Goal: Communication & Community: Connect with others

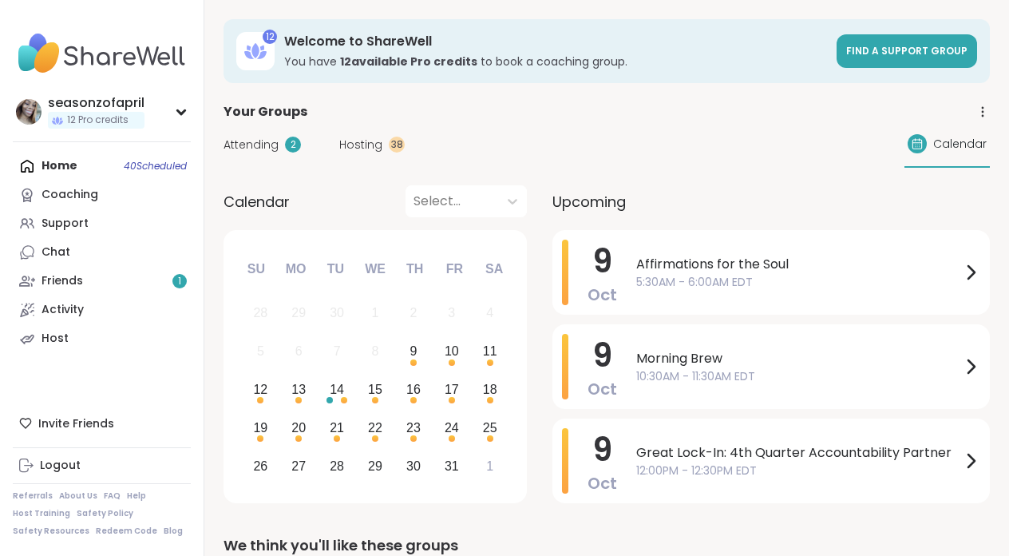
click at [85, 165] on div "Home 40 Scheduled Coaching Support Chat Friends 1 Activity Host" at bounding box center [102, 252] width 178 height 201
click at [64, 165] on div "Home 40 Scheduled Coaching Support Chat Friends 1 Activity Host" at bounding box center [102, 252] width 178 height 201
click at [735, 442] on div "Great Lock-In: 4th Quarter Accountability Partner 12:00PM - 12:30PM EDT" at bounding box center [808, 460] width 344 height 65
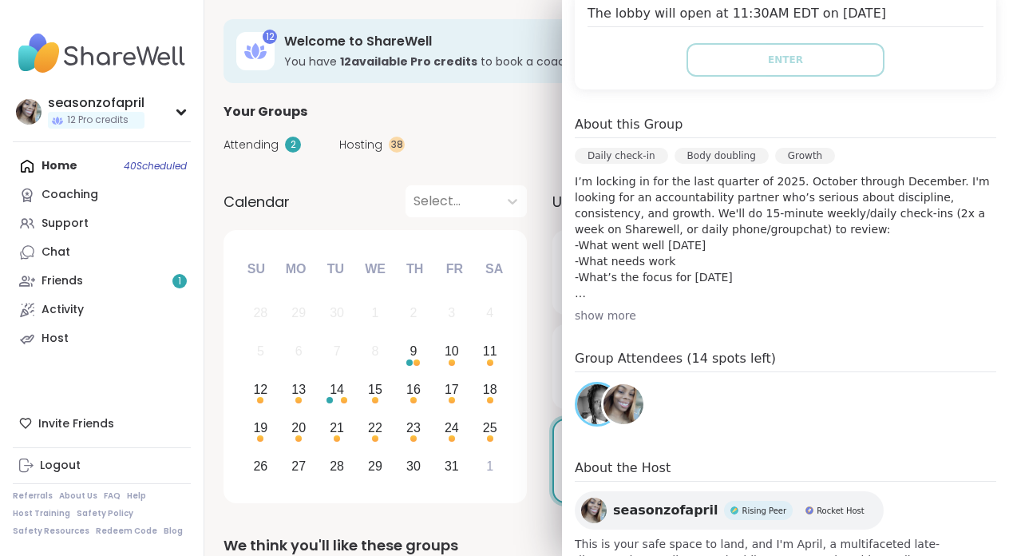
scroll to position [415, 0]
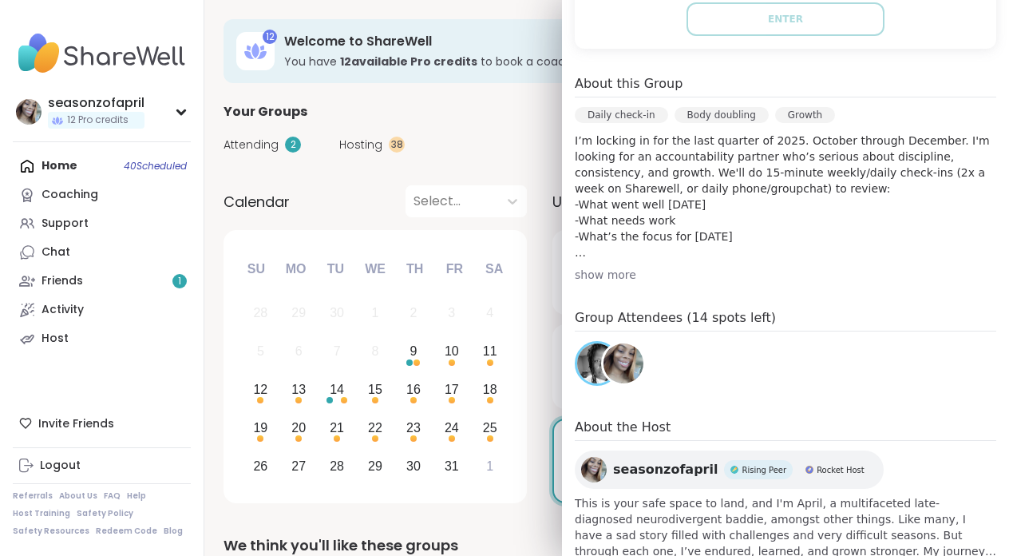
click at [589, 275] on div "show more" at bounding box center [786, 275] width 422 height 16
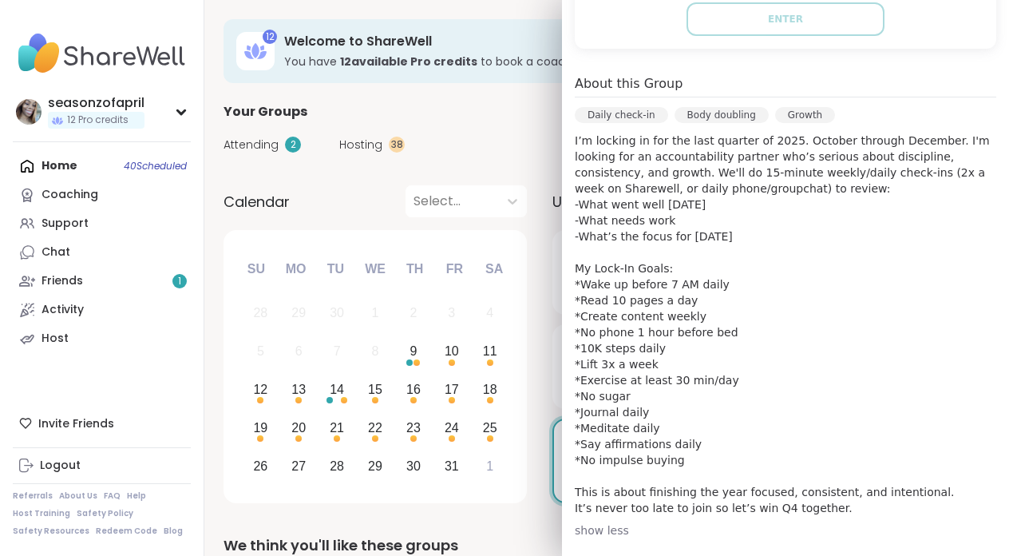
click at [589, 275] on p "I’m locking in for the last quarter of 2025. October through December. I'm look…" at bounding box center [786, 324] width 422 height 383
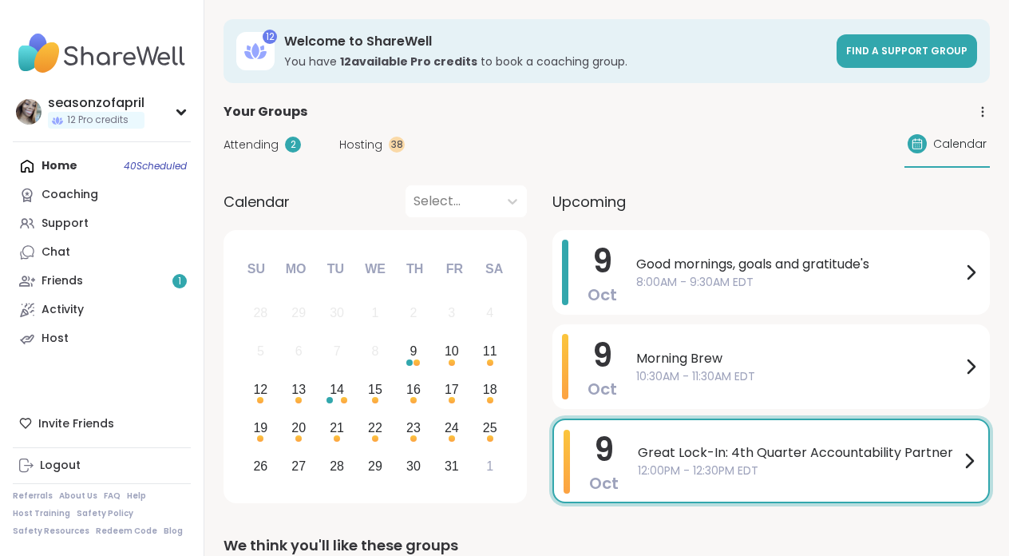
click at [545, 304] on div "Calendar Select... Previous Month Next Month [DATE] Su Mo Tu We Th Fr Sa 28 29 …" at bounding box center [607, 346] width 767 height 323
click at [709, 371] on span "10:30AM - 11:30AM EDT" at bounding box center [798, 376] width 325 height 17
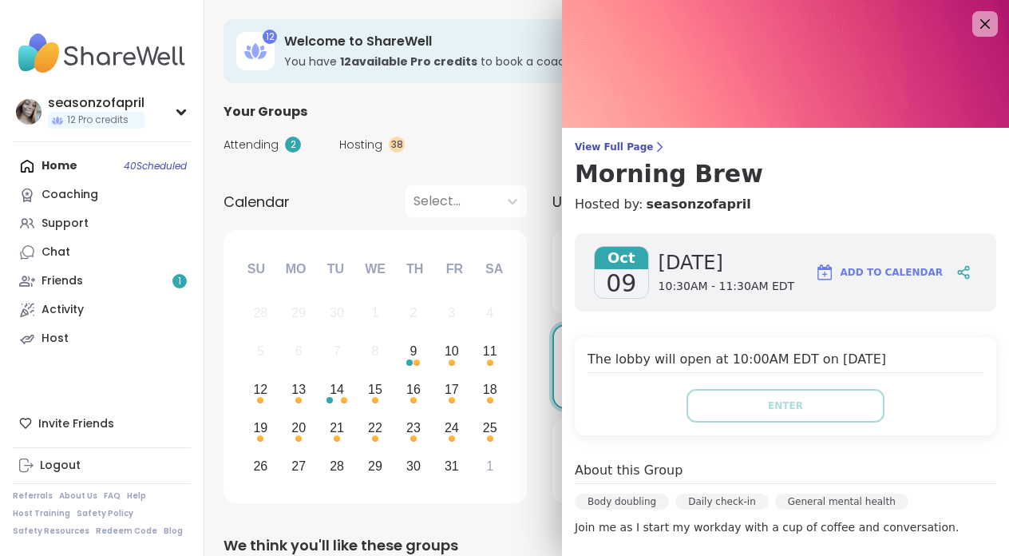
click at [709, 371] on h4 "The lobby will open at 10:00AM EDT on [DATE]" at bounding box center [786, 361] width 396 height 23
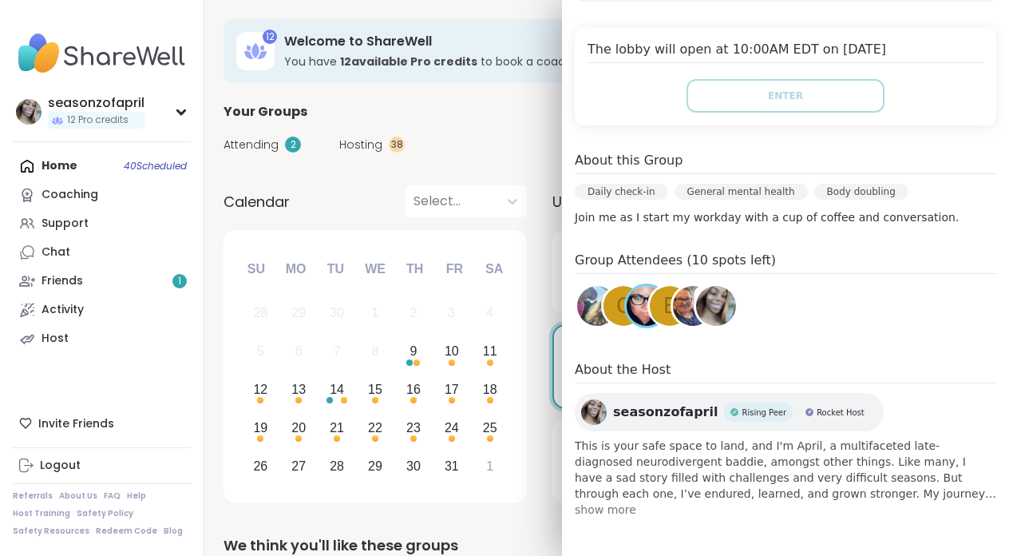
click at [517, 146] on div "Attending 2 Hosting 38 Calendar" at bounding box center [607, 144] width 767 height 46
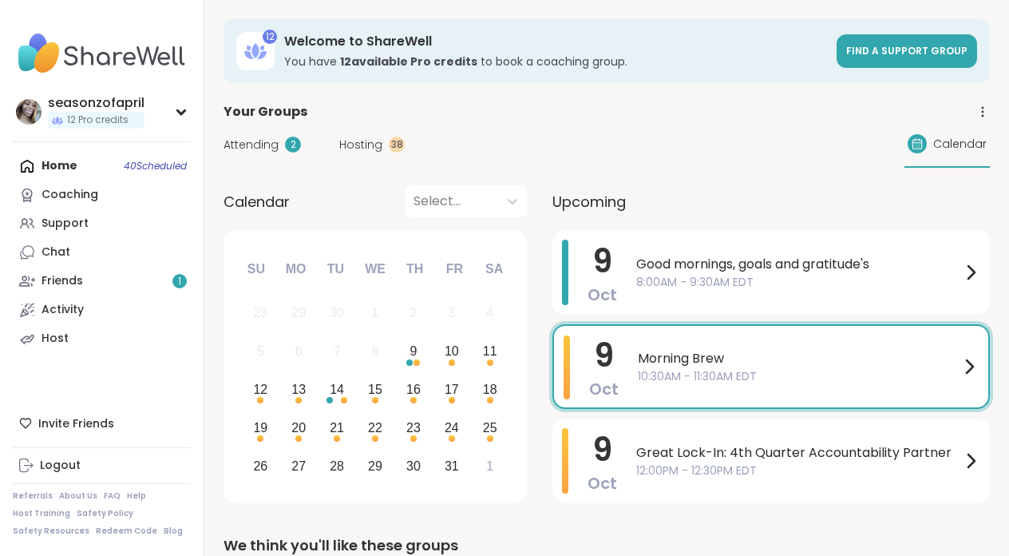
click at [691, 374] on span "10:30AM - 11:30AM EDT" at bounding box center [799, 376] width 322 height 17
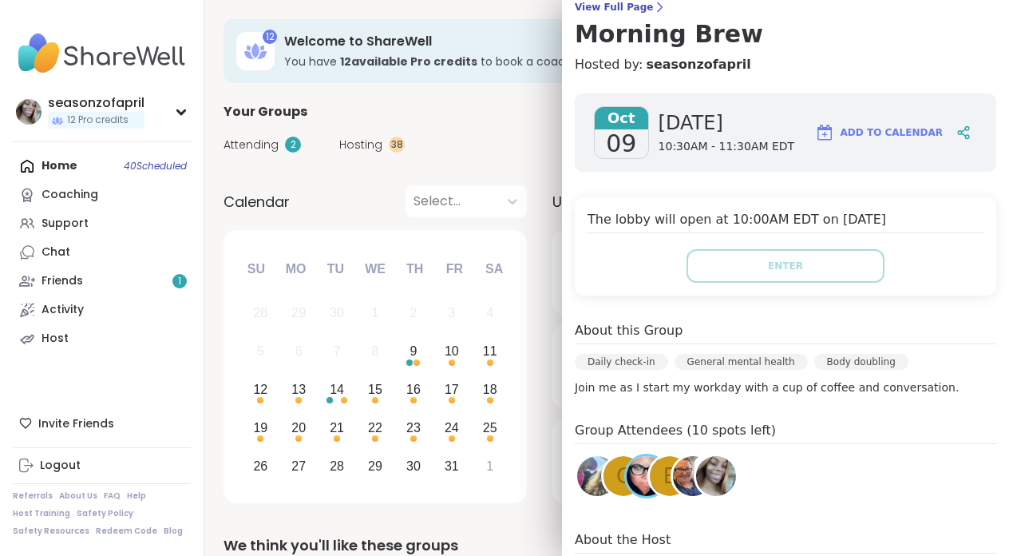
scroll to position [176, 0]
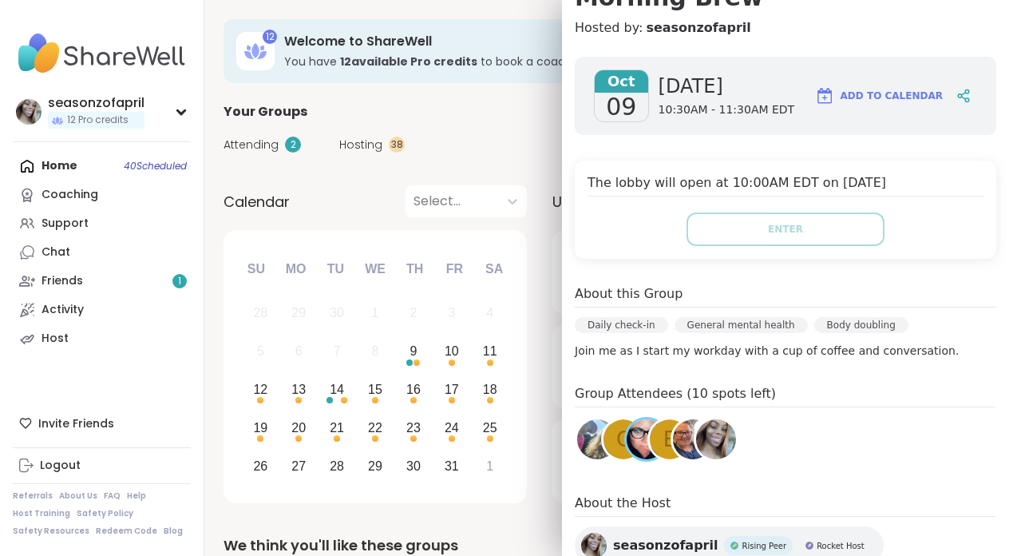
click at [538, 148] on div "Attending 2 Hosting 38 Calendar" at bounding box center [607, 144] width 767 height 46
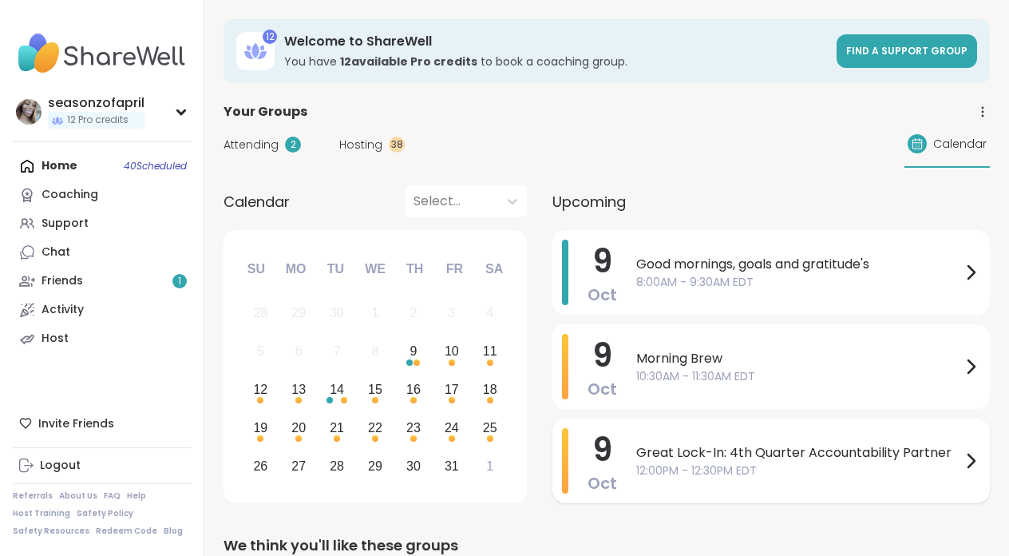
scroll to position [8, 0]
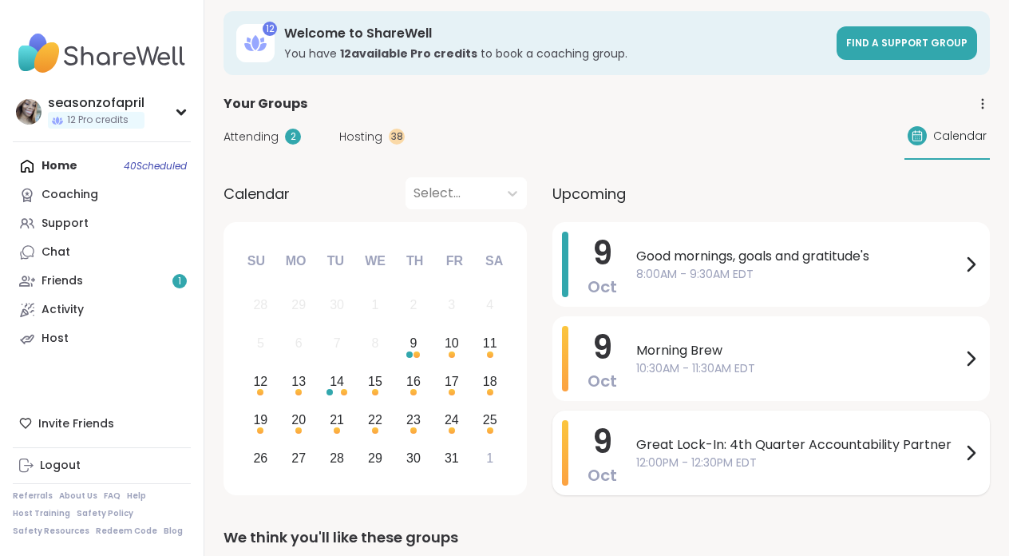
click at [664, 435] on span "Great Lock-In: 4th Quarter Accountability Partner" at bounding box center [798, 444] width 325 height 19
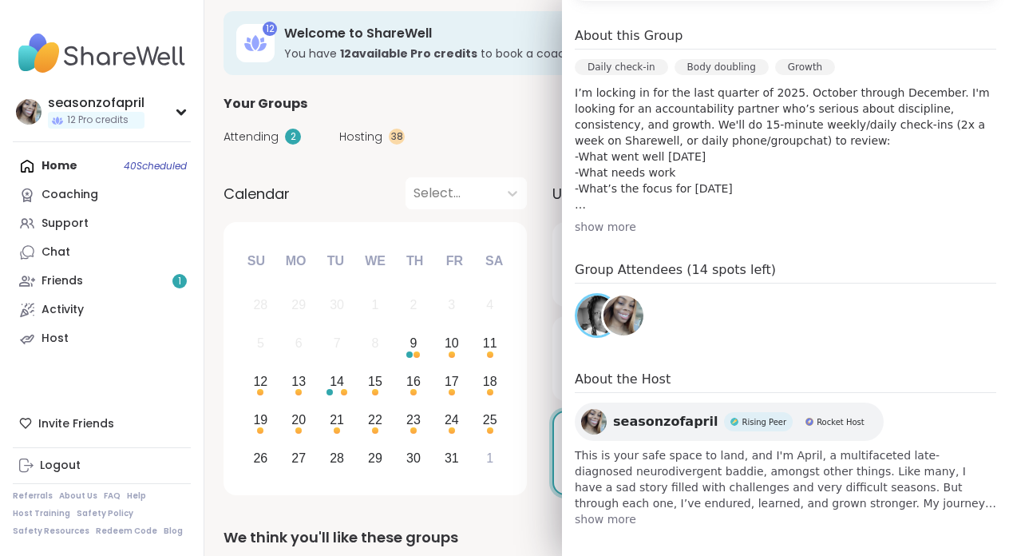
scroll to position [473, 0]
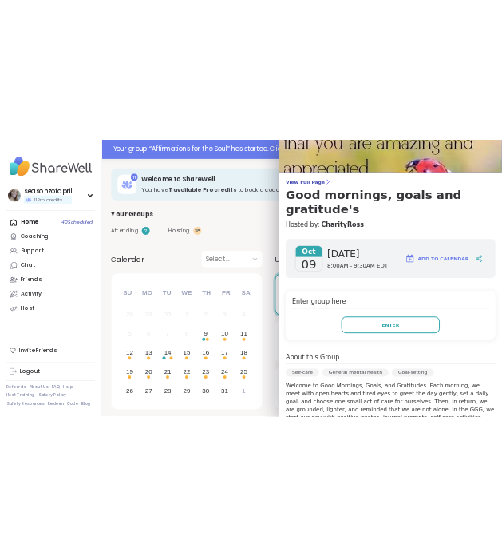
scroll to position [55, 0]
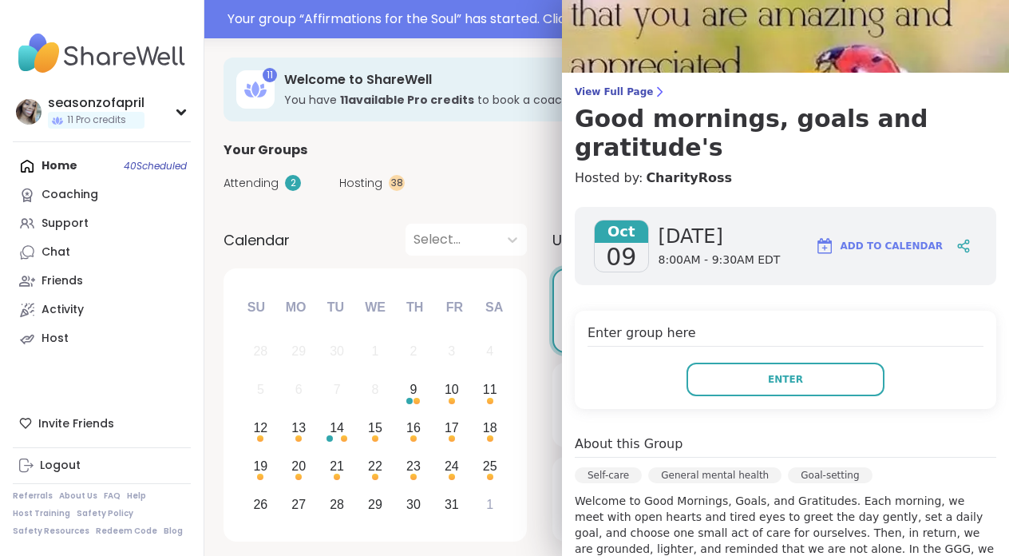
click at [570, 165] on div "View Full Page Good mornings, goals and gratitude's Hosted by: CharityRoss Oct …" at bounding box center [785, 440] width 447 height 990
click at [529, 165] on div "Attending 2 Hosting 38 Calendar" at bounding box center [607, 183] width 767 height 46
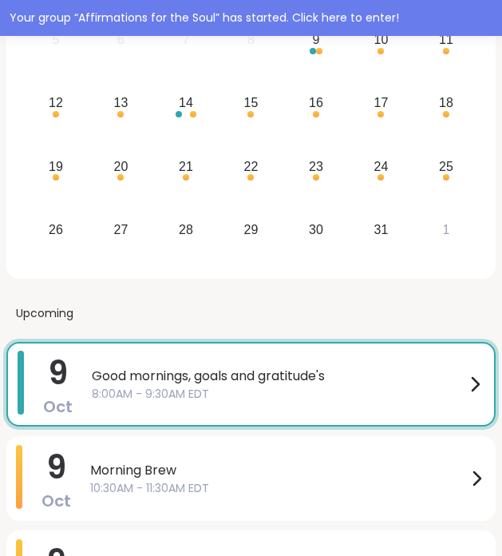
scroll to position [498, 0]
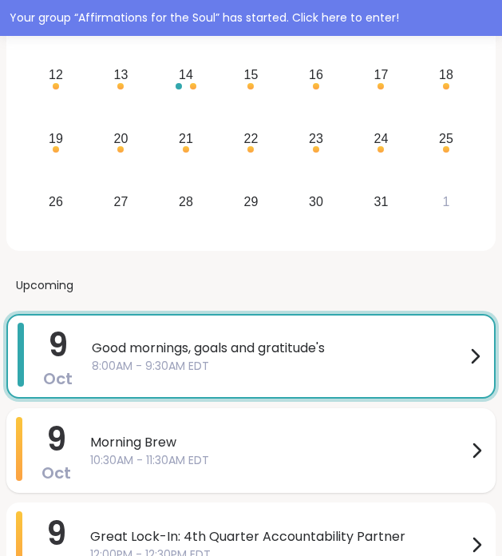
click at [269, 447] on span "Morning Brew" at bounding box center [278, 442] width 377 height 19
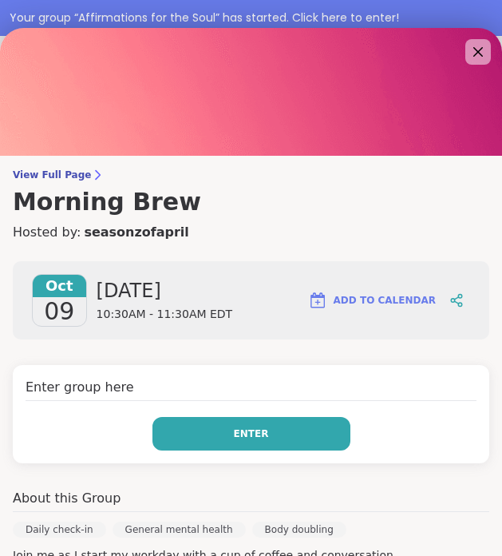
click at [307, 437] on button "Enter" at bounding box center [252, 434] width 198 height 34
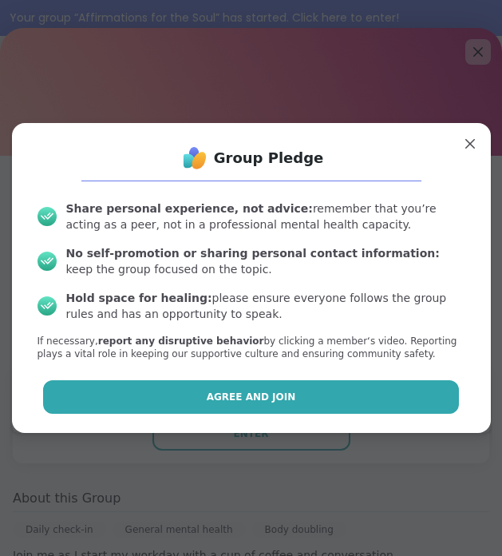
click at [323, 398] on button "Agree and Join" at bounding box center [251, 397] width 416 height 34
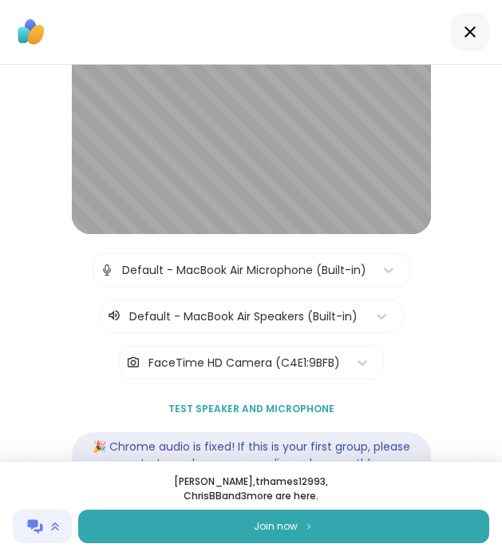
scroll to position [86, 0]
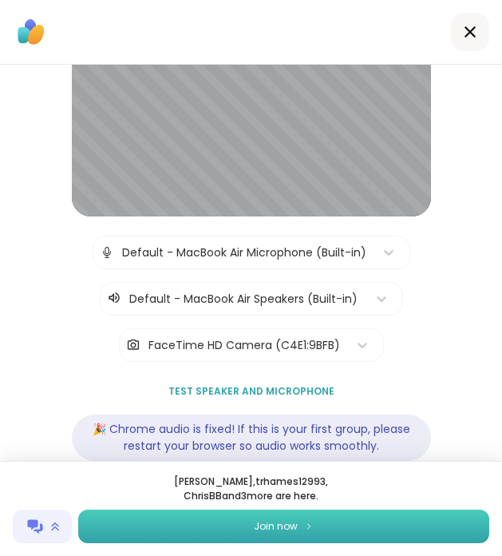
click at [309, 528] on img at bounding box center [309, 525] width 10 height 9
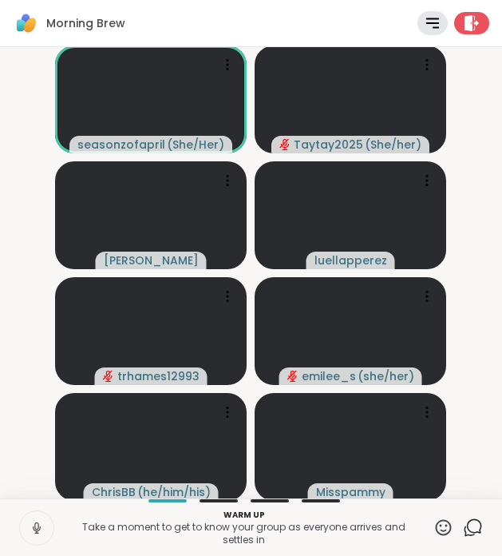
click at [31, 521] on icon at bounding box center [37, 528] width 14 height 14
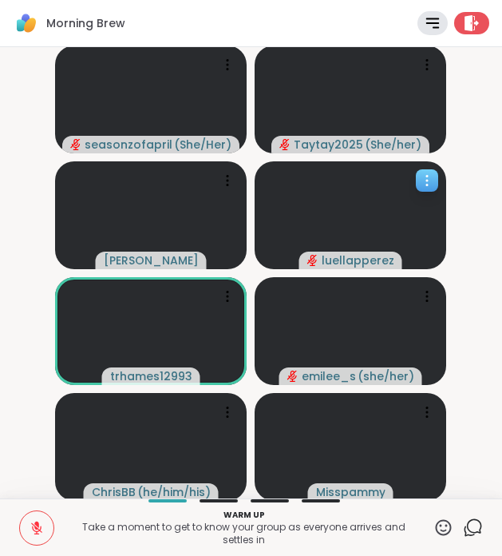
click at [377, 192] on video at bounding box center [351, 215] width 192 height 108
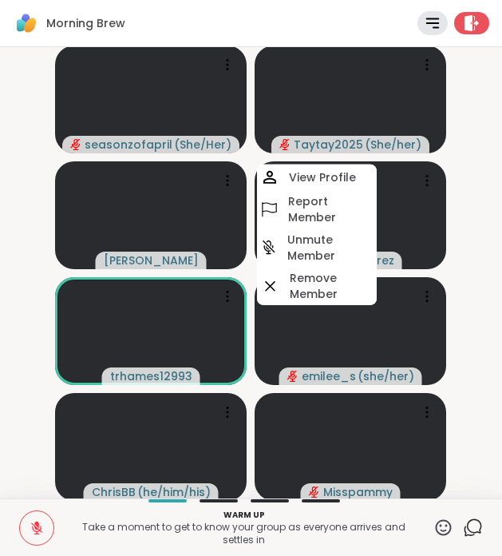
click at [499, 146] on div "seasonzofapril ( She/Her ) Taytay2025 ( She/her ) Cyndy luellapperez View Profi…" at bounding box center [251, 272] width 502 height 451
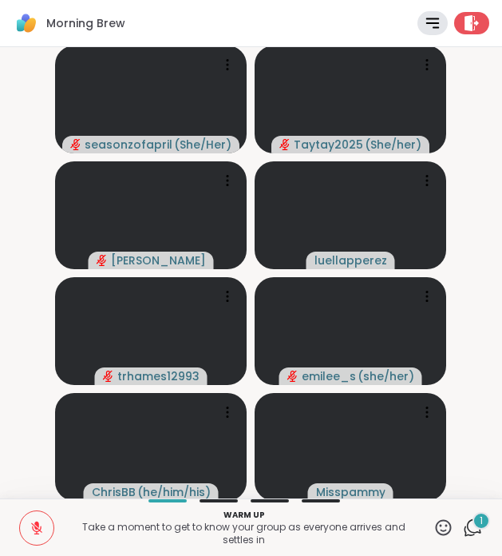
click at [37, 525] on icon at bounding box center [36, 524] width 5 height 6
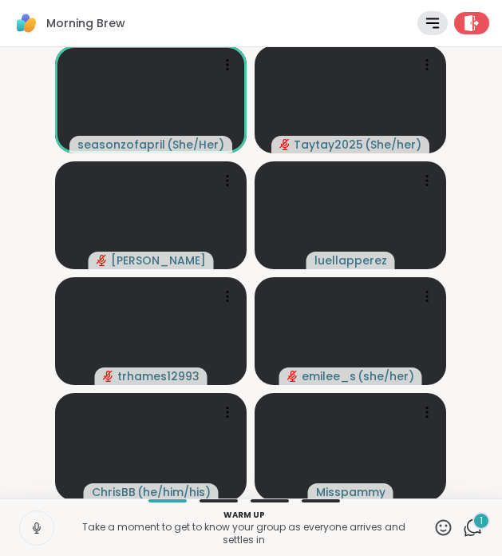
click at [478, 521] on div "1" at bounding box center [482, 521] width 18 height 18
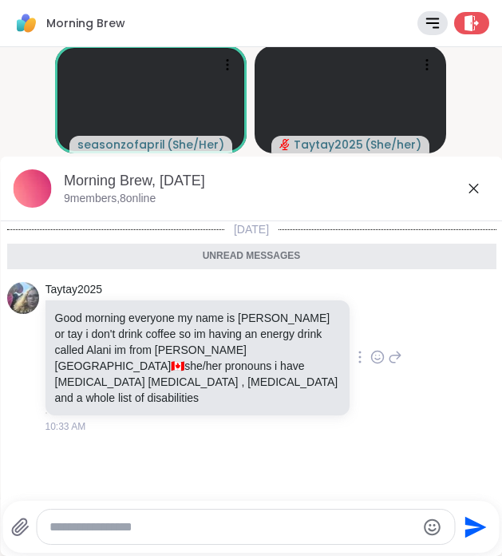
click at [478, 182] on icon at bounding box center [473, 188] width 19 height 19
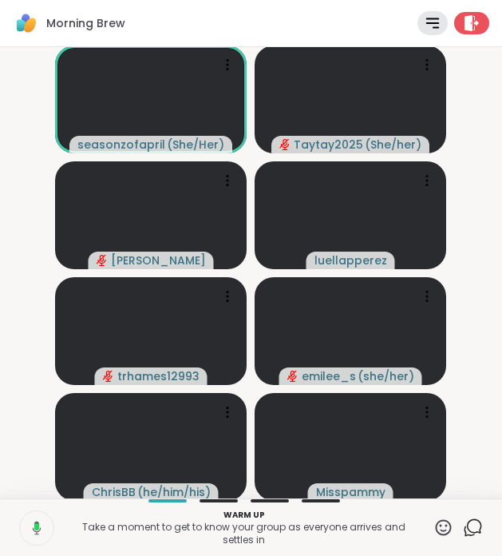
click at [42, 531] on button at bounding box center [36, 528] width 36 height 34
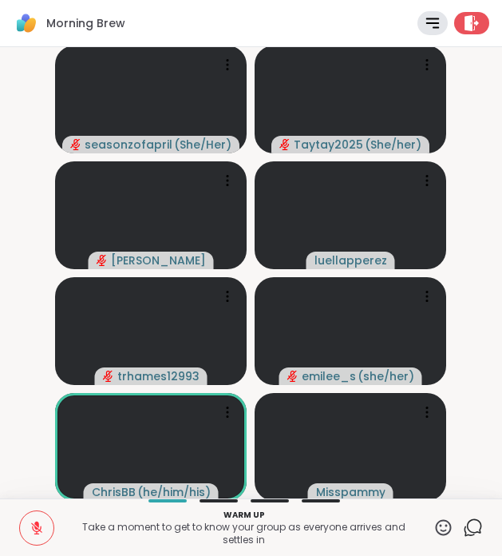
click at [42, 531] on icon at bounding box center [36, 527] width 11 height 11
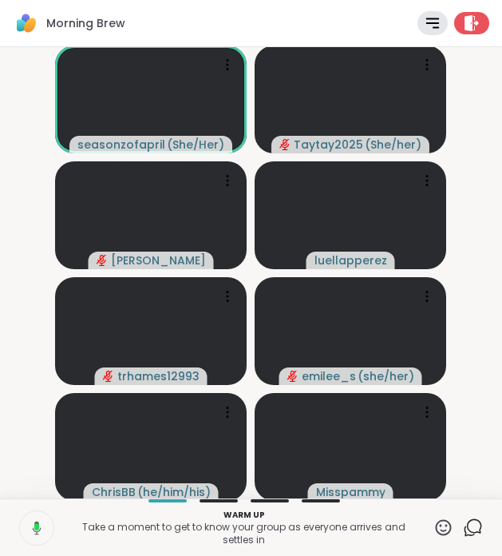
click at [42, 531] on button at bounding box center [36, 528] width 36 height 34
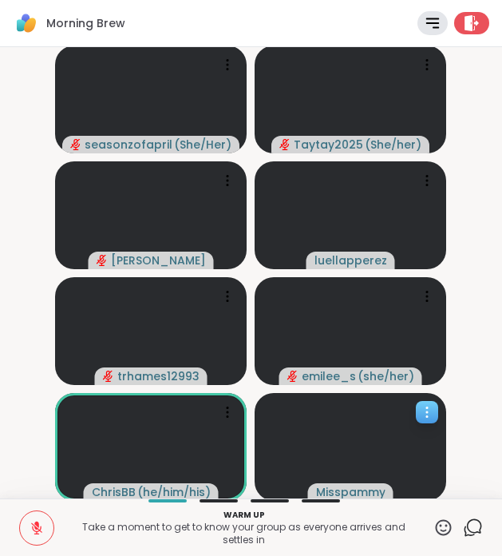
click at [300, 442] on video at bounding box center [351, 447] width 192 height 108
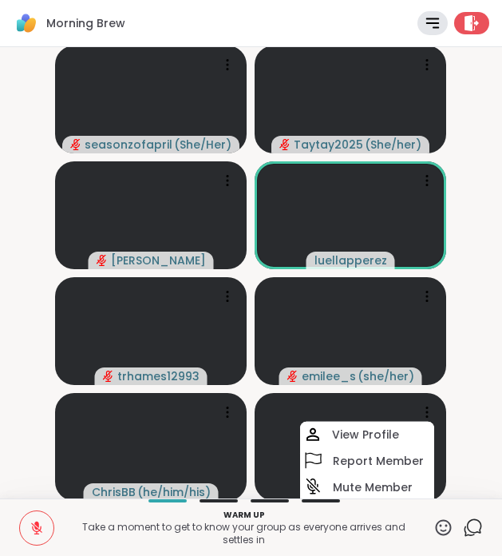
click at [65, 528] on p "Take a moment to get to know your group as everyone arrives and settles in" at bounding box center [244, 534] width 360 height 26
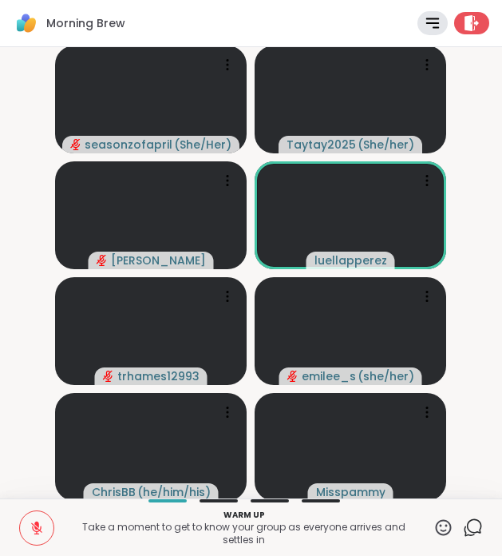
click at [57, 528] on div "Warm up Take a moment to get to know your group as everyone arrives and settles…" at bounding box center [251, 526] width 502 height 57
click at [15, 532] on div "Warm up Take a moment to get to know your group as everyone arrives and settles…" at bounding box center [251, 526] width 502 height 57
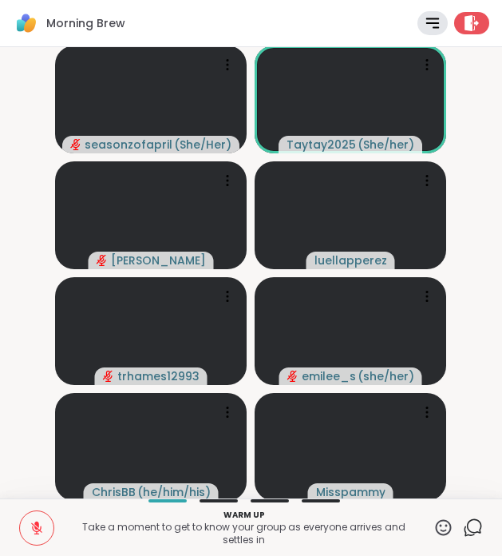
click at [46, 532] on button at bounding box center [37, 528] width 34 height 34
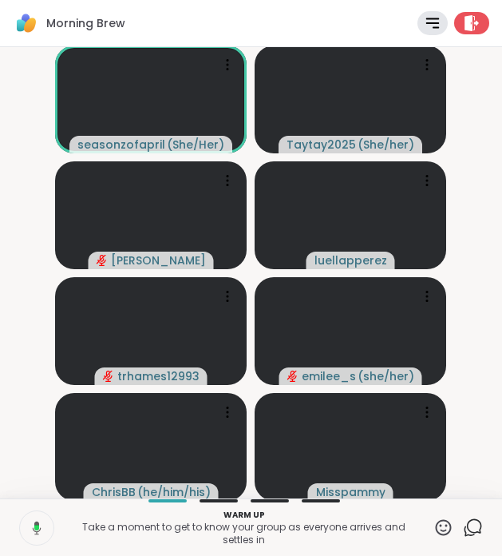
click at [46, 532] on button at bounding box center [36, 528] width 36 height 34
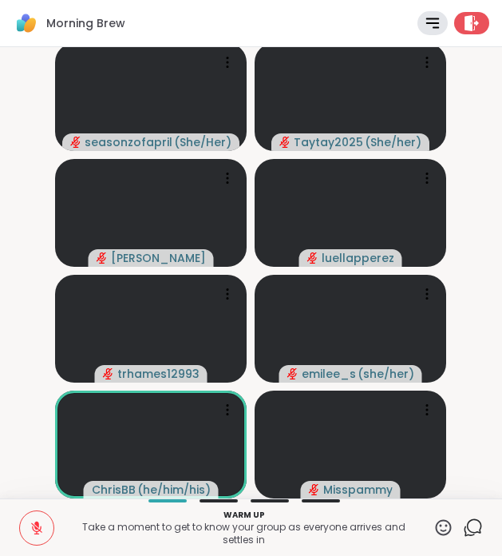
scroll to position [0, 0]
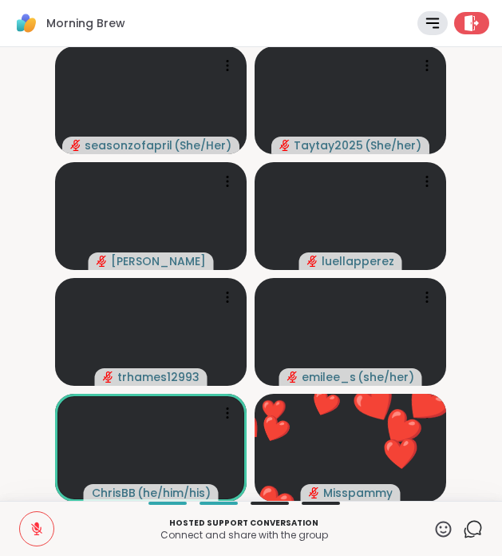
click at [437, 524] on icon at bounding box center [444, 529] width 16 height 16
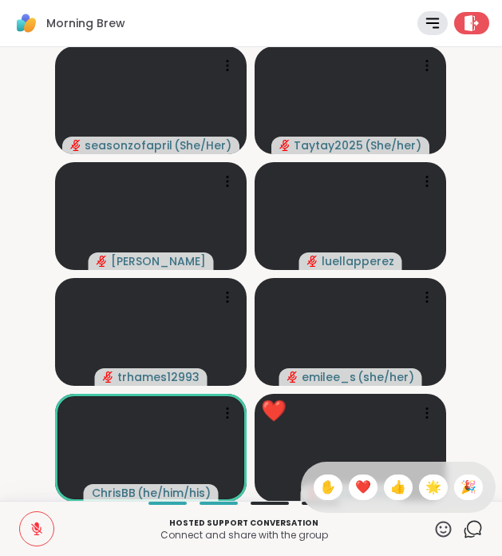
click at [378, 489] on div "❤️" at bounding box center [363, 487] width 29 height 26
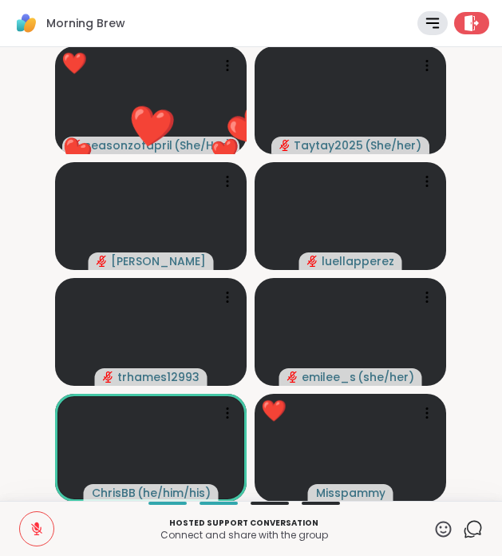
click at [50, 529] on button at bounding box center [37, 529] width 34 height 34
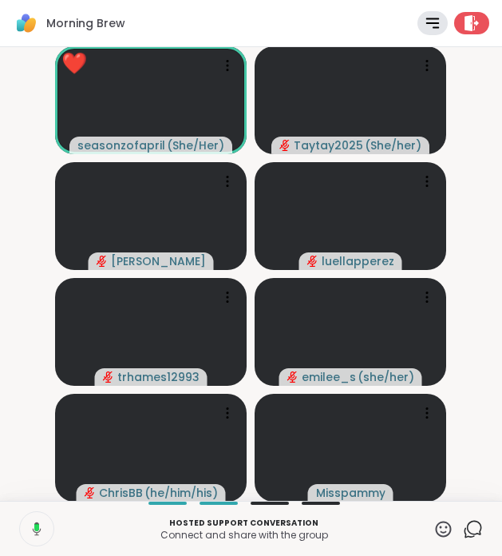
click at [50, 529] on button at bounding box center [36, 529] width 36 height 34
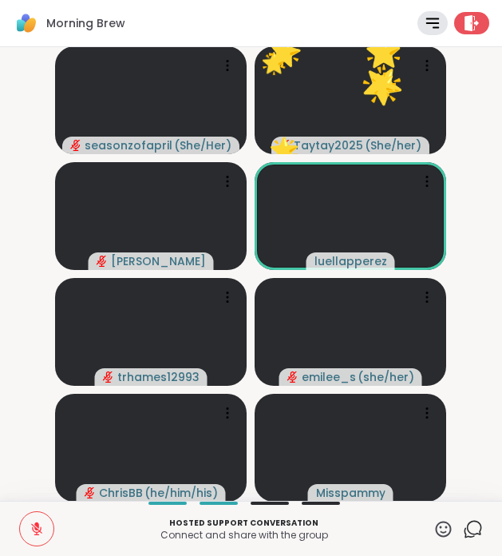
click at [444, 533] on icon at bounding box center [444, 529] width 20 height 20
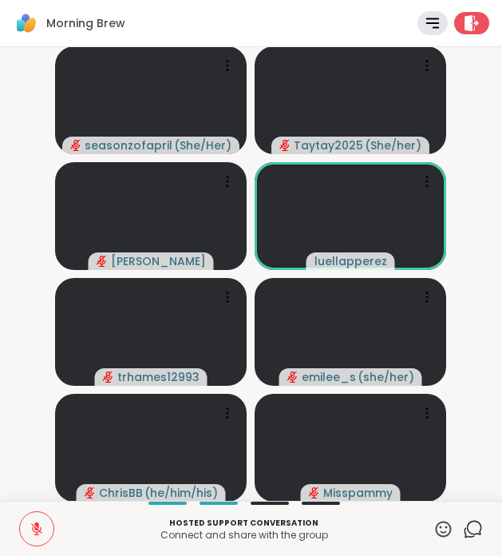
click at [477, 403] on video-player-container "seasonzofapril ( She/Her ) Taytay2025 ( She/her ) Cyndy luellapperez trhames129…" at bounding box center [251, 274] width 483 height 441
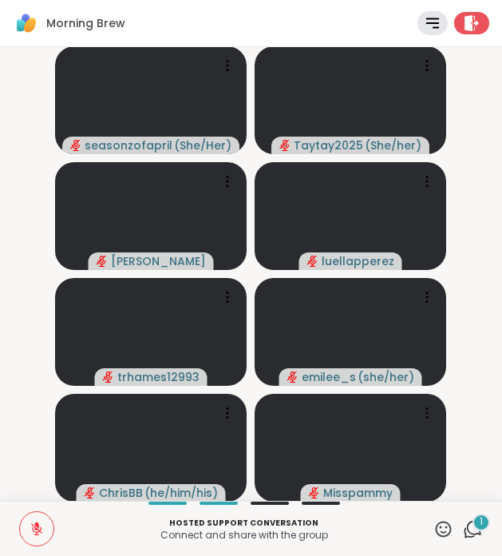
click at [41, 512] on button at bounding box center [37, 529] width 34 height 34
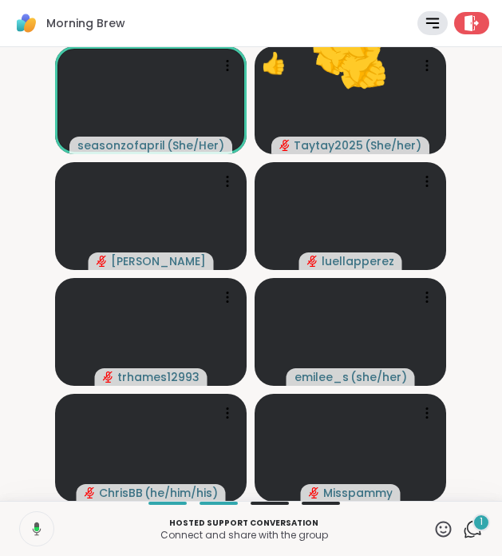
click at [47, 529] on button at bounding box center [36, 529] width 36 height 34
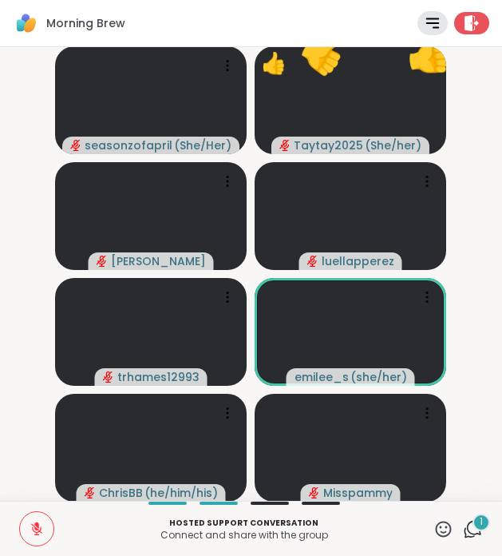
click at [446, 533] on icon at bounding box center [444, 529] width 20 height 20
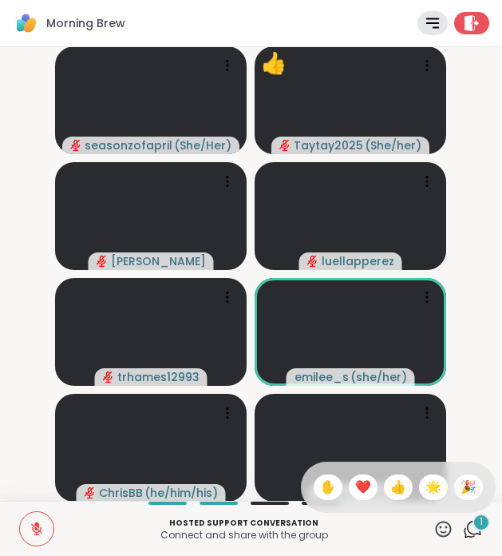
click at [371, 483] on span "❤️" at bounding box center [363, 487] width 16 height 19
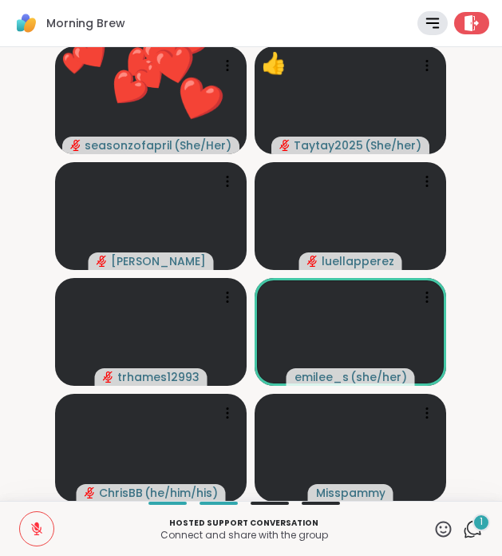
click at [480, 521] on span "1" at bounding box center [481, 522] width 3 height 14
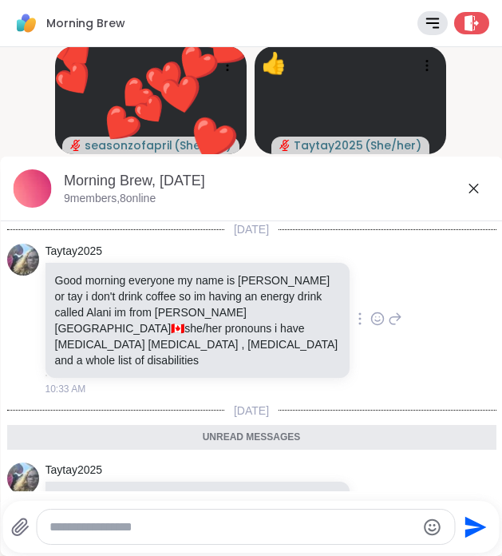
scroll to position [66, 0]
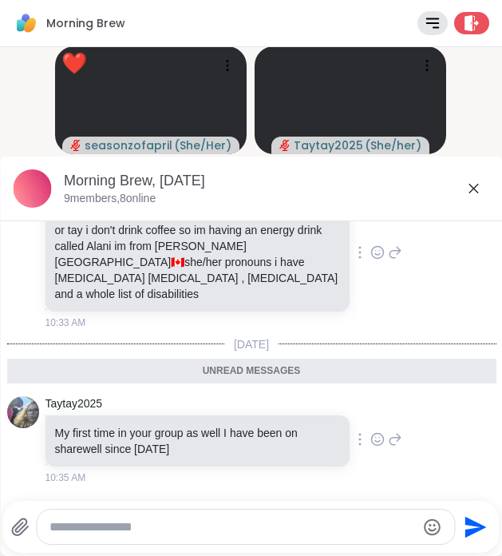
click at [474, 190] on icon at bounding box center [473, 188] width 19 height 19
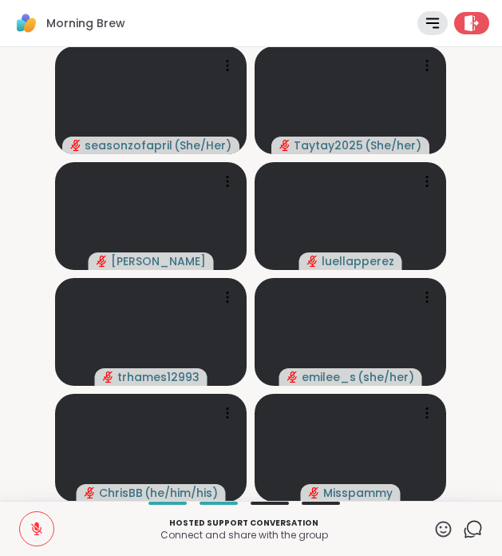
click at [40, 529] on icon at bounding box center [37, 528] width 14 height 14
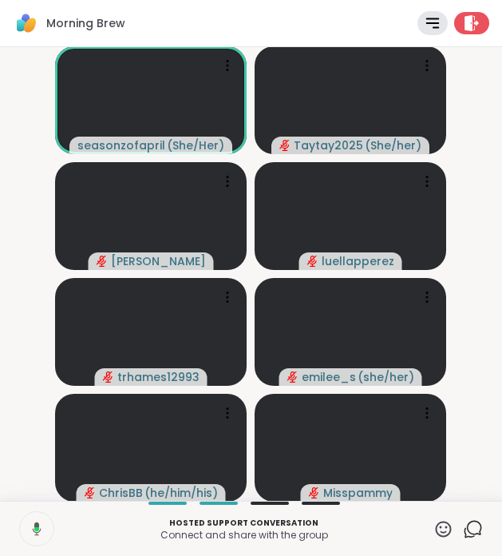
click at [40, 529] on icon at bounding box center [37, 529] width 9 height 14
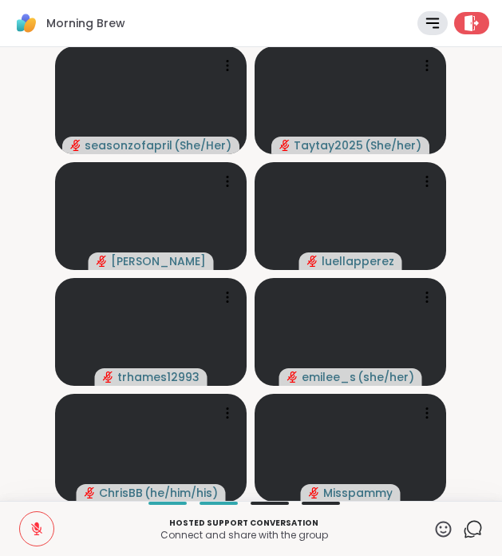
click at [446, 525] on icon at bounding box center [444, 529] width 20 height 20
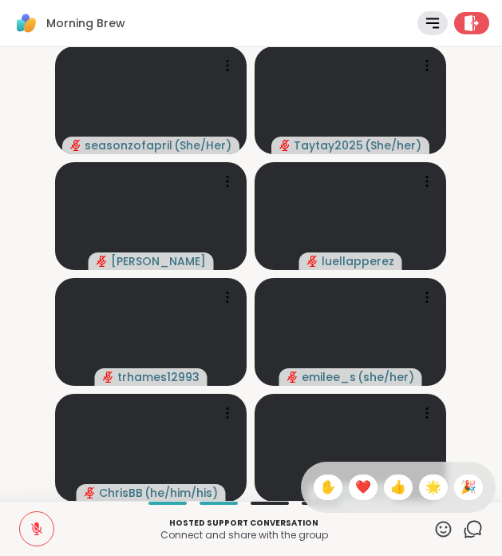
click at [369, 490] on span "❤️" at bounding box center [363, 487] width 16 height 19
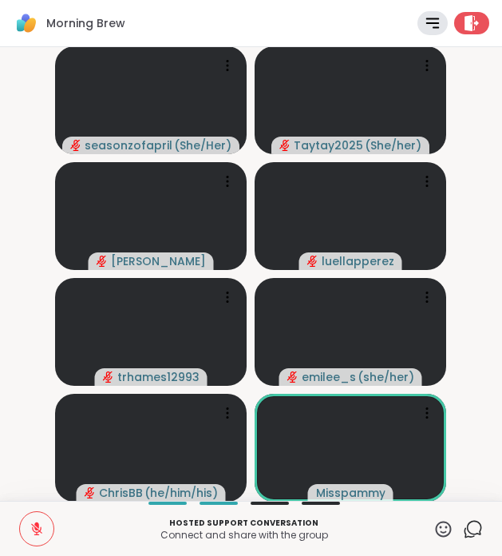
click at [491, 415] on video-player-container "seasonzofapril ( She/Her ) Taytay2025 ( She/her ) Cyndy luellapperez trhames129…" at bounding box center [251, 274] width 483 height 441
click at [449, 532] on icon at bounding box center [444, 529] width 16 height 16
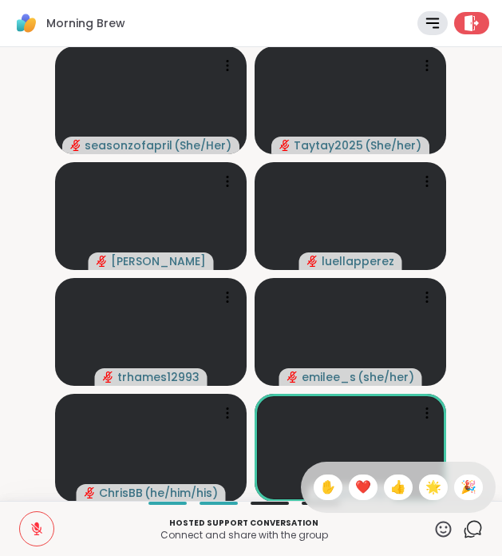
click at [371, 486] on span "❤️" at bounding box center [363, 487] width 16 height 19
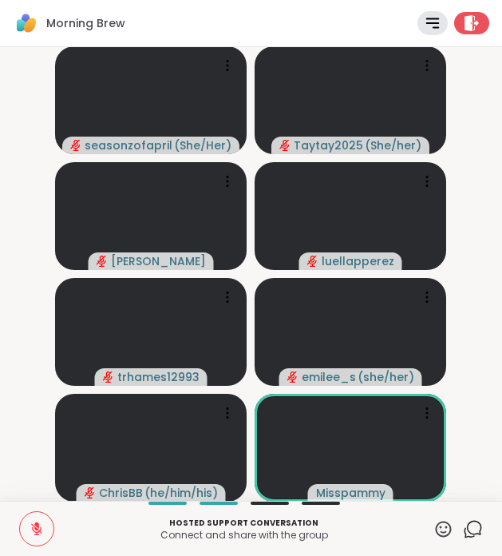
click at [443, 531] on icon at bounding box center [444, 529] width 20 height 20
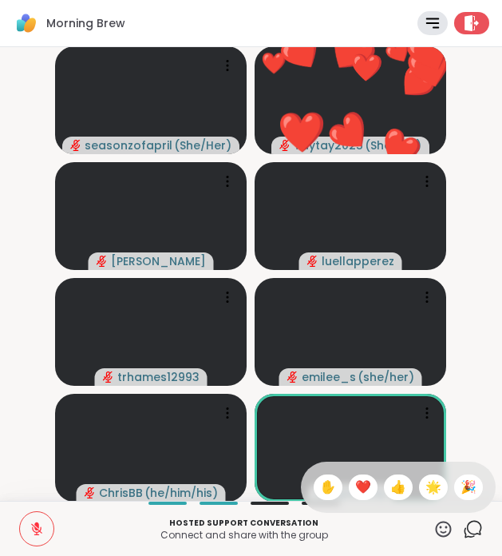
click at [378, 487] on div "❤️" at bounding box center [363, 487] width 29 height 26
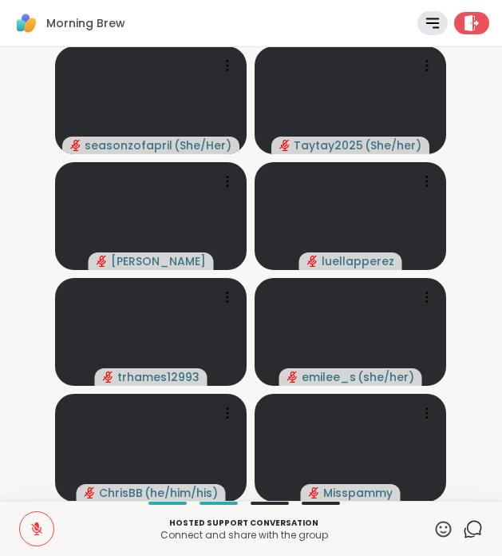
click at [37, 529] on icon at bounding box center [36, 529] width 11 height 11
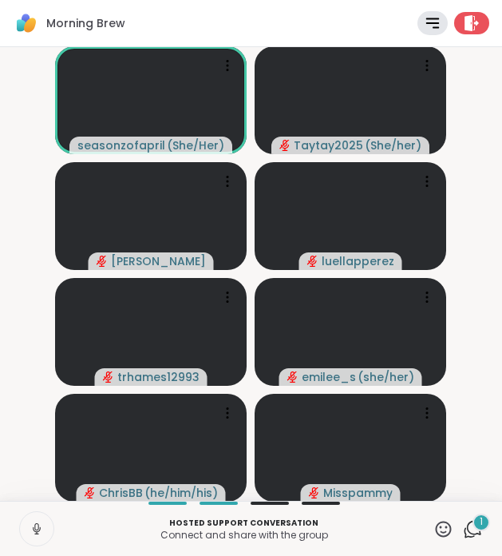
click at [42, 522] on icon at bounding box center [37, 528] width 14 height 14
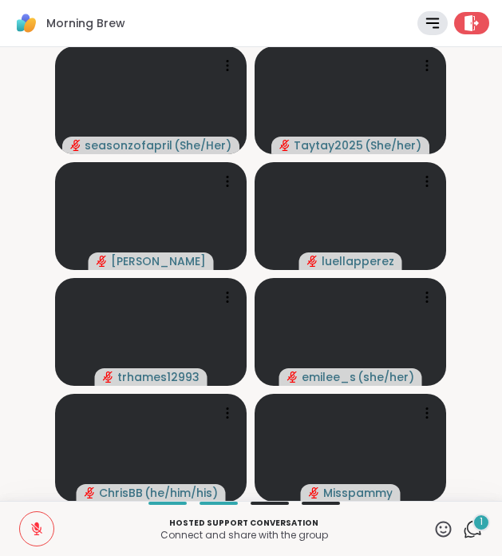
click at [475, 531] on icon at bounding box center [473, 529] width 20 height 20
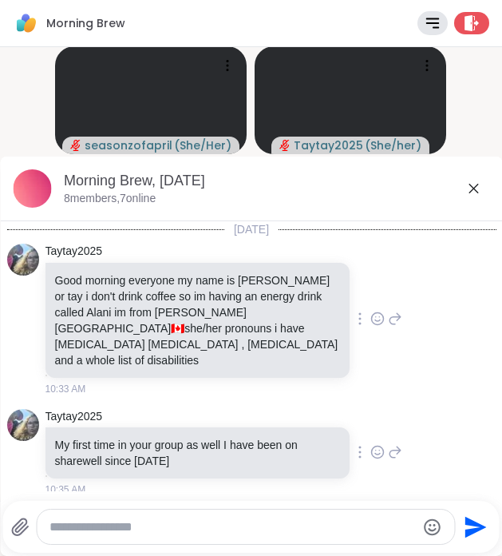
scroll to position [151, 0]
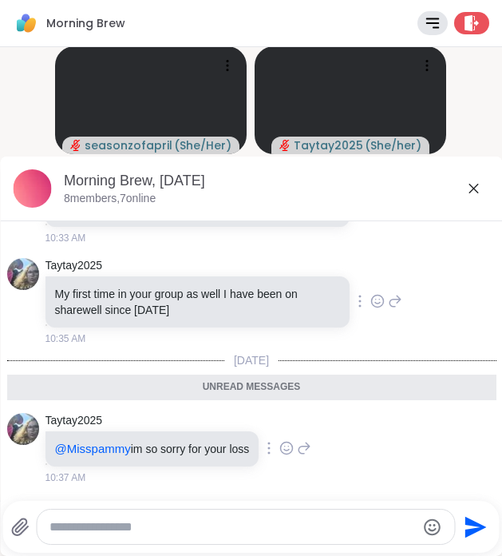
click at [473, 172] on div "Morning Brew, Oct 09" at bounding box center [277, 181] width 426 height 20
click at [473, 188] on icon at bounding box center [474, 189] width 10 height 10
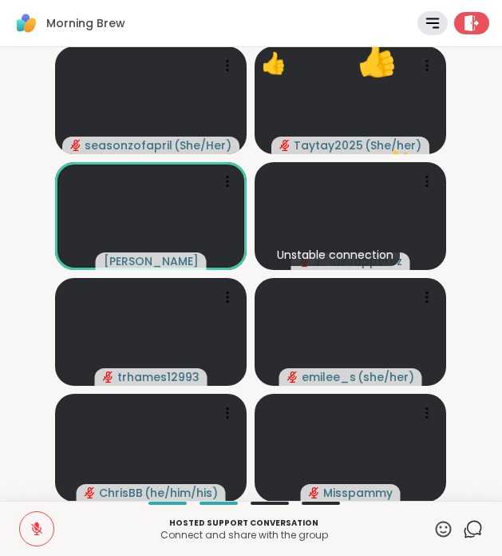
click at [454, 541] on div "Hosted support conversation Connect and share with the group ✋ Chat" at bounding box center [251, 528] width 502 height 55
click at [443, 538] on icon at bounding box center [444, 529] width 20 height 20
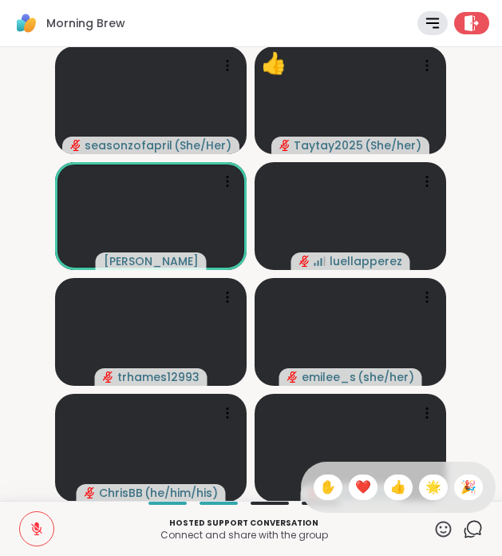
click at [371, 489] on span "❤️" at bounding box center [363, 487] width 16 height 19
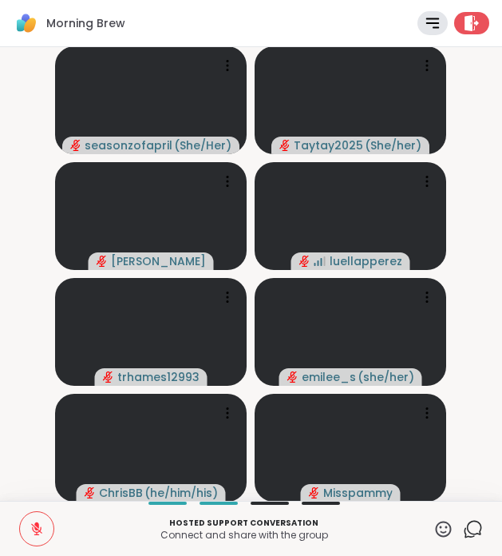
click at [43, 528] on icon at bounding box center [37, 528] width 14 height 14
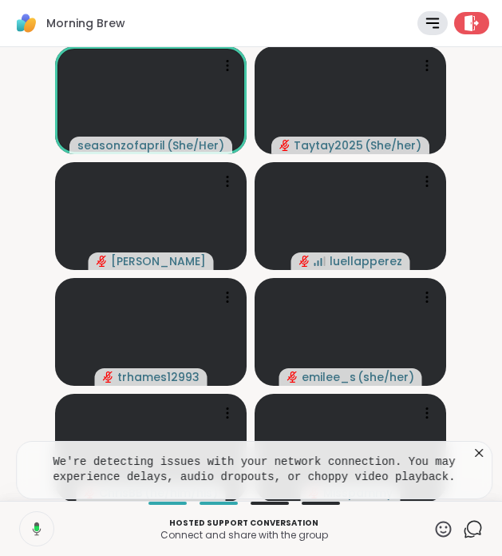
click at [478, 450] on icon at bounding box center [479, 453] width 16 height 16
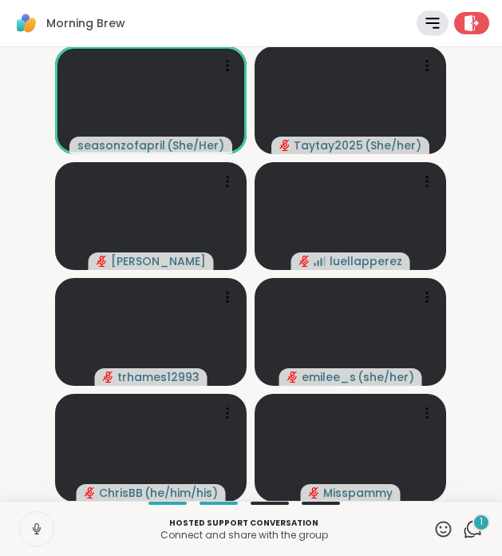
click at [437, 26] on icon at bounding box center [432, 23] width 18 height 18
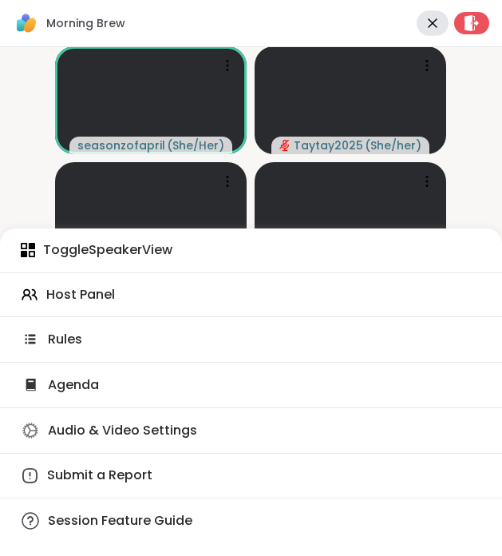
click at [150, 346] on div "Rules" at bounding box center [251, 339] width 502 height 19
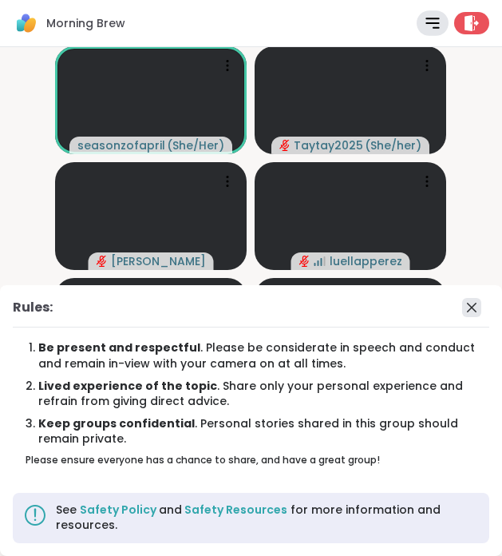
click at [469, 307] on icon at bounding box center [471, 307] width 19 height 19
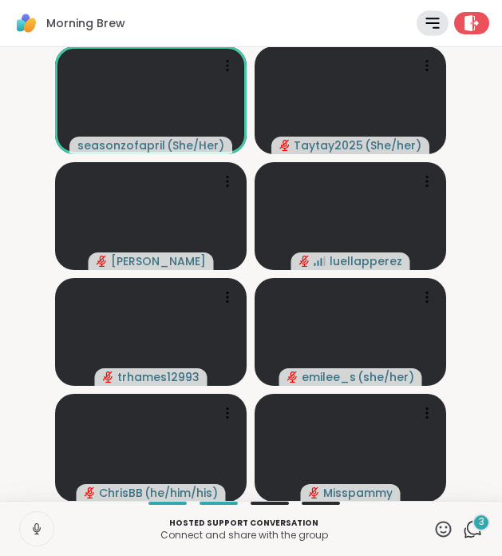
click at [427, 16] on icon at bounding box center [432, 23] width 18 height 18
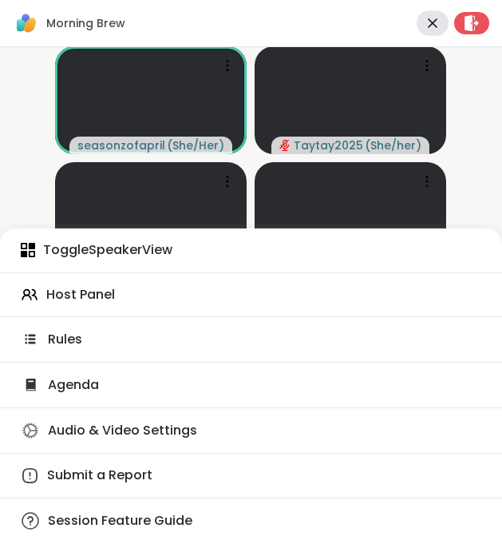
click at [151, 346] on div "Rules" at bounding box center [251, 339] width 502 height 19
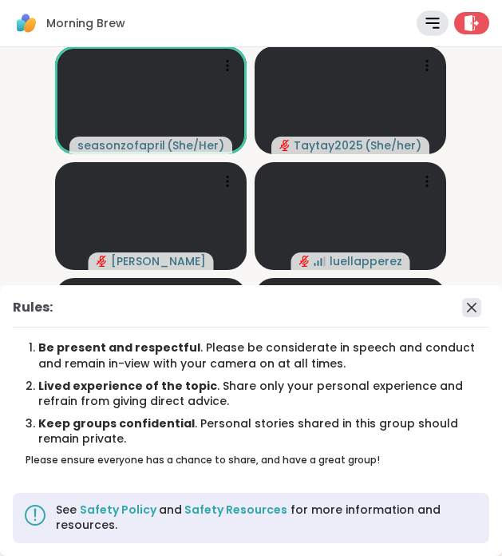
click at [474, 315] on icon at bounding box center [471, 307] width 19 height 19
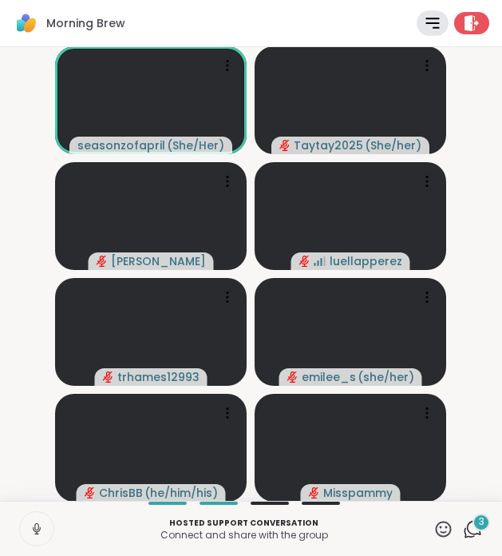
click at [458, 363] on video-player-container "seasonzofapril ( She/Her ) Taytay2025 ( She/her ) Cyndy luellapperez trhames129…" at bounding box center [251, 274] width 483 height 441
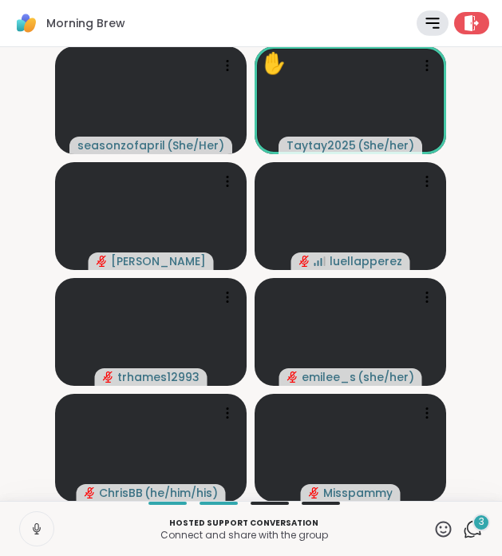
click at [54, 527] on div at bounding box center [36, 528] width 35 height 35
click at [46, 527] on button at bounding box center [36, 529] width 36 height 34
click at [32, 528] on icon at bounding box center [36, 529] width 11 height 11
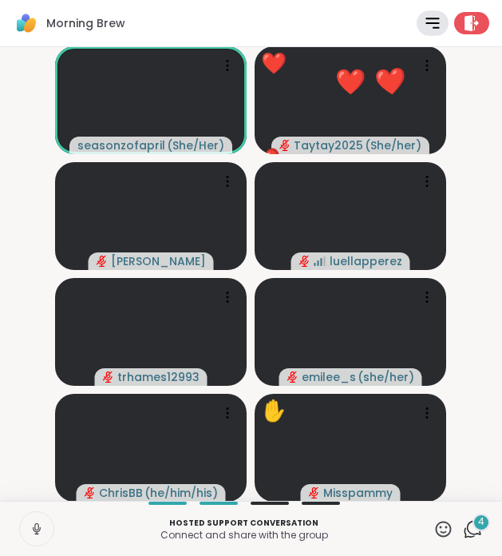
click at [32, 519] on button at bounding box center [37, 529] width 34 height 34
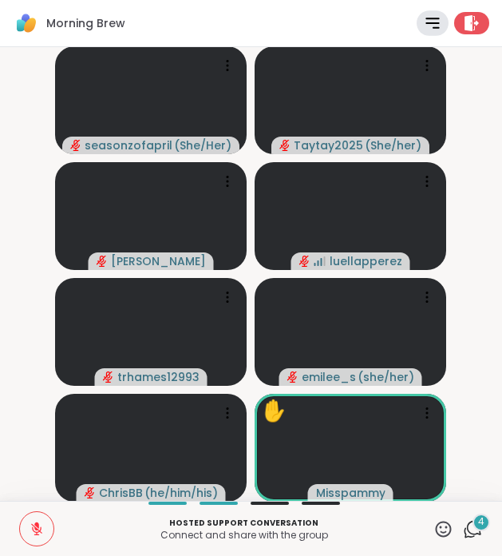
click at [482, 532] on icon at bounding box center [473, 529] width 20 height 20
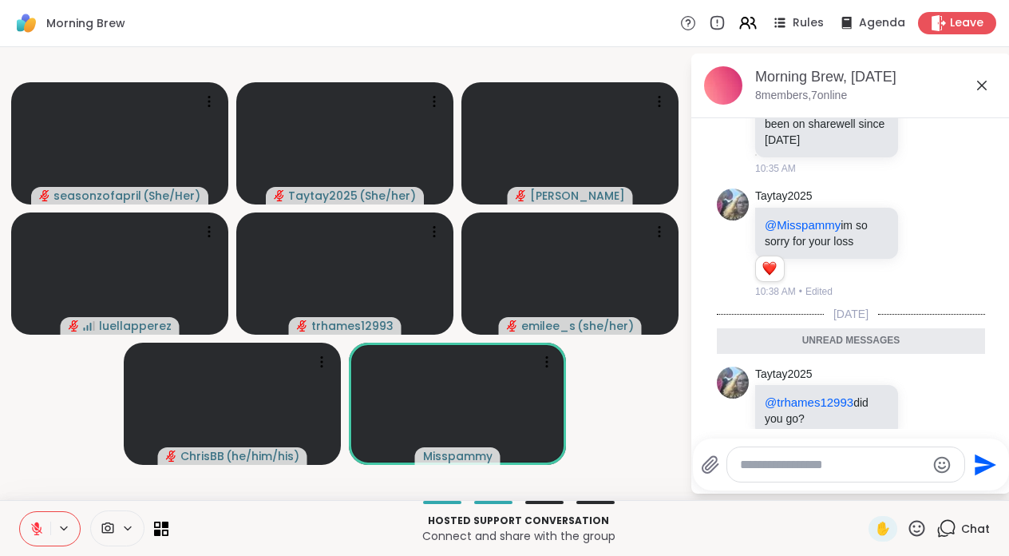
scroll to position [688, 0]
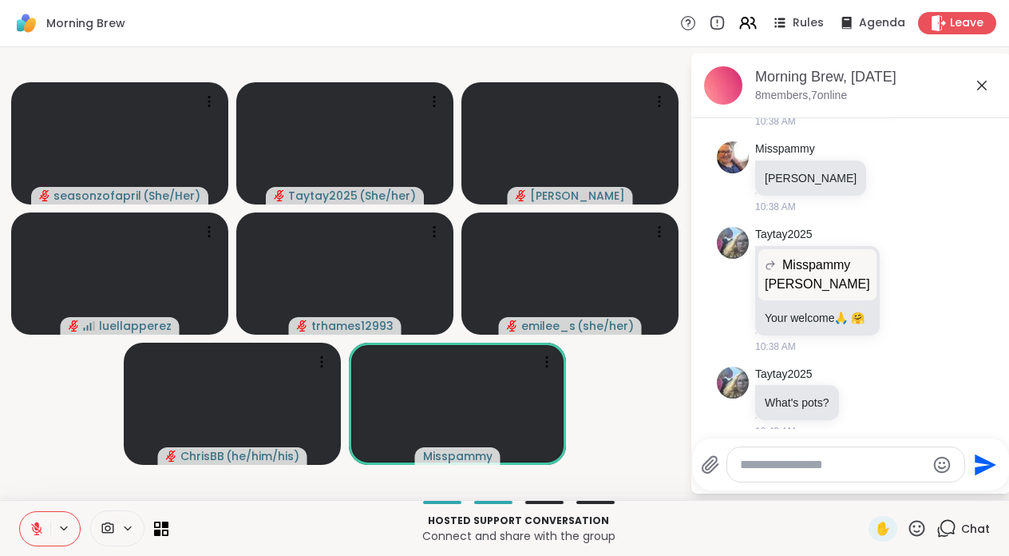
click at [855, 478] on div at bounding box center [845, 464] width 237 height 34
click at [855, 467] on textarea "Type your message" at bounding box center [833, 465] width 186 height 16
type textarea "**********"
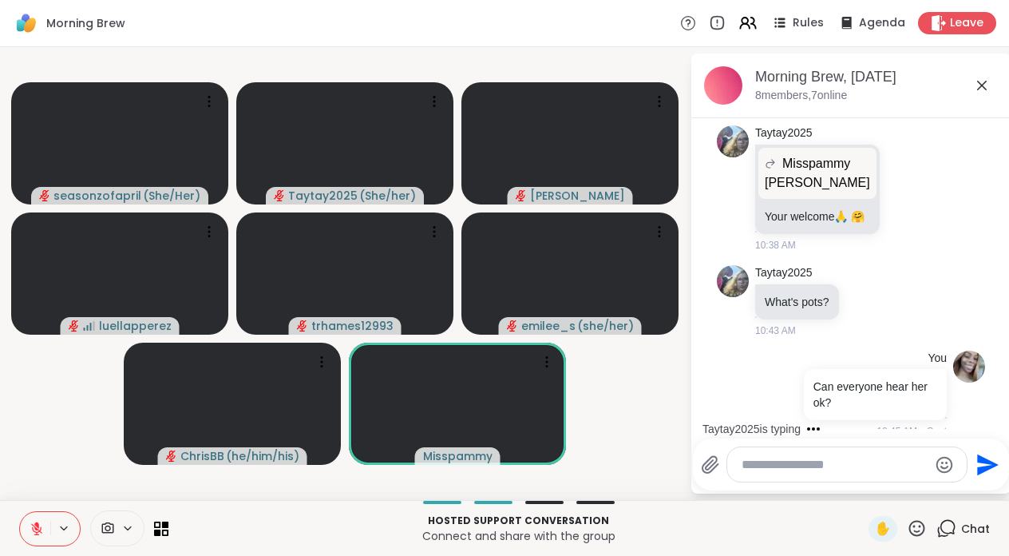
scroll to position [957, 0]
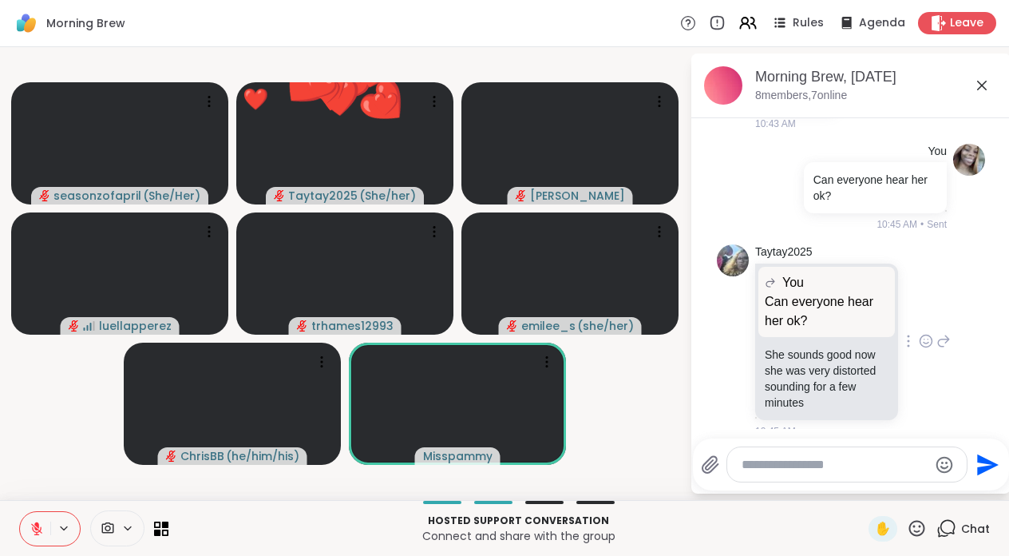
click at [927, 333] on icon at bounding box center [926, 341] width 14 height 16
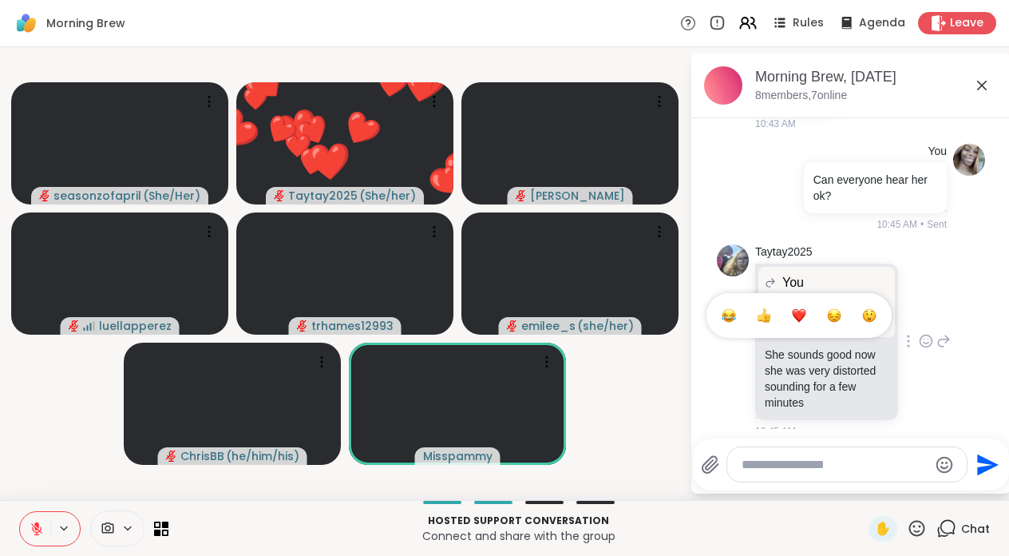
click at [757, 308] on div "Select Reaction: Thumbs up" at bounding box center [764, 315] width 14 height 14
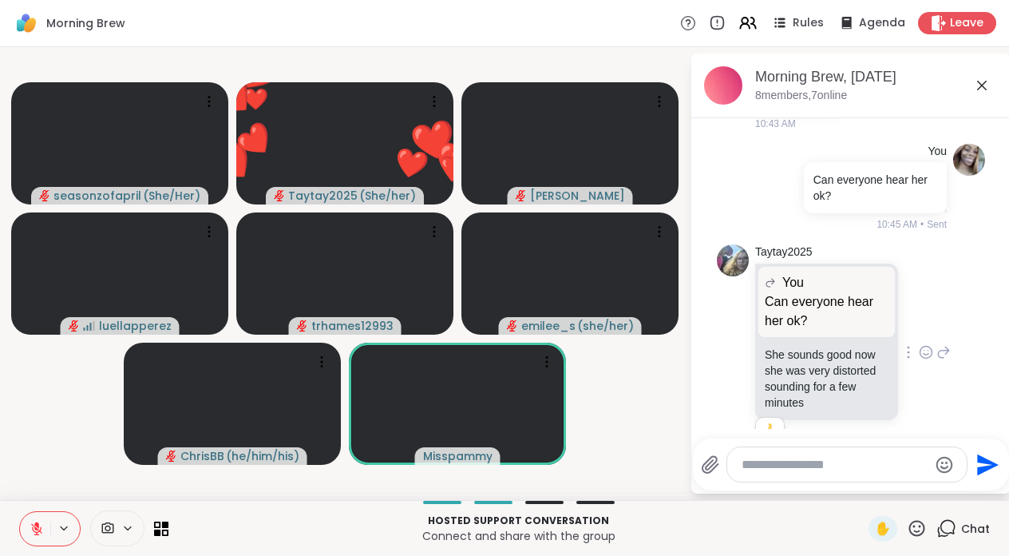
scroll to position [980, 0]
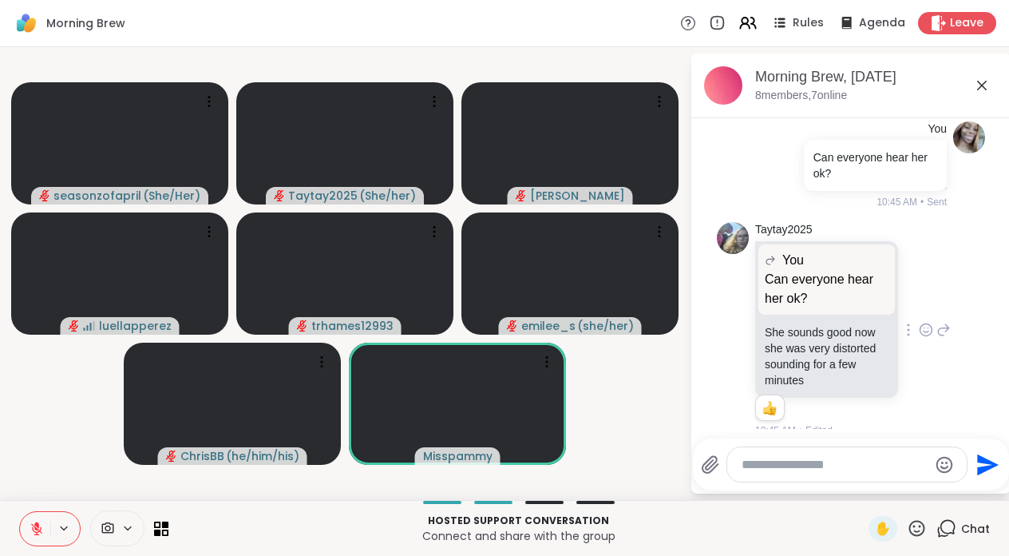
click at [981, 92] on icon at bounding box center [982, 85] width 19 height 19
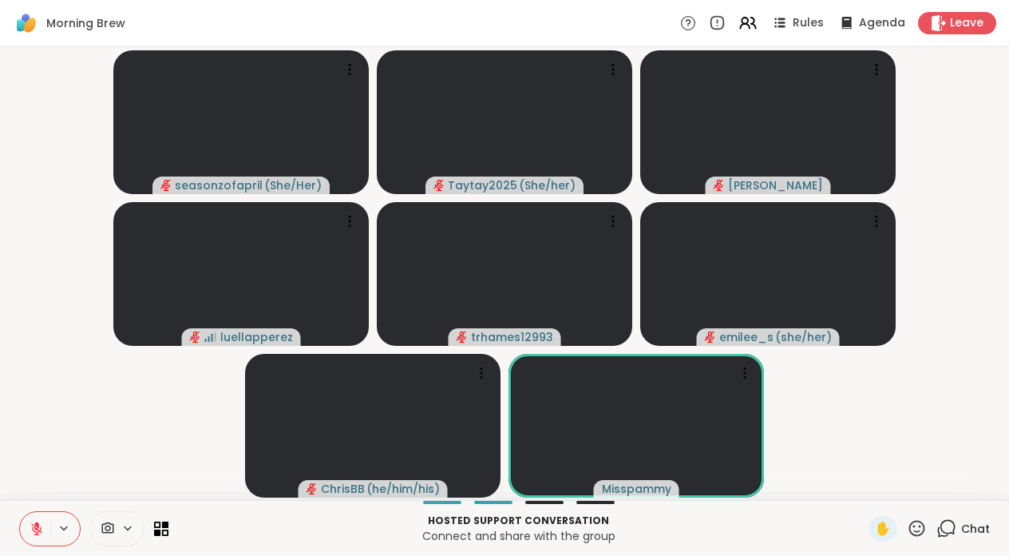
click at [957, 529] on icon at bounding box center [947, 528] width 20 height 20
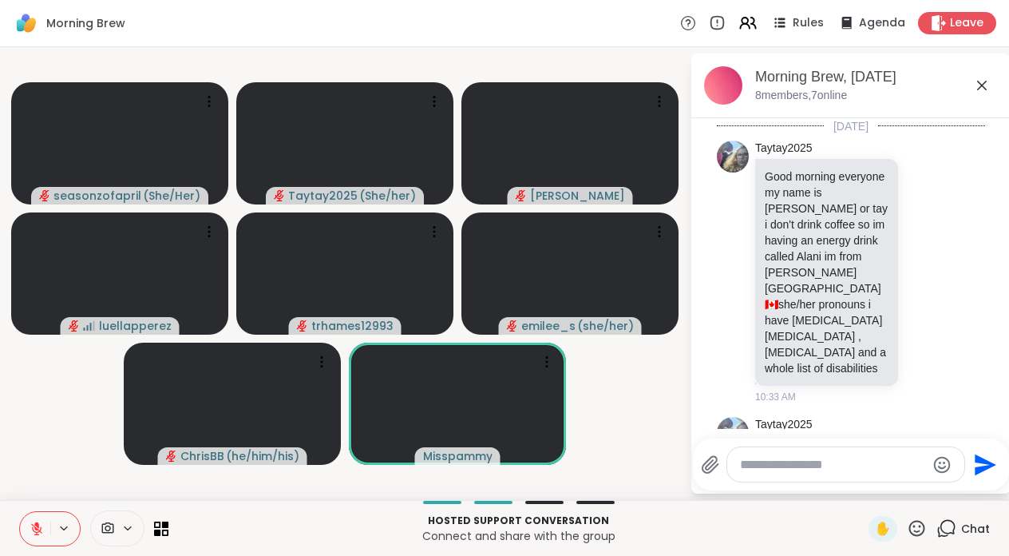
scroll to position [964, 0]
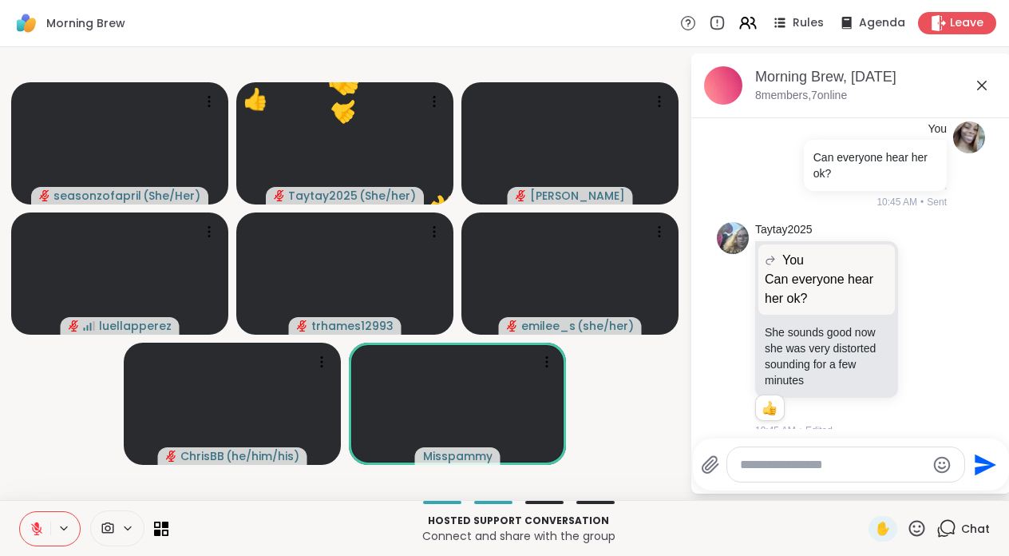
click at [920, 531] on icon at bounding box center [918, 528] width 16 height 16
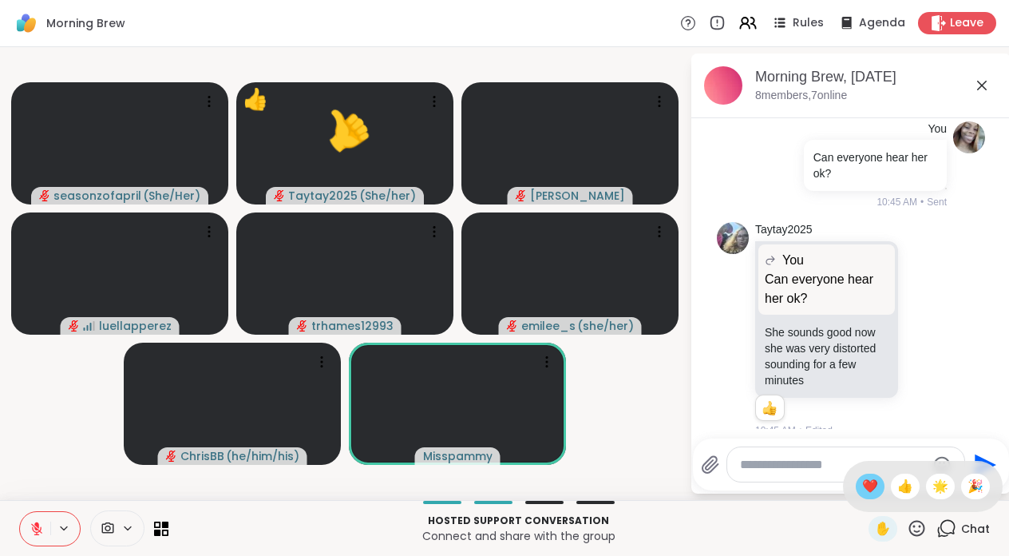
click at [878, 494] on span "❤️" at bounding box center [870, 486] width 16 height 19
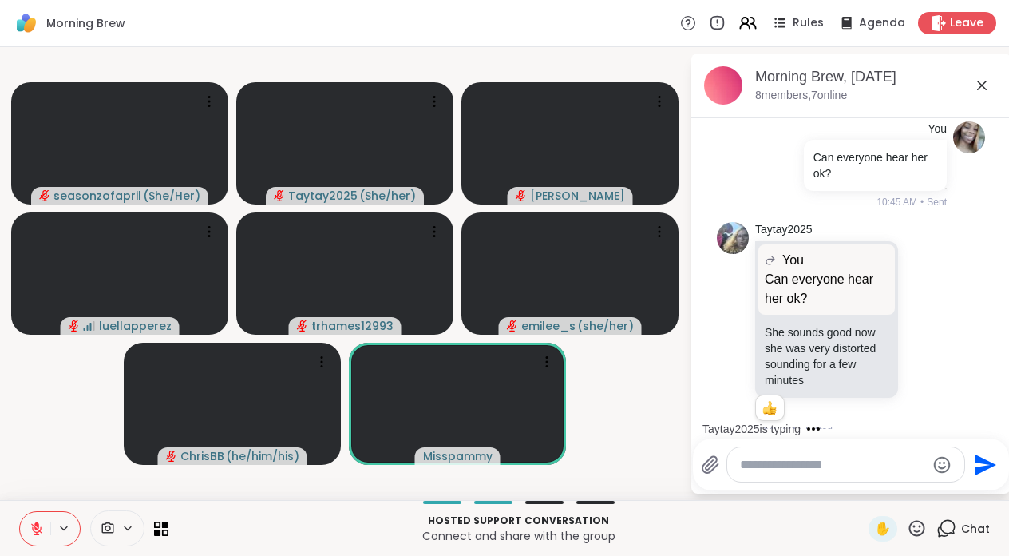
click at [34, 528] on icon at bounding box center [36, 528] width 11 height 11
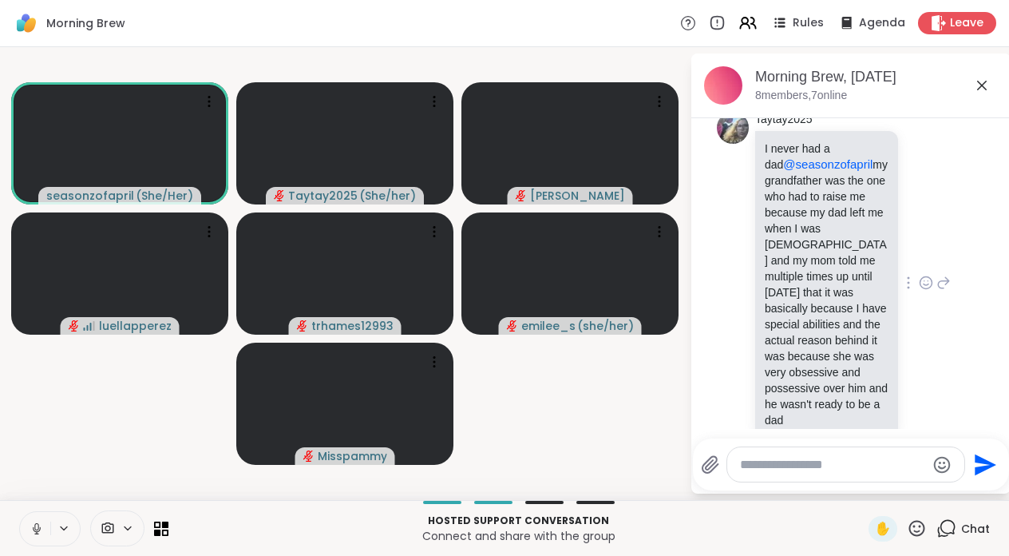
scroll to position [1718, 0]
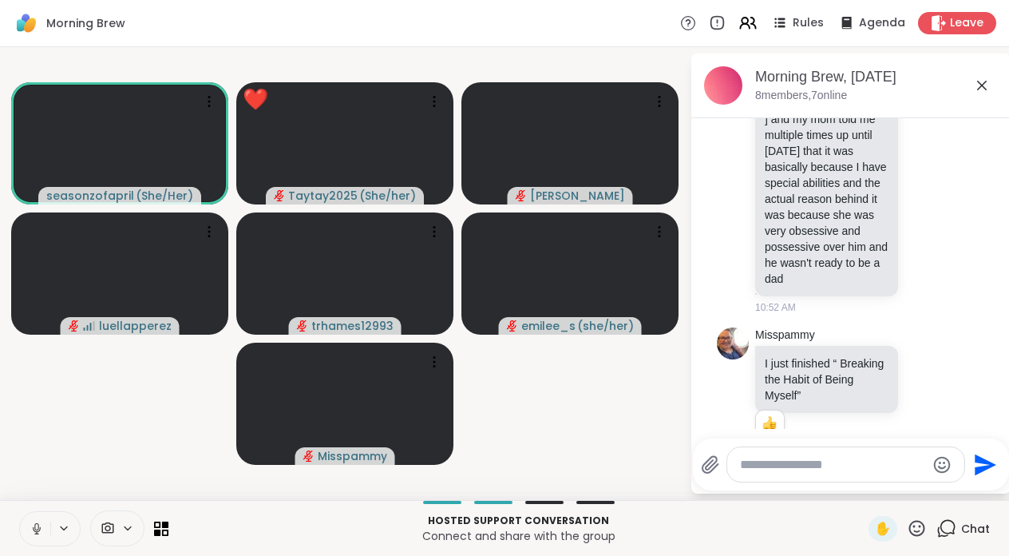
click at [916, 531] on icon at bounding box center [918, 528] width 16 height 16
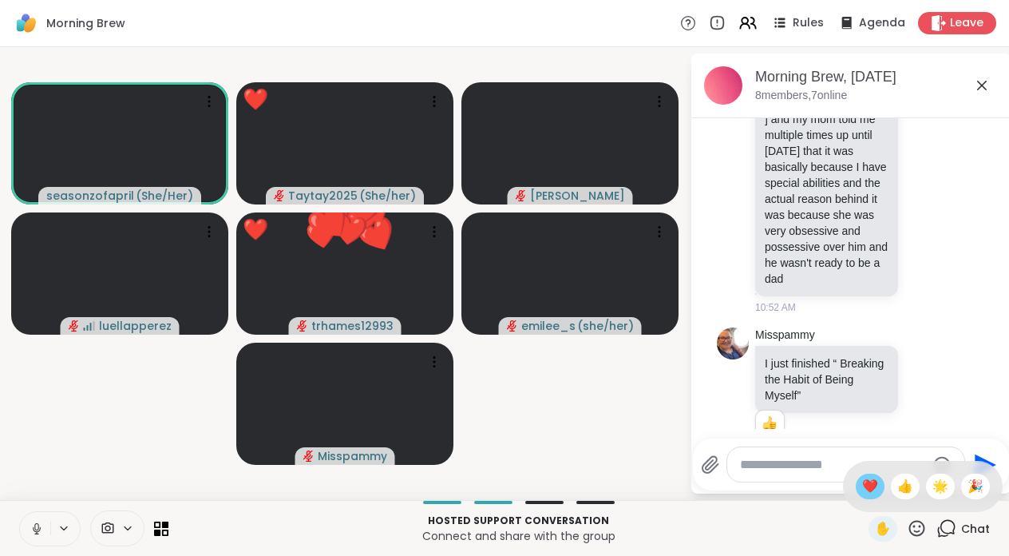
click at [878, 486] on span "❤️" at bounding box center [870, 486] width 16 height 19
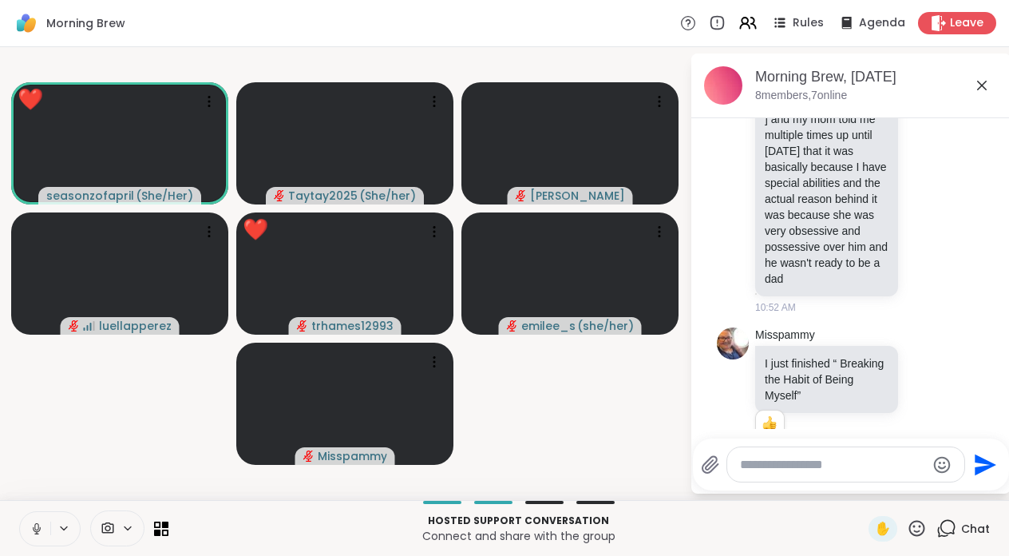
click at [606, 472] on video-player-container "❤️ seasonzofapril ( She/Her ) ❤️ ❤️ ❤️ ❤️ ❤️ ❤️ ❤️ ❤️ ❤️ ❤️ ❤️ ❤️ ❤️ ❤️ ❤️ ❤️ ❤…" at bounding box center [345, 274] width 671 height 440
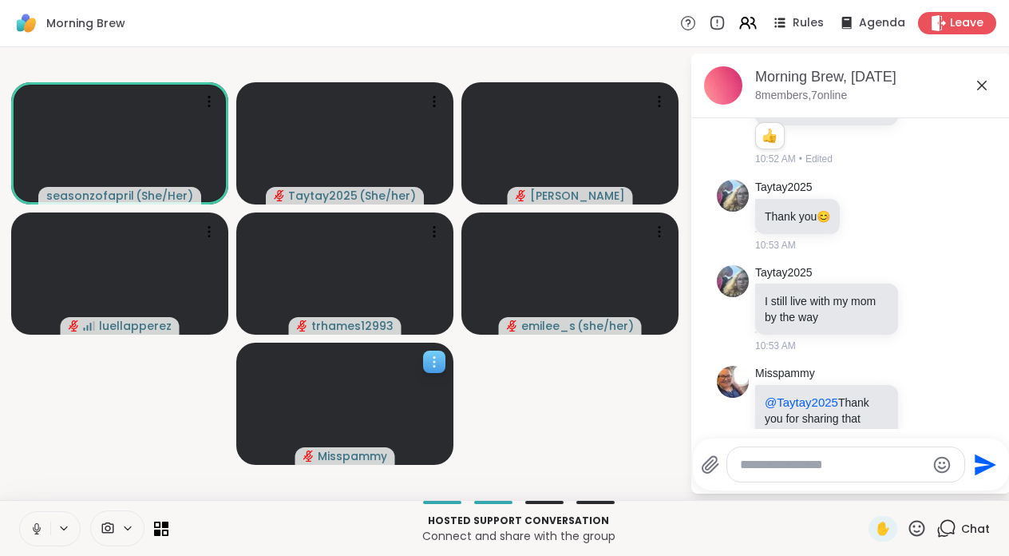
scroll to position [2028, 0]
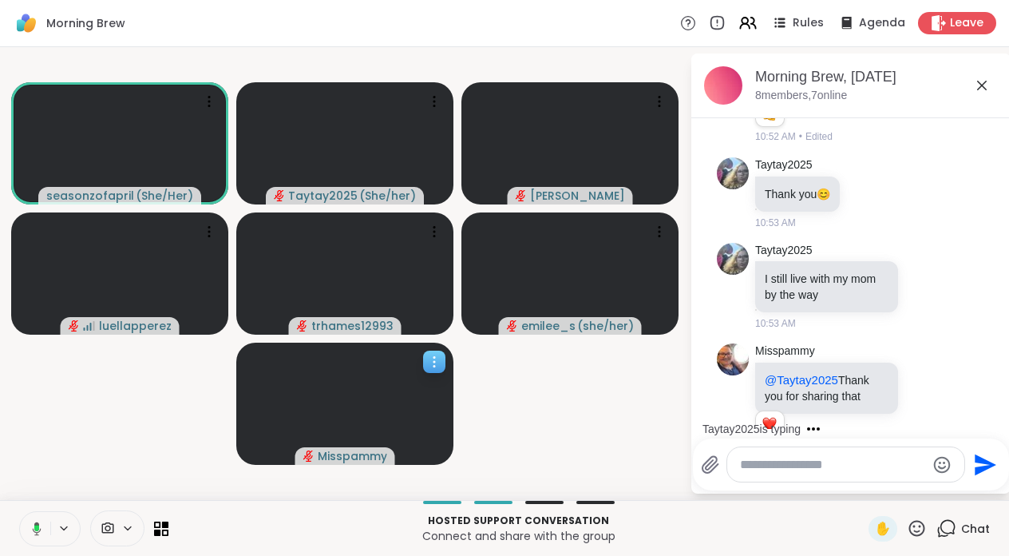
drag, startPoint x: 438, startPoint y: 418, endPoint x: 384, endPoint y: 438, distance: 57.1
click at [384, 438] on video at bounding box center [344, 404] width 217 height 122
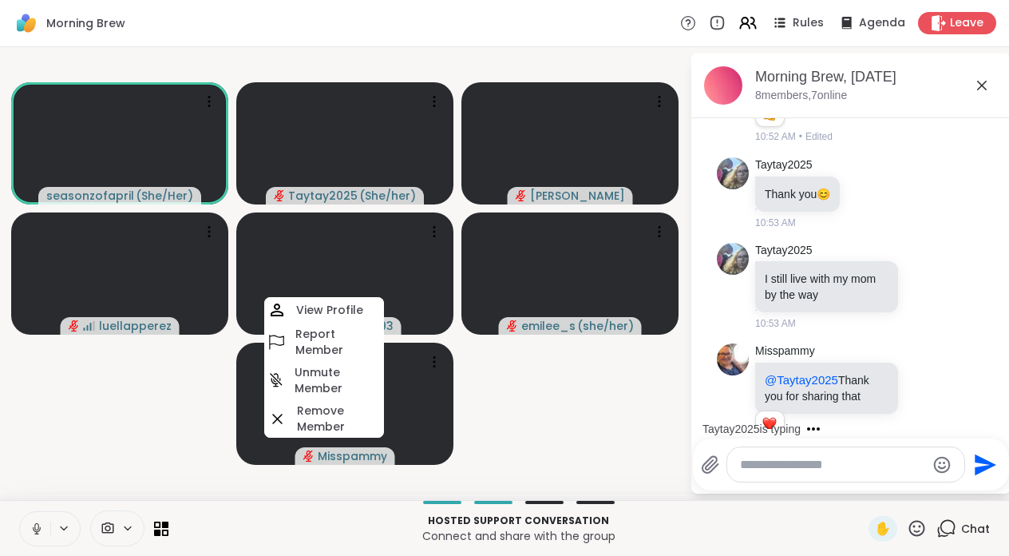
click at [564, 450] on video-player-container "seasonzofapril ( She/Her ) Taytay2025 ( She/her ) Cyndy luellapperez trhames129…" at bounding box center [345, 274] width 671 height 440
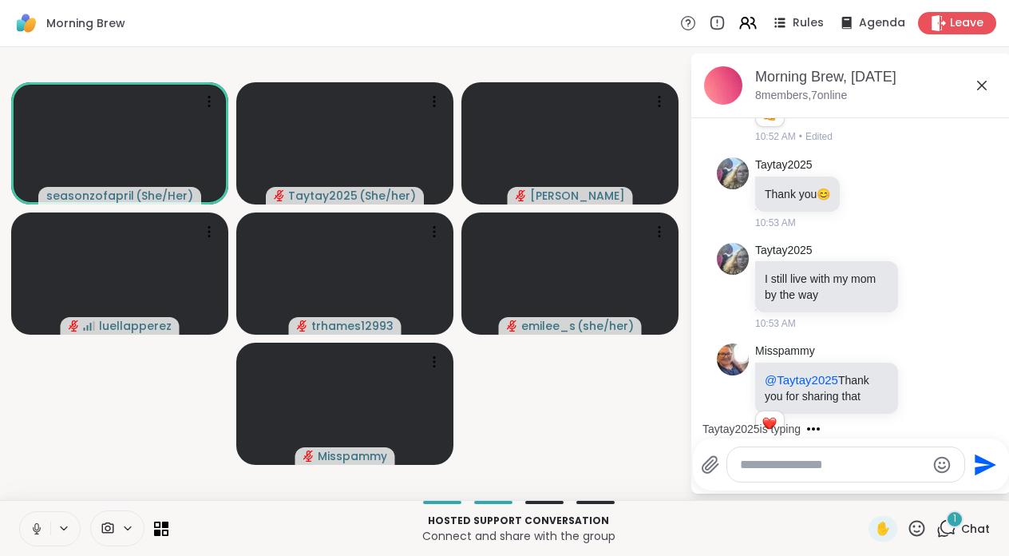
scroll to position [2186, 0]
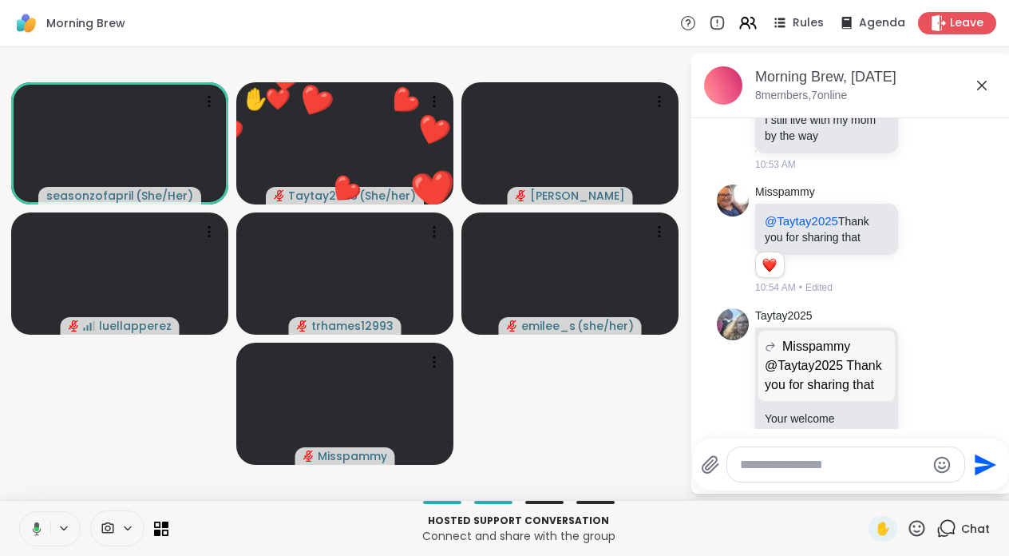
click at [39, 533] on icon at bounding box center [34, 528] width 14 height 14
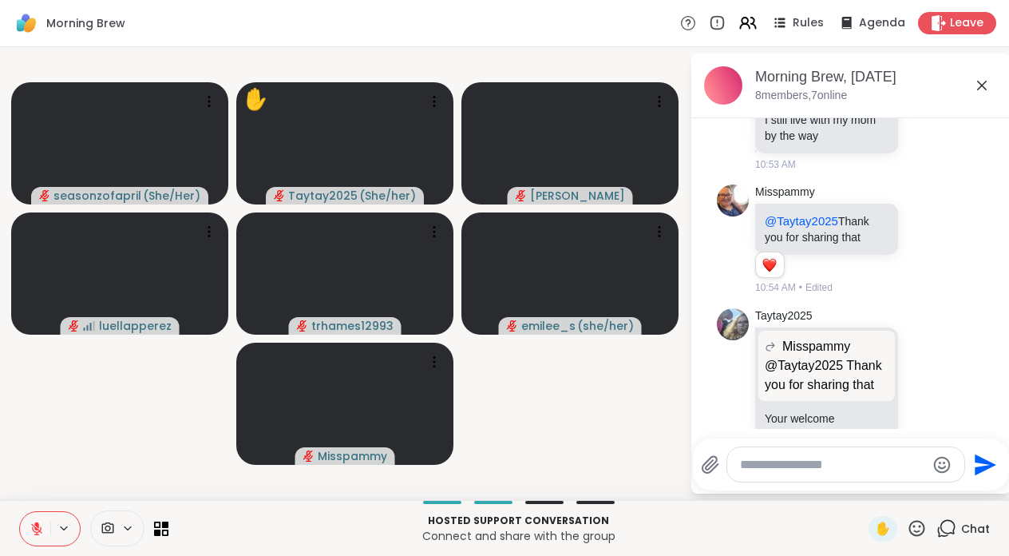
click at [30, 529] on icon at bounding box center [37, 528] width 14 height 14
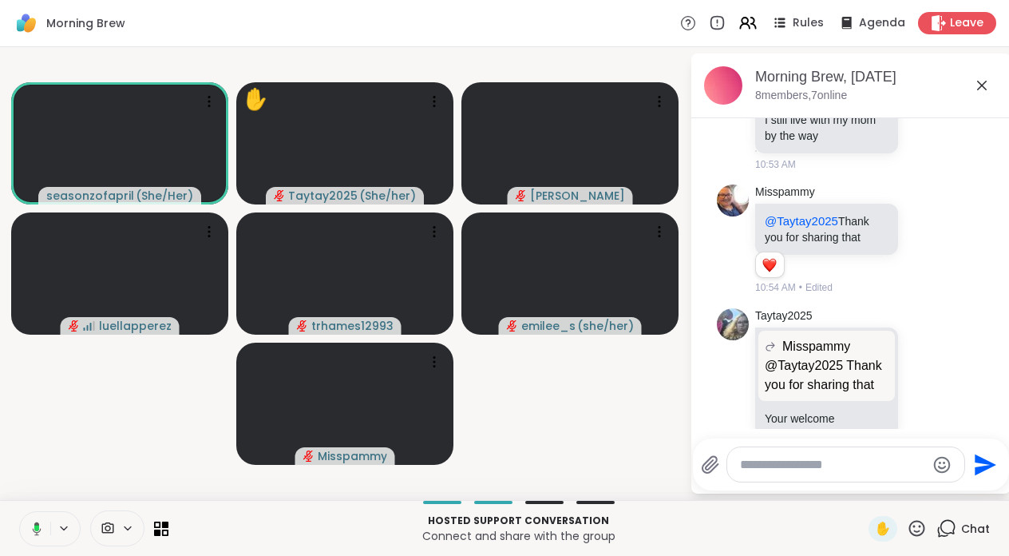
click at [30, 528] on icon at bounding box center [34, 528] width 14 height 14
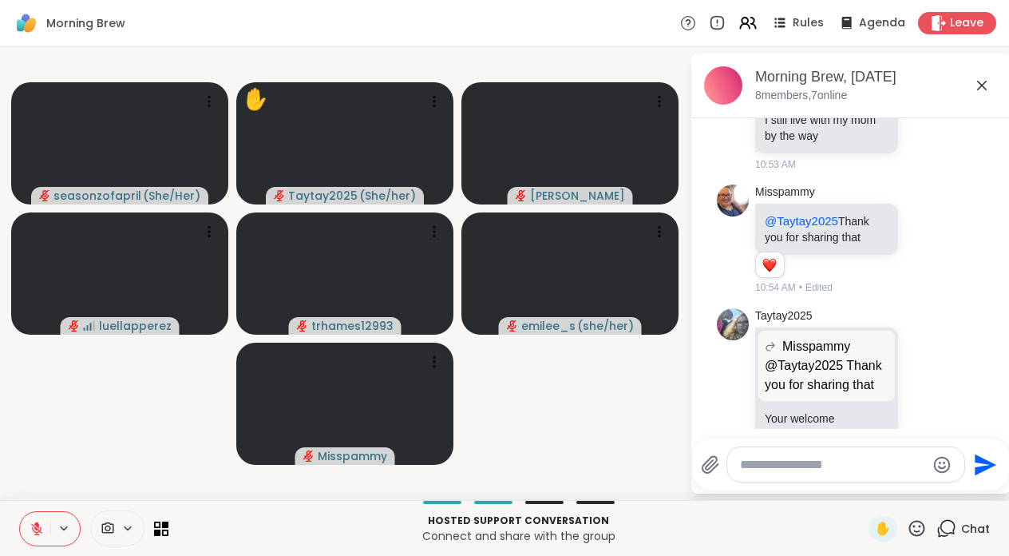
click at [34, 545] on div "Hosted support conversation Connect and share with the group ✋ Chat" at bounding box center [504, 528] width 1009 height 56
click at [34, 528] on icon at bounding box center [37, 528] width 14 height 14
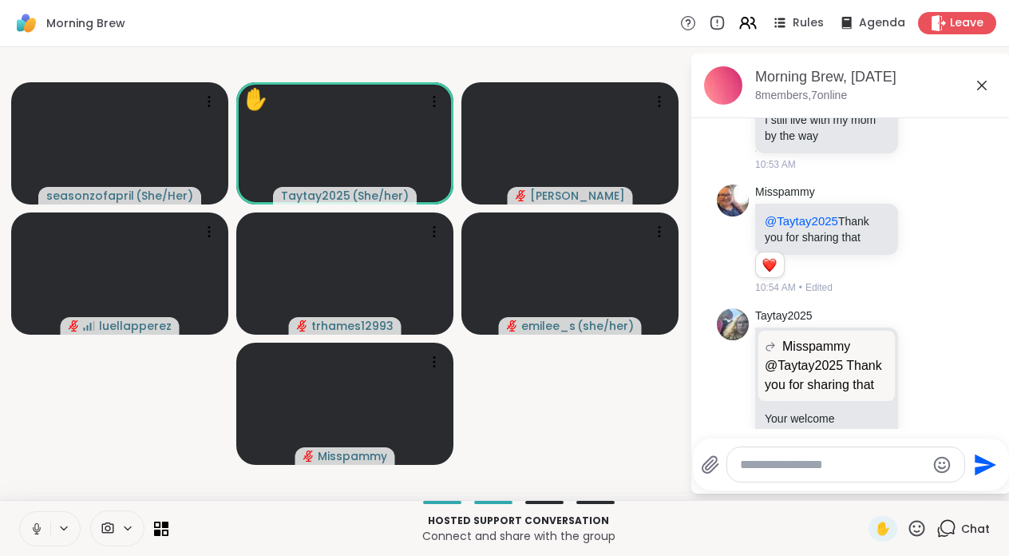
click at [28, 533] on button at bounding box center [35, 529] width 30 height 34
click at [33, 525] on icon at bounding box center [37, 528] width 14 height 14
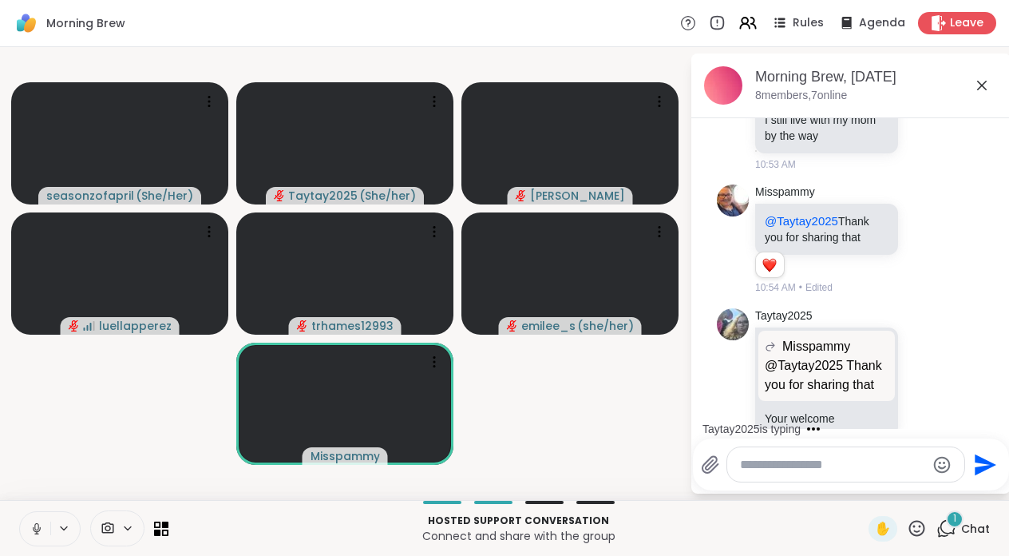
scroll to position [2272, 0]
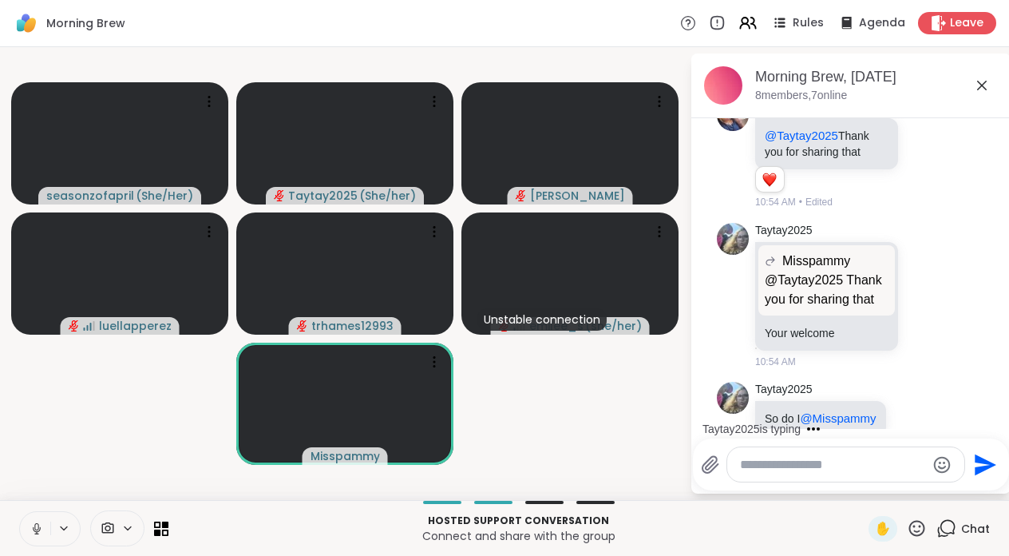
click at [775, 470] on textarea "Type your message" at bounding box center [833, 465] width 186 height 16
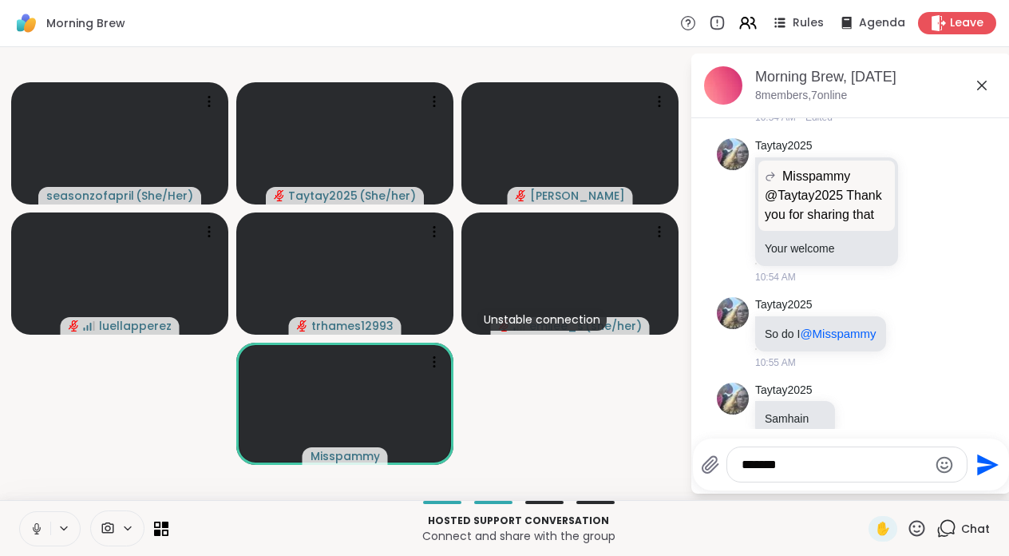
type textarea "*******"
click at [747, 473] on div "*******" at bounding box center [847, 464] width 240 height 34
click at [755, 469] on textarea "*******" at bounding box center [835, 465] width 186 height 16
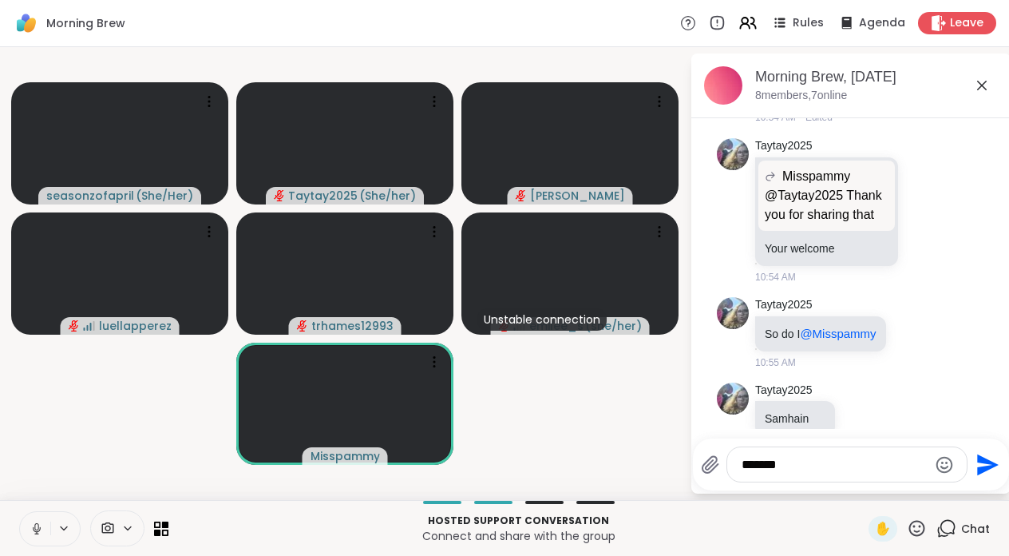
click at [755, 469] on textarea "*******" at bounding box center [835, 465] width 186 height 16
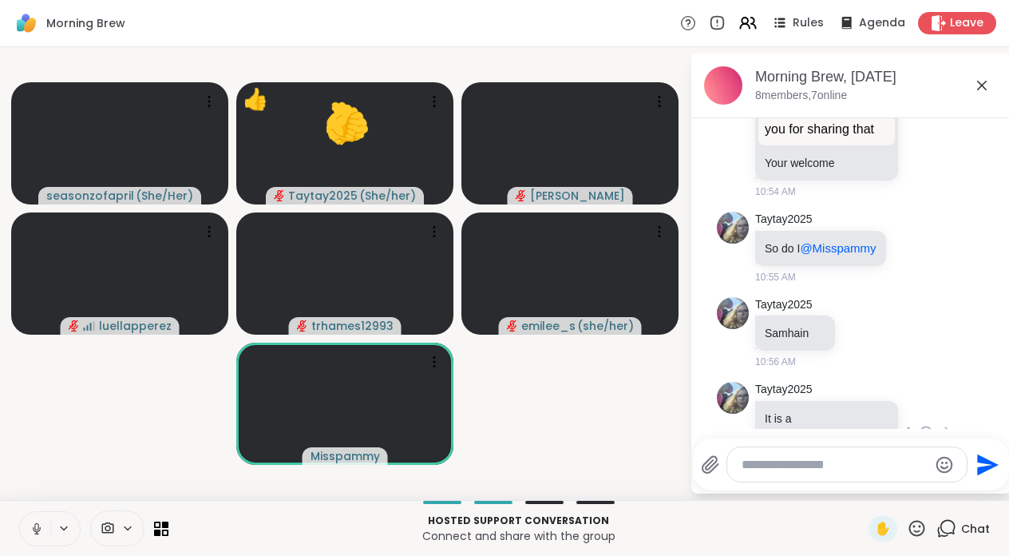
click at [921, 427] on icon at bounding box center [927, 433] width 12 height 12
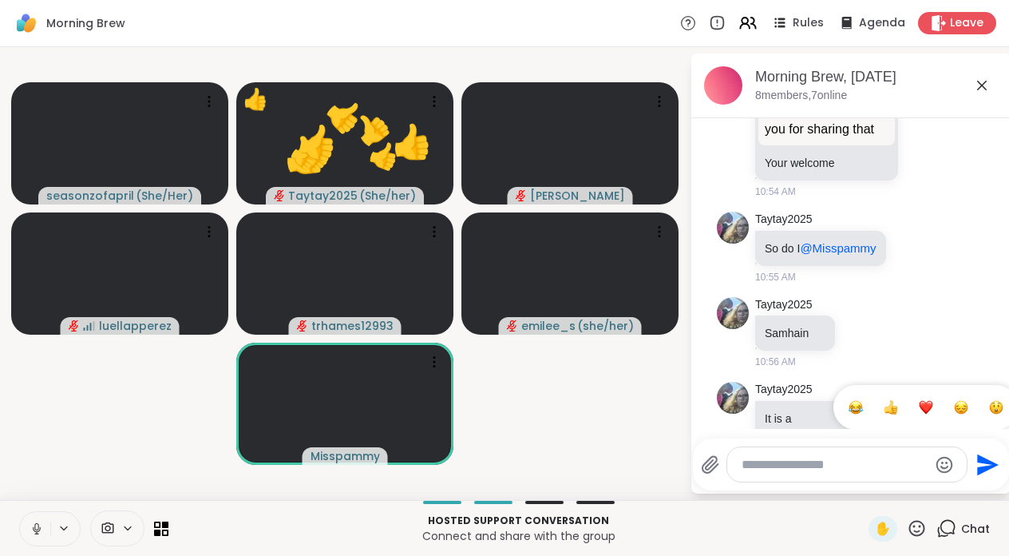
click at [884, 400] on div "Select Reaction: Thumbs up" at bounding box center [891, 407] width 14 height 14
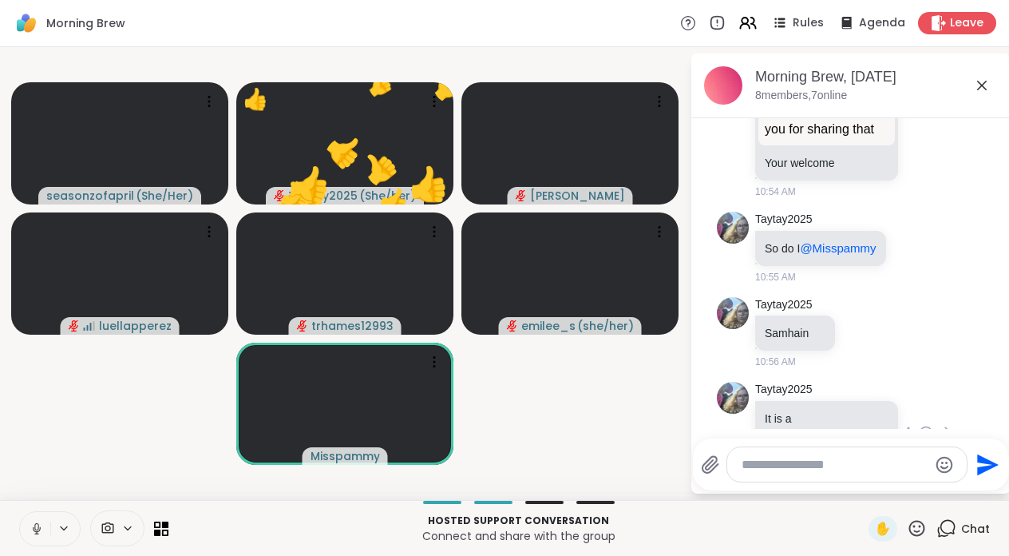
scroll to position [2464, 0]
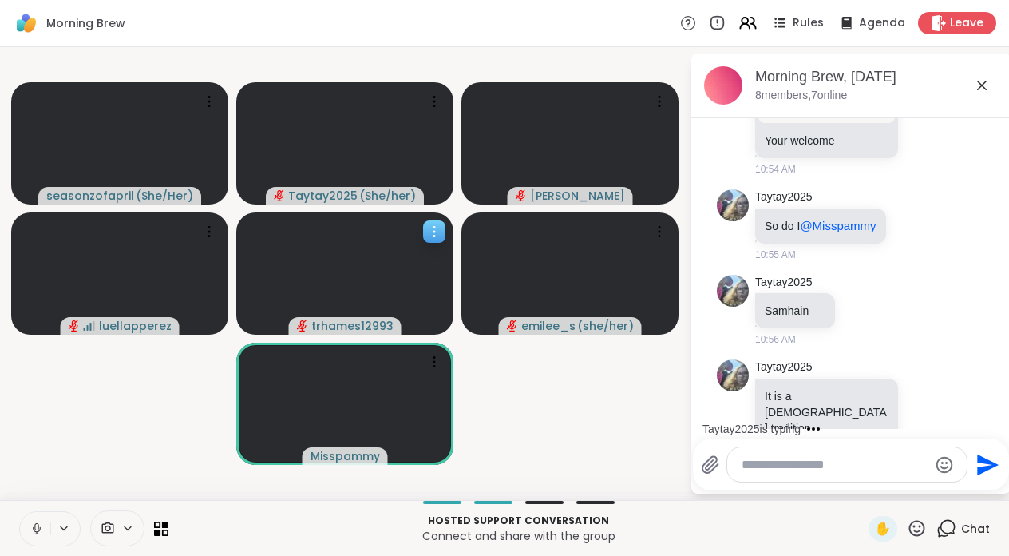
click at [414, 303] on video at bounding box center [344, 273] width 217 height 122
click at [567, 440] on video-player-container "seasonzofapril ( She/Her ) Taytay2025 ( She/her ) Cyndy luellapperez trhames129…" at bounding box center [345, 274] width 671 height 440
click at [982, 80] on icon at bounding box center [982, 85] width 19 height 19
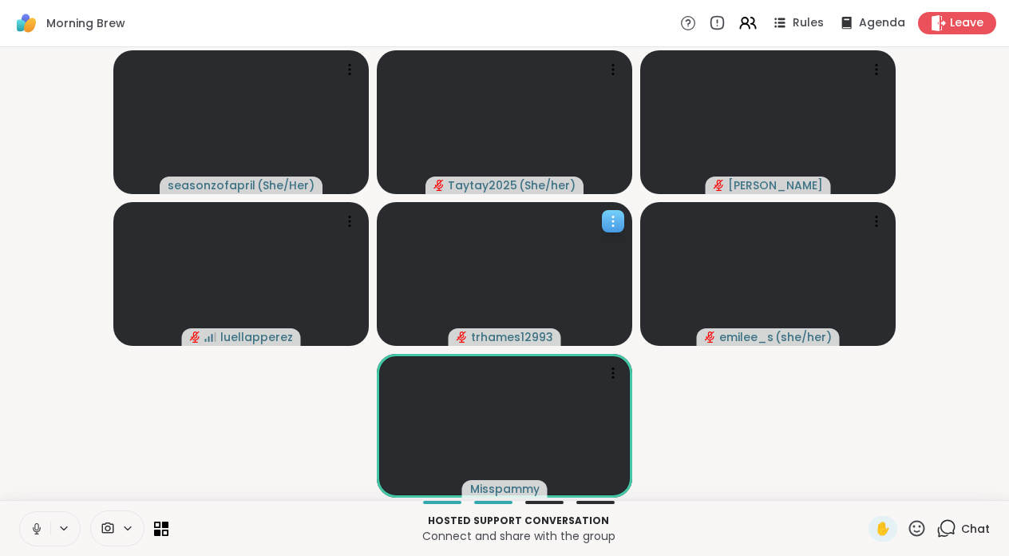
click at [515, 300] on video at bounding box center [505, 274] width 256 height 144
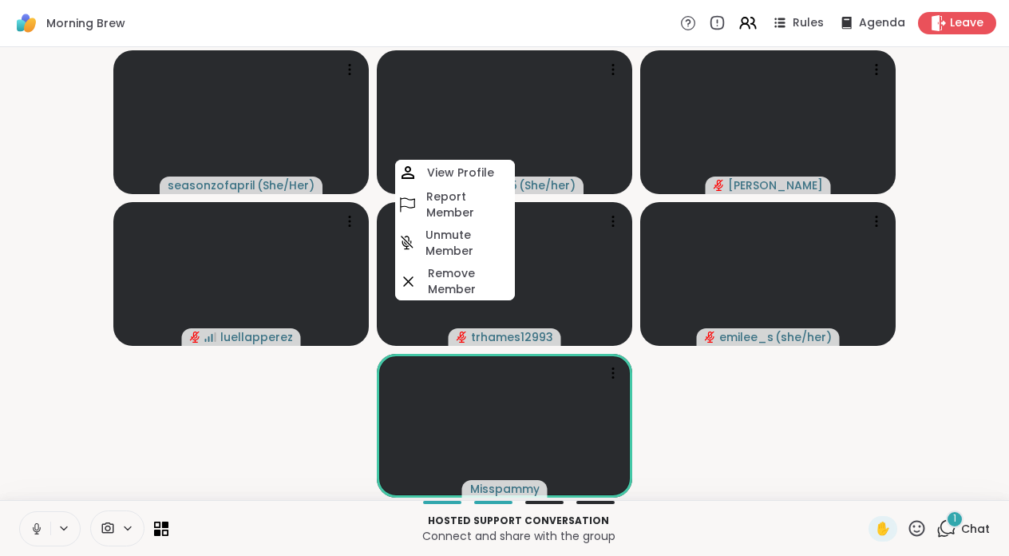
click at [946, 529] on icon at bounding box center [947, 528] width 20 height 20
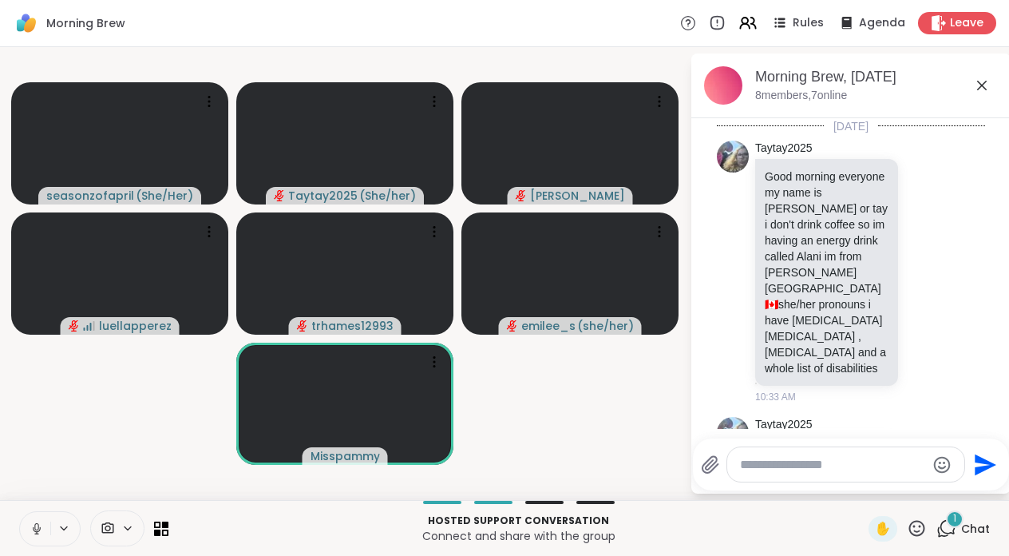
scroll to position [2620, 0]
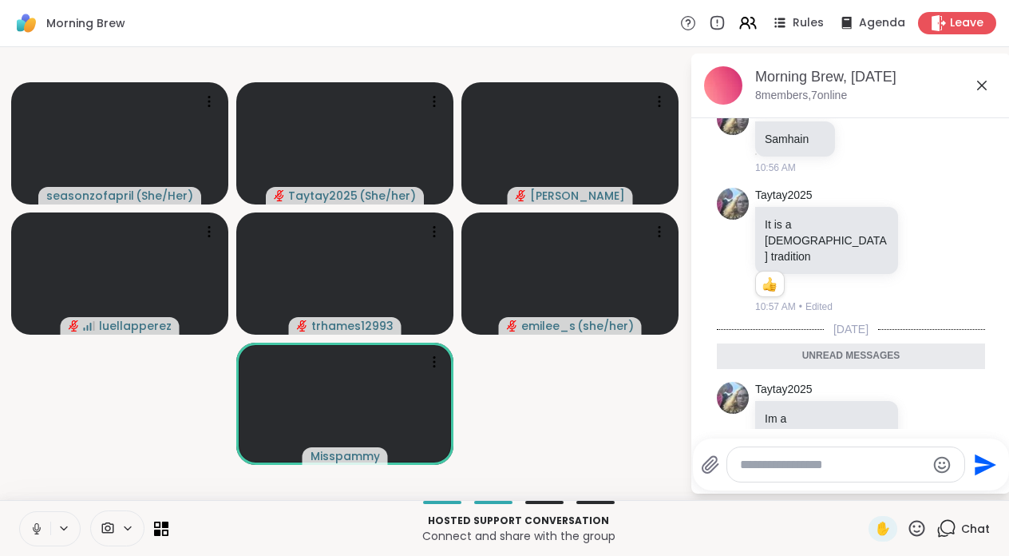
click at [807, 465] on textarea "Type your message" at bounding box center [833, 465] width 186 height 16
type textarea "**********"
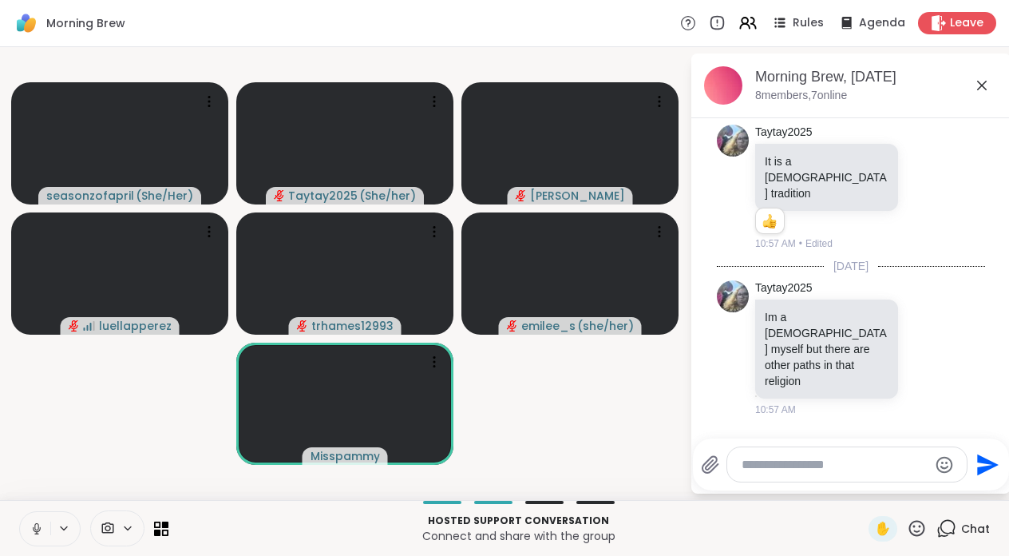
scroll to position [2706, 0]
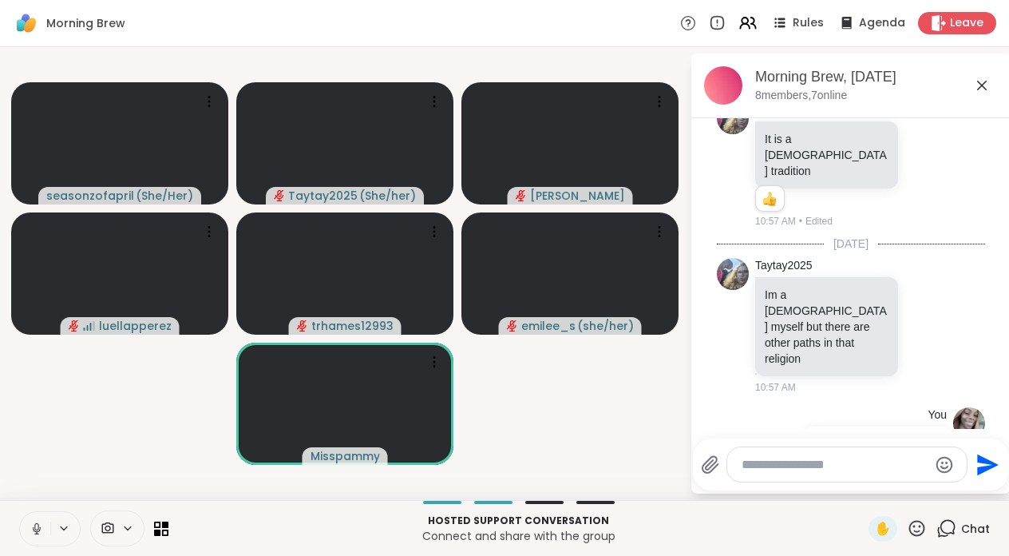
click at [39, 535] on icon at bounding box center [37, 528] width 14 height 14
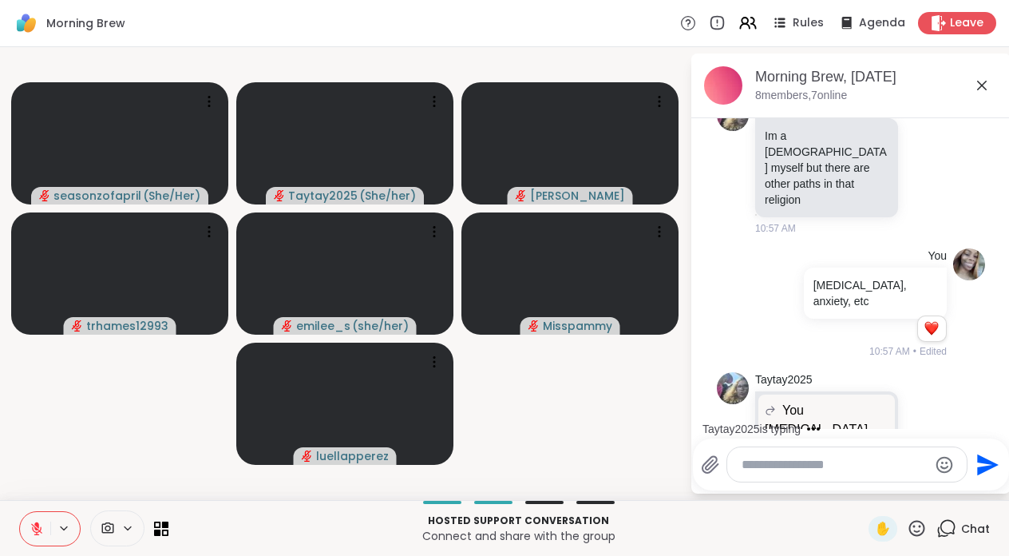
click at [42, 529] on icon at bounding box center [37, 528] width 14 height 14
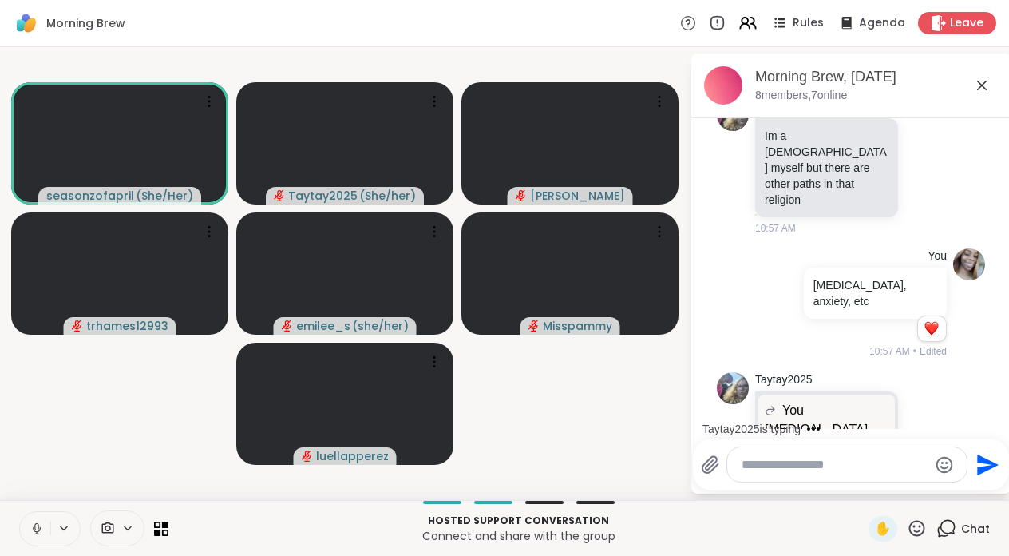
click at [34, 533] on icon at bounding box center [37, 528] width 14 height 14
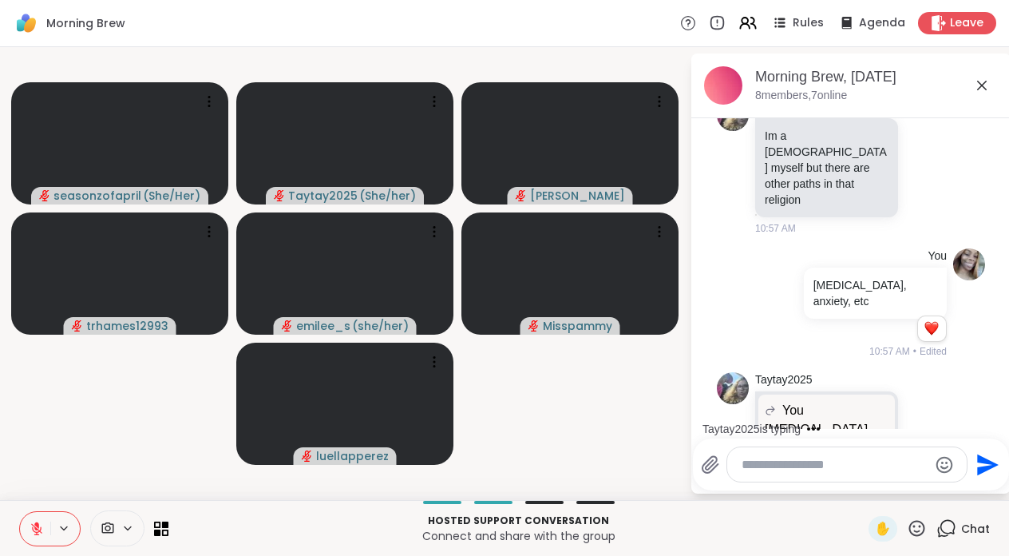
click at [34, 533] on icon at bounding box center [37, 528] width 14 height 14
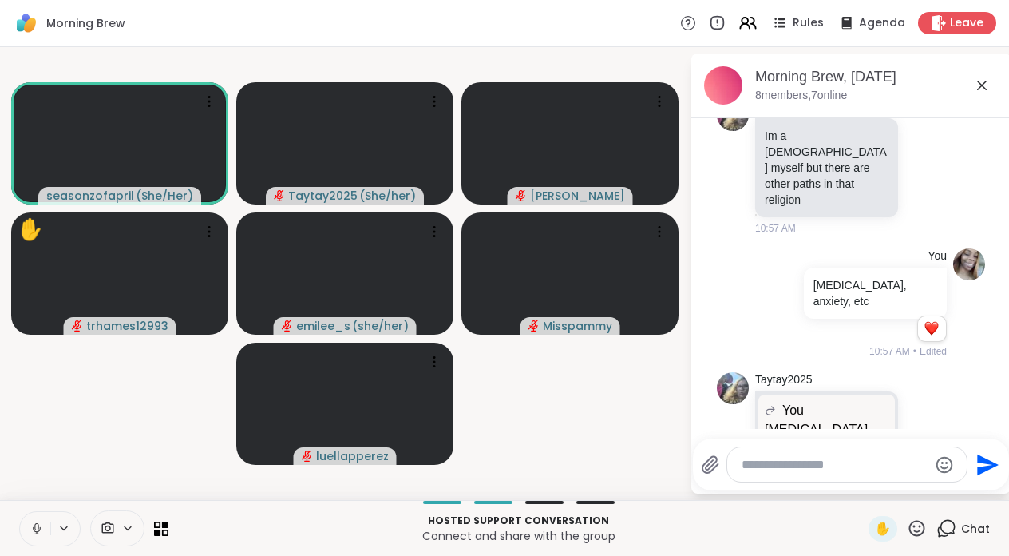
click at [34, 532] on icon at bounding box center [37, 528] width 14 height 14
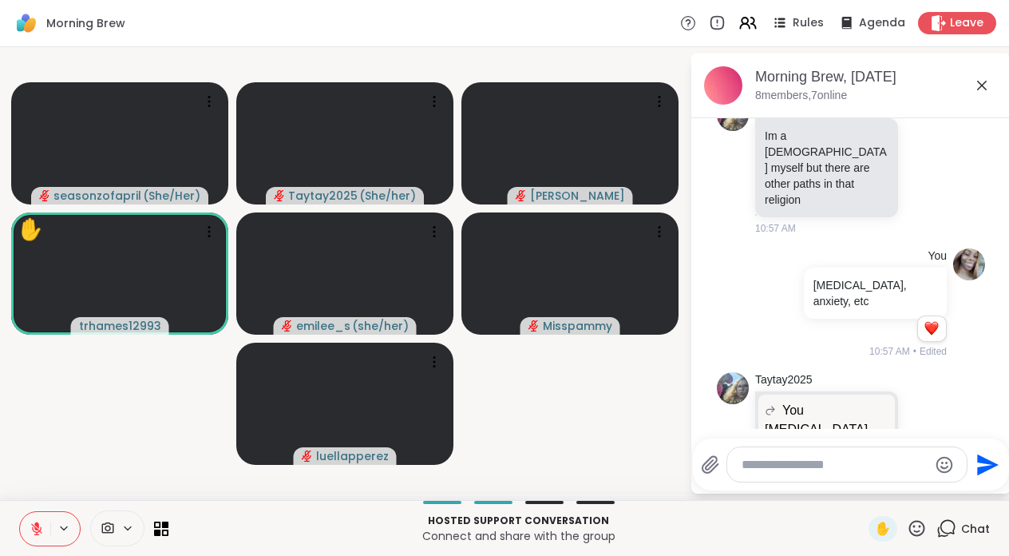
click at [38, 531] on icon at bounding box center [36, 528] width 11 height 11
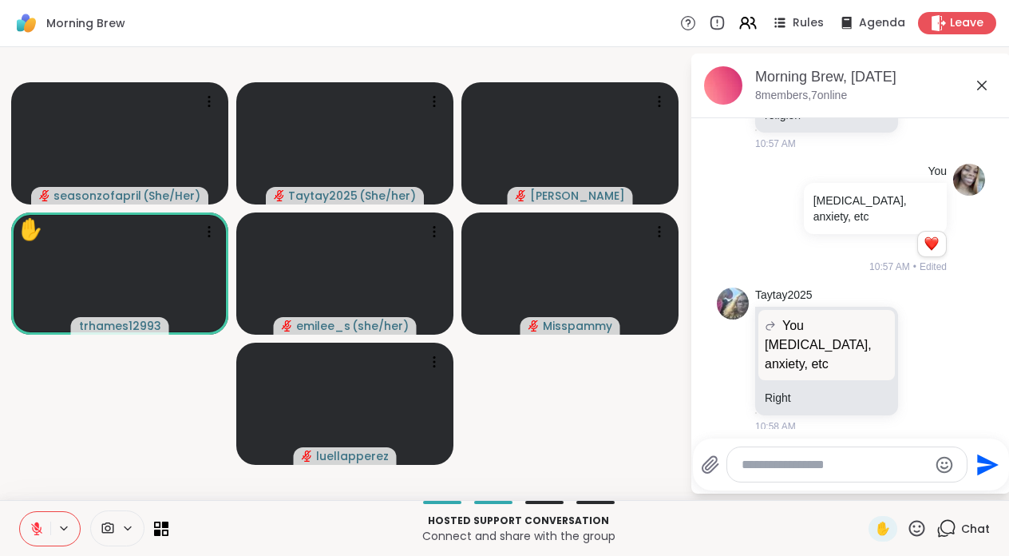
click at [40, 534] on icon at bounding box center [37, 528] width 14 height 14
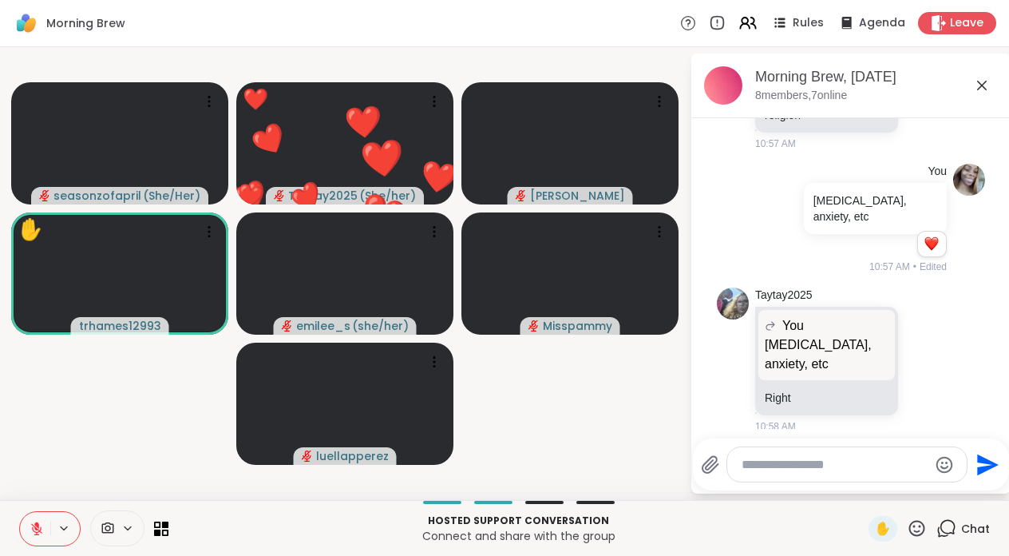
click at [916, 529] on icon at bounding box center [917, 528] width 20 height 20
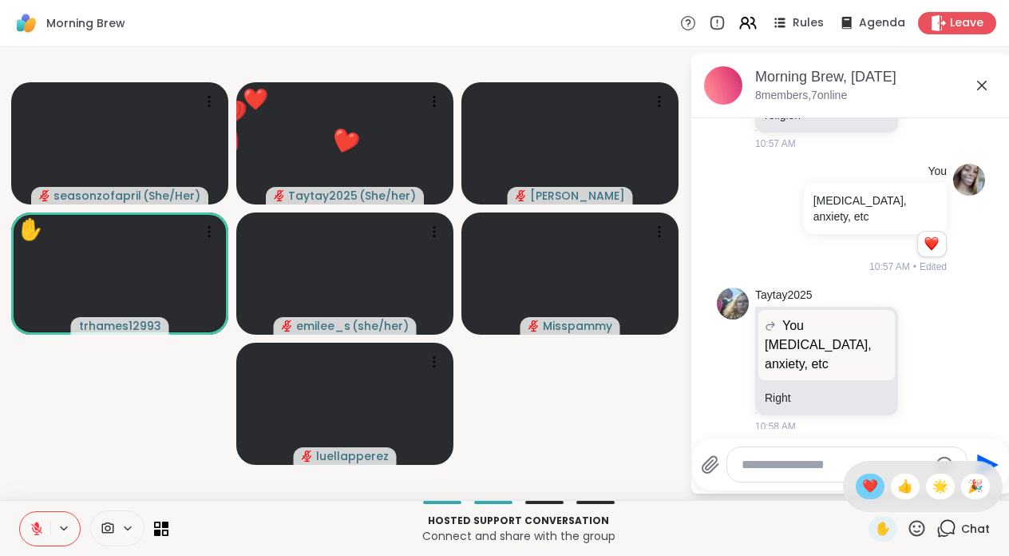
click at [877, 481] on span "❤️" at bounding box center [870, 486] width 16 height 19
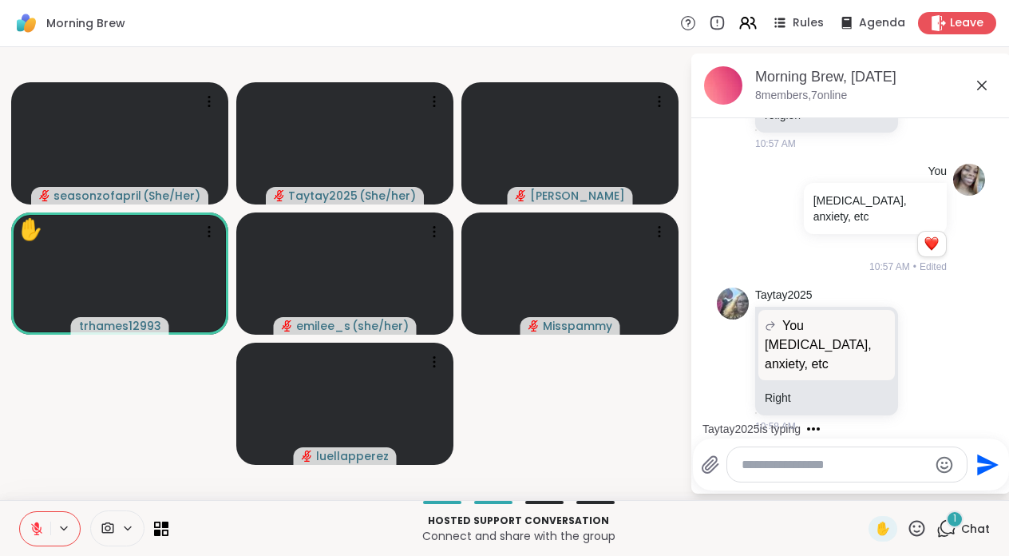
scroll to position [3051, 0]
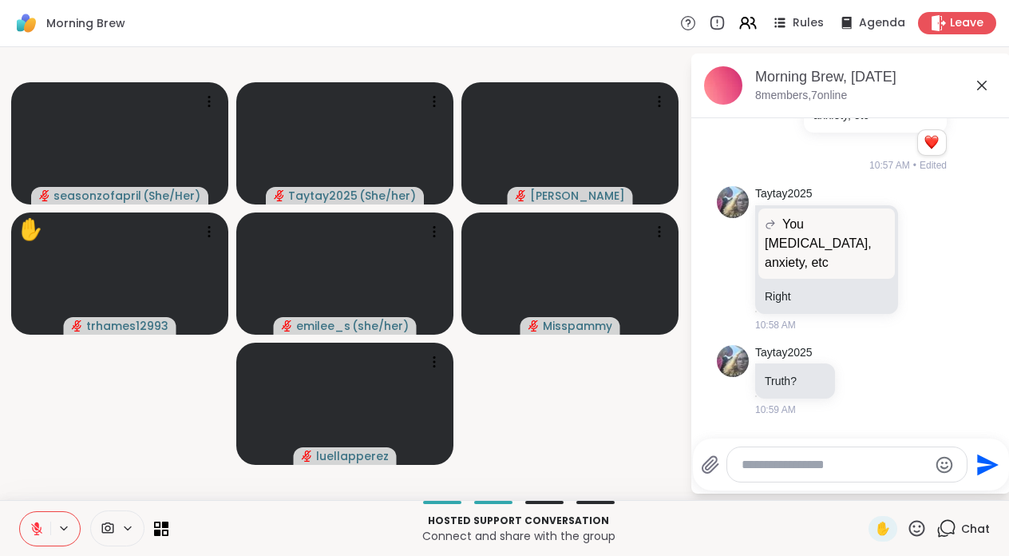
click at [25, 530] on button at bounding box center [35, 529] width 30 height 34
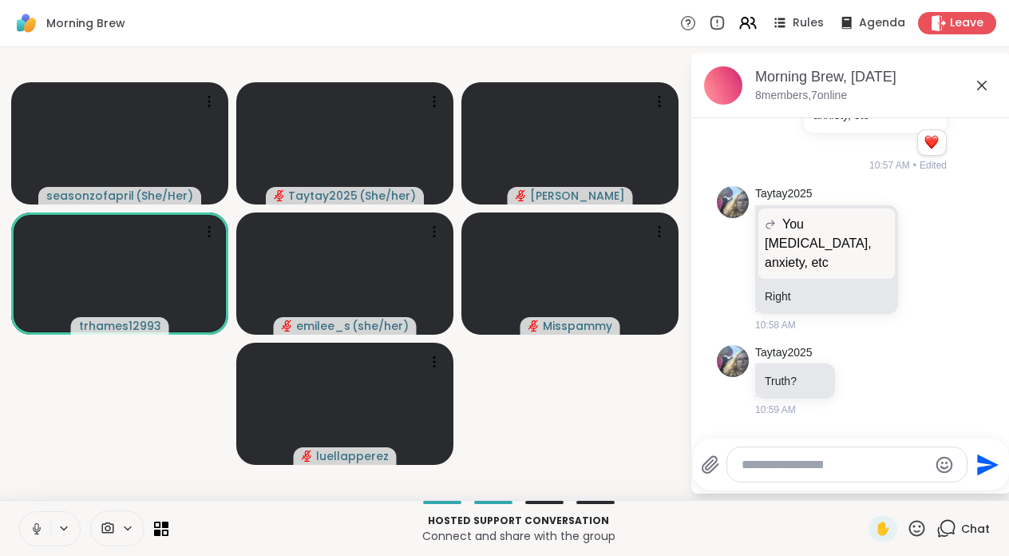
click at [52, 537] on div at bounding box center [49, 528] width 61 height 35
click at [38, 532] on icon at bounding box center [37, 528] width 14 height 14
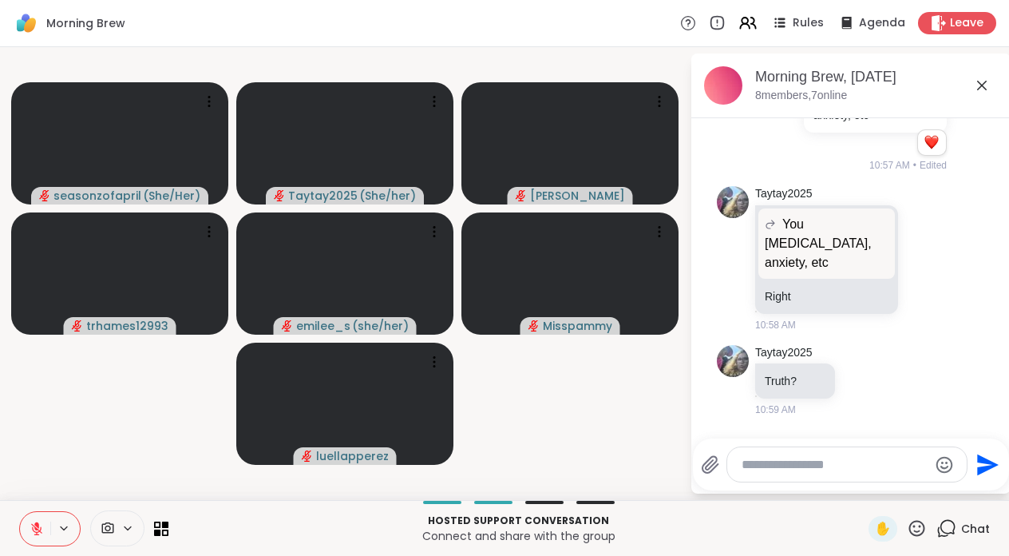
click at [35, 523] on icon at bounding box center [36, 524] width 5 height 6
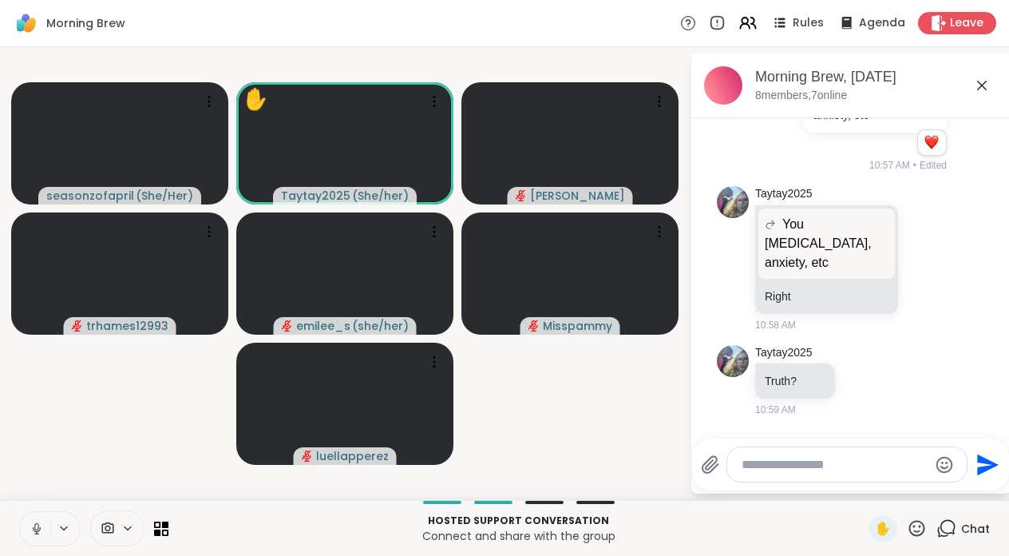
click at [915, 522] on icon at bounding box center [917, 528] width 20 height 20
click at [970, 489] on span "🎉" at bounding box center [976, 486] width 16 height 19
click at [844, 470] on textarea "Type your message" at bounding box center [835, 465] width 186 height 16
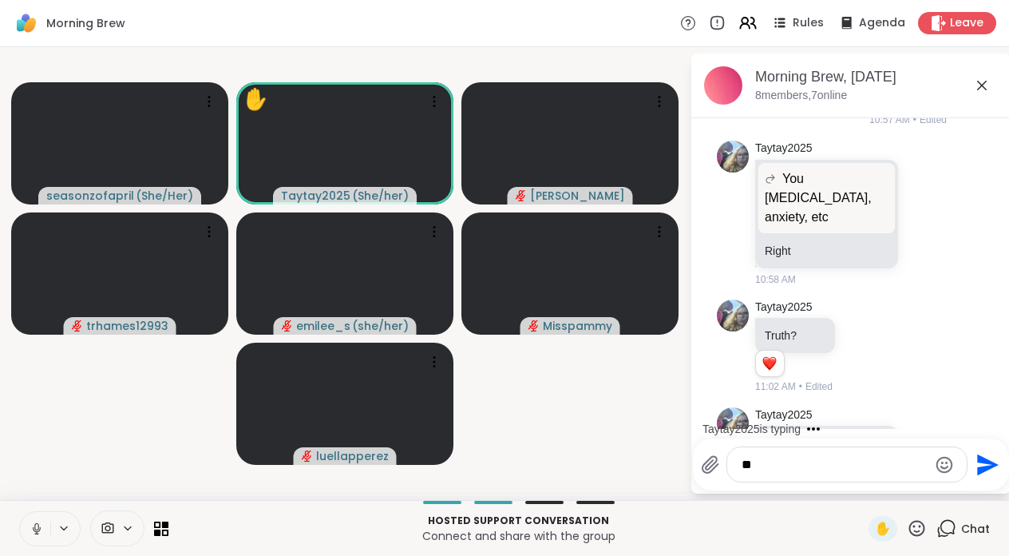
type textarea "*"
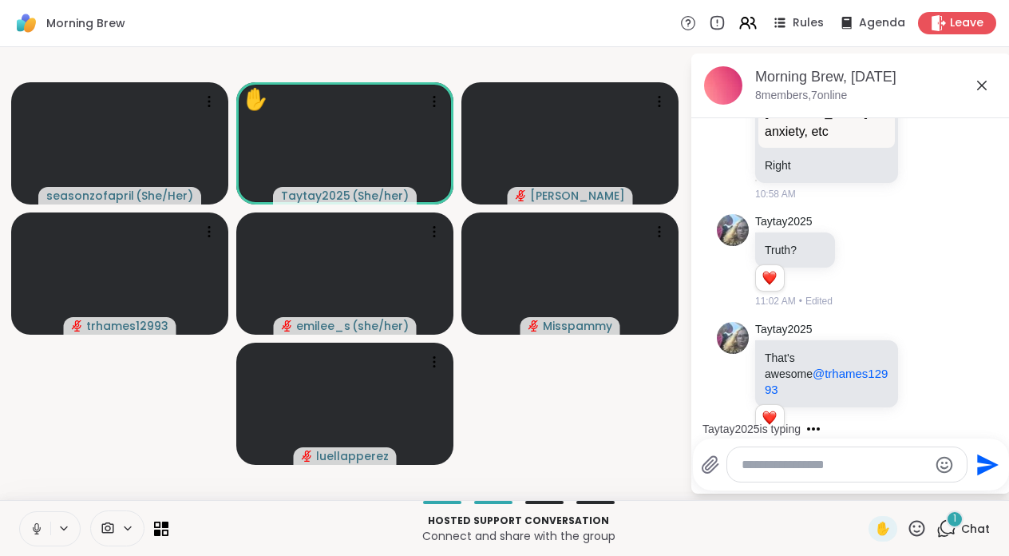
scroll to position [3282, 0]
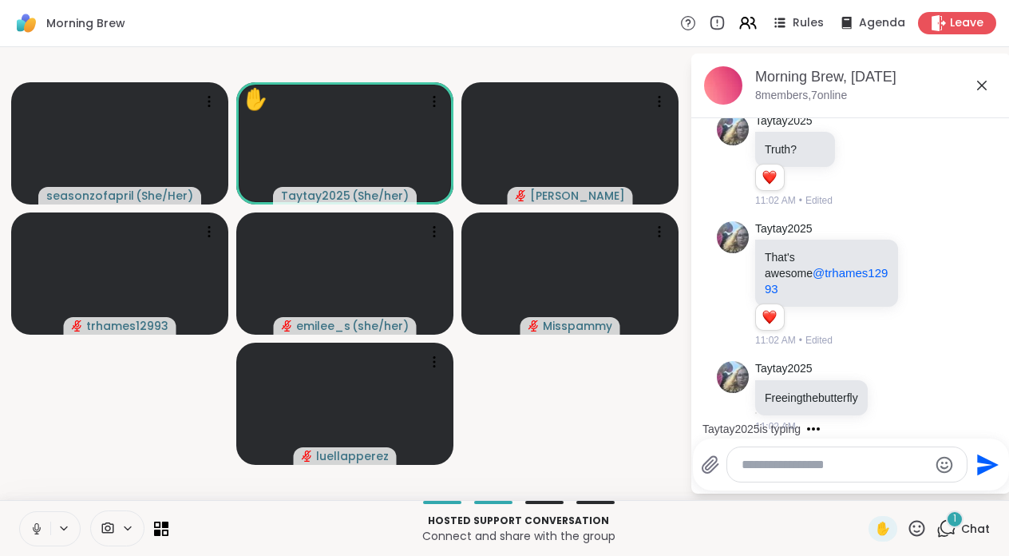
click at [902, 480] on div at bounding box center [909, 489] width 14 height 19
click at [902, 388] on icon at bounding box center [896, 396] width 14 height 16
click at [868, 363] on div "Select Reaction: Thumbs up" at bounding box center [861, 370] width 14 height 14
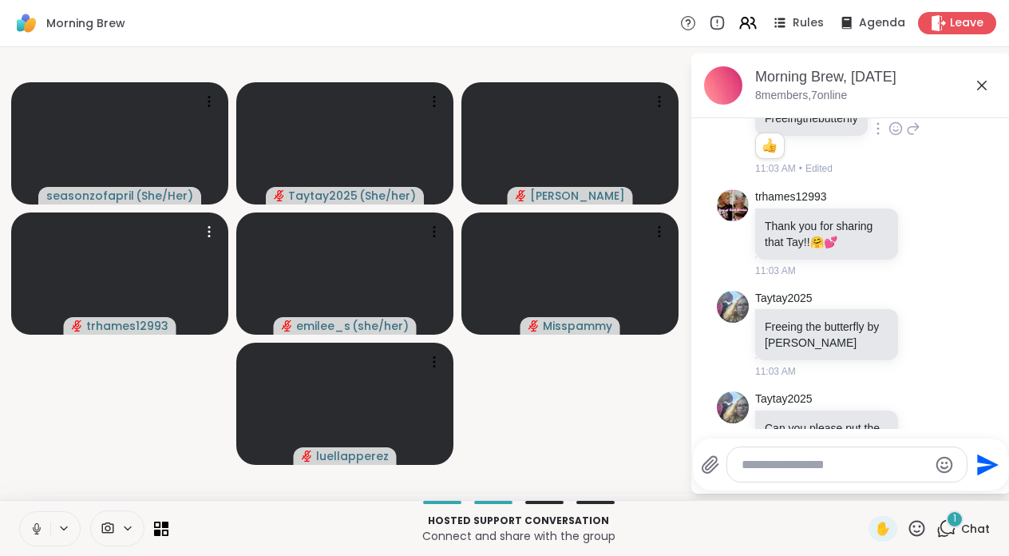
scroll to position [3523, 0]
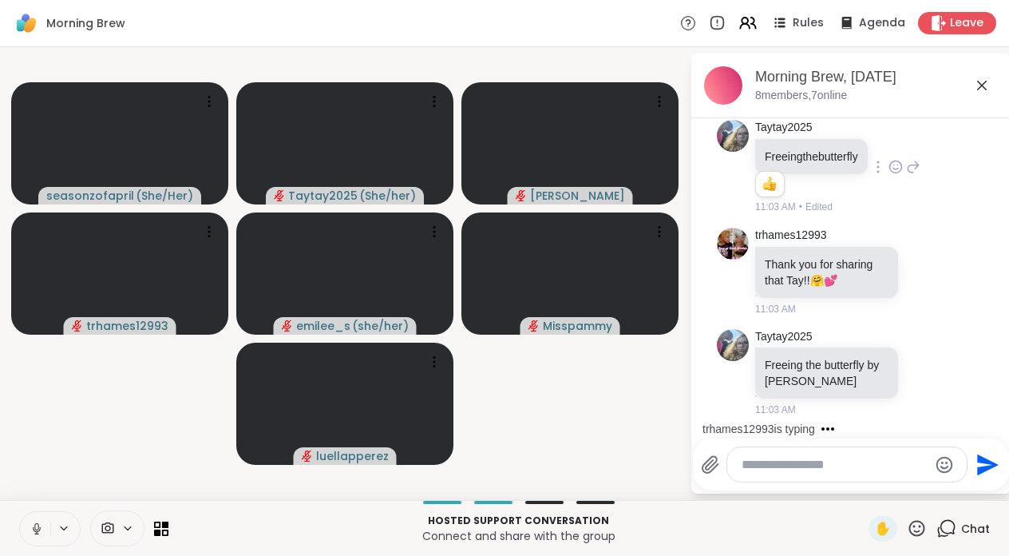
click at [35, 526] on icon at bounding box center [37, 528] width 14 height 14
click at [35, 526] on icon at bounding box center [36, 528] width 11 height 11
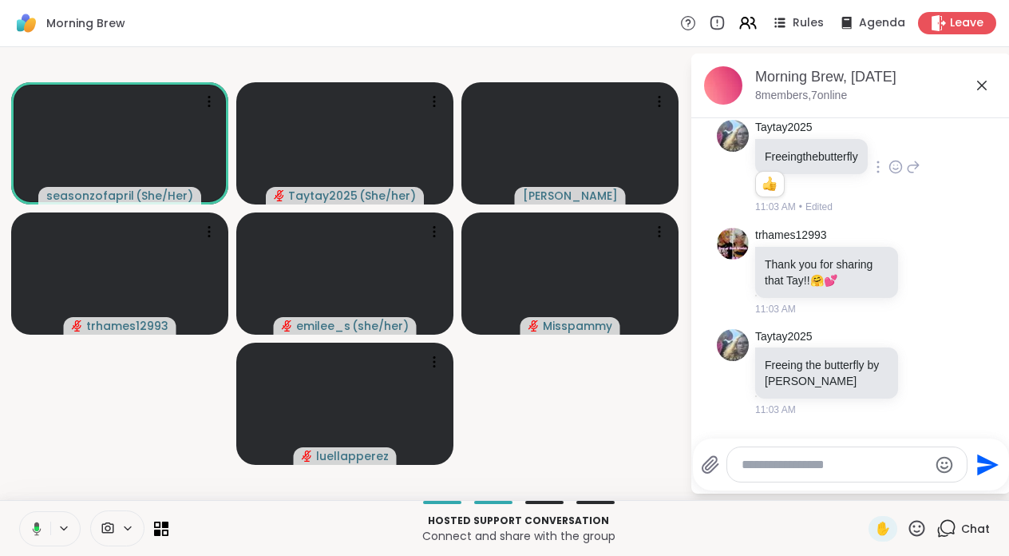
click at [41, 535] on icon at bounding box center [34, 528] width 14 height 14
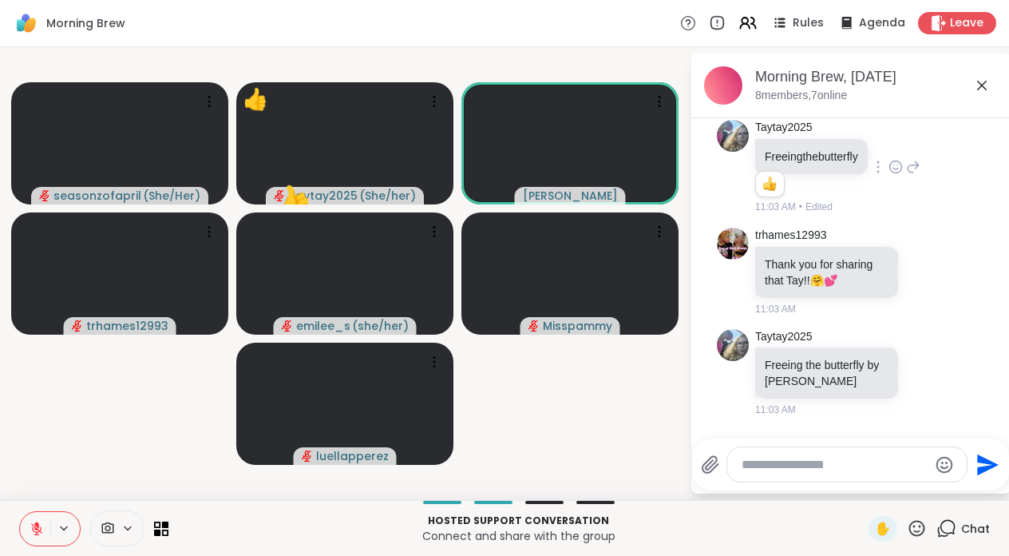
click at [33, 532] on icon at bounding box center [37, 528] width 14 height 14
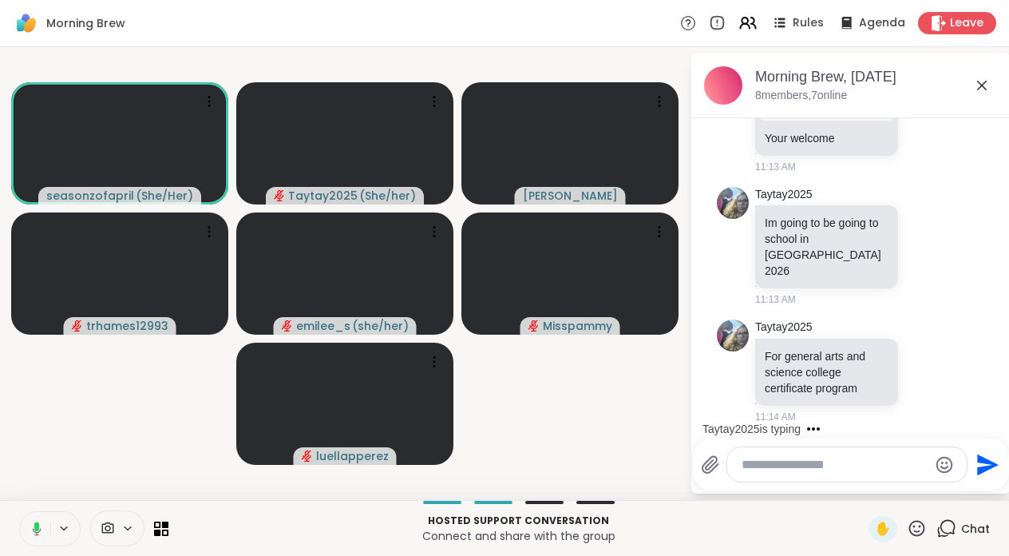
scroll to position [4005, 0]
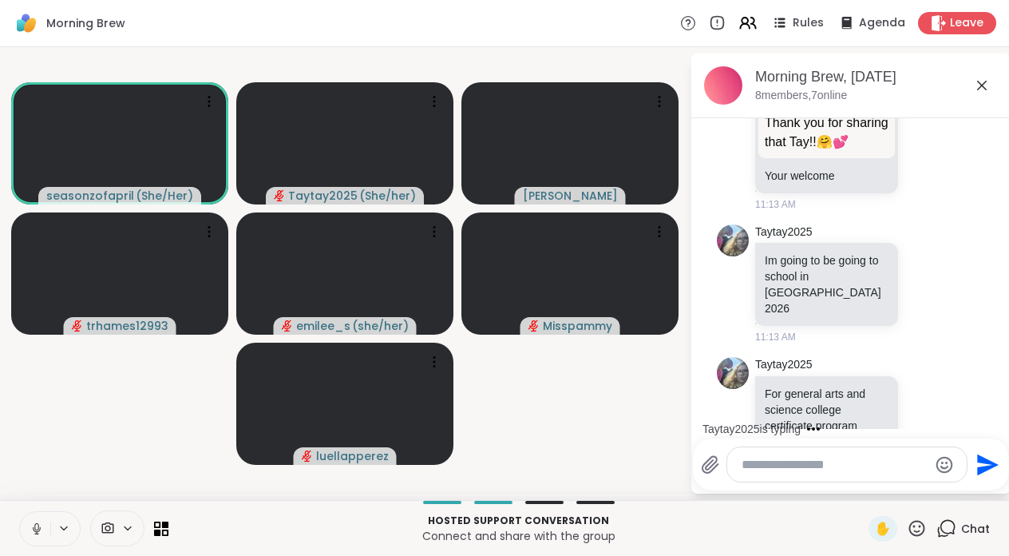
click at [760, 461] on textarea "Type your message" at bounding box center [835, 465] width 186 height 16
paste textarea "**********"
type textarea "**********"
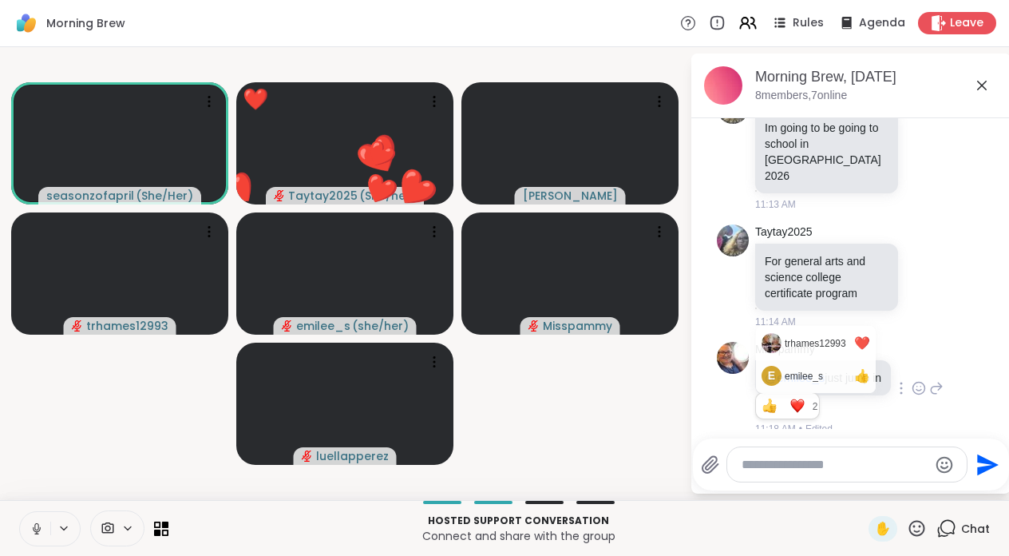
scroll to position [4208, 0]
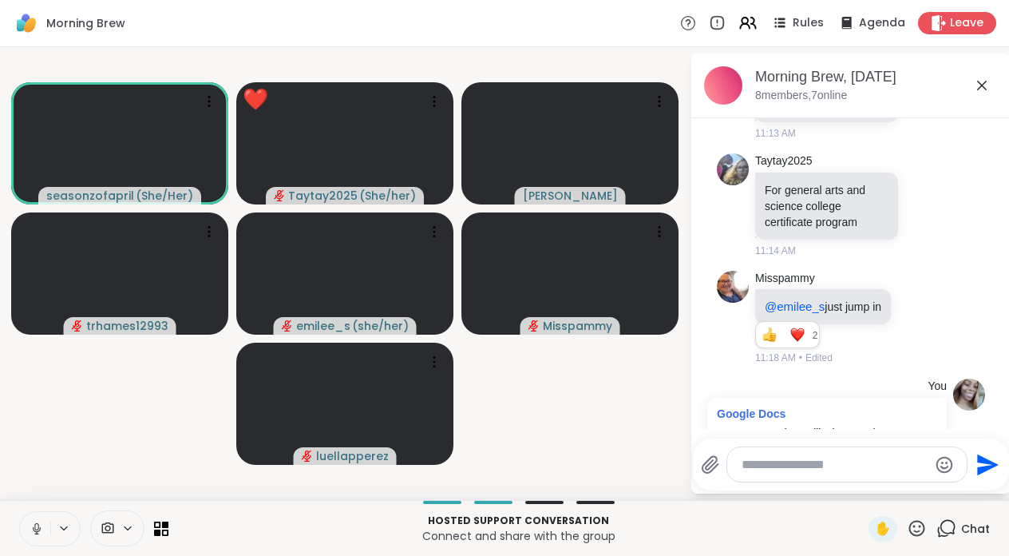
click at [780, 470] on textarea "Type your message" at bounding box center [835, 465] width 186 height 16
paste textarea "**********"
type textarea "**********"
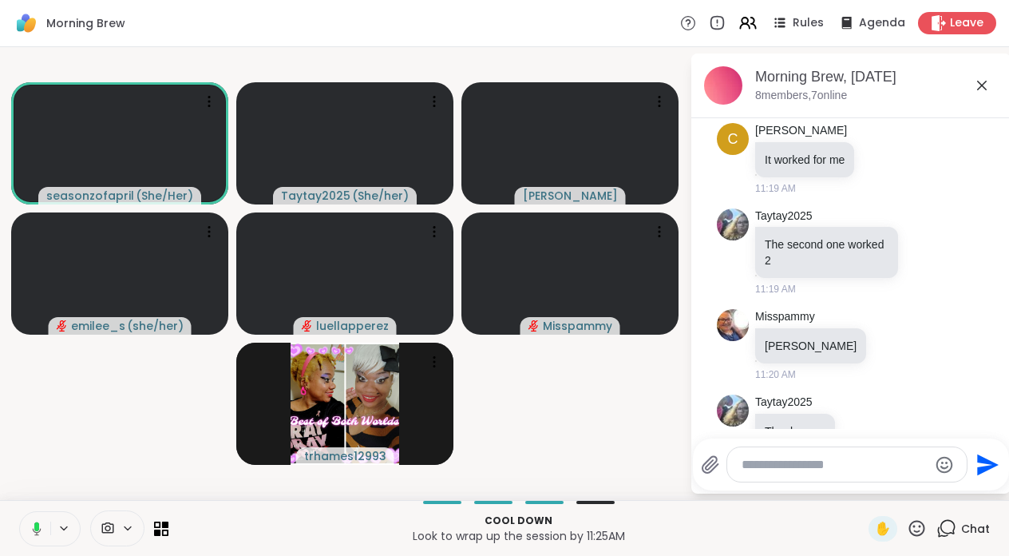
scroll to position [5063, 0]
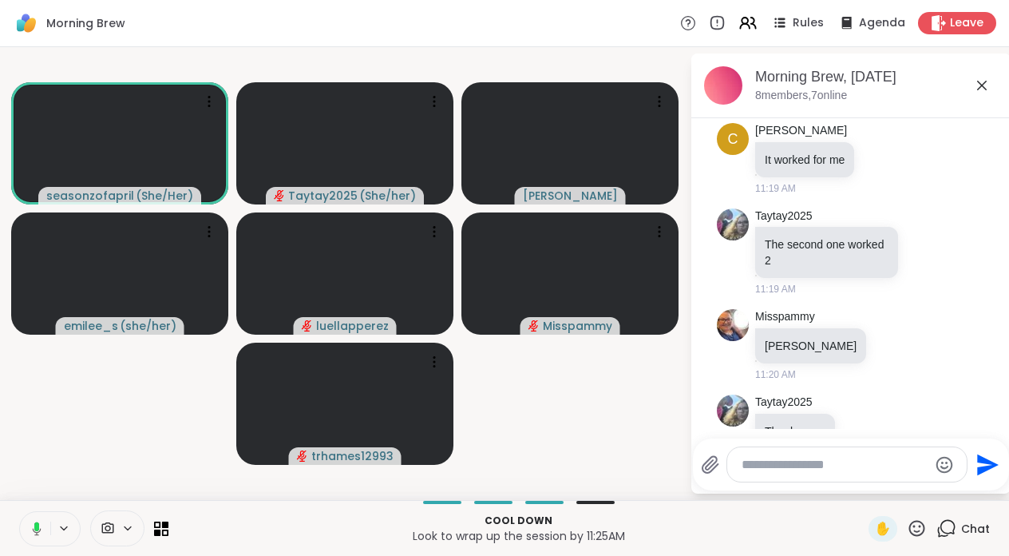
click at [29, 537] on button at bounding box center [34, 529] width 33 height 34
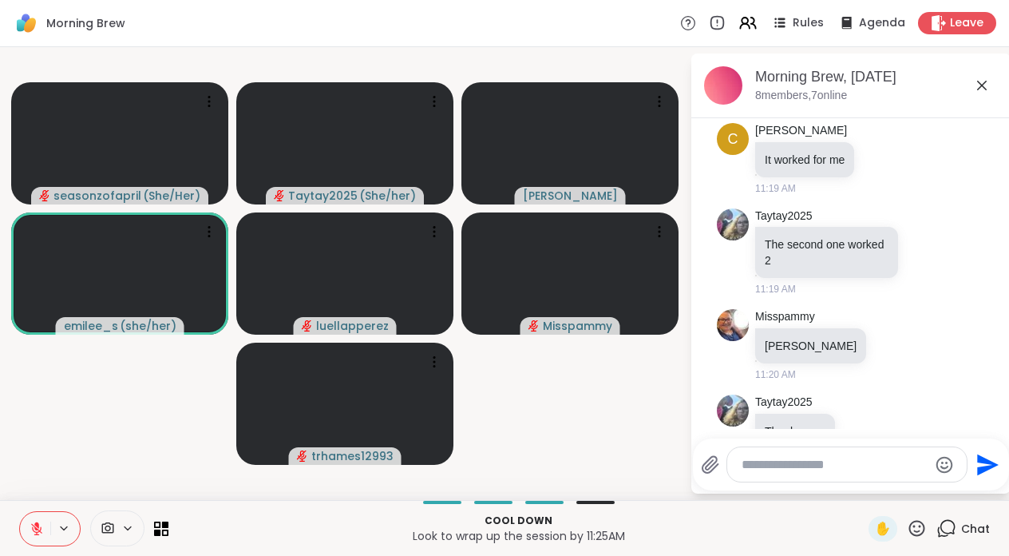
click at [35, 534] on icon at bounding box center [36, 528] width 11 height 11
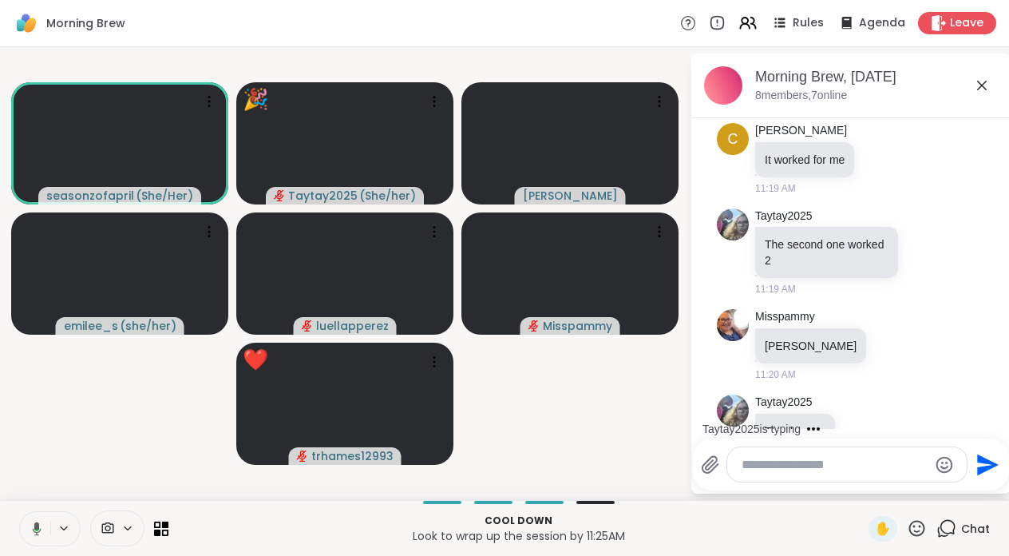
click at [917, 528] on icon at bounding box center [917, 528] width 20 height 20
click at [876, 478] on span "❤️" at bounding box center [870, 486] width 16 height 19
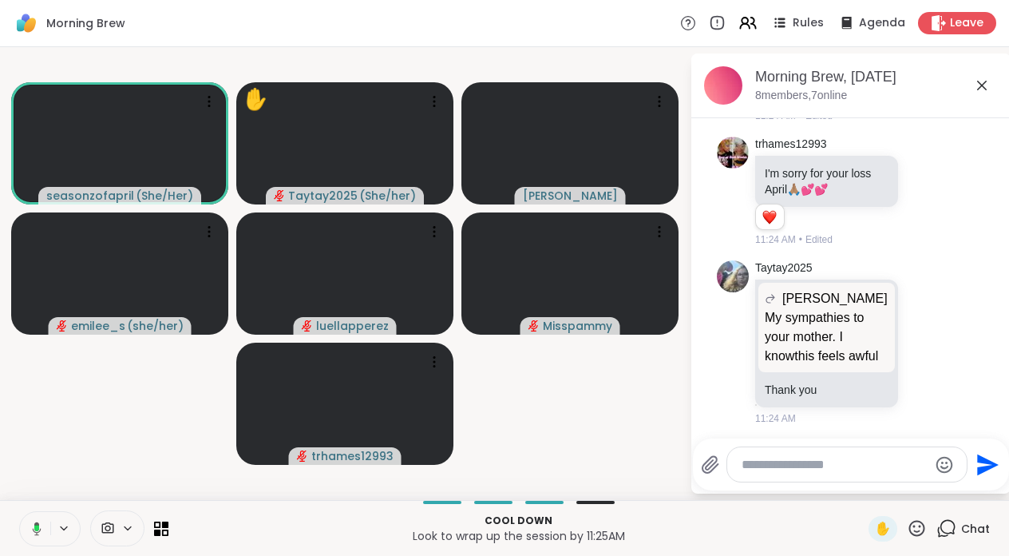
scroll to position [6595, 0]
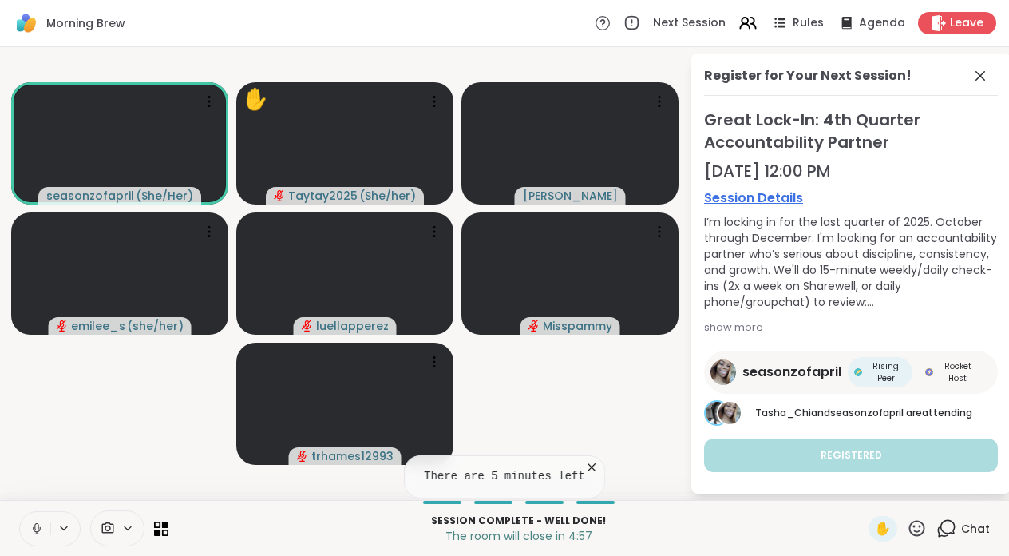
click at [40, 522] on icon at bounding box center [37, 528] width 14 height 14
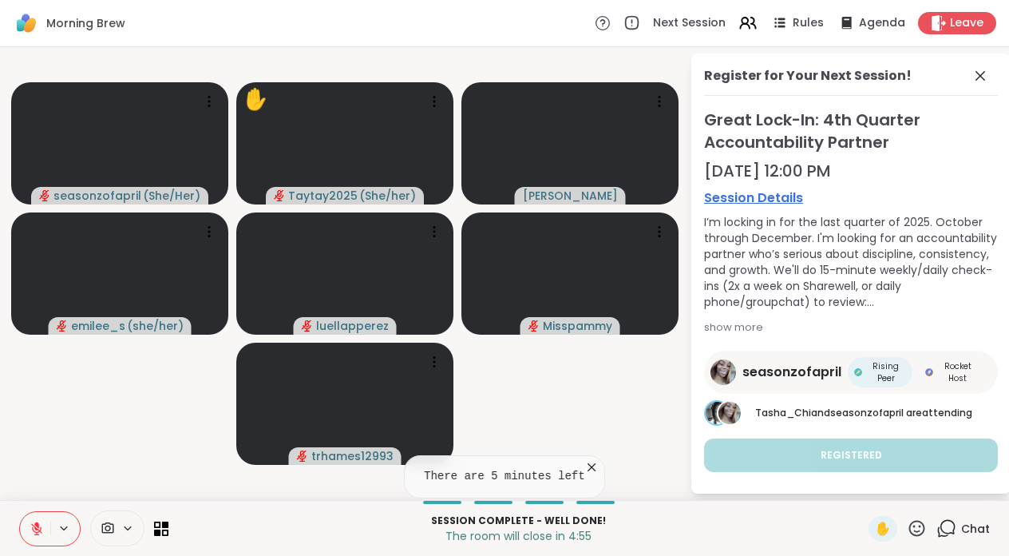
click at [948, 530] on icon at bounding box center [947, 528] width 20 height 20
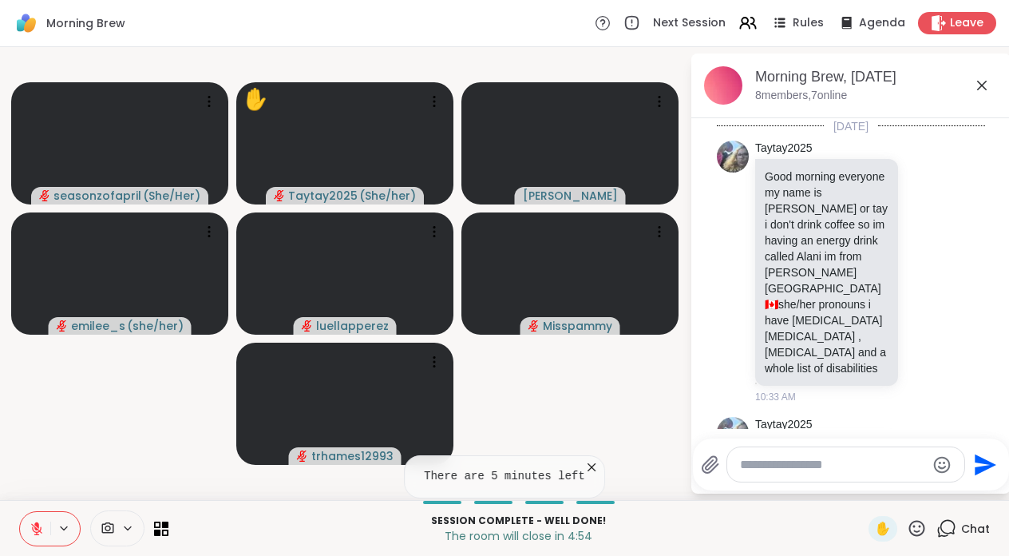
scroll to position [6603, 0]
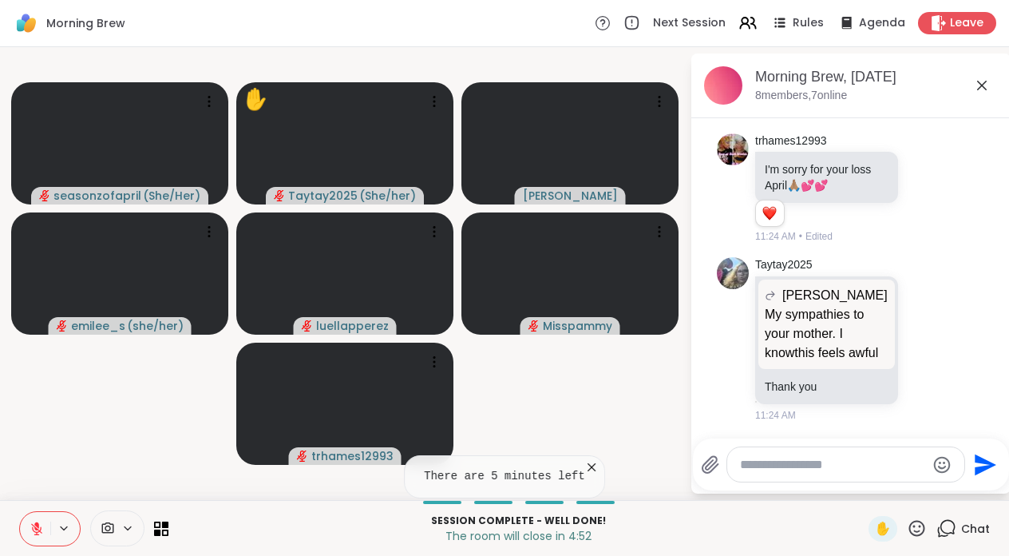
click at [592, 464] on icon at bounding box center [592, 467] width 16 height 16
click at [30, 529] on icon at bounding box center [37, 528] width 14 height 14
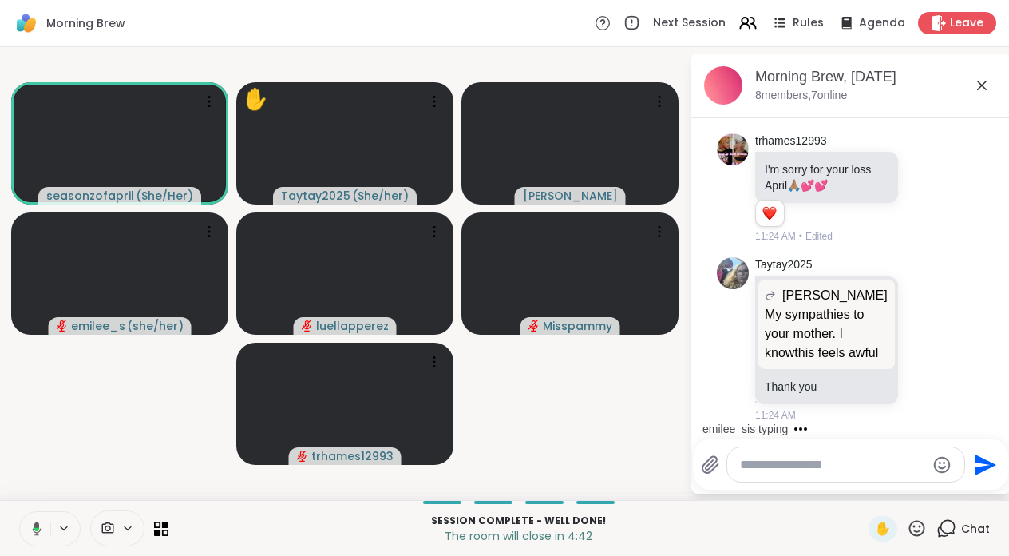
click at [30, 529] on icon at bounding box center [34, 528] width 14 height 14
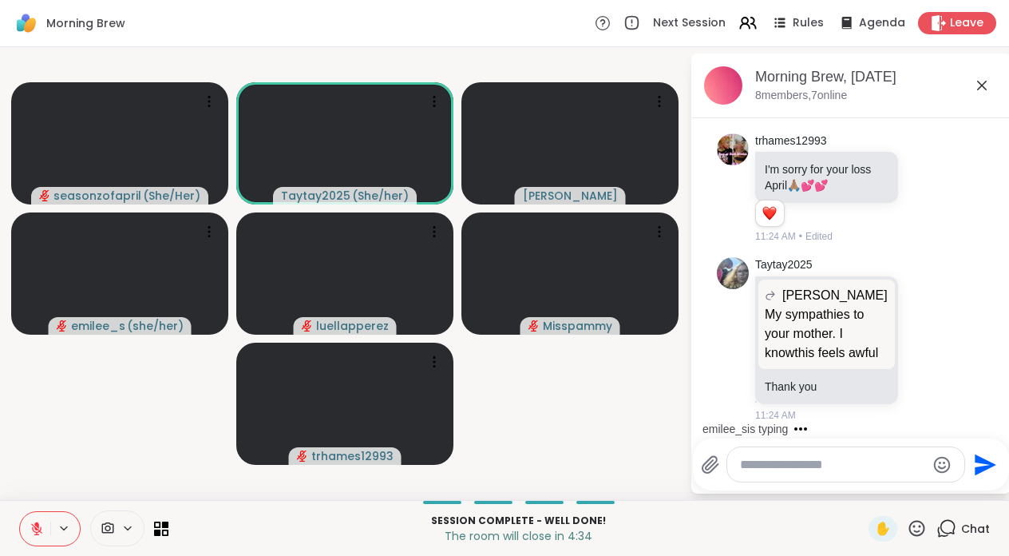
click at [42, 529] on icon at bounding box center [37, 528] width 14 height 14
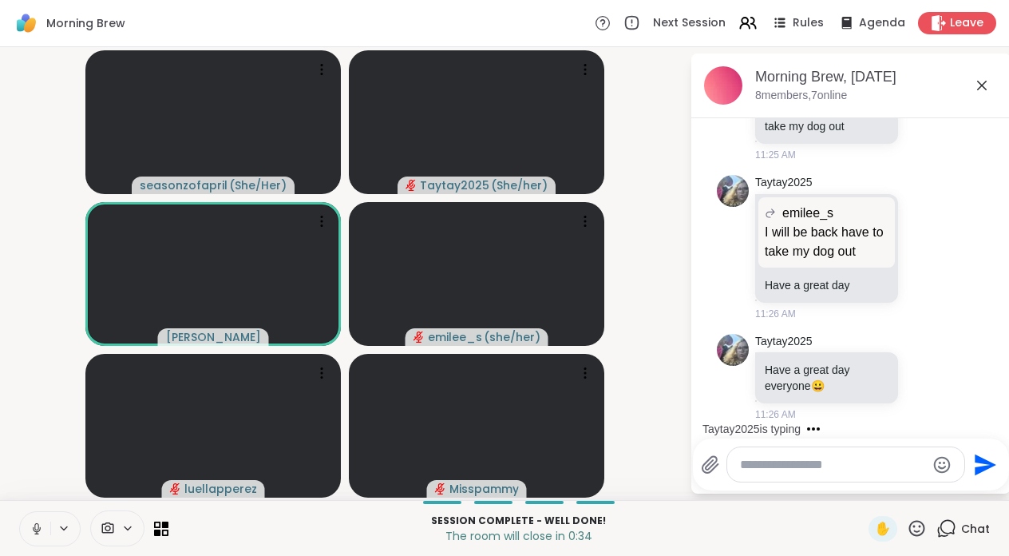
scroll to position [7080, 0]
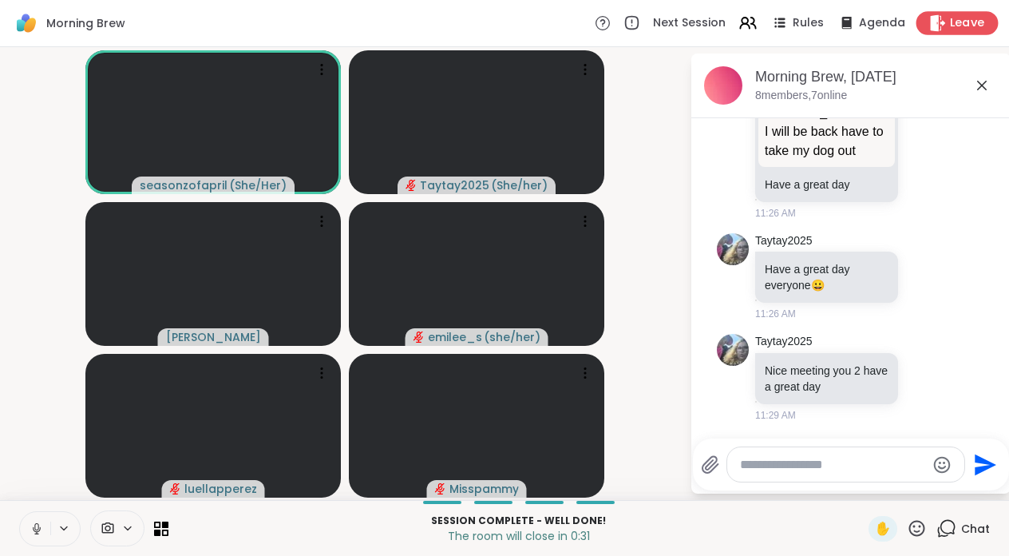
click at [944, 24] on icon at bounding box center [938, 22] width 15 height 17
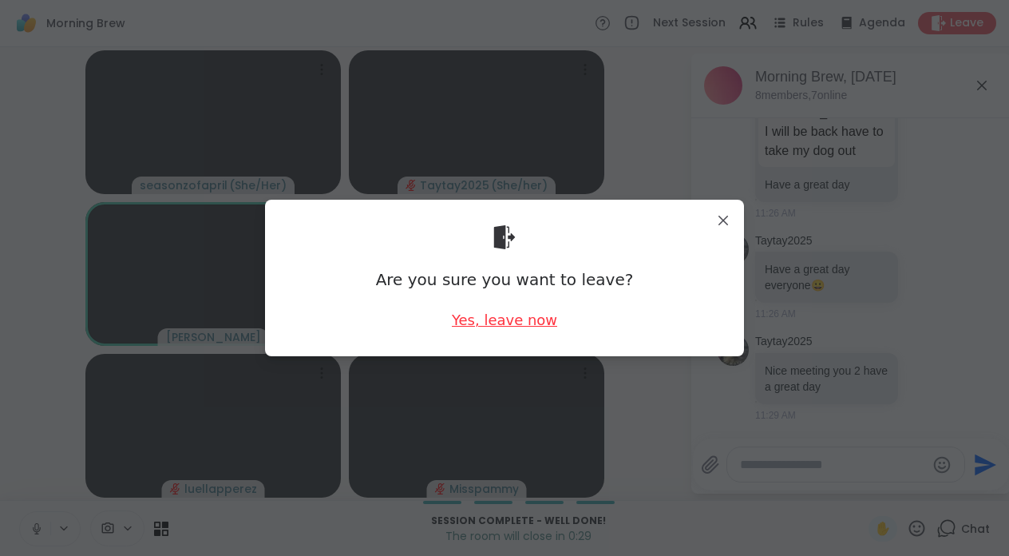
click at [523, 322] on div "Yes, leave now" at bounding box center [504, 320] width 105 height 20
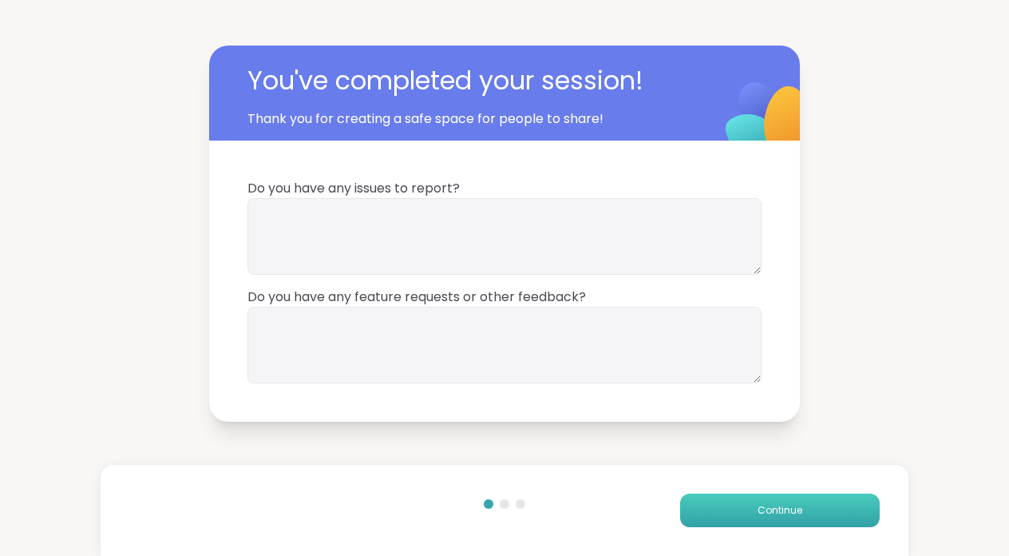
click at [737, 506] on button "Continue" at bounding box center [780, 511] width 200 height 34
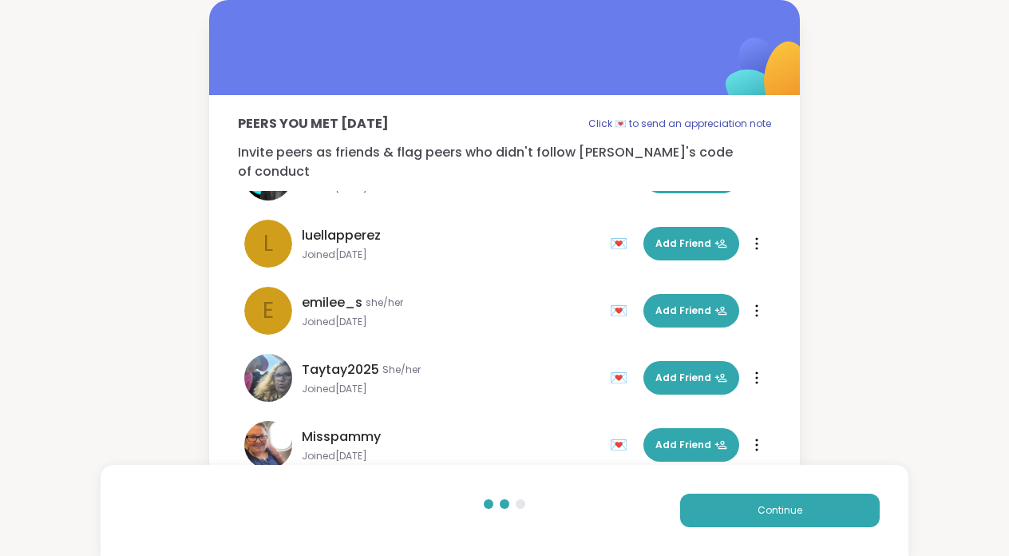
scroll to position [85, 0]
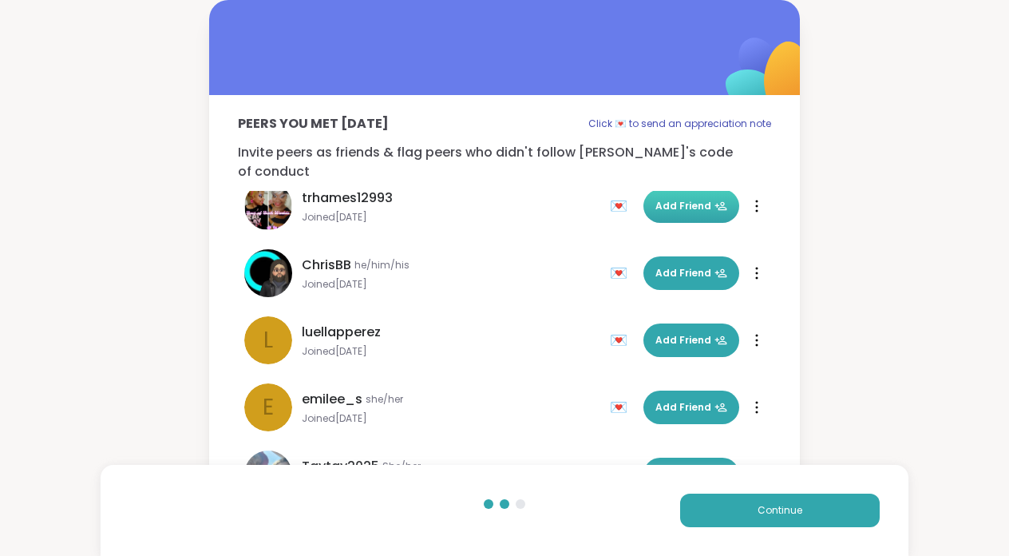
click at [697, 199] on span "Add Friend" at bounding box center [692, 206] width 72 height 14
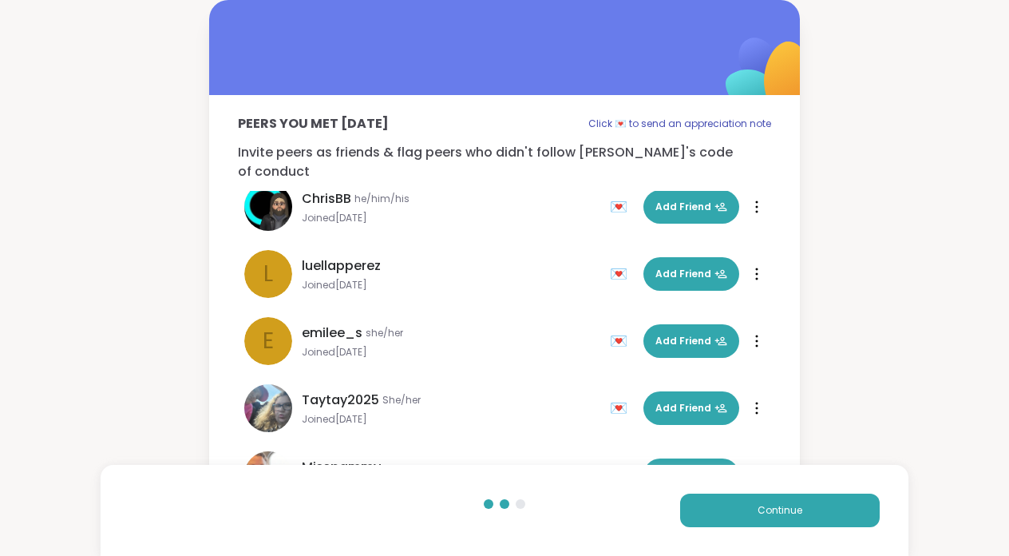
scroll to position [182, 0]
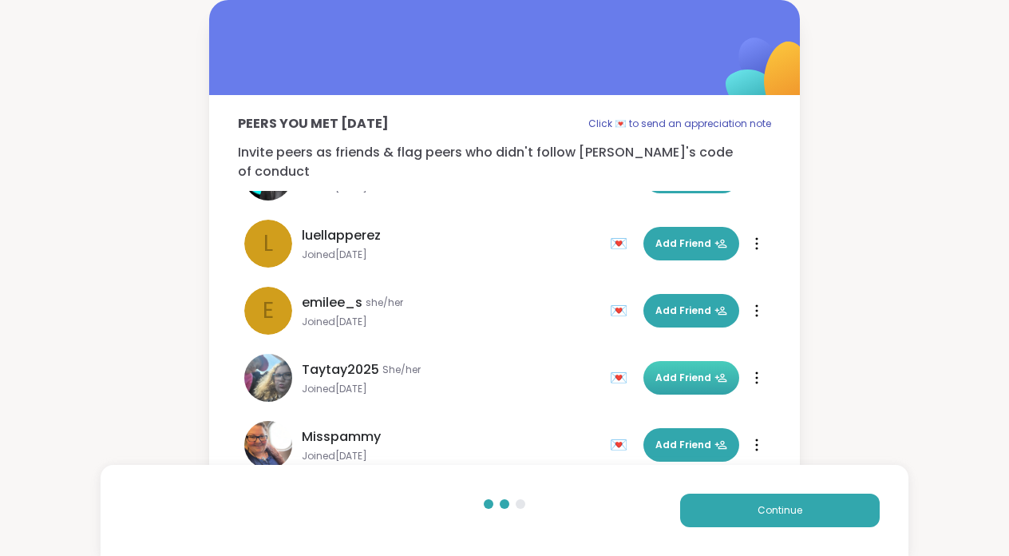
click at [711, 371] on span "Add Friend" at bounding box center [692, 378] width 72 height 14
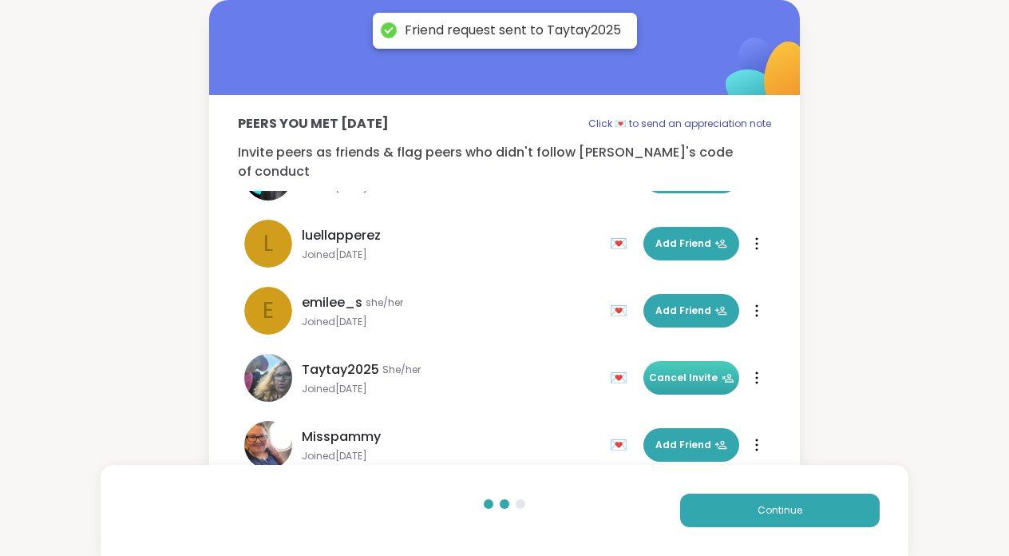
scroll to position [3, 0]
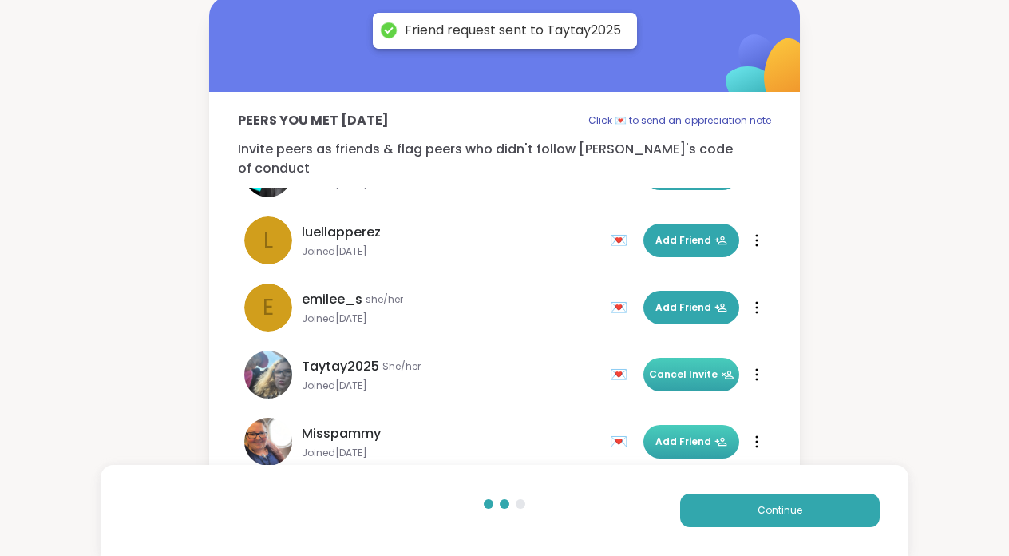
click at [689, 433] on button "Add Friend" at bounding box center [692, 442] width 96 height 34
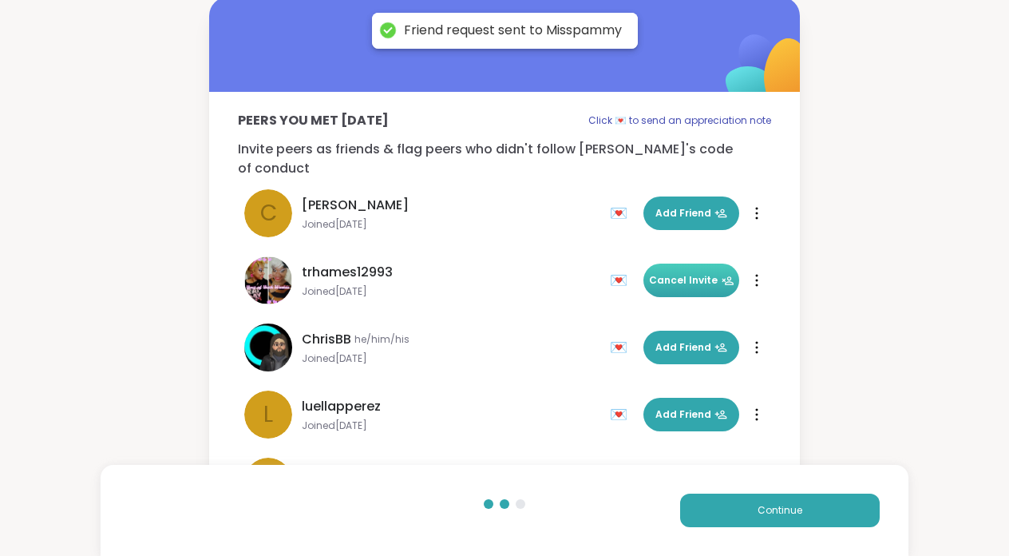
scroll to position [0, 0]
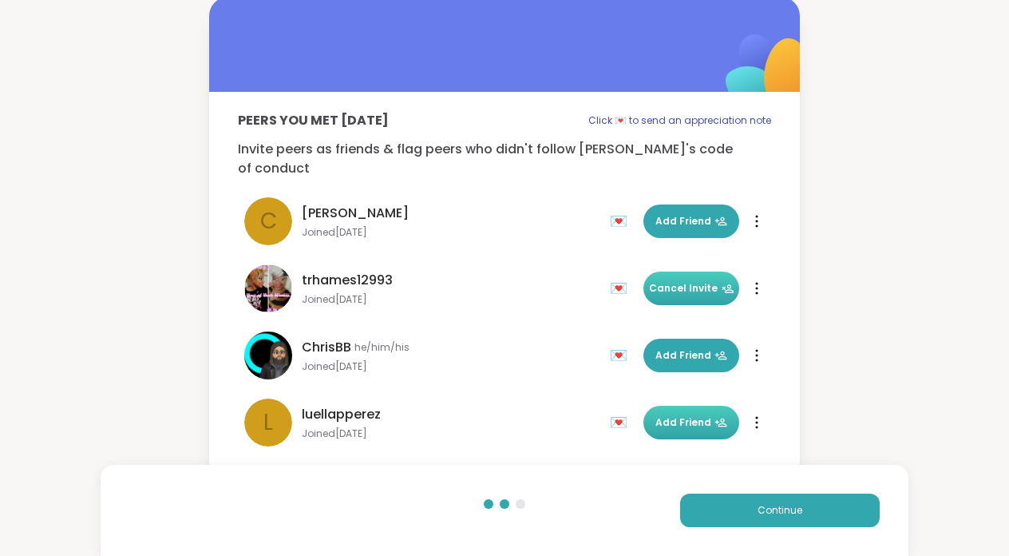
click at [688, 410] on button "Add Friend" at bounding box center [692, 423] width 96 height 34
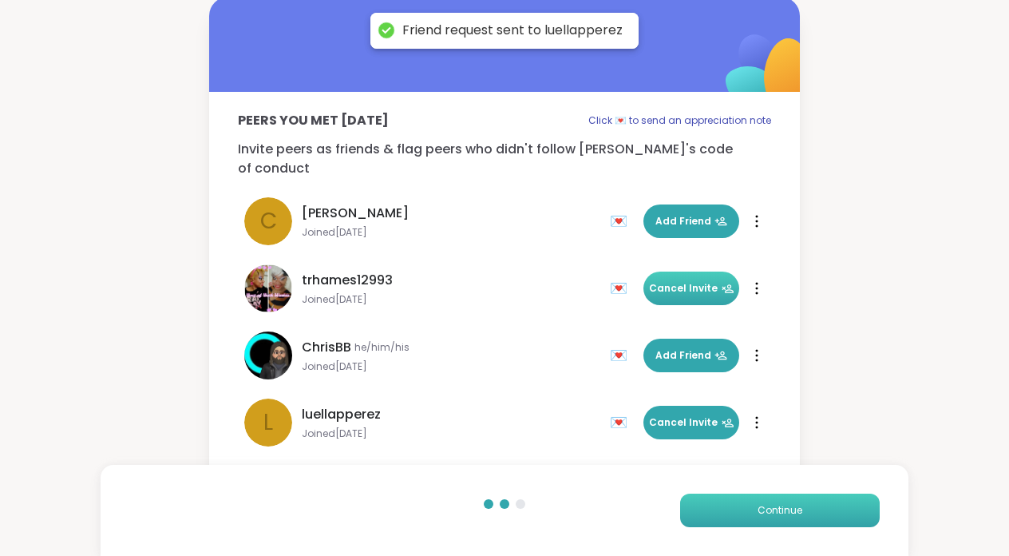
click at [811, 507] on button "Continue" at bounding box center [780, 511] width 200 height 34
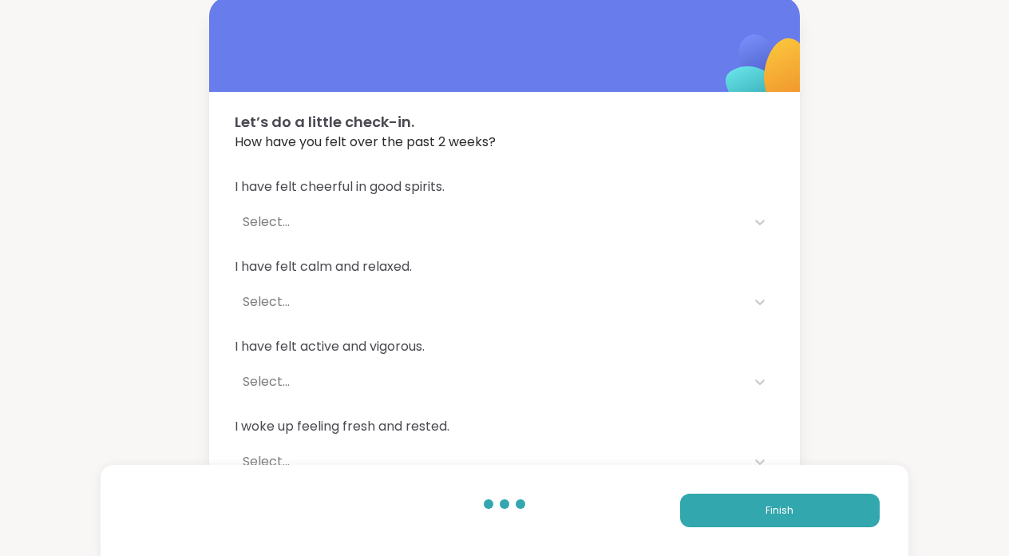
scroll to position [113, 0]
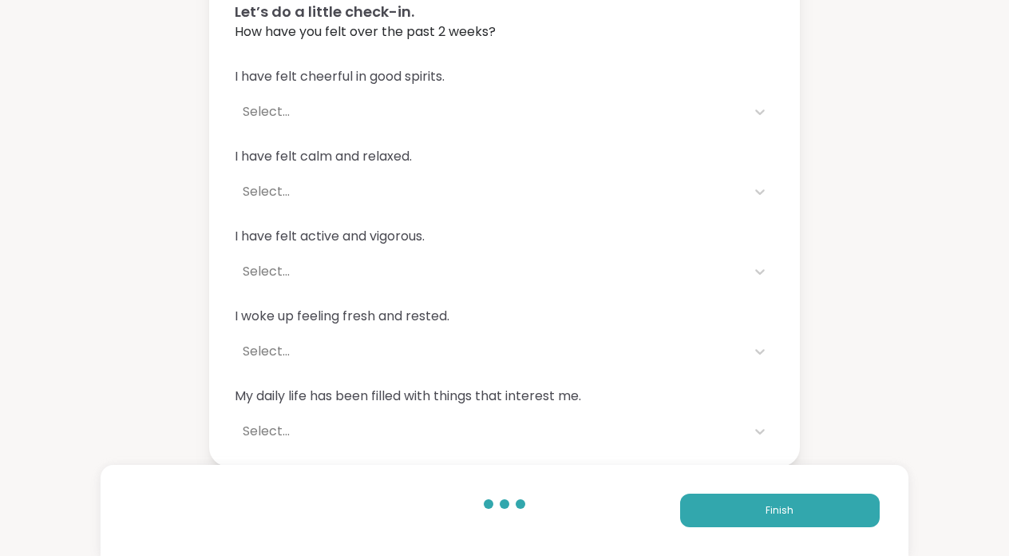
click at [770, 527] on div "Finish" at bounding box center [504, 510] width 807 height 91
click at [759, 518] on button "Finish" at bounding box center [780, 511] width 200 height 34
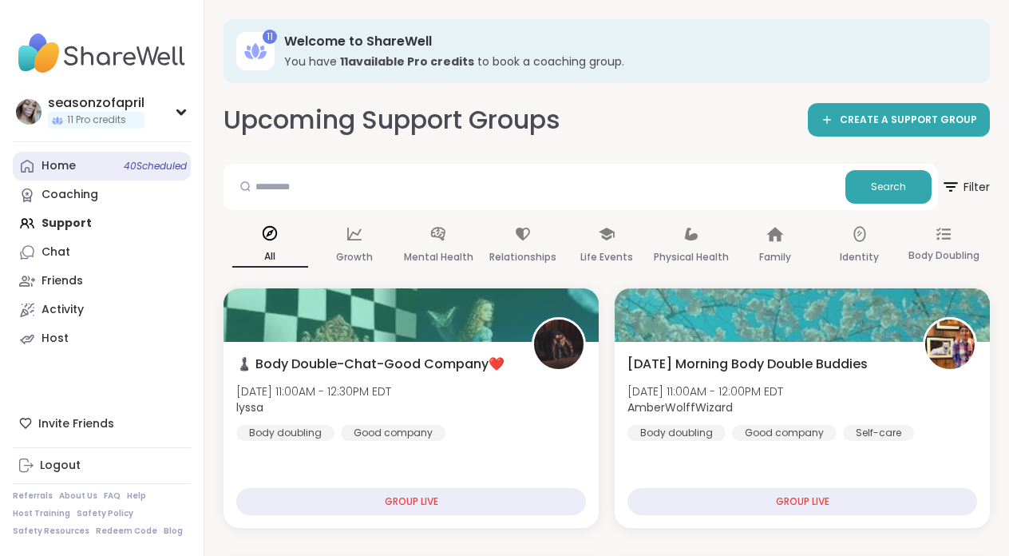
click at [48, 163] on div "Home 40 Scheduled" at bounding box center [59, 166] width 34 height 16
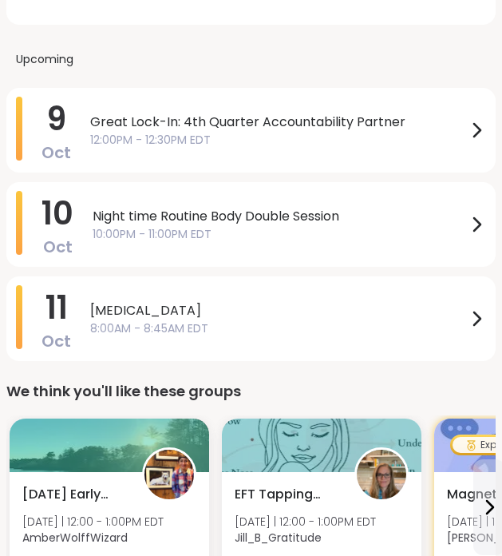
scroll to position [785, 0]
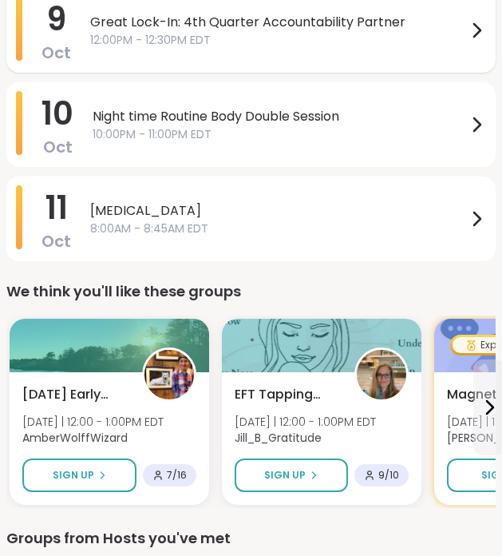
click at [242, 36] on span "12:00PM - 12:30PM EDT" at bounding box center [278, 40] width 377 height 17
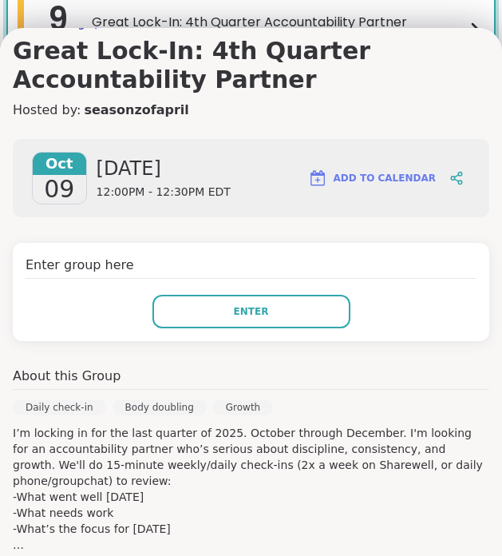
scroll to position [0, 0]
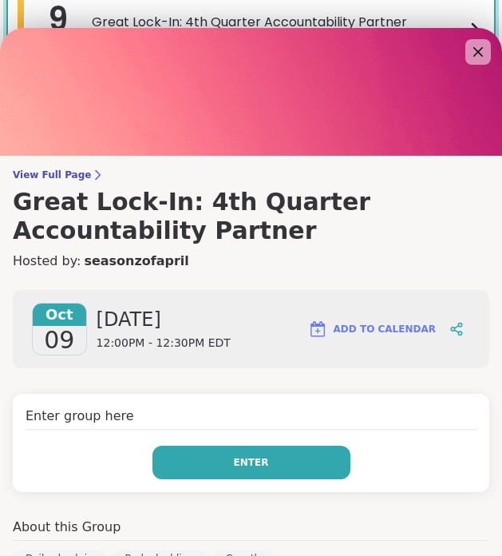
click at [295, 457] on button "Enter" at bounding box center [252, 463] width 198 height 34
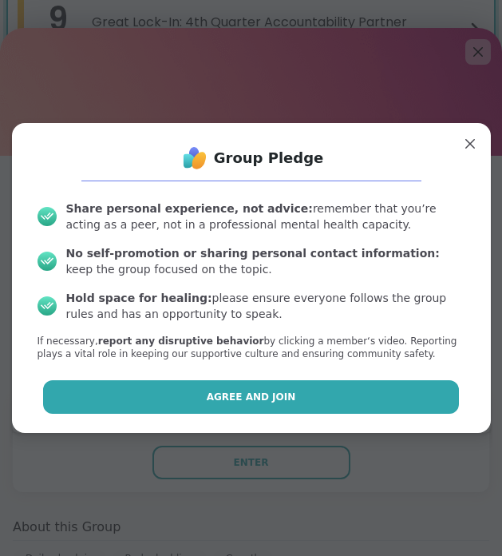
click at [260, 391] on span "Agree and Join" at bounding box center [251, 397] width 89 height 14
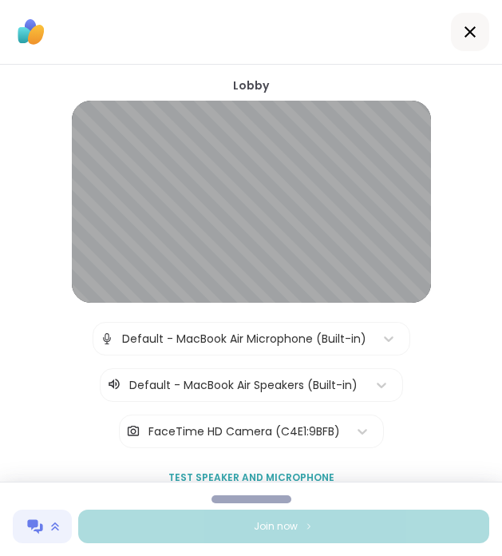
click at [45, 533] on button at bounding box center [42, 526] width 59 height 34
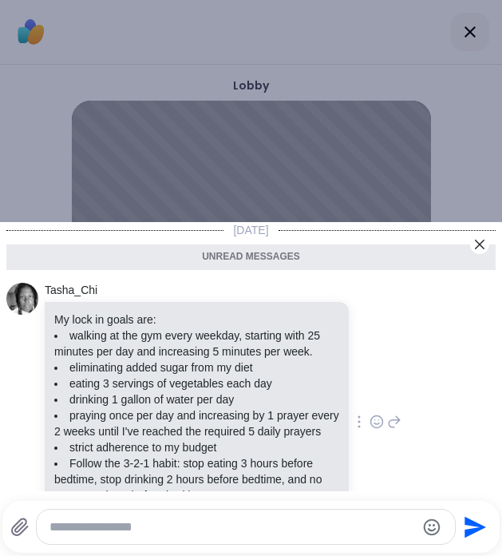
click at [215, 521] on textarea "Type your message" at bounding box center [233, 527] width 367 height 16
type textarea "**********"
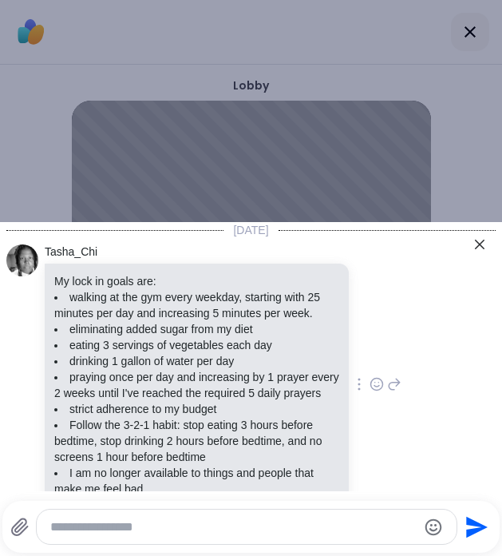
scroll to position [157, 0]
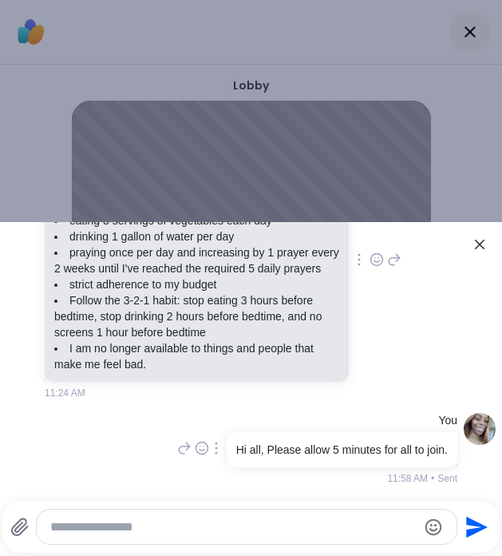
click at [482, 238] on icon at bounding box center [479, 244] width 19 height 19
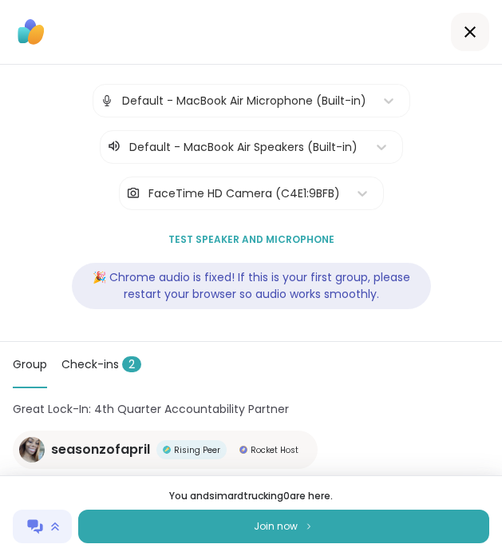
scroll to position [341, 0]
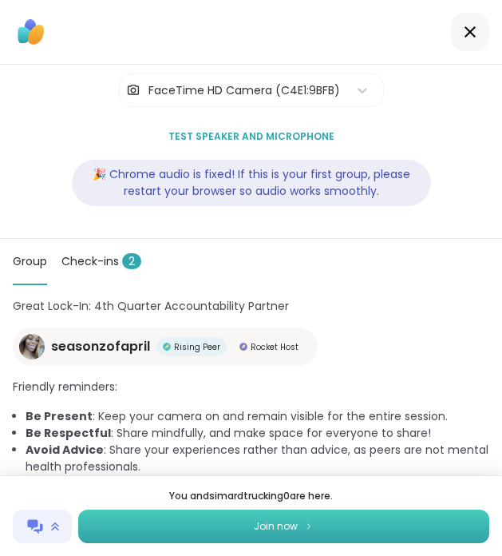
click at [237, 537] on button "Join now" at bounding box center [283, 526] width 411 height 34
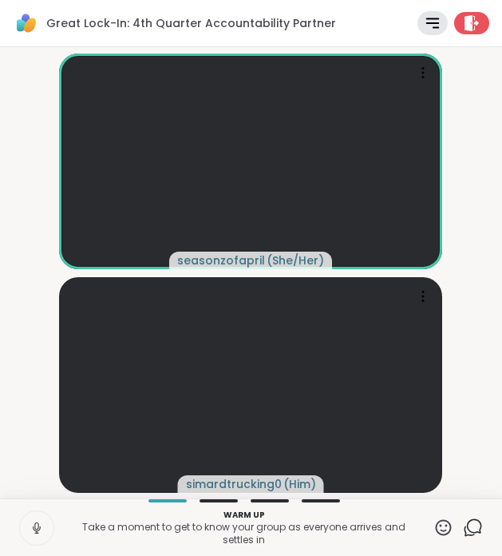
click at [458, 541] on div "Warm up Take a moment to get to know your group as everyone arrives and settles…" at bounding box center [251, 526] width 502 height 57
click at [476, 531] on icon at bounding box center [473, 527] width 20 height 20
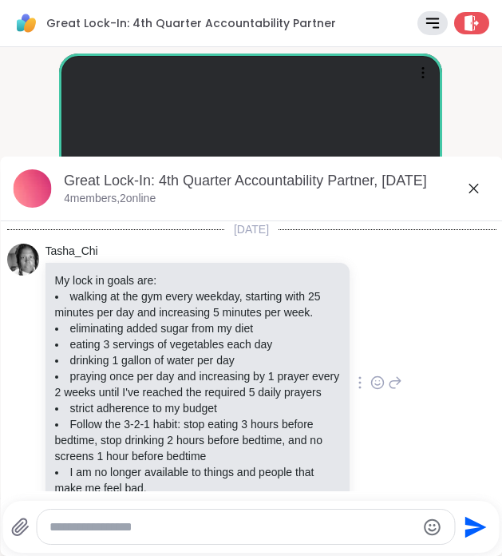
scroll to position [156, 0]
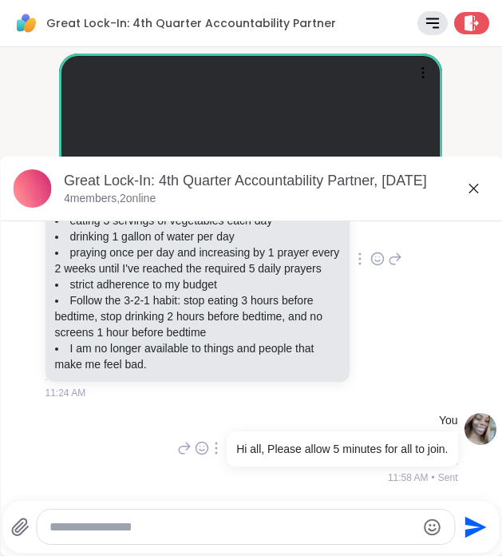
click at [476, 531] on icon "Send" at bounding box center [477, 527] width 22 height 22
click at [475, 182] on icon at bounding box center [473, 188] width 19 height 19
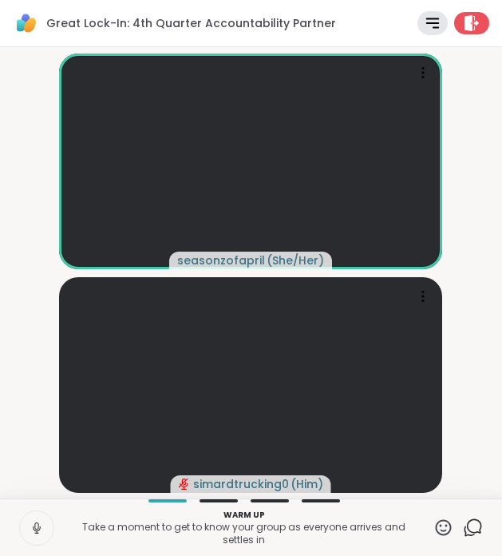
click at [466, 524] on icon at bounding box center [473, 527] width 20 height 20
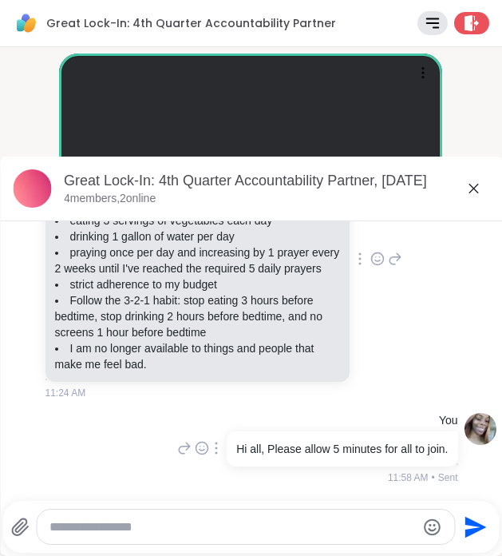
click at [277, 517] on div at bounding box center [246, 526] width 418 height 34
click at [280, 533] on textarea "Type your message" at bounding box center [233, 527] width 367 height 16
type textarea "**********"
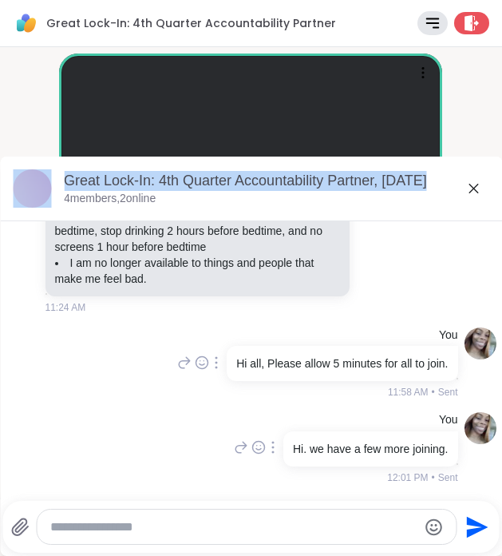
click at [482, 187] on div "Great Lock-In: 4th Quarter Accountability Partner, Oct 09 4 members, 2 online T…" at bounding box center [251, 356] width 502 height 399
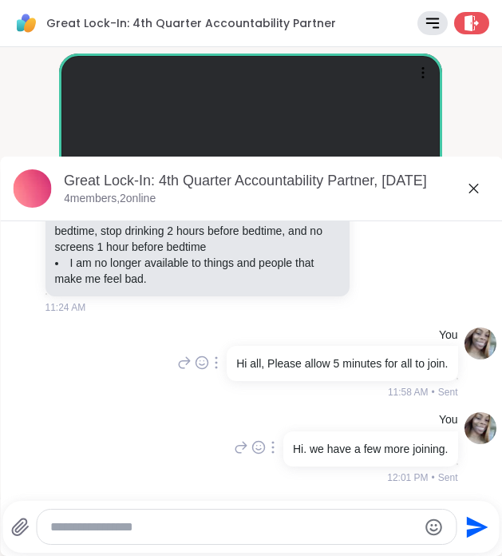
click at [473, 193] on icon at bounding box center [473, 188] width 19 height 19
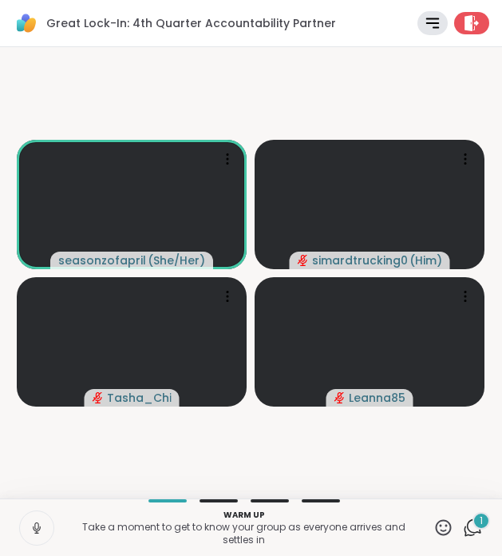
click at [470, 534] on icon at bounding box center [470, 531] width 10 height 10
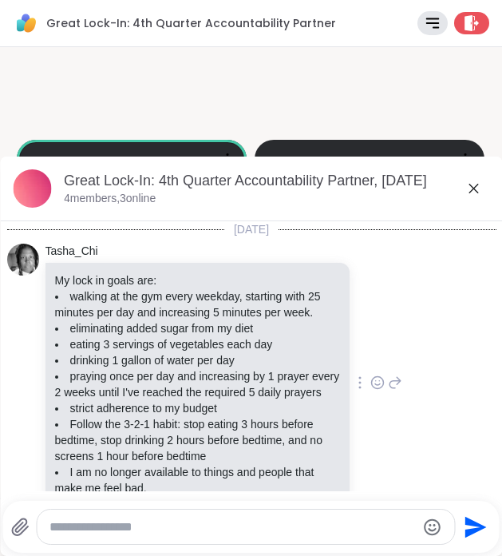
scroll to position [380, 0]
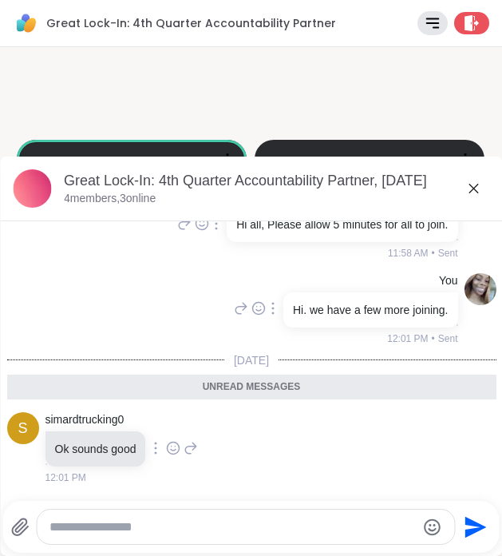
click at [477, 196] on icon at bounding box center [473, 188] width 19 height 19
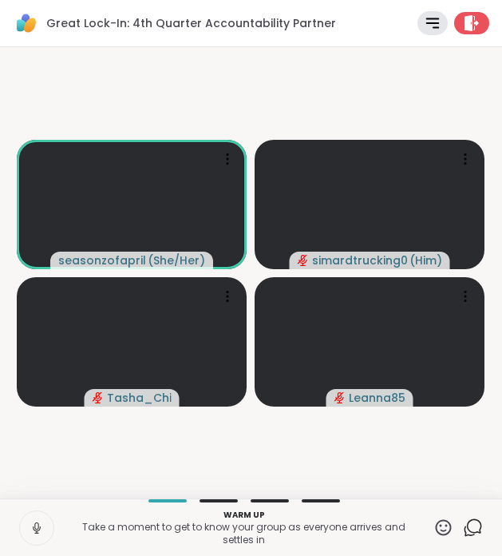
click at [477, 532] on icon at bounding box center [474, 526] width 15 height 14
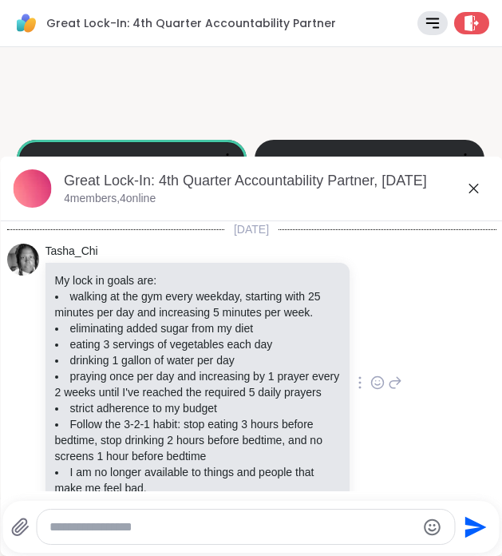
scroll to position [326, 0]
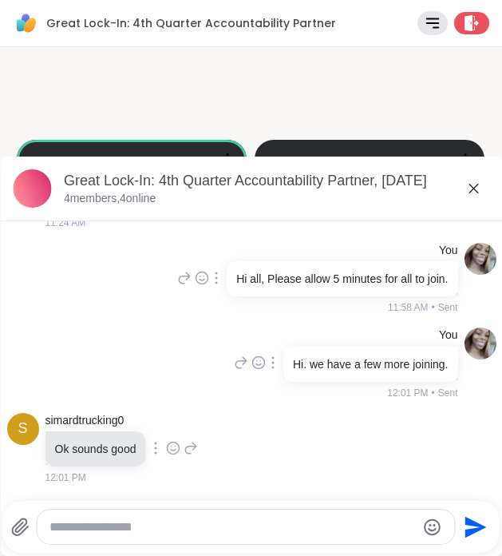
click at [473, 192] on icon at bounding box center [473, 188] width 19 height 19
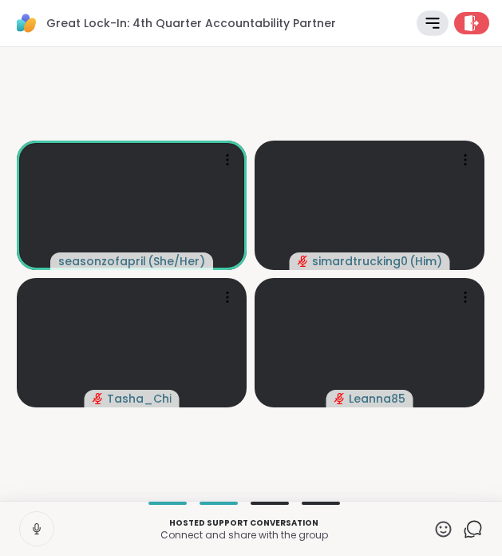
click at [440, 18] on icon at bounding box center [432, 23] width 18 height 18
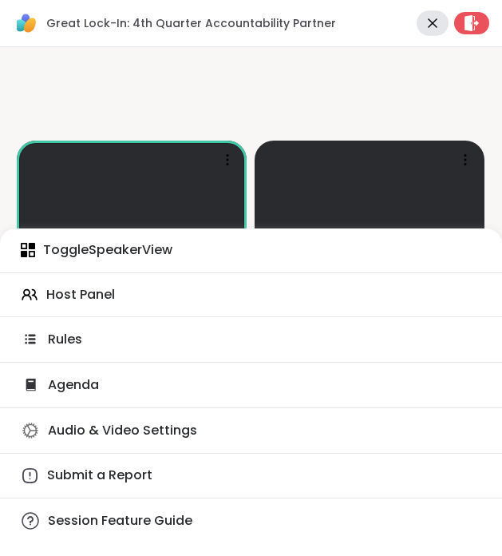
click at [433, 28] on icon at bounding box center [432, 23] width 18 height 18
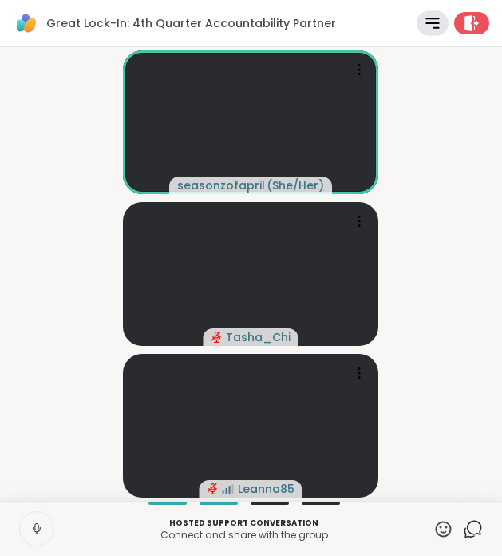
click at [474, 525] on icon at bounding box center [473, 529] width 20 height 20
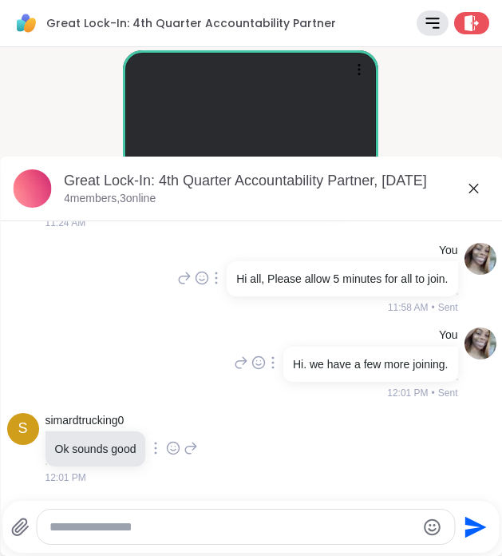
click at [192, 535] on div at bounding box center [246, 526] width 418 height 34
click at [192, 525] on textarea "Type your message" at bounding box center [233, 527] width 367 height 16
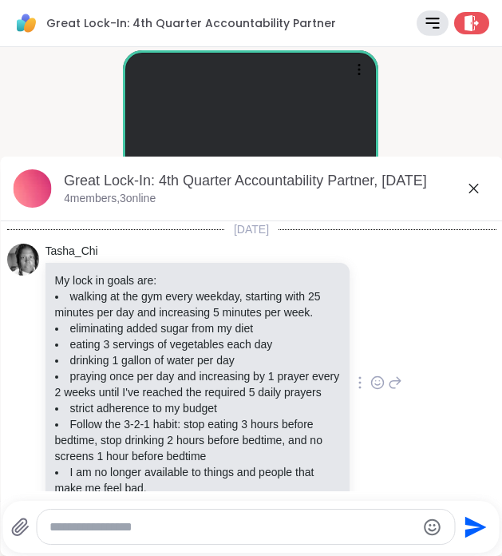
click at [471, 191] on icon at bounding box center [474, 189] width 10 height 10
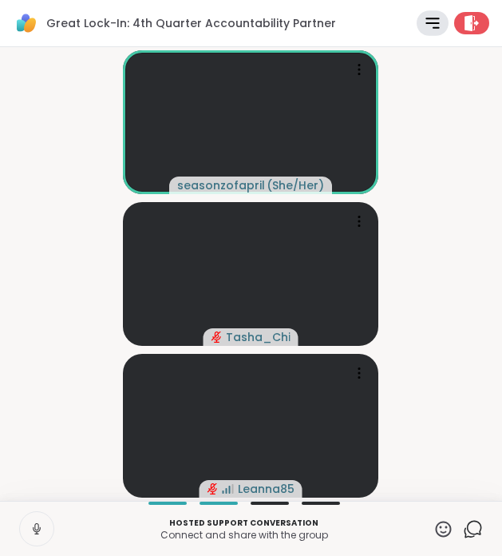
click at [40, 530] on icon at bounding box center [37, 528] width 14 height 14
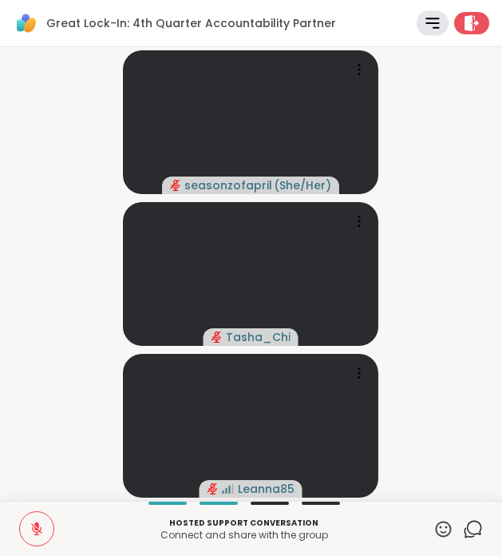
click at [474, 539] on div "Hosted support conversation Connect and share with the group ✋ Chat" at bounding box center [251, 528] width 502 height 55
click at [475, 531] on icon at bounding box center [473, 529] width 20 height 20
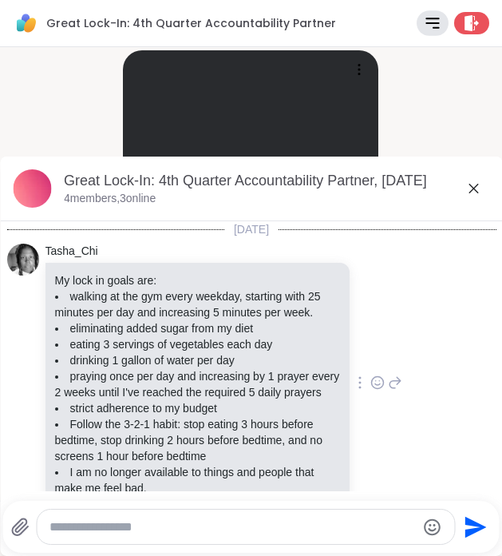
scroll to position [326, 0]
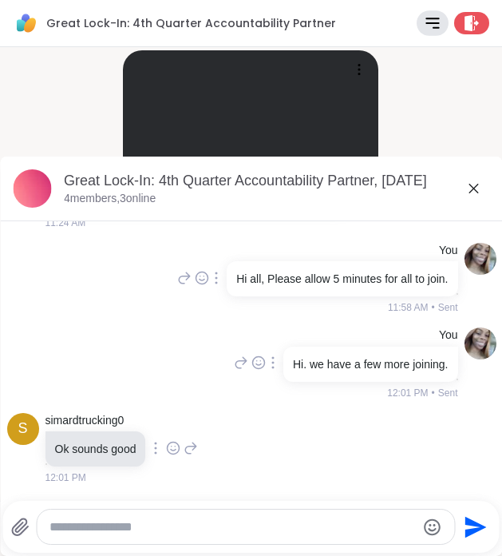
click at [279, 541] on div at bounding box center [246, 526] width 418 height 34
click at [282, 523] on textarea "Type your message" at bounding box center [233, 527] width 367 height 16
type textarea "*"
type textarea "**********"
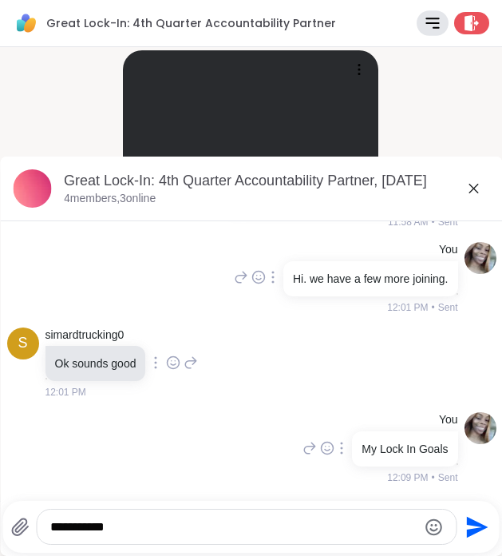
type textarea "**********"
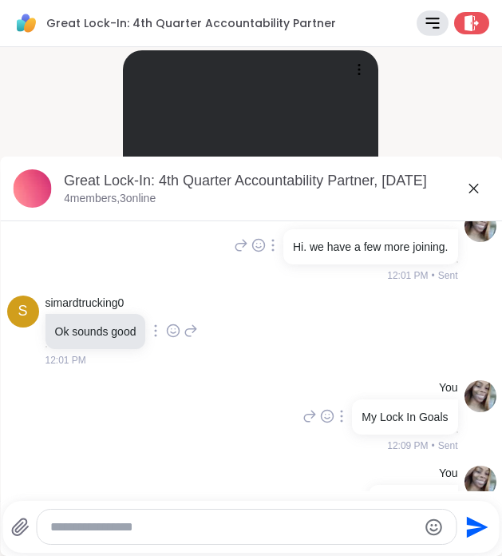
scroll to position [496, 0]
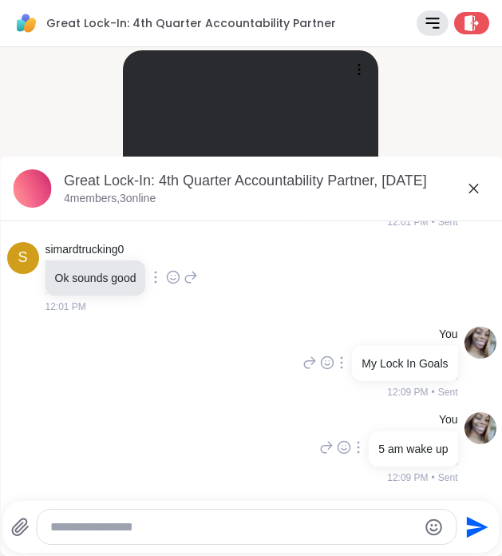
click at [357, 449] on icon at bounding box center [358, 447] width 3 height 13
click at [351, 475] on icon at bounding box center [359, 470] width 16 height 16
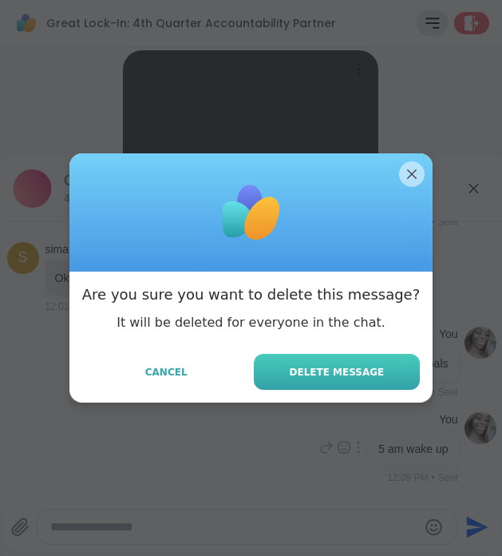
click at [341, 375] on span "Delete Message" at bounding box center [337, 372] width 95 height 14
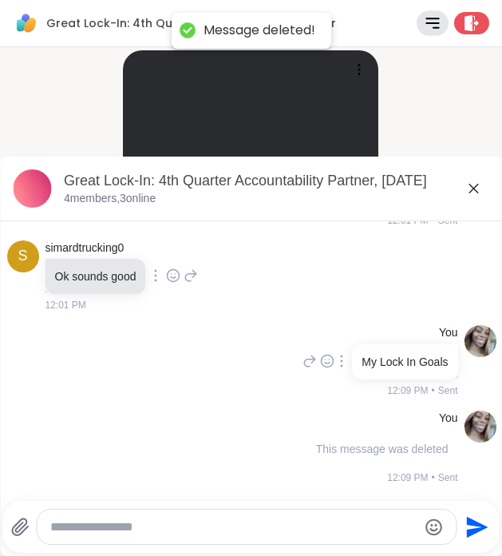
click at [335, 368] on div at bounding box center [342, 360] width 14 height 19
click at [334, 390] on icon at bounding box center [342, 384] width 16 height 16
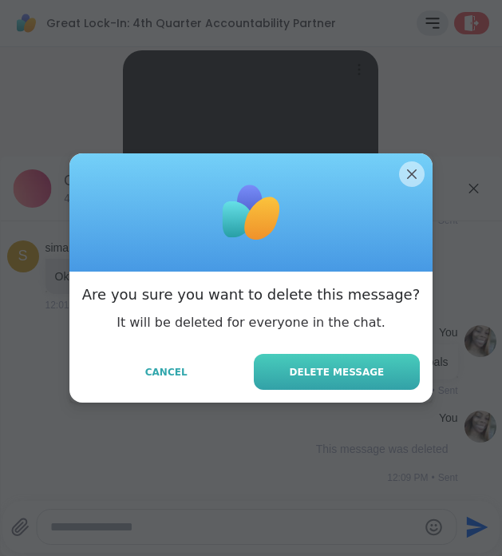
click at [351, 371] on span "Delete Message" at bounding box center [337, 372] width 95 height 14
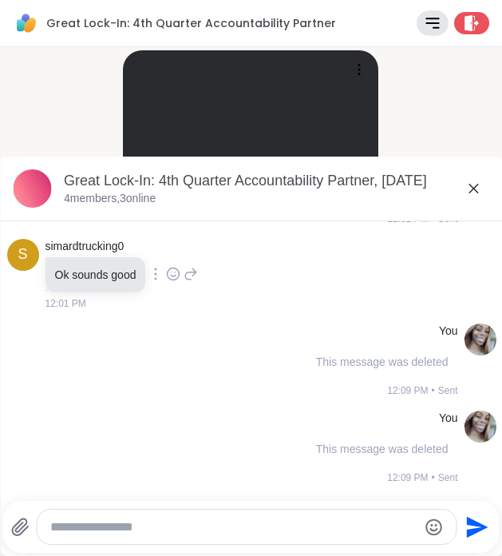
click at [473, 198] on div "Great Lock-In: 4th Quarter Accountability Partner, Oct 09 4 members, 3 online" at bounding box center [277, 189] width 426 height 36
click at [475, 188] on icon at bounding box center [473, 188] width 19 height 19
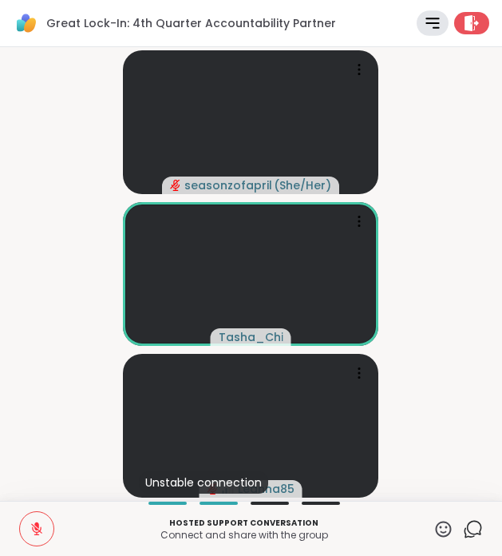
click at [476, 529] on icon at bounding box center [473, 529] width 20 height 20
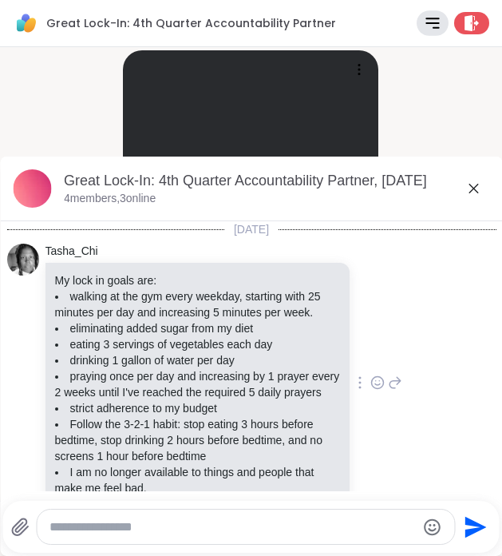
scroll to position [499, 0]
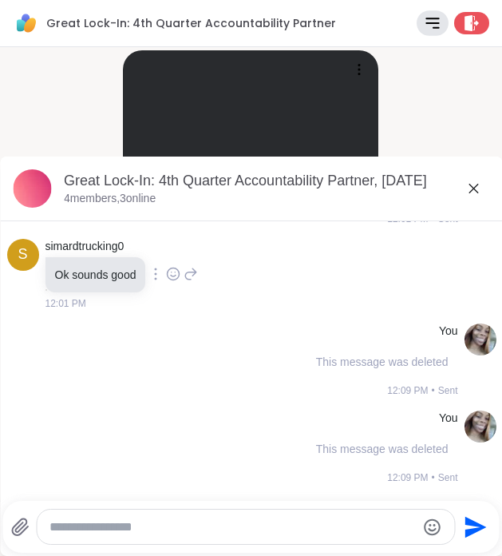
click at [307, 525] on textarea "Type your message" at bounding box center [233, 527] width 367 height 16
paste textarea "**********"
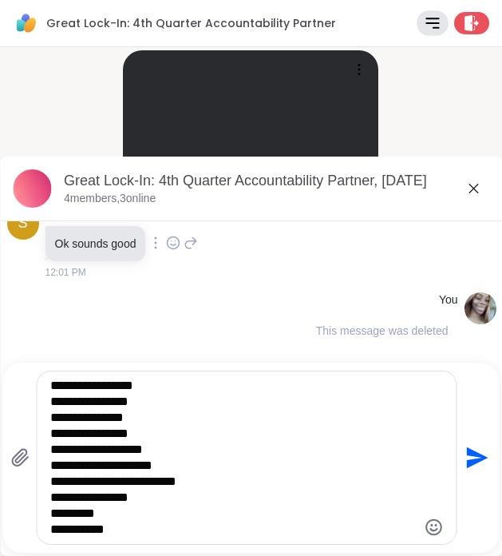
click at [154, 386] on textarea "**********" at bounding box center [233, 458] width 367 height 160
click at [42, 399] on div "**********" at bounding box center [247, 457] width 420 height 172
click at [51, 402] on textarea "**********" at bounding box center [233, 458] width 367 height 160
click at [50, 420] on textarea "**********" at bounding box center [233, 458] width 367 height 160
click at [50, 430] on textarea "**********" at bounding box center [233, 458] width 367 height 160
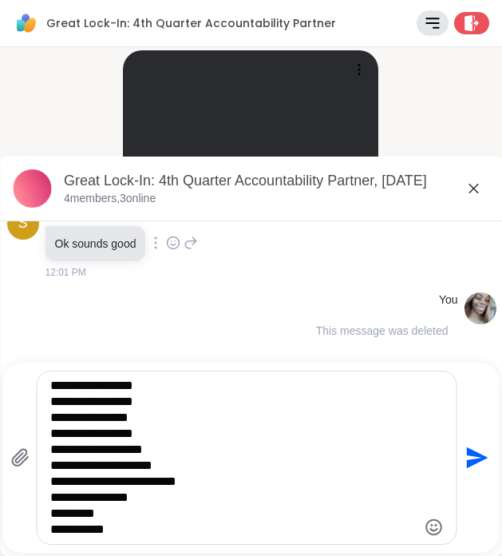
click at [50, 445] on textarea "**********" at bounding box center [233, 458] width 367 height 160
click at [54, 459] on textarea "**********" at bounding box center [233, 458] width 367 height 160
click at [55, 480] on textarea "**********" at bounding box center [233, 458] width 367 height 160
click at [50, 499] on textarea "**********" at bounding box center [233, 458] width 367 height 160
click at [47, 504] on div "**********" at bounding box center [247, 457] width 420 height 172
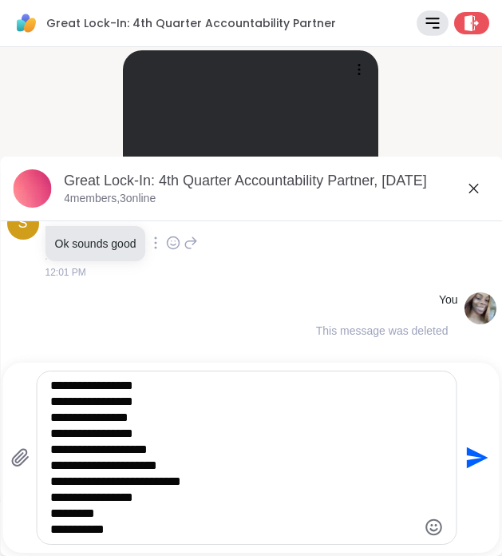
click at [50, 513] on textarea "**********" at bounding box center [233, 458] width 367 height 160
type textarea "**********"
click at [44, 523] on div "**********" at bounding box center [247, 457] width 420 height 172
click at [53, 523] on textarea "**********" at bounding box center [233, 458] width 367 height 160
click at [486, 186] on div "Great Lock-In: 4th Quarter Accountability Partner, Oct 09" at bounding box center [277, 181] width 426 height 20
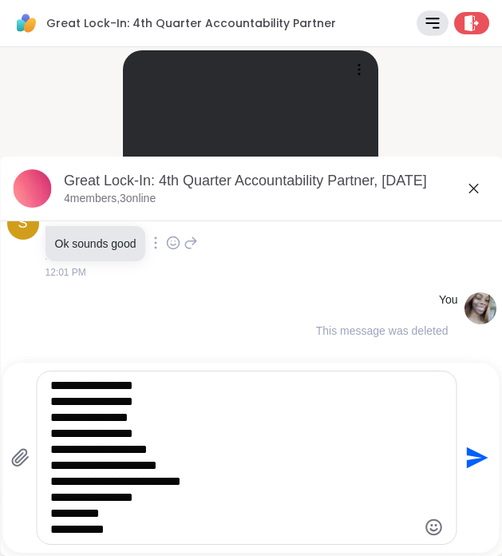
click at [470, 186] on icon at bounding box center [473, 188] width 19 height 19
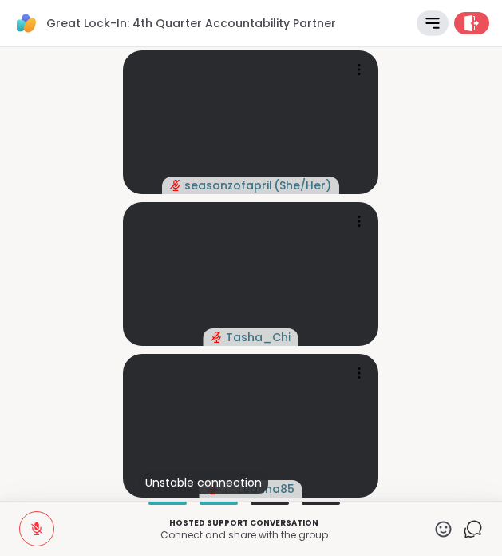
click at [46, 528] on button at bounding box center [37, 529] width 34 height 34
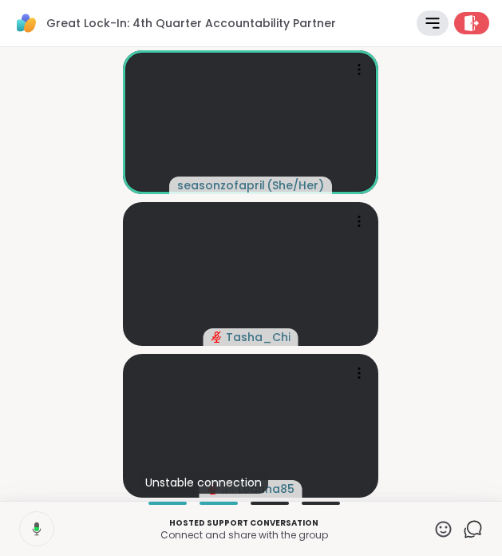
click at [475, 536] on icon at bounding box center [473, 529] width 20 height 20
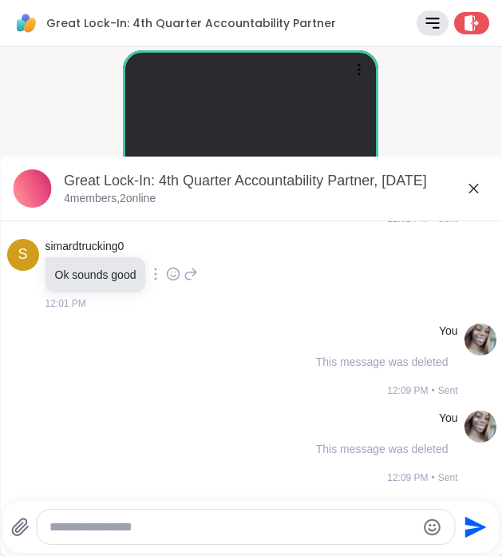
click at [212, 524] on textarea "Type your message" at bounding box center [233, 527] width 367 height 16
paste textarea "**********"
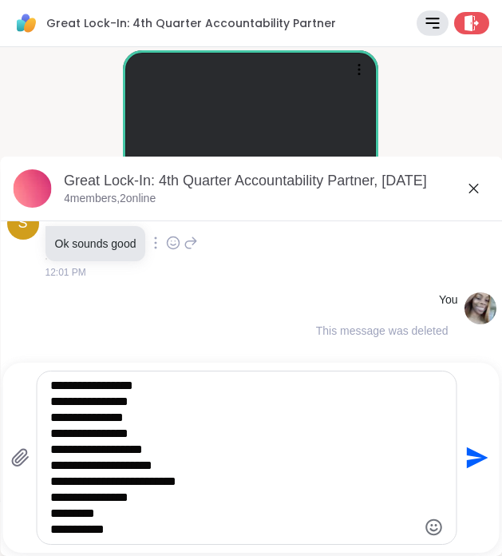
click at [52, 525] on textarea "**********" at bounding box center [233, 458] width 367 height 160
click at [50, 511] on textarea "**********" at bounding box center [233, 458] width 367 height 160
click at [51, 492] on textarea "**********" at bounding box center [233, 458] width 367 height 160
click at [55, 482] on textarea "**********" at bounding box center [233, 458] width 367 height 160
click at [50, 482] on textarea "**********" at bounding box center [233, 458] width 367 height 160
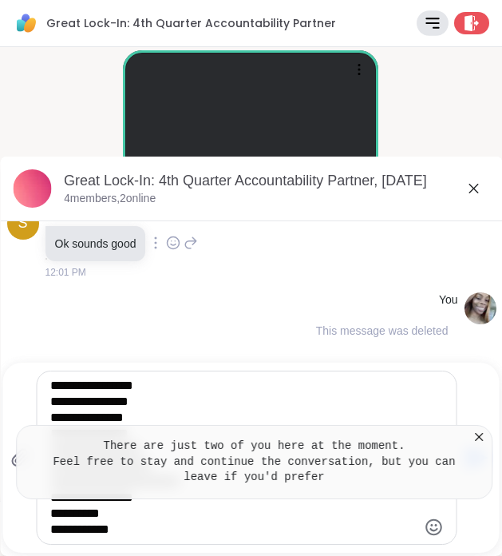
click at [481, 440] on icon at bounding box center [479, 437] width 16 height 16
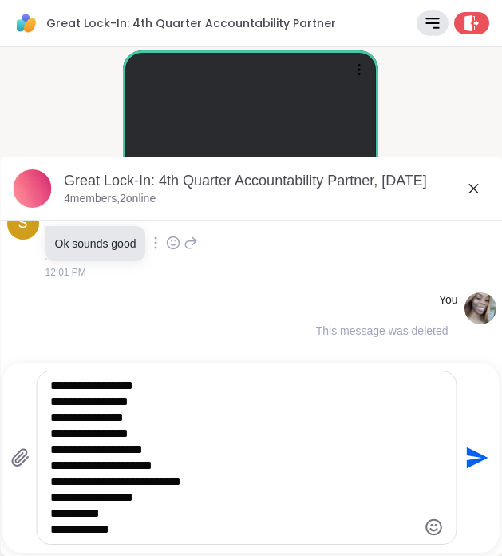
click at [51, 464] on textarea "**********" at bounding box center [233, 458] width 367 height 160
click at [53, 450] on textarea "**********" at bounding box center [233, 458] width 367 height 160
click at [53, 437] on textarea "**********" at bounding box center [233, 458] width 367 height 160
click at [56, 414] on textarea "**********" at bounding box center [233, 458] width 367 height 160
click at [47, 414] on div "**********" at bounding box center [247, 457] width 420 height 172
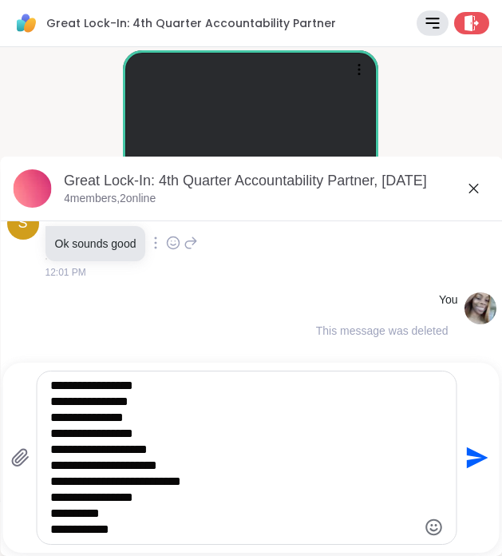
click at [50, 424] on textarea "**********" at bounding box center [233, 458] width 367 height 160
click at [52, 402] on textarea "**********" at bounding box center [233, 458] width 367 height 160
click at [156, 385] on textarea "**********" at bounding box center [233, 458] width 367 height 160
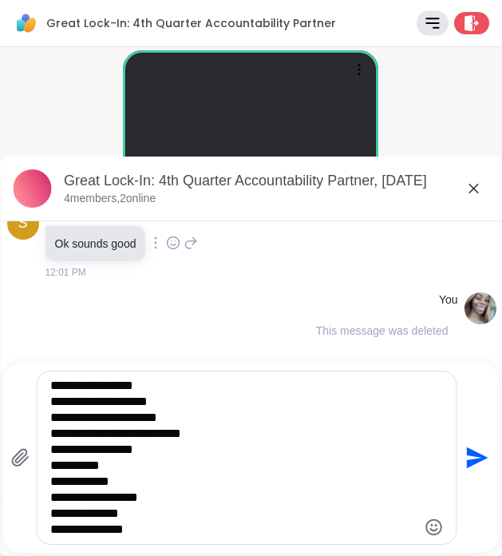
click at [57, 478] on textarea "**********" at bounding box center [233, 458] width 367 height 160
click at [52, 482] on textarea "**********" at bounding box center [233, 458] width 367 height 160
click at [50, 489] on textarea "**********" at bounding box center [233, 458] width 367 height 160
click at [53, 497] on textarea "**********" at bounding box center [233, 458] width 367 height 160
click at [52, 517] on textarea "**********" at bounding box center [233, 458] width 367 height 160
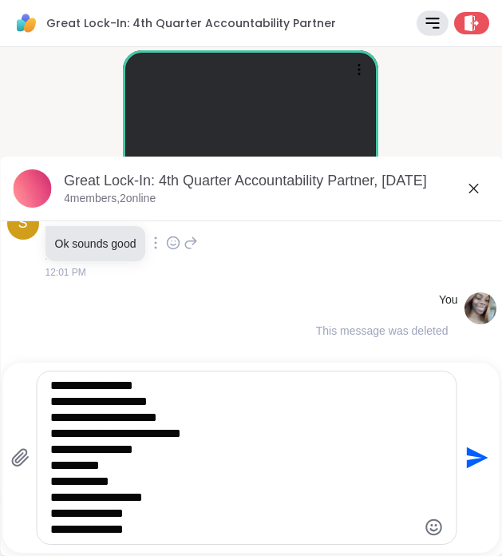
type textarea "**********"
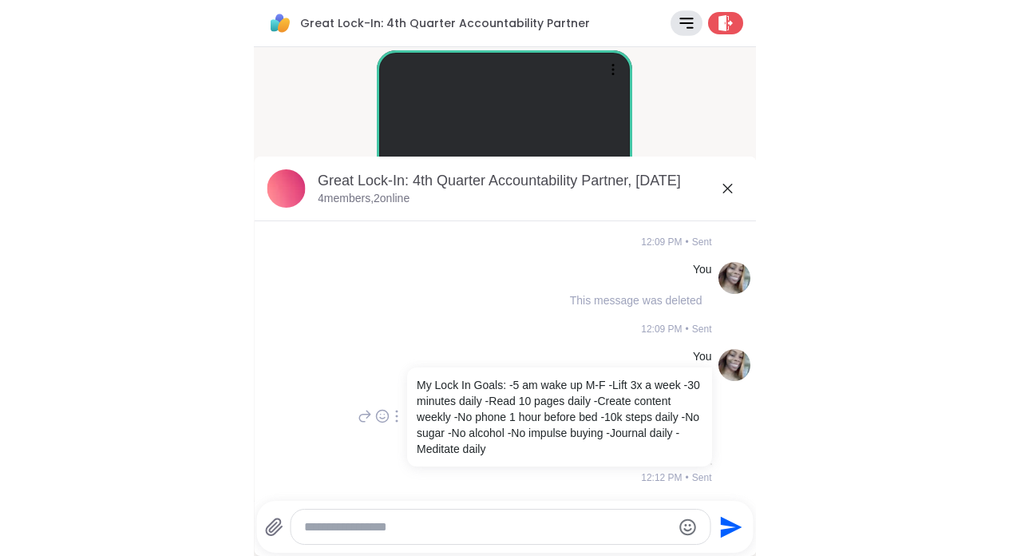
scroll to position [341, 0]
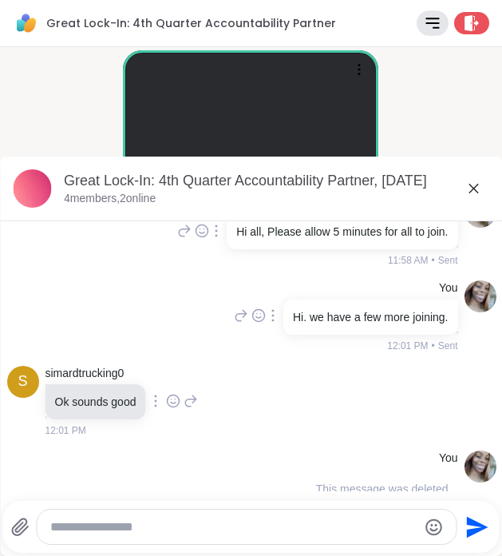
click at [472, 196] on icon at bounding box center [473, 188] width 19 height 19
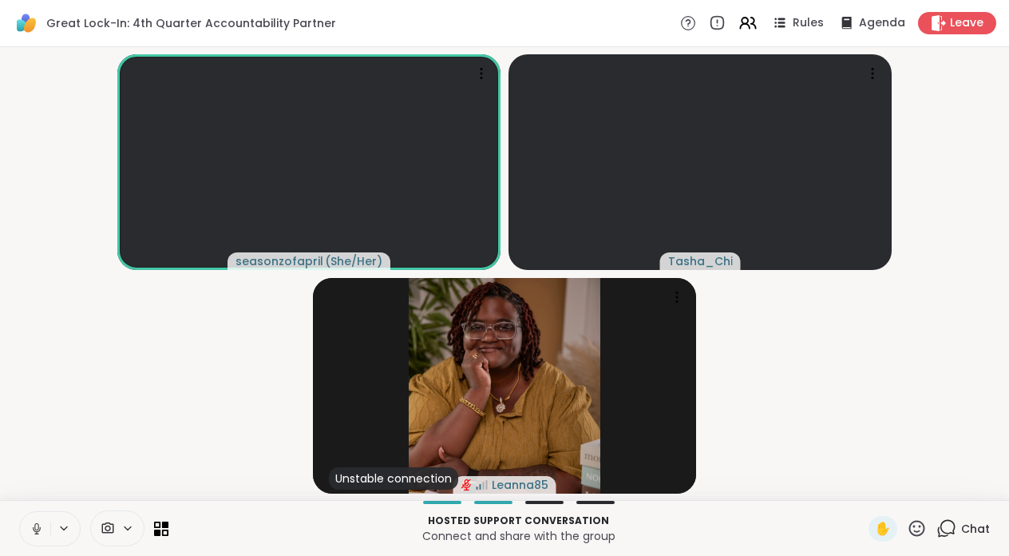
click at [959, 529] on div "Chat" at bounding box center [964, 529] width 54 height 26
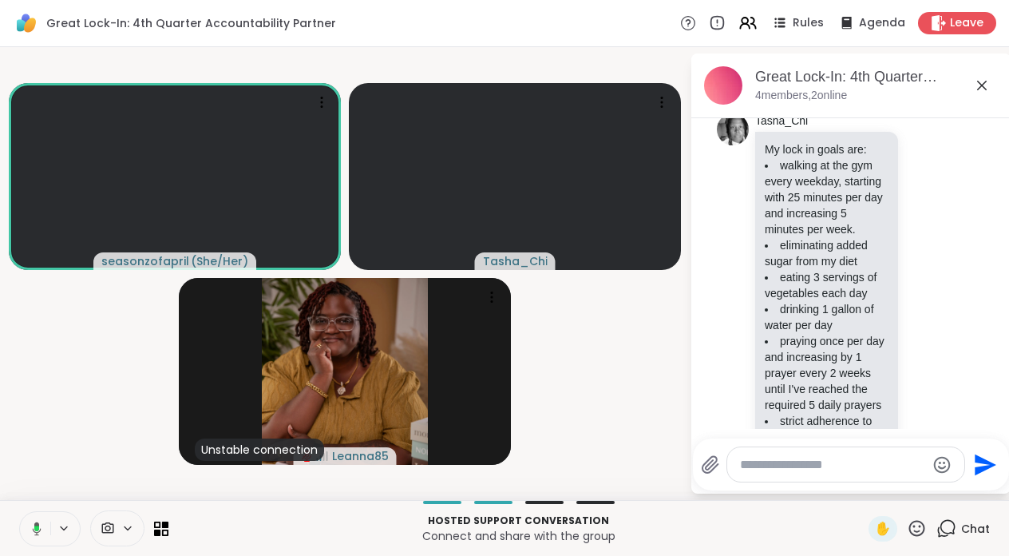
scroll to position [38, 0]
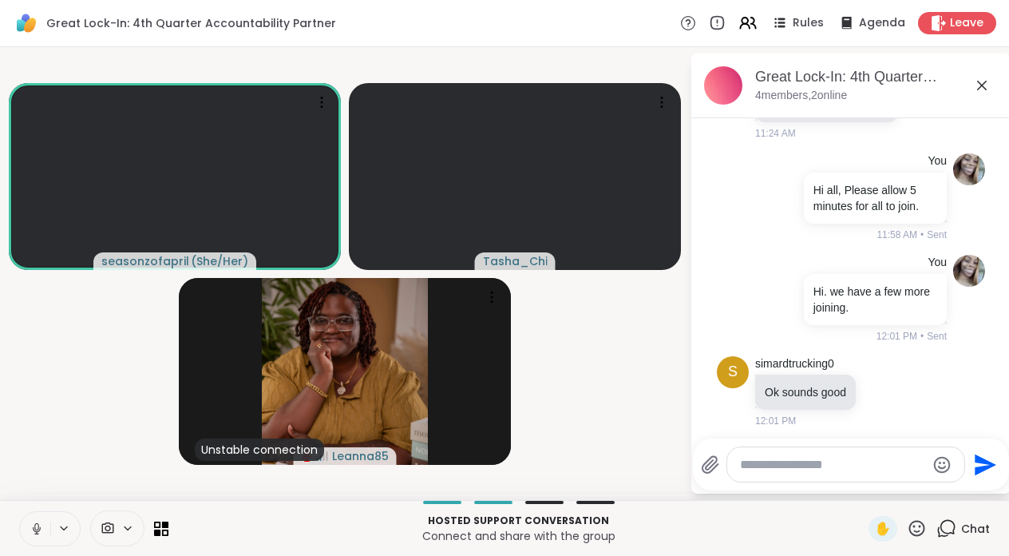
scroll to position [959, 0]
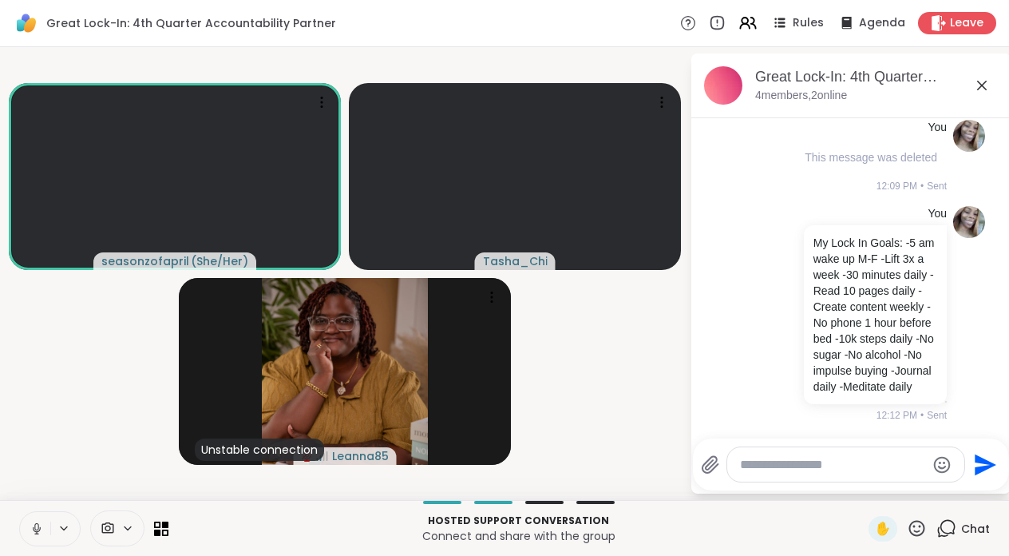
click at [796, 479] on div at bounding box center [845, 464] width 237 height 34
click at [804, 473] on div at bounding box center [845, 464] width 237 height 34
click at [816, 471] on textarea "Type your message" at bounding box center [833, 465] width 186 height 16
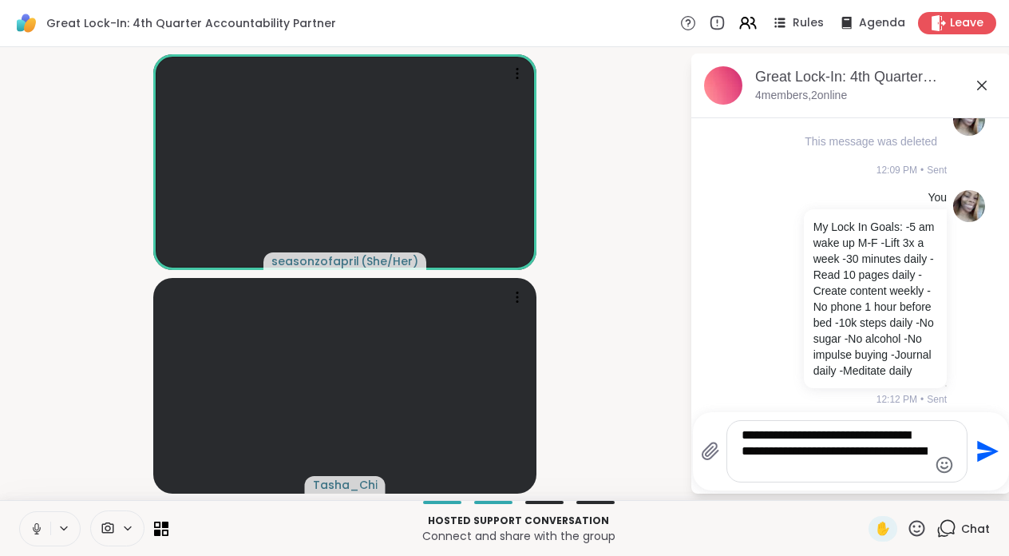
click at [739, 436] on div "**********" at bounding box center [847, 451] width 240 height 61
click at [736, 434] on div "**********" at bounding box center [847, 451] width 240 height 61
click at [742, 436] on textarea "**********" at bounding box center [835, 451] width 186 height 48
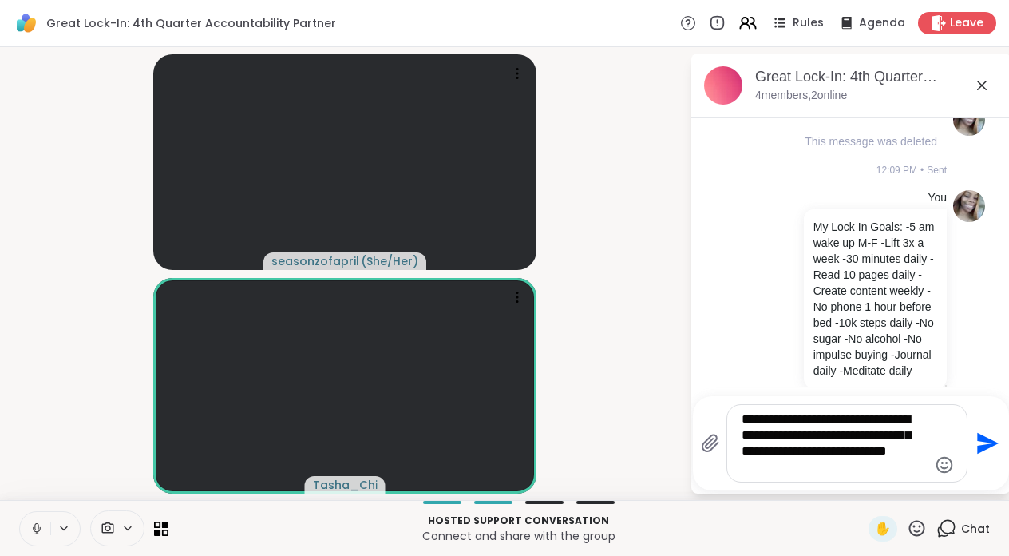
click at [865, 483] on div "**********" at bounding box center [851, 443] width 316 height 94
click at [869, 452] on textarea "**********" at bounding box center [835, 443] width 186 height 64
click at [861, 484] on div "**********" at bounding box center [851, 443] width 316 height 94
click at [862, 474] on textarea "**********" at bounding box center [835, 443] width 186 height 64
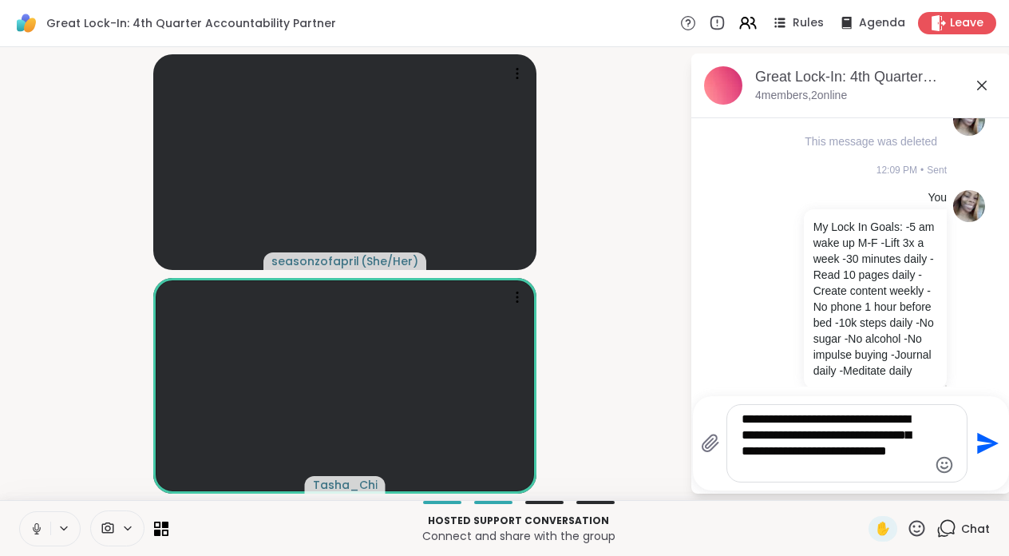
type textarea "**********"
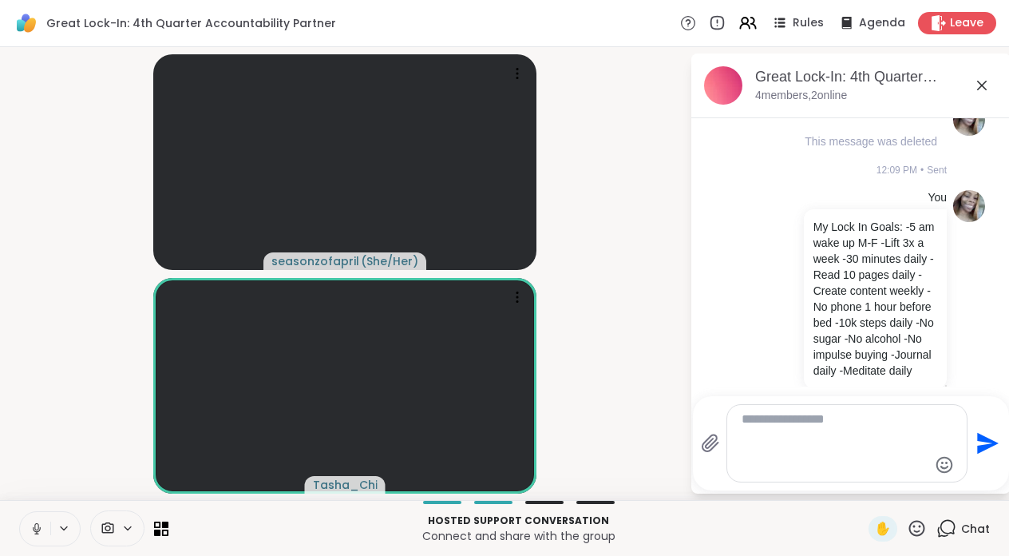
scroll to position [1108, 0]
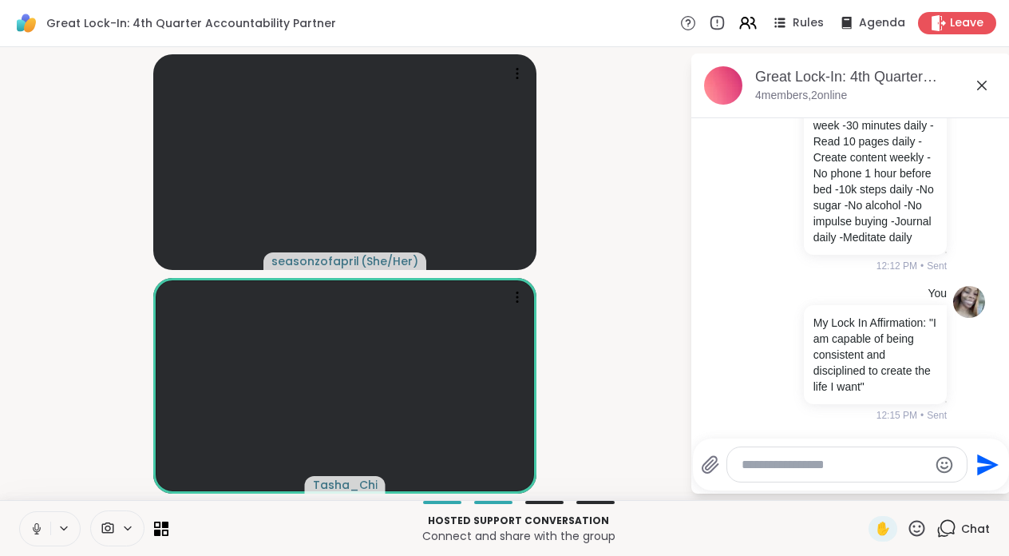
type textarea "*"
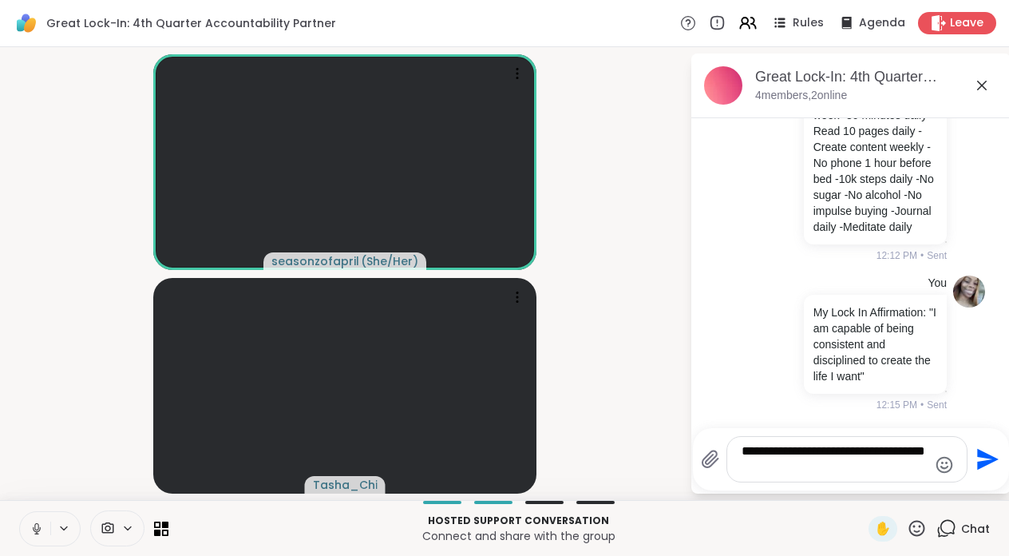
type textarea "**********"
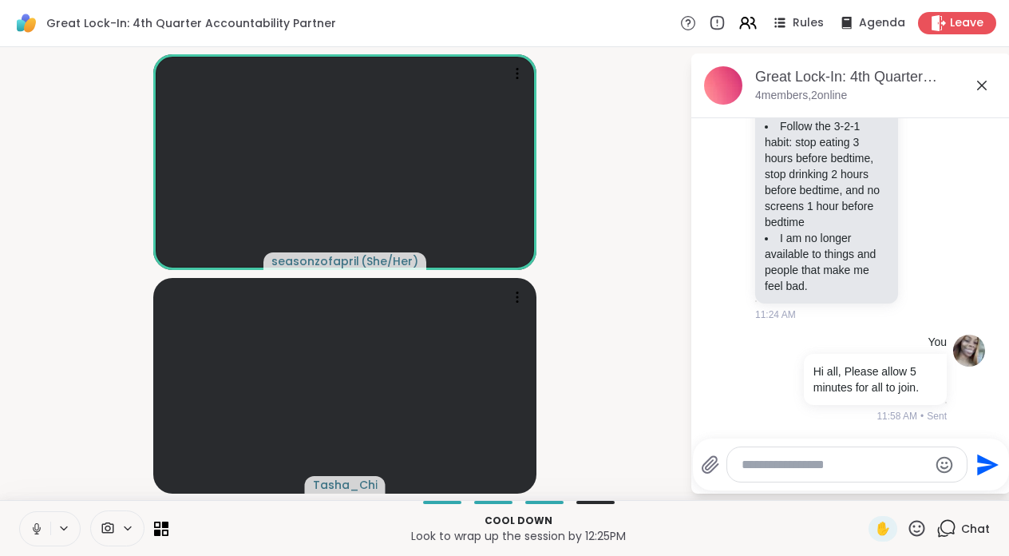
scroll to position [355, 0]
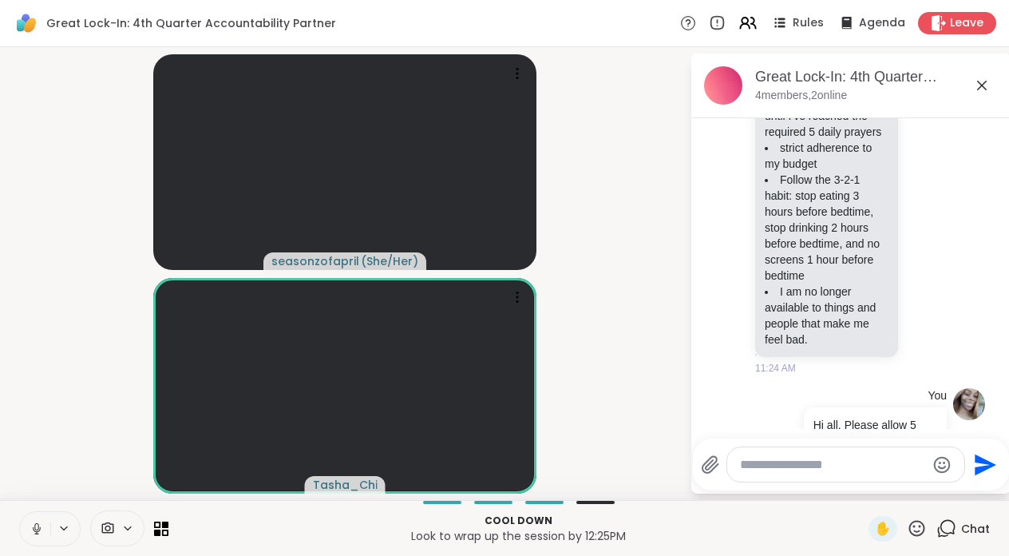
scroll to position [1209, 0]
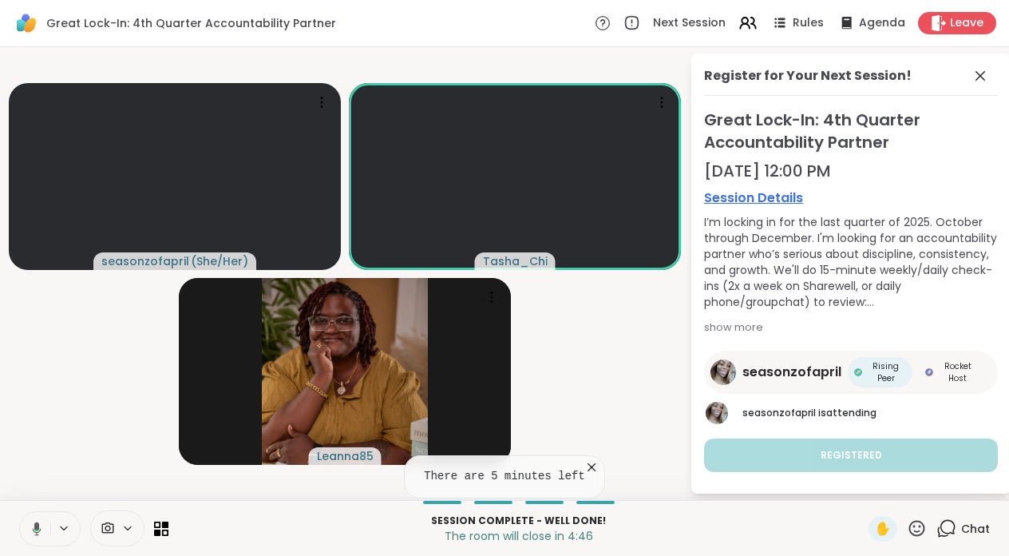
click at [593, 472] on icon at bounding box center [592, 467] width 16 height 16
click at [985, 80] on icon at bounding box center [981, 76] width 10 height 10
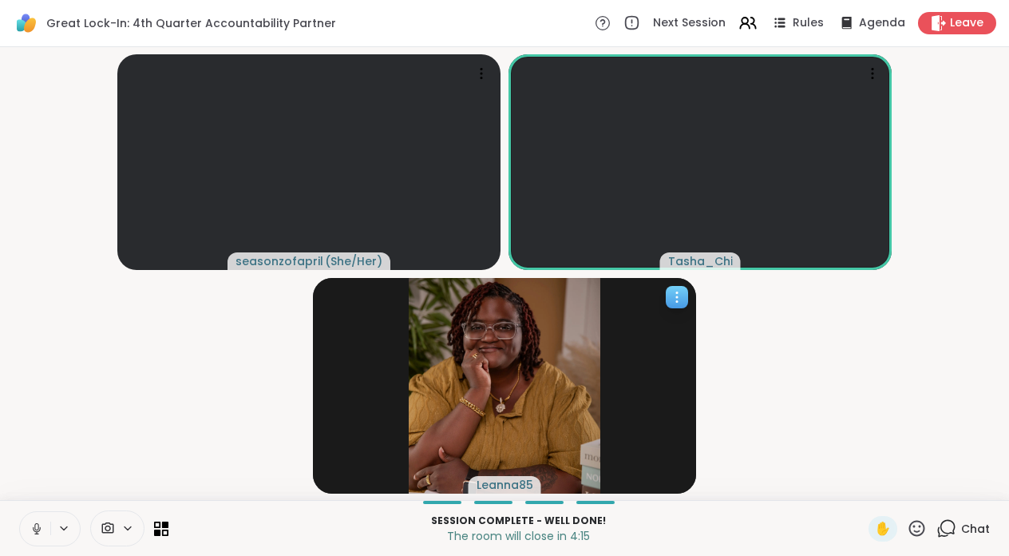
click at [684, 296] on icon at bounding box center [677, 297] width 16 height 16
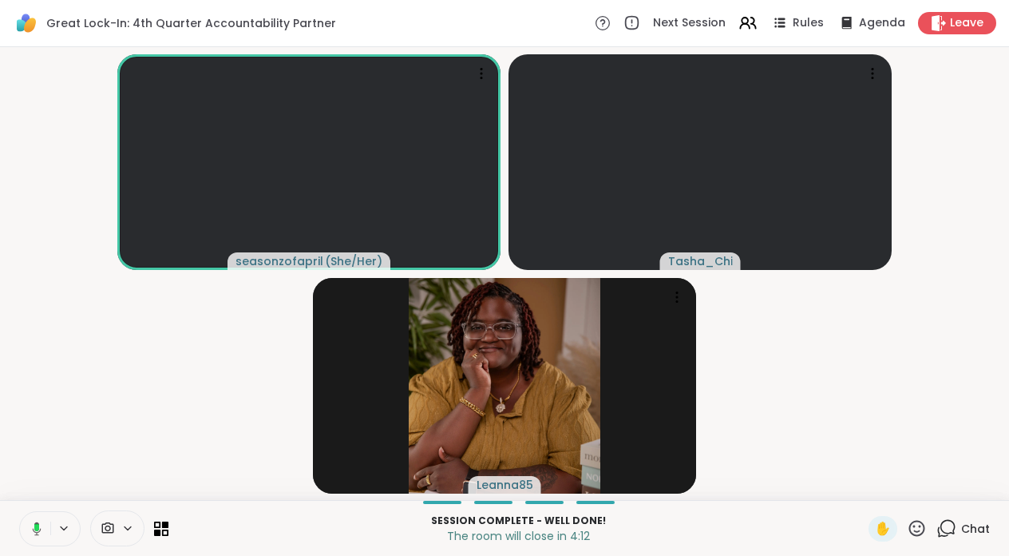
click at [959, 533] on div "Chat" at bounding box center [964, 529] width 54 height 26
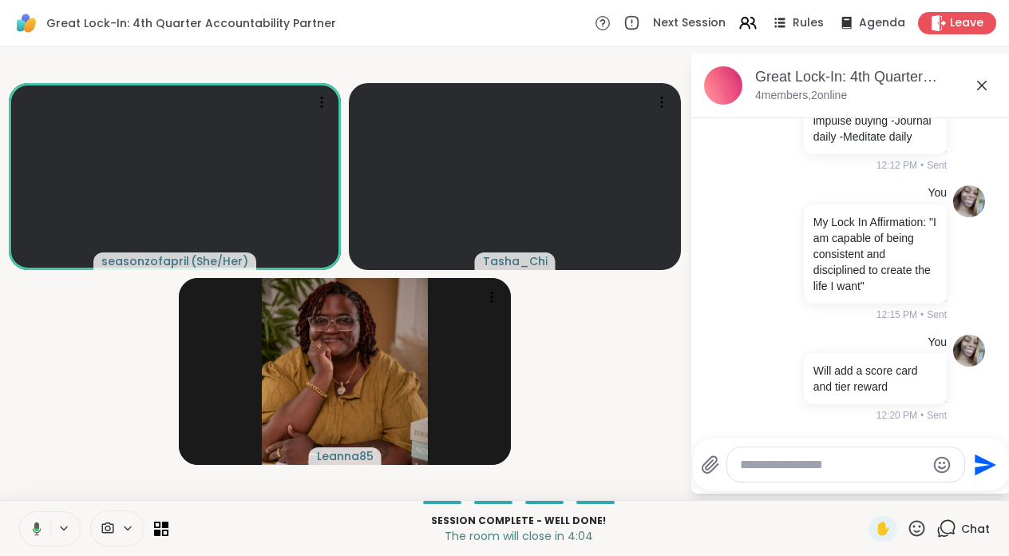
click at [981, 86] on icon at bounding box center [982, 85] width 19 height 19
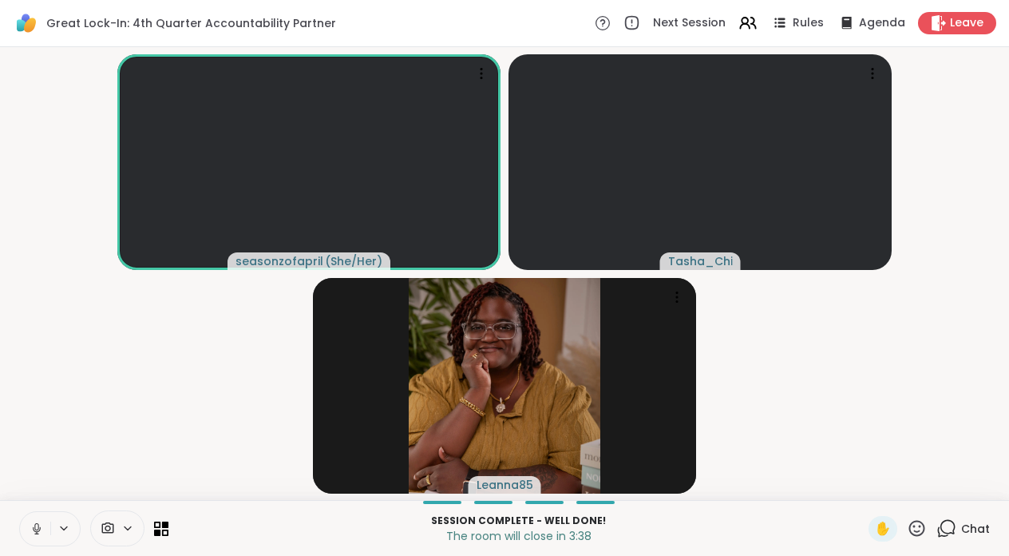
click at [977, 530] on span "Chat" at bounding box center [975, 529] width 29 height 16
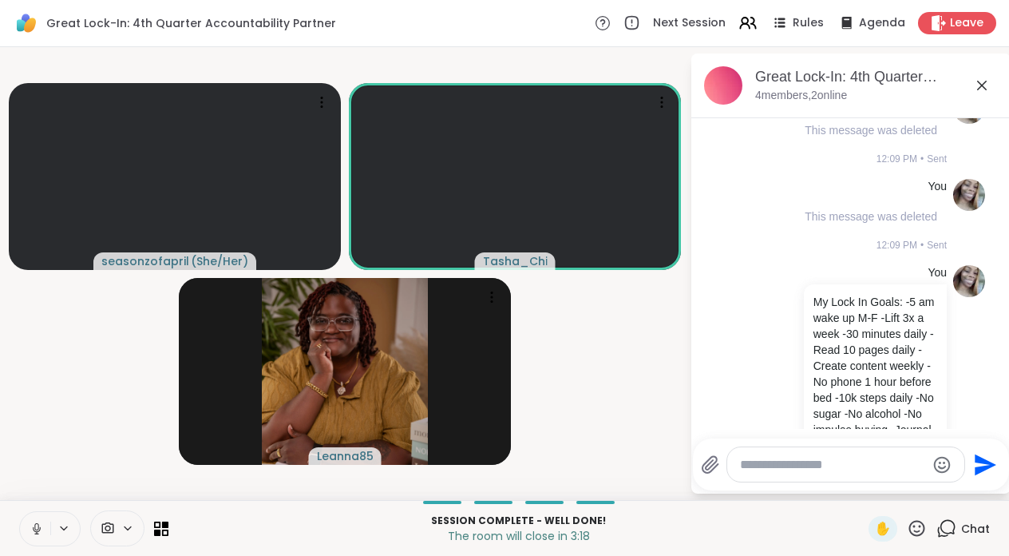
scroll to position [885, 0]
click at [992, 86] on div "Great Lock-In: 4th Quarter Accountability Partner, [DATE]" at bounding box center [876, 77] width 243 height 20
click at [981, 85] on icon at bounding box center [982, 86] width 10 height 10
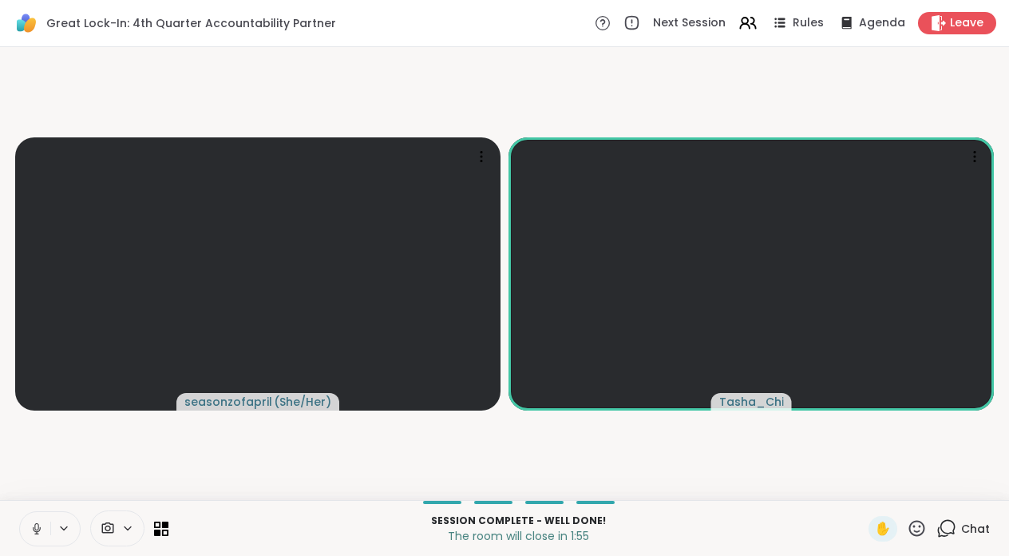
click at [961, 529] on div "Chat" at bounding box center [964, 529] width 54 height 26
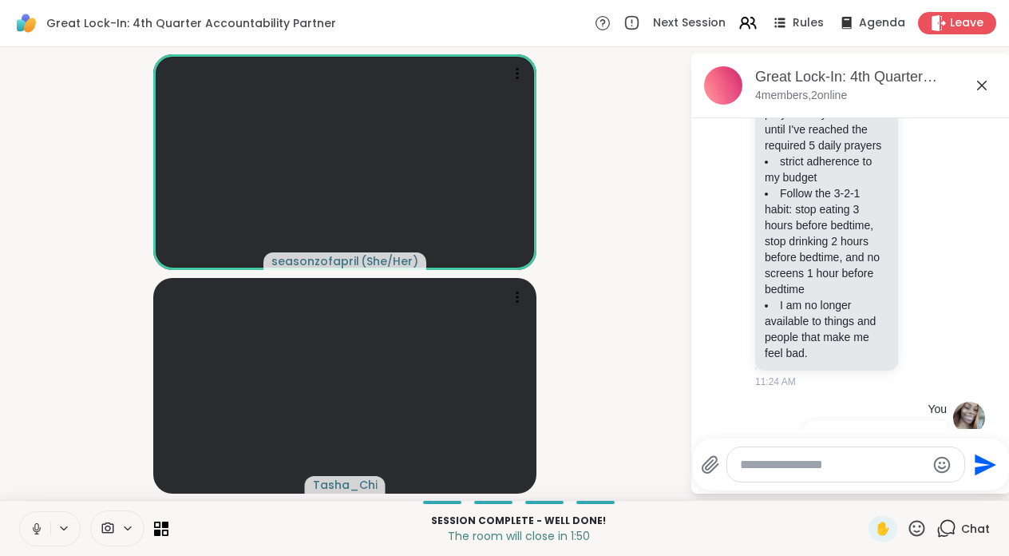
scroll to position [287, 0]
click at [980, 88] on icon at bounding box center [982, 85] width 19 height 19
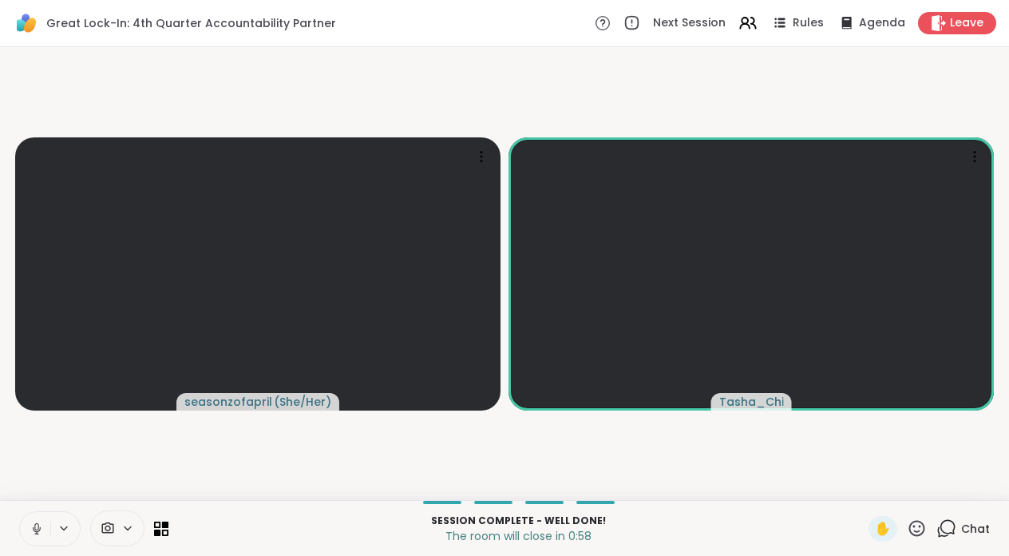
click at [953, 525] on icon at bounding box center [947, 528] width 20 height 20
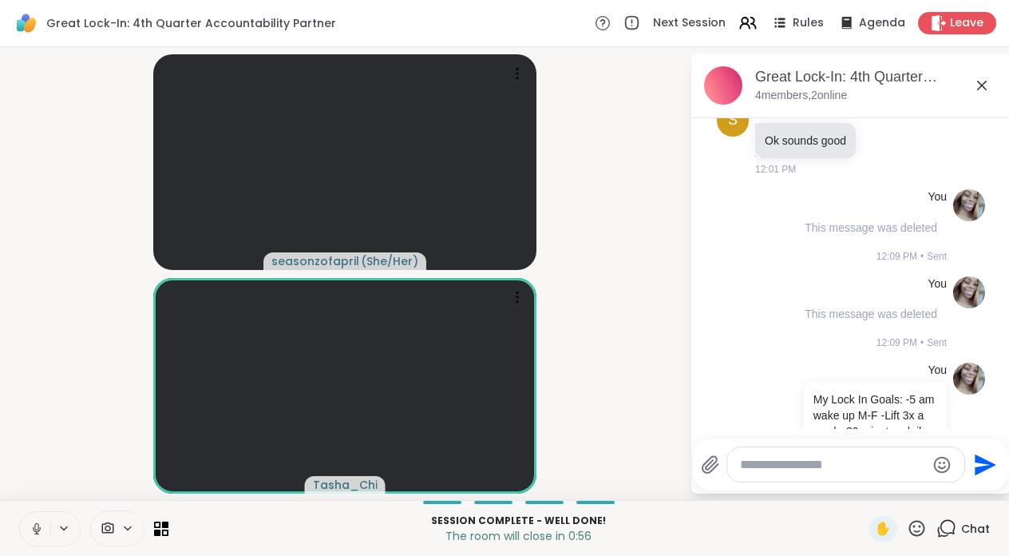
scroll to position [1209, 0]
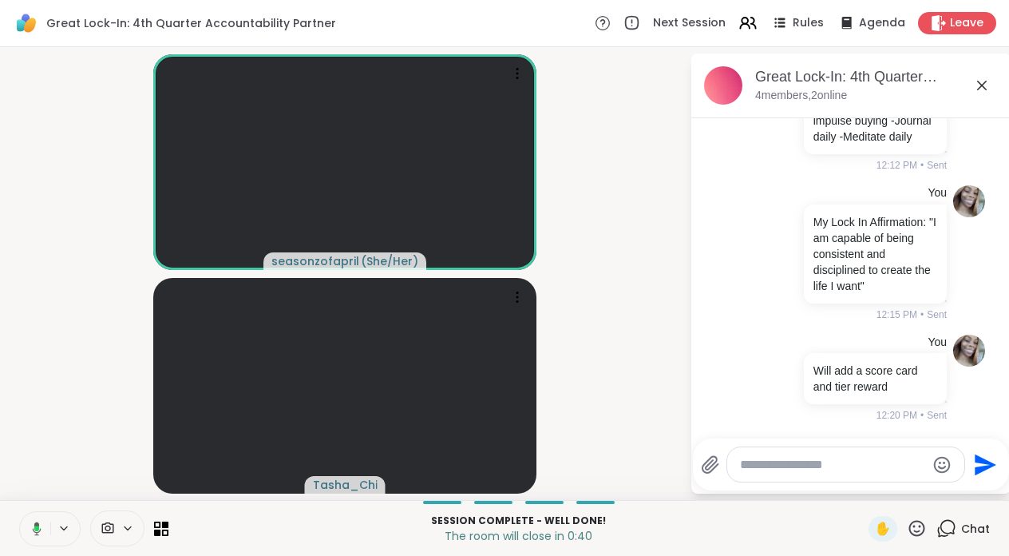
click at [659, 437] on video-player-container "seasonzofapril ( She/Her ) Tasha_Chi" at bounding box center [345, 274] width 671 height 440
click at [961, 23] on span "Leave" at bounding box center [967, 23] width 35 height 17
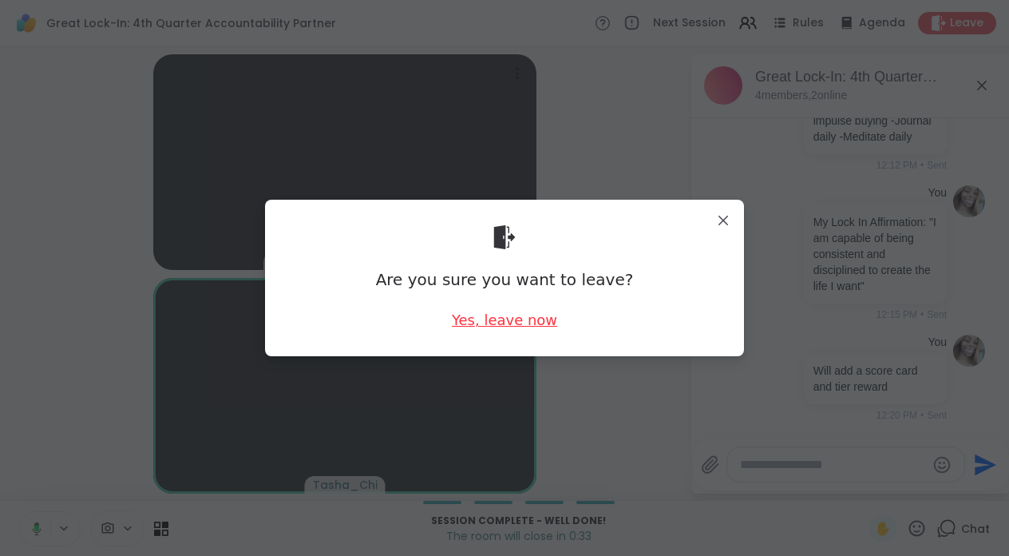
click at [495, 328] on div "Yes, leave now" at bounding box center [504, 320] width 105 height 20
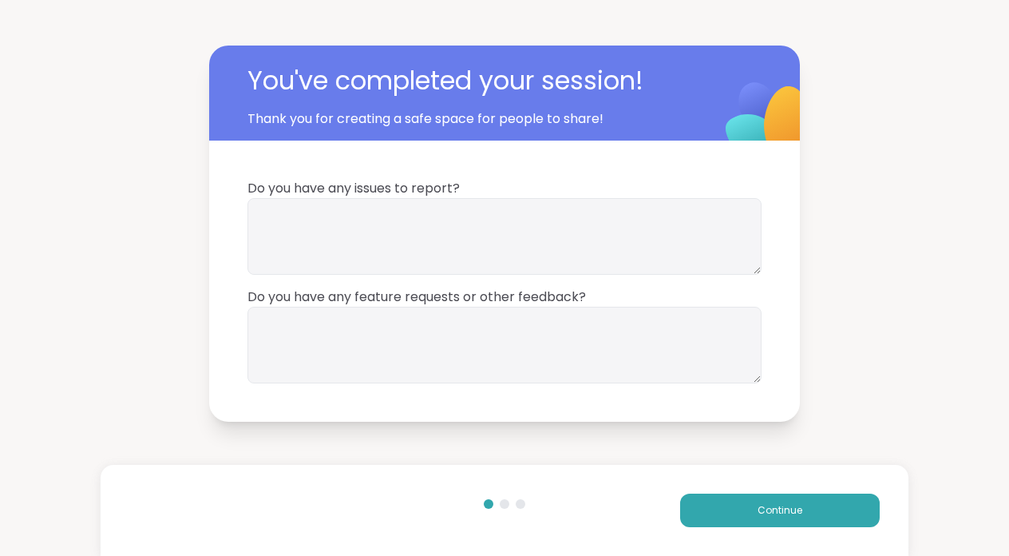
click at [810, 534] on div "Continue" at bounding box center [504, 510] width 807 height 91
click at [810, 517] on button "Continue" at bounding box center [780, 511] width 200 height 34
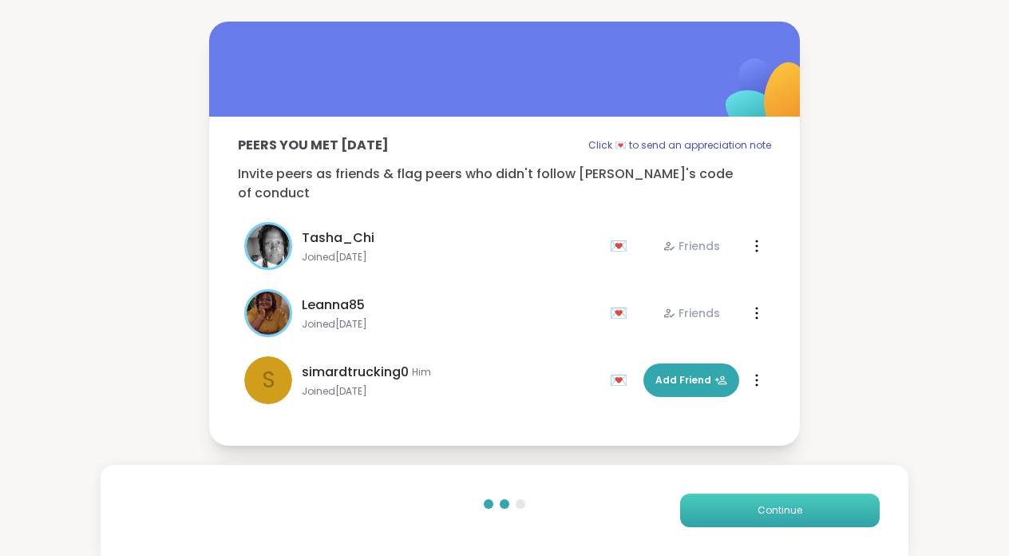
click at [811, 520] on button "Continue" at bounding box center [780, 511] width 200 height 34
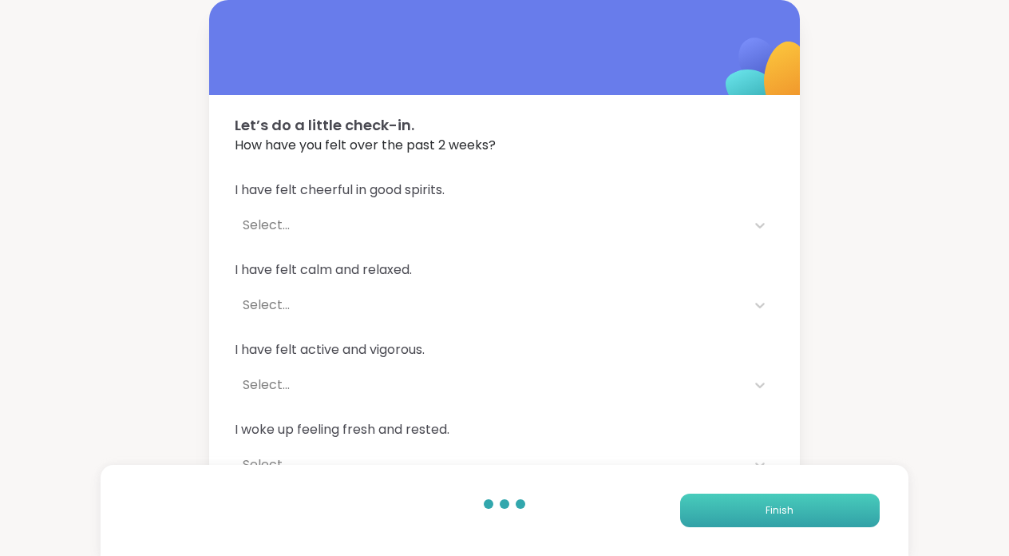
click at [811, 520] on button "Finish" at bounding box center [780, 511] width 200 height 34
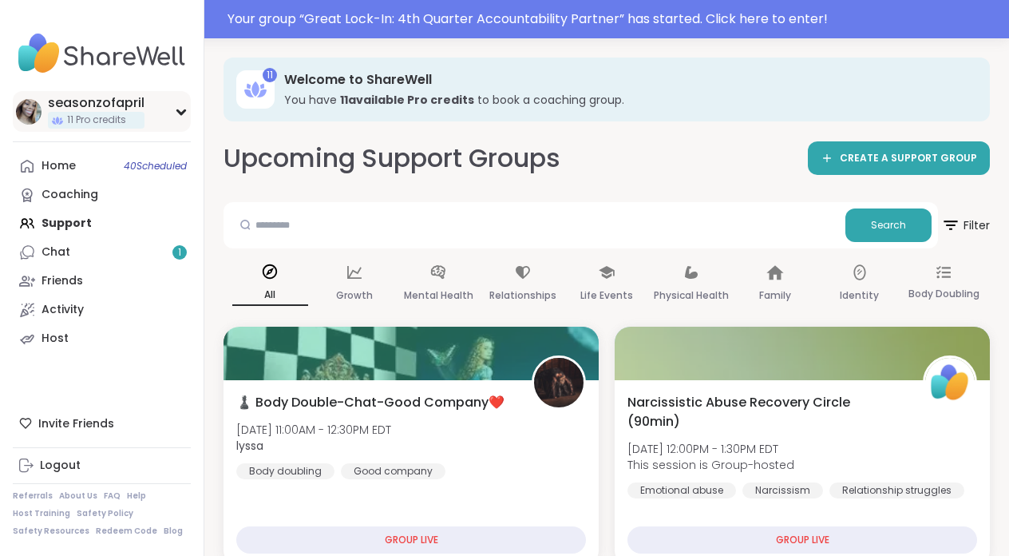
click at [99, 119] on span "11 Pro credits" at bounding box center [96, 120] width 59 height 14
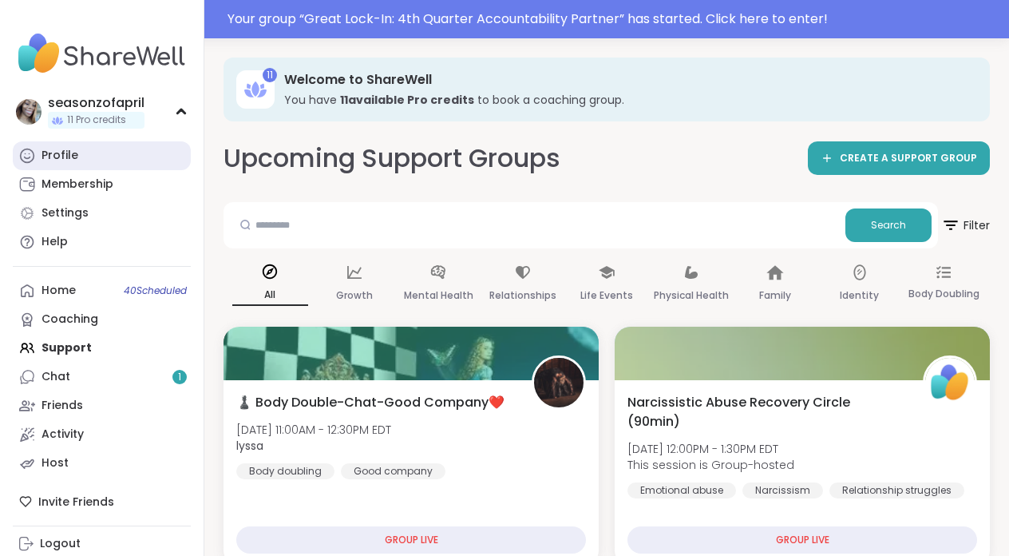
click at [81, 157] on link "Profile" at bounding box center [102, 155] width 178 height 29
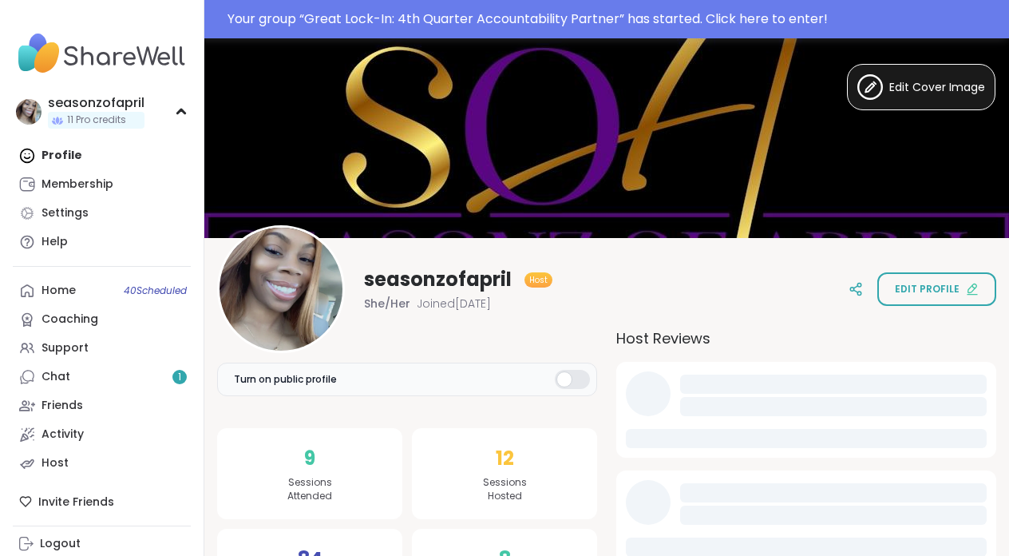
click at [81, 157] on div "Profile Membership Settings Help" at bounding box center [102, 198] width 178 height 115
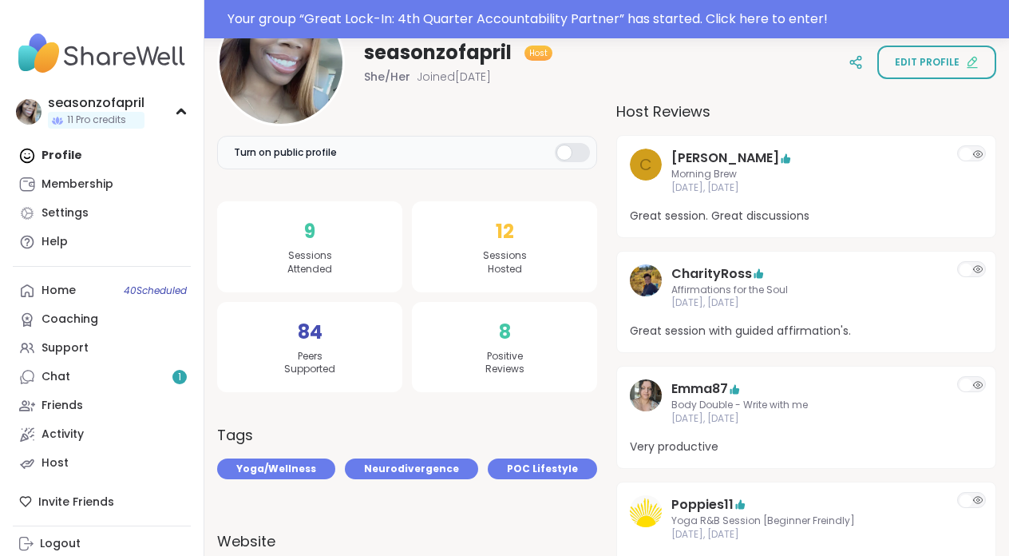
scroll to position [229, 0]
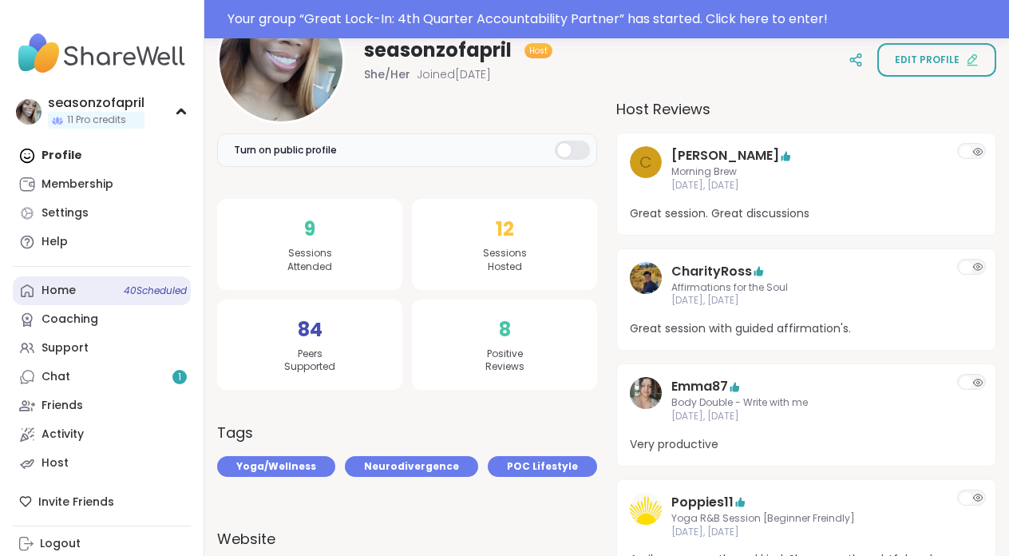
click at [59, 298] on div "Home 40 Scheduled" at bounding box center [59, 291] width 34 height 16
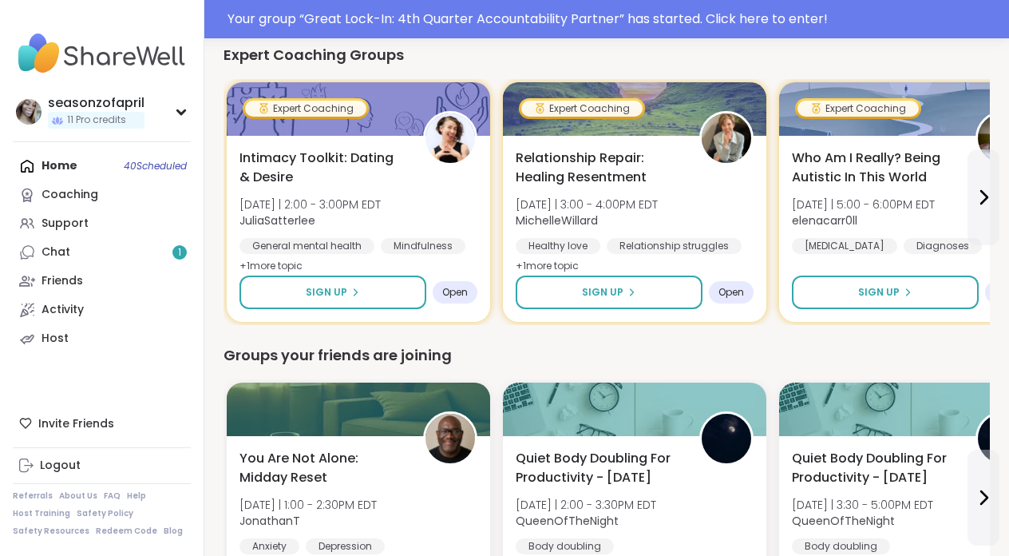
scroll to position [1452, 0]
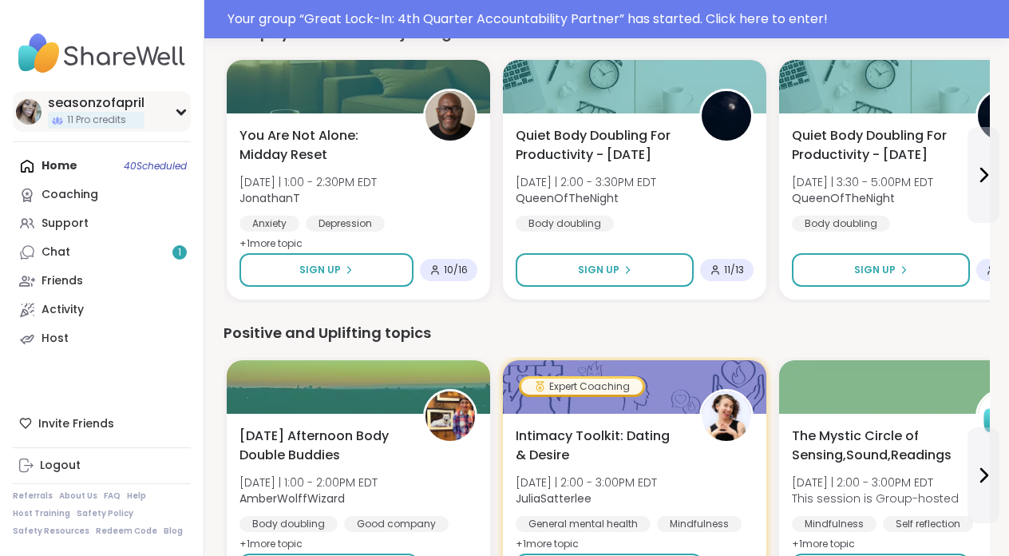
click at [183, 114] on icon at bounding box center [181, 112] width 13 height 8
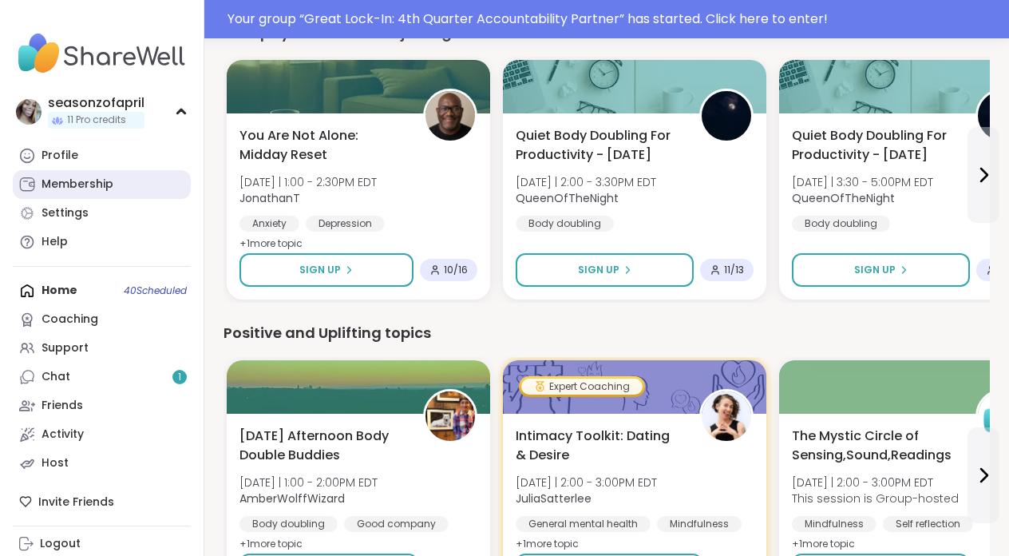
click at [118, 172] on link "Membership" at bounding box center [102, 184] width 178 height 29
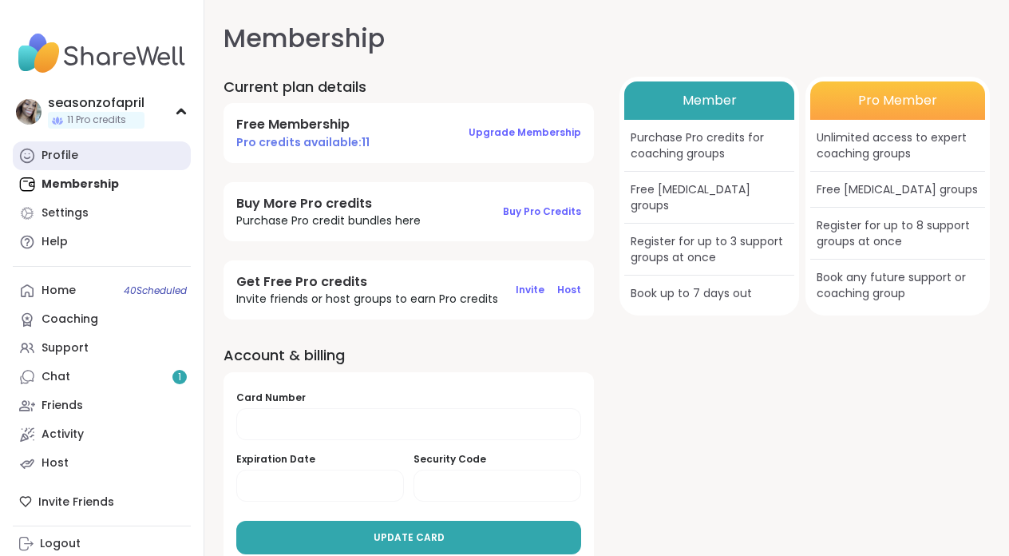
click at [124, 164] on link "Profile" at bounding box center [102, 155] width 178 height 29
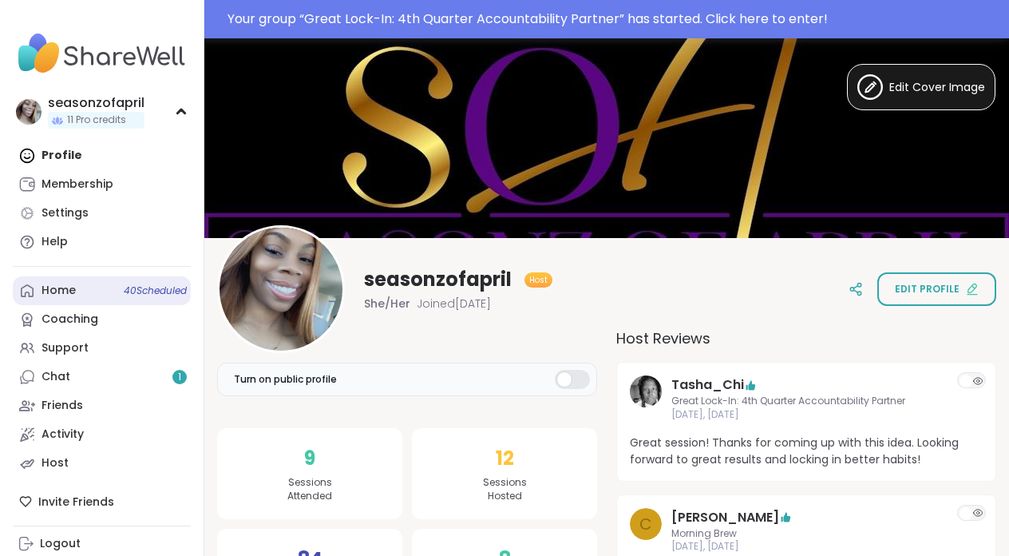
click at [77, 291] on link "Home 40 Scheduled" at bounding box center [102, 290] width 178 height 29
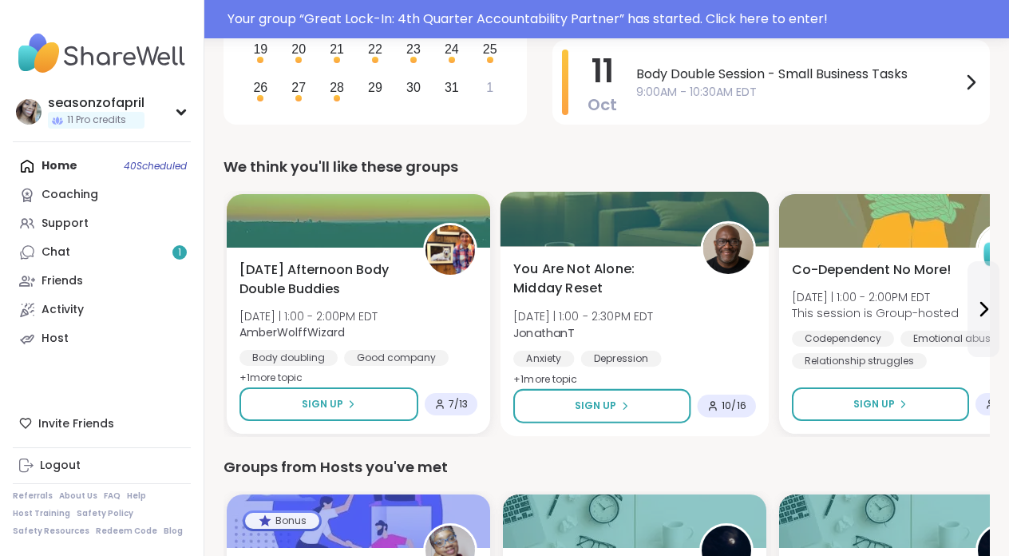
scroll to position [425, 0]
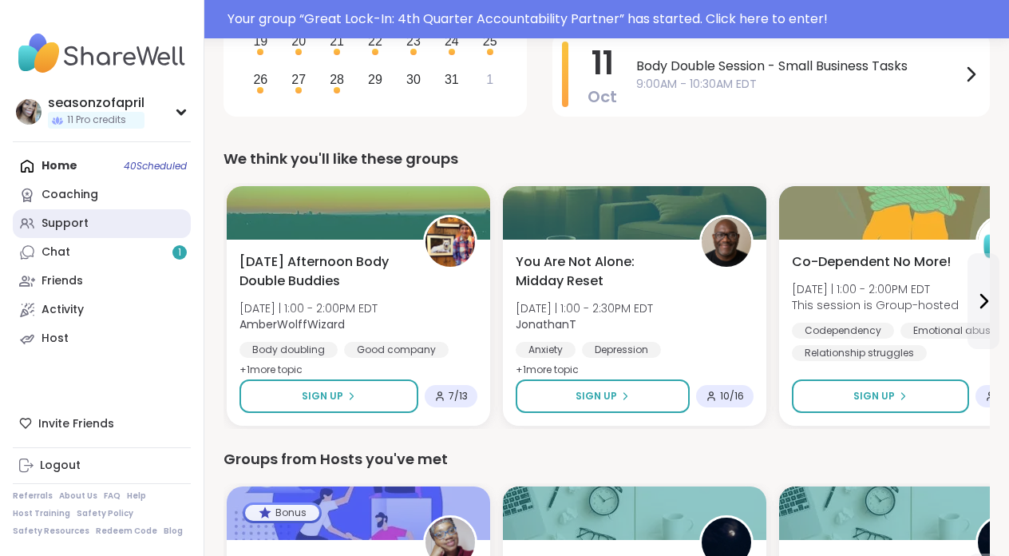
click at [93, 228] on link "Support" at bounding box center [102, 223] width 178 height 29
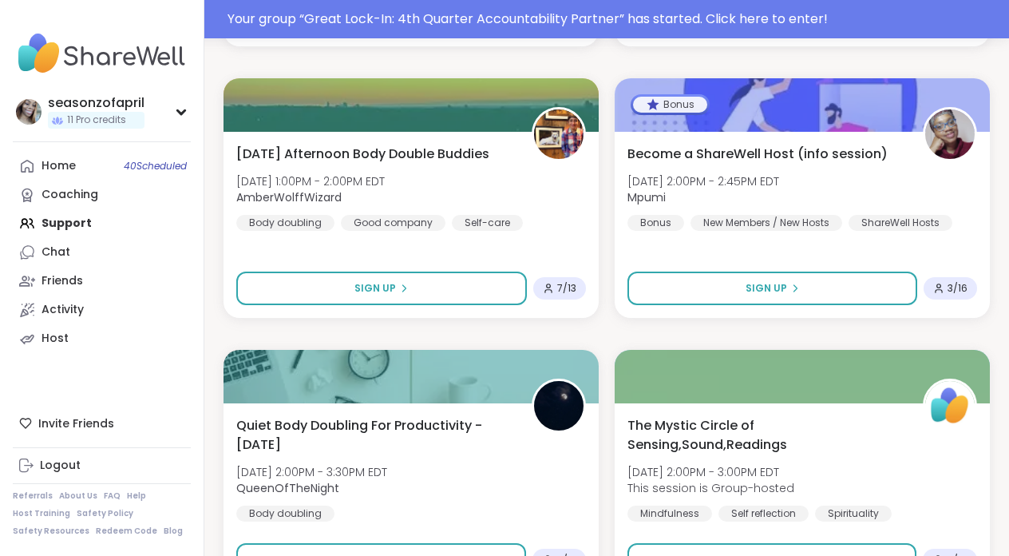
scroll to position [1388, 0]
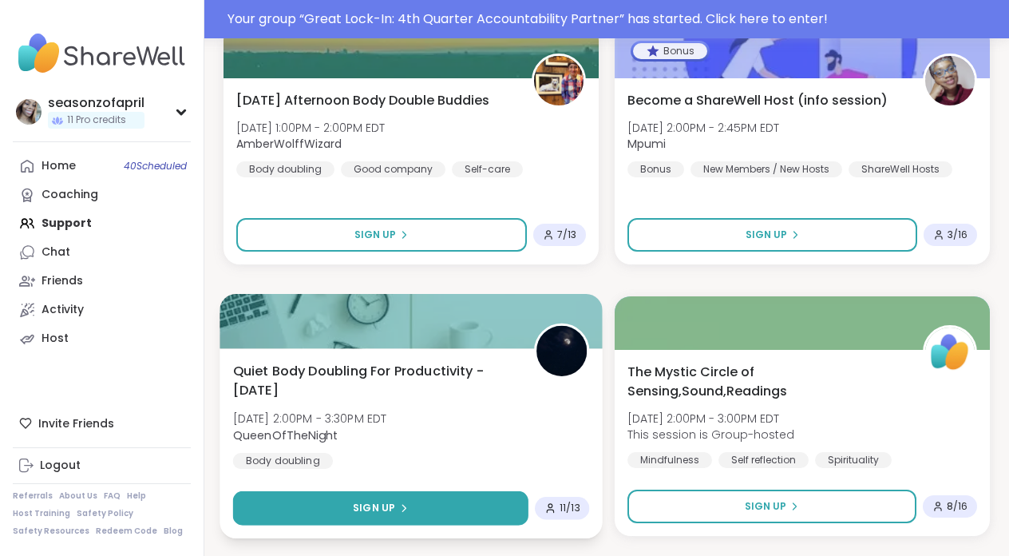
click at [481, 507] on button "Sign Up" at bounding box center [380, 508] width 295 height 34
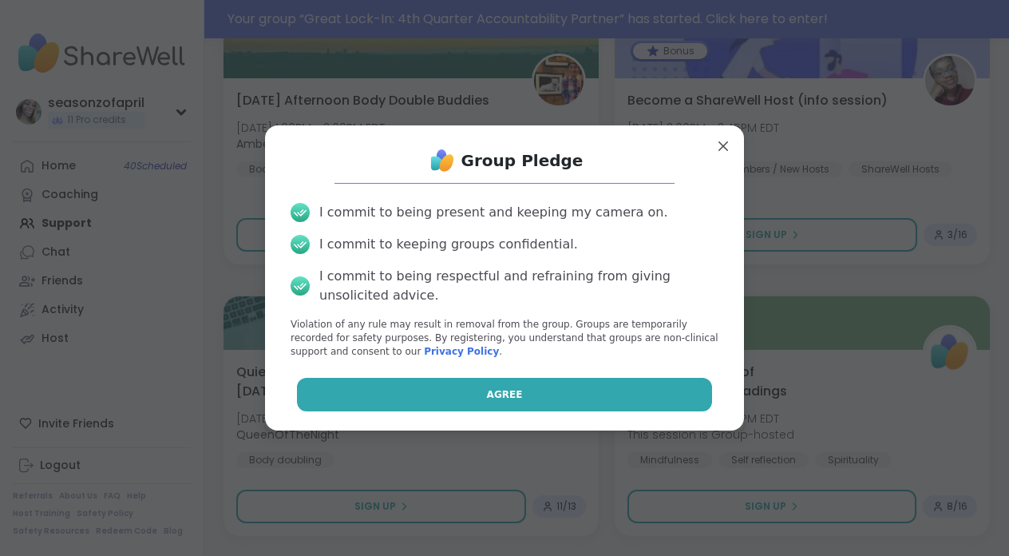
click at [527, 382] on button "Agree" at bounding box center [505, 395] width 416 height 34
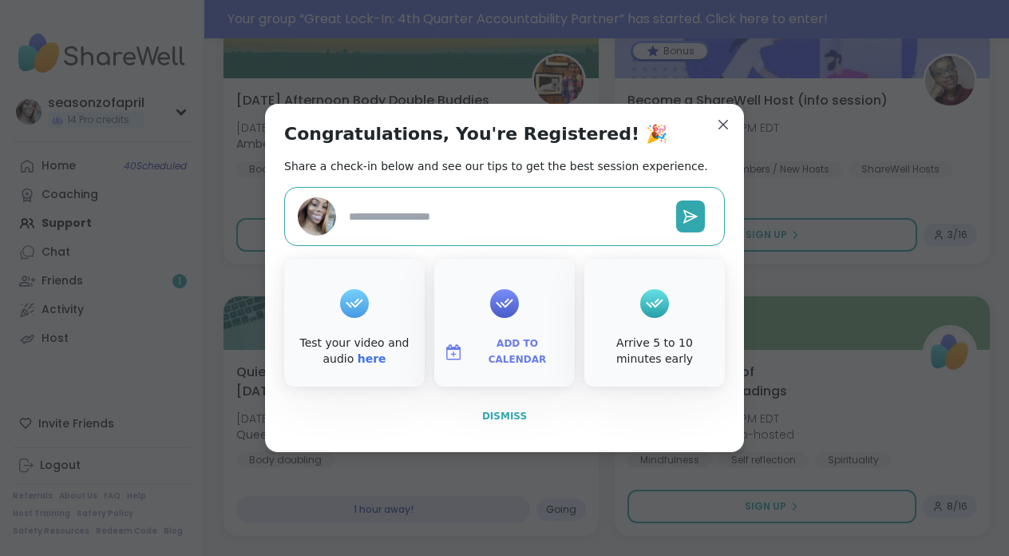
click at [512, 418] on span "Dismiss" at bounding box center [504, 415] width 45 height 11
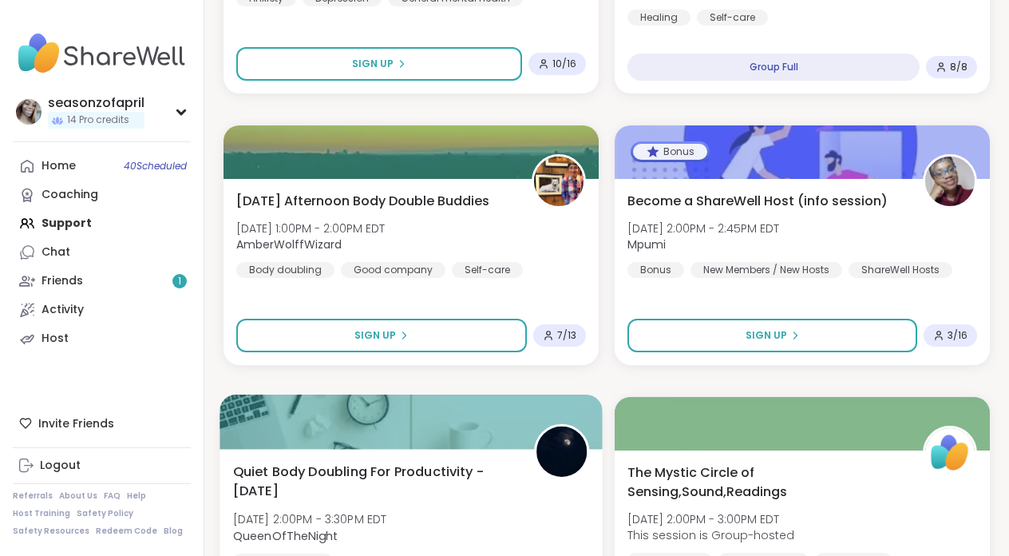
scroll to position [1262, 0]
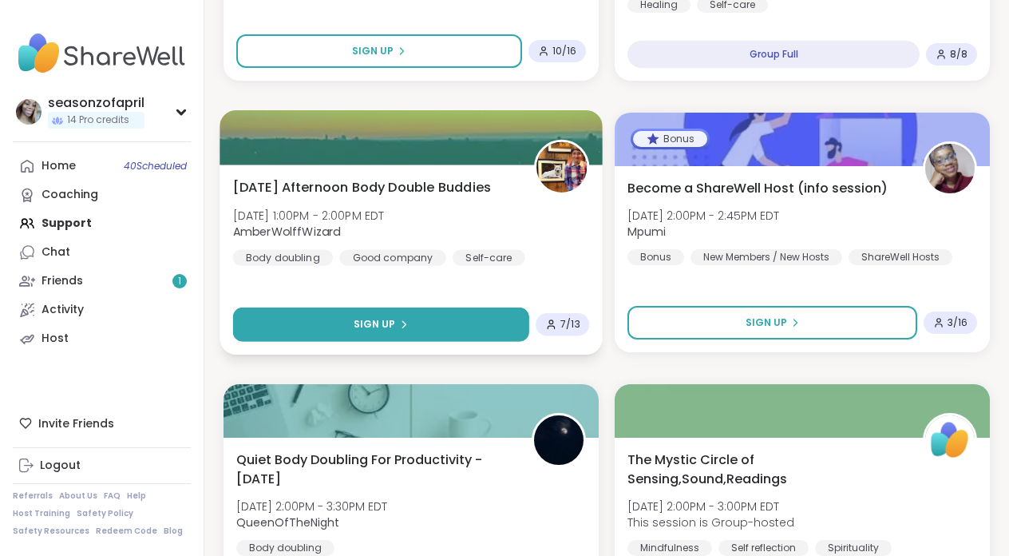
click at [496, 323] on button "Sign Up" at bounding box center [381, 324] width 296 height 34
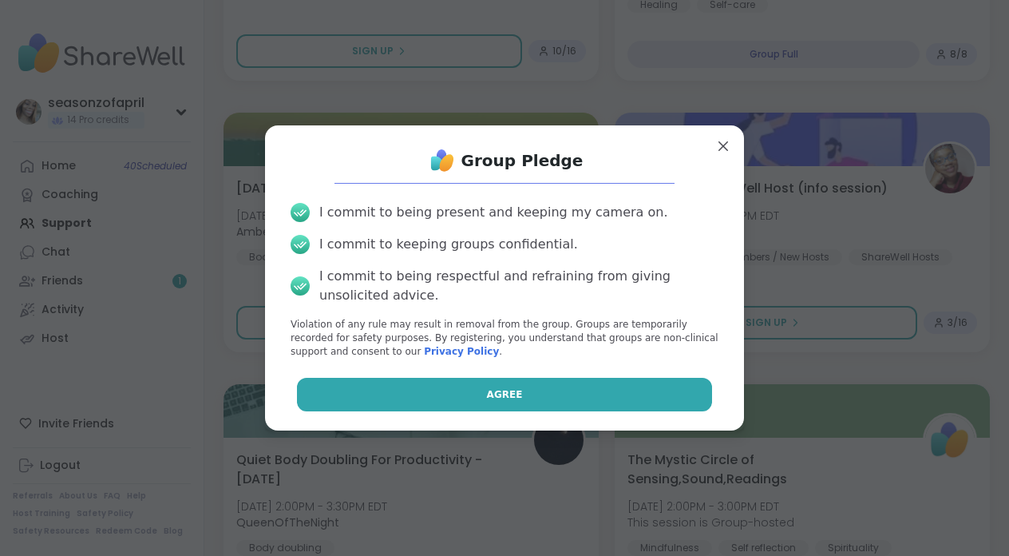
click at [511, 401] on span "Agree" at bounding box center [505, 394] width 36 height 14
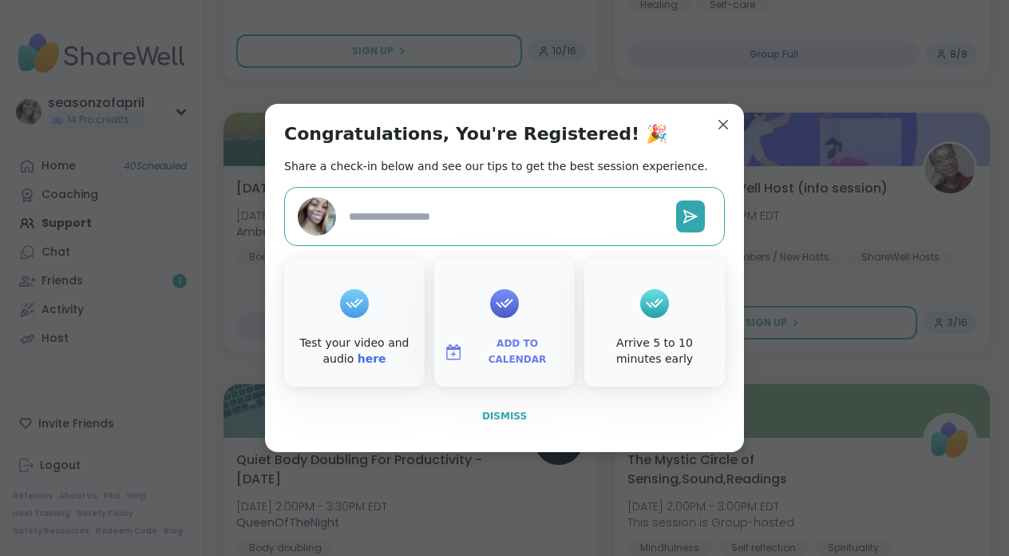
click at [513, 431] on button "Dismiss" at bounding box center [504, 416] width 441 height 34
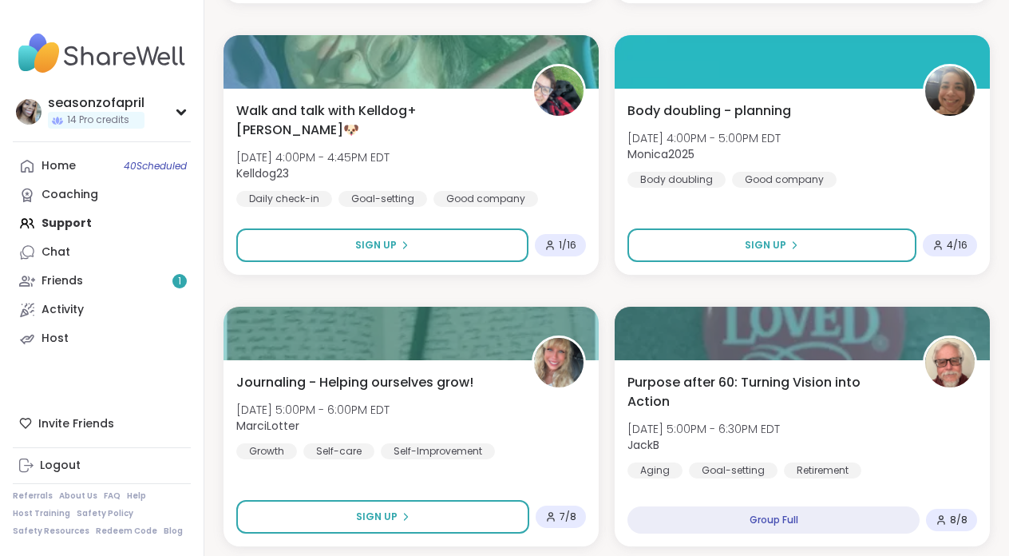
scroll to position [2698, 0]
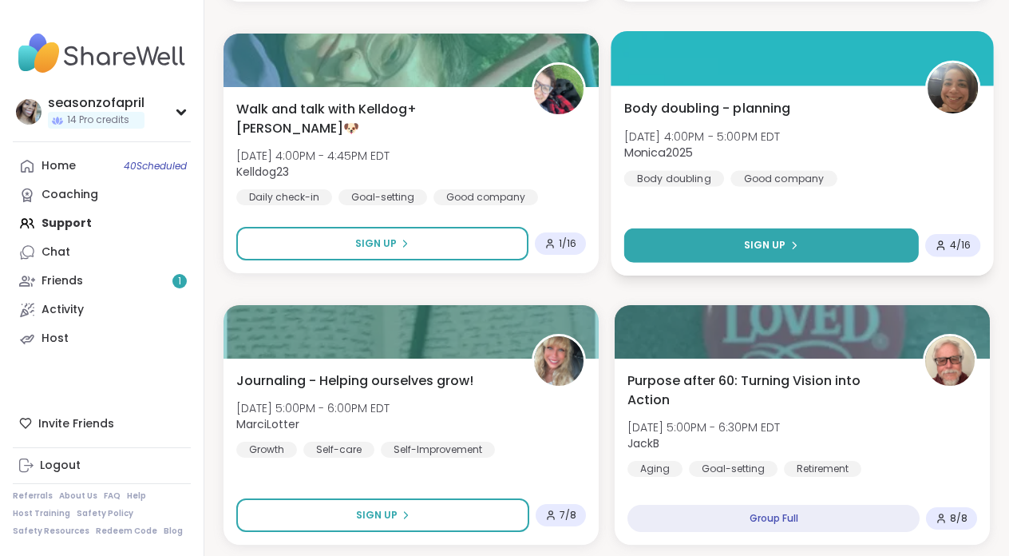
click at [792, 253] on button "Sign Up" at bounding box center [771, 245] width 295 height 34
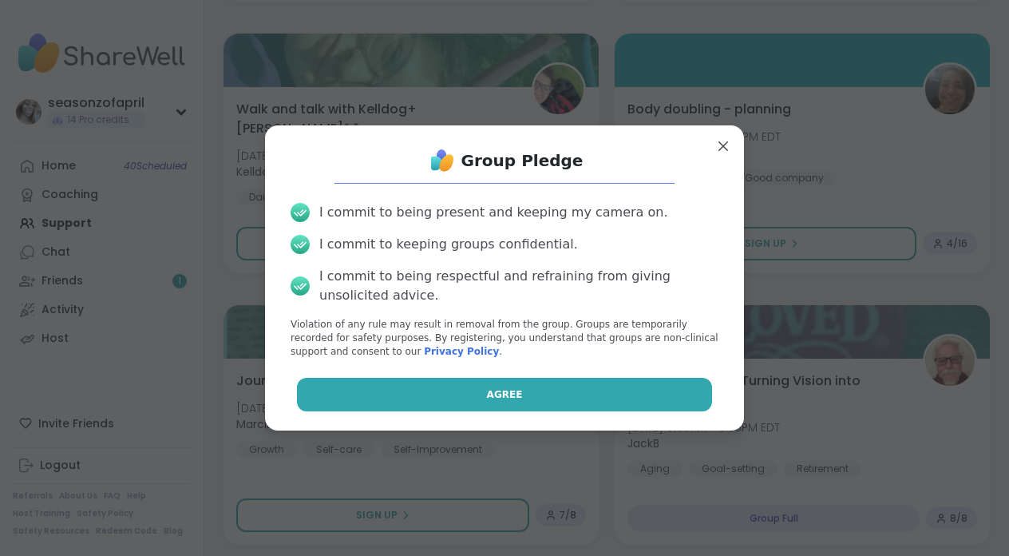
click at [566, 395] on button "Agree" at bounding box center [505, 395] width 416 height 34
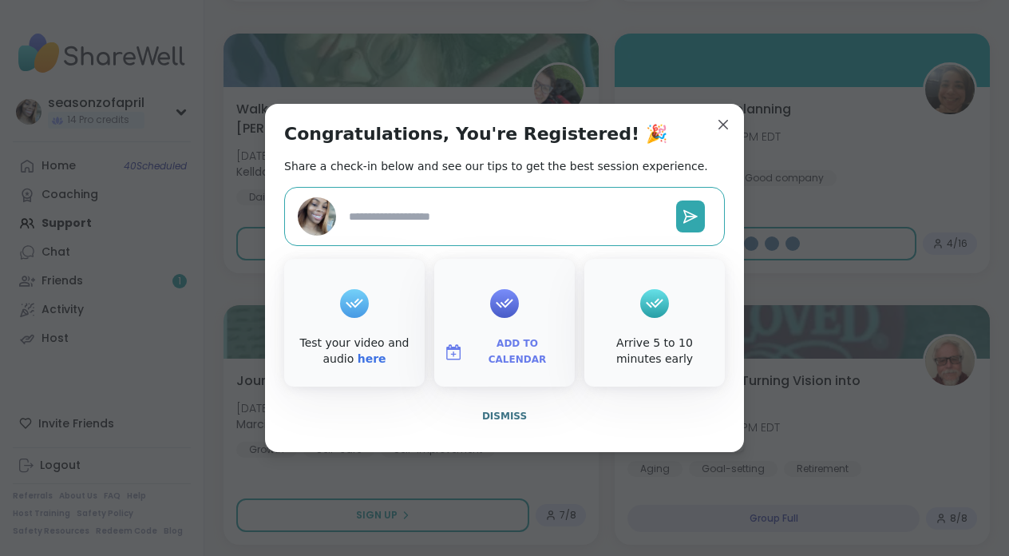
type textarea "*"
click at [509, 418] on span "Dismiss" at bounding box center [504, 415] width 45 height 11
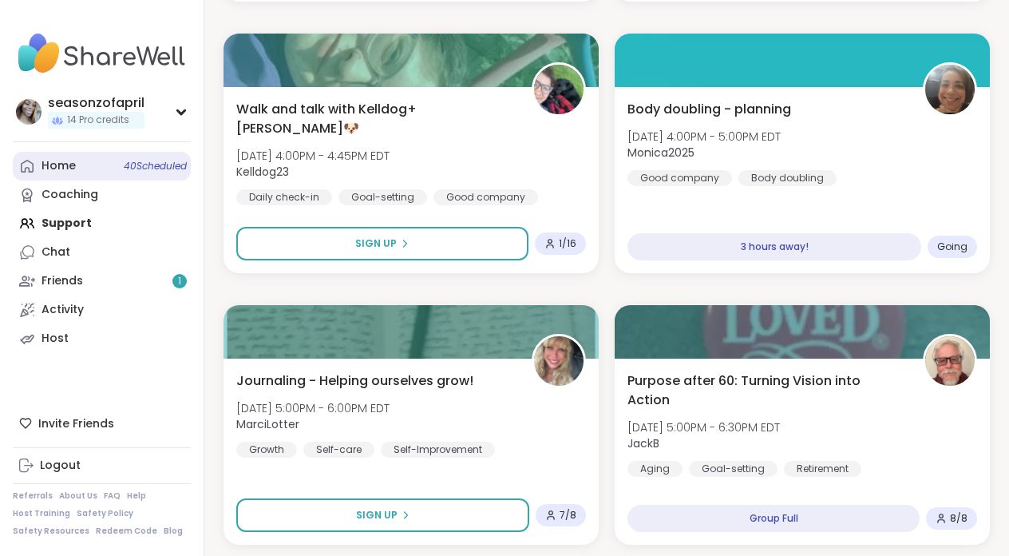
click at [105, 164] on link "Home 40 Scheduled" at bounding box center [102, 166] width 178 height 29
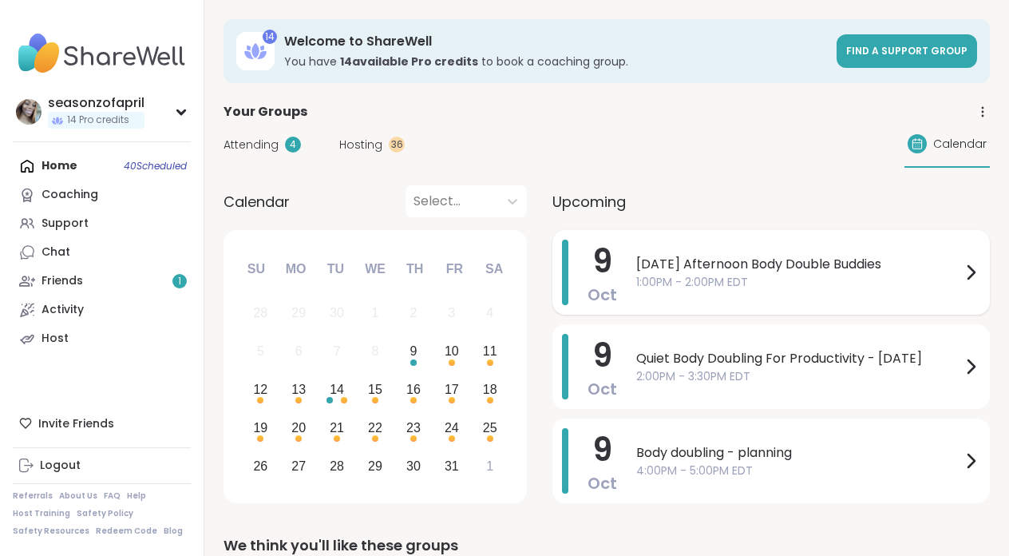
click at [734, 296] on div "Thursday Afternoon Body Double Buddies 1:00PM - 2:00PM EDT" at bounding box center [808, 272] width 344 height 65
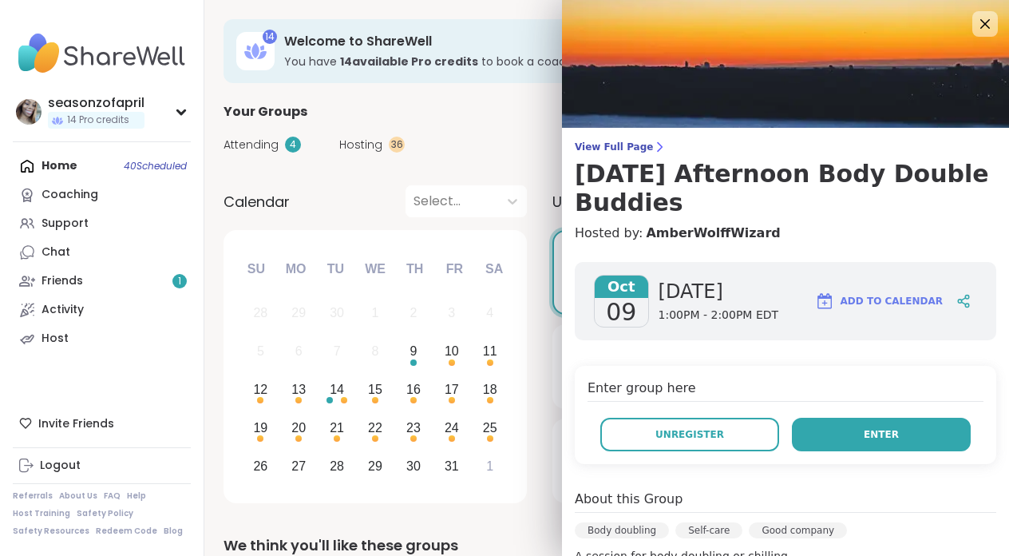
click at [888, 437] on span "Enter" at bounding box center [881, 434] width 35 height 14
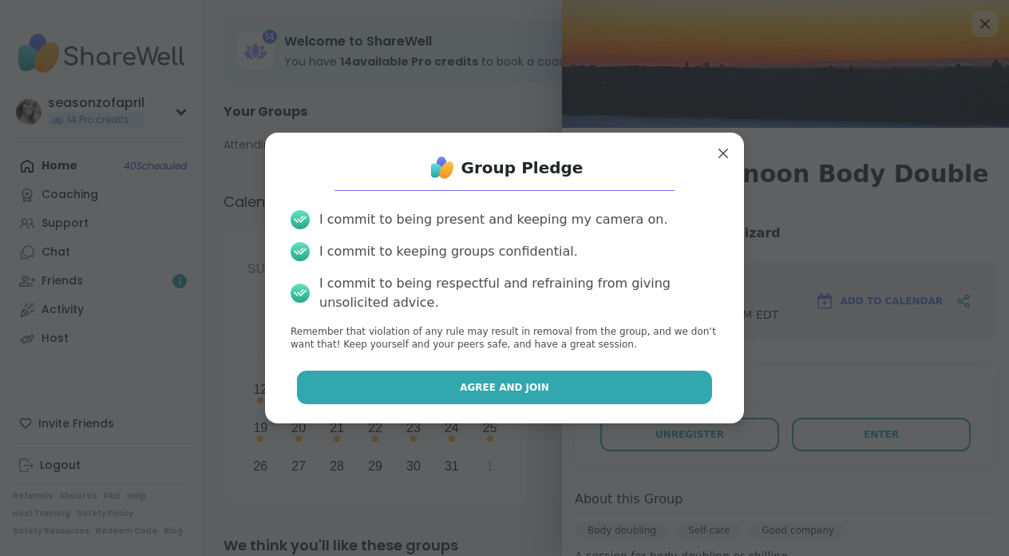
click at [598, 386] on button "Agree and Join" at bounding box center [505, 388] width 416 height 34
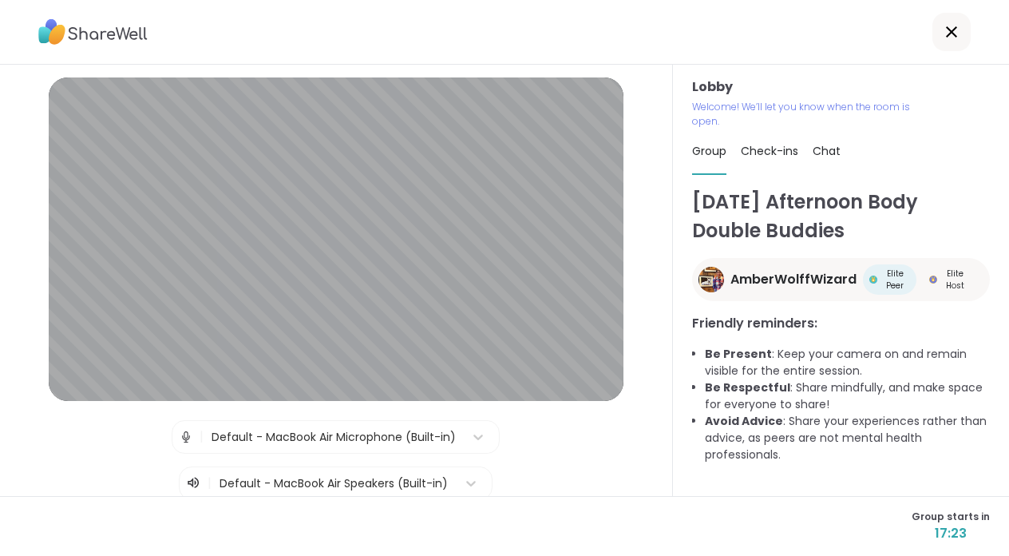
click at [835, 153] on span "Chat" at bounding box center [827, 151] width 28 height 16
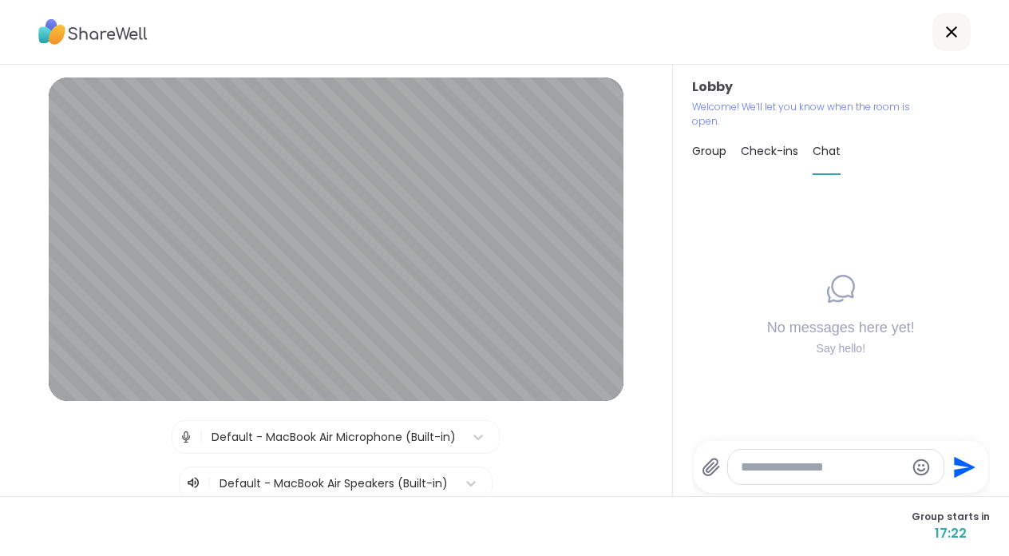
click at [835, 464] on textarea "Type your message" at bounding box center [823, 467] width 165 height 16
type textarea "*"
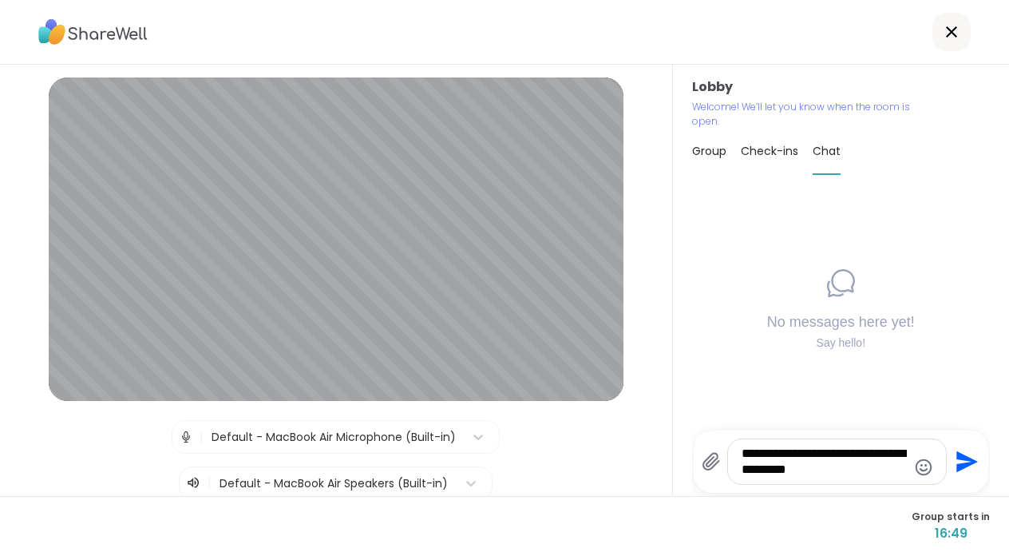
type textarea "**********"
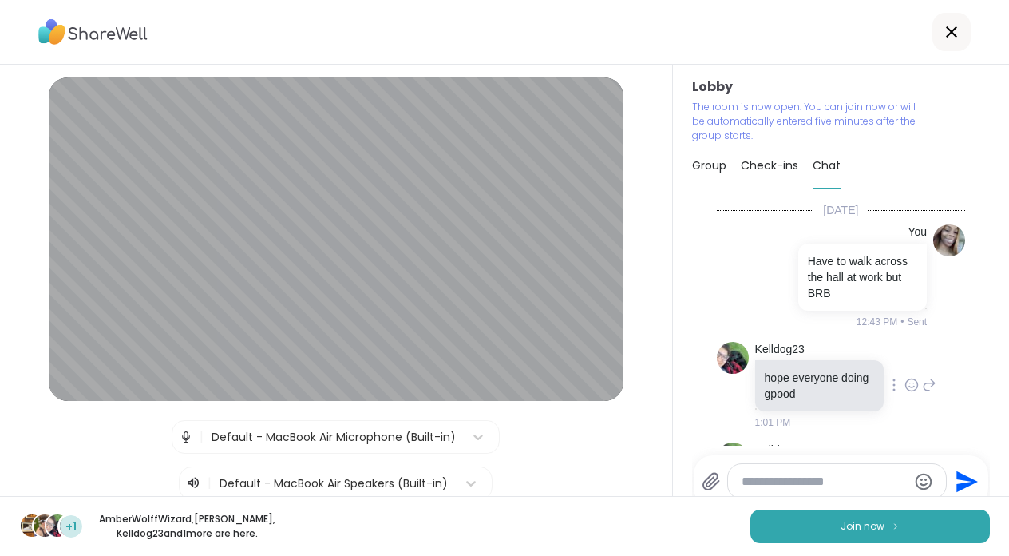
scroll to position [2, 0]
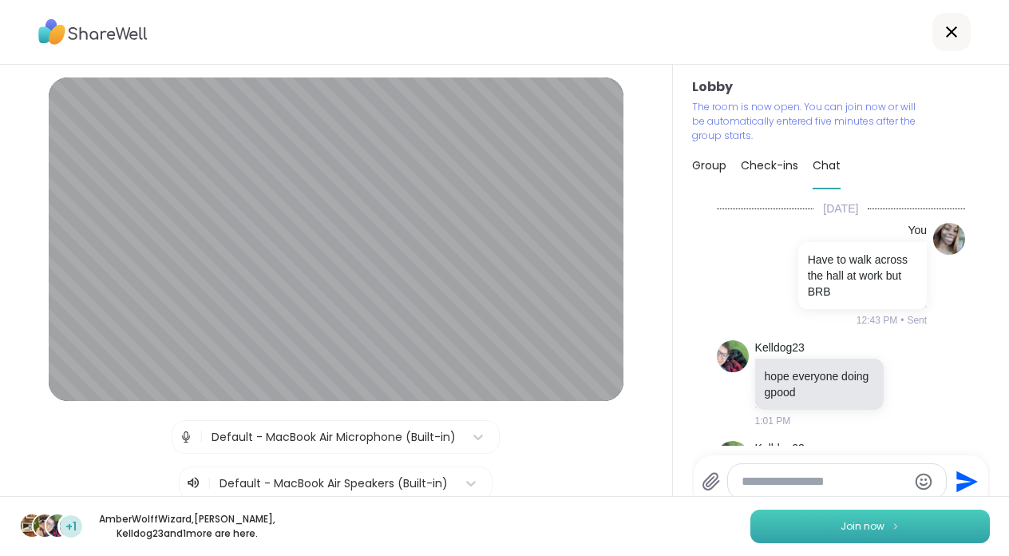
click at [867, 527] on span "Join now" at bounding box center [863, 526] width 44 height 14
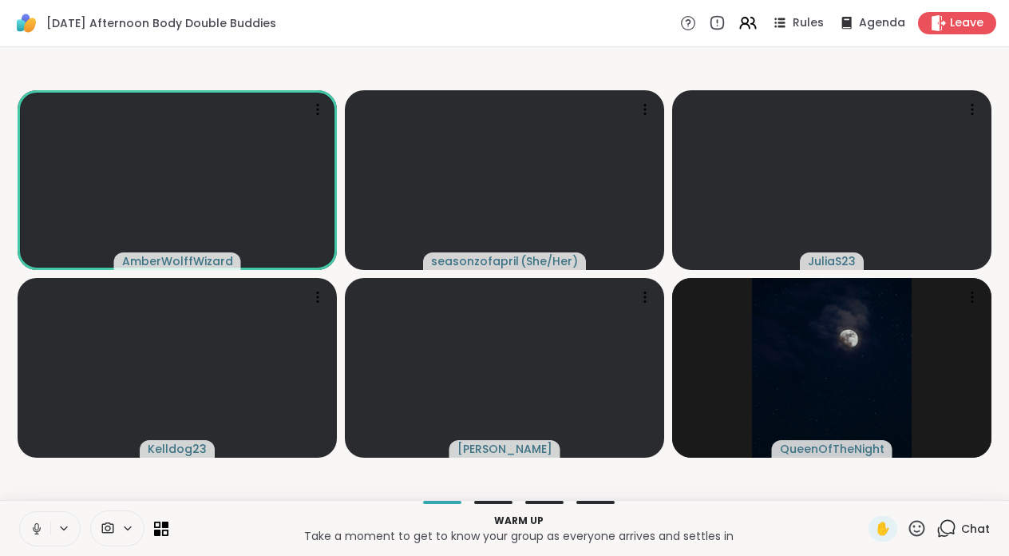
click at [36, 519] on button at bounding box center [35, 529] width 30 height 34
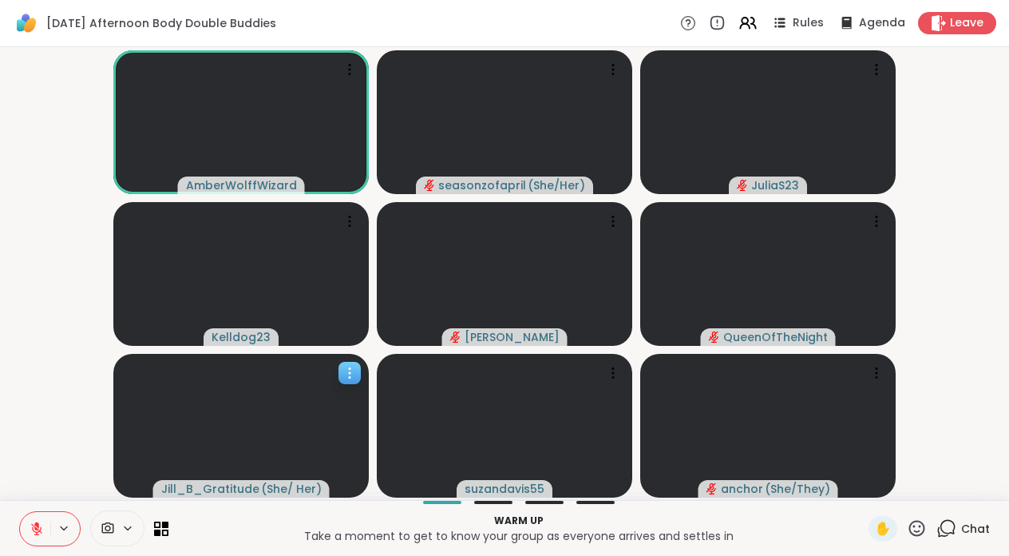
click at [256, 493] on span "Jill_B_Gratitude" at bounding box center [210, 489] width 98 height 16
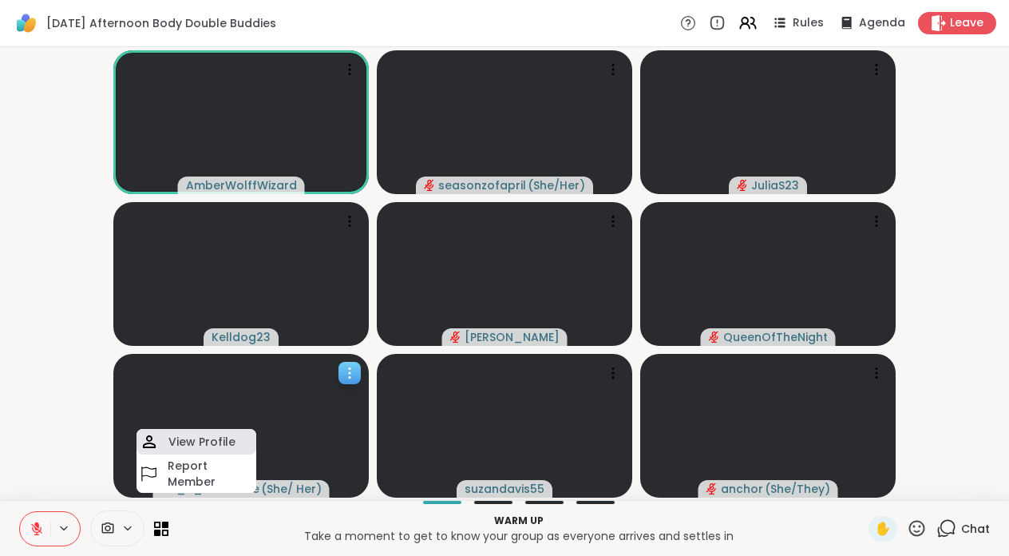
click at [231, 445] on h4 "View Profile" at bounding box center [201, 442] width 67 height 16
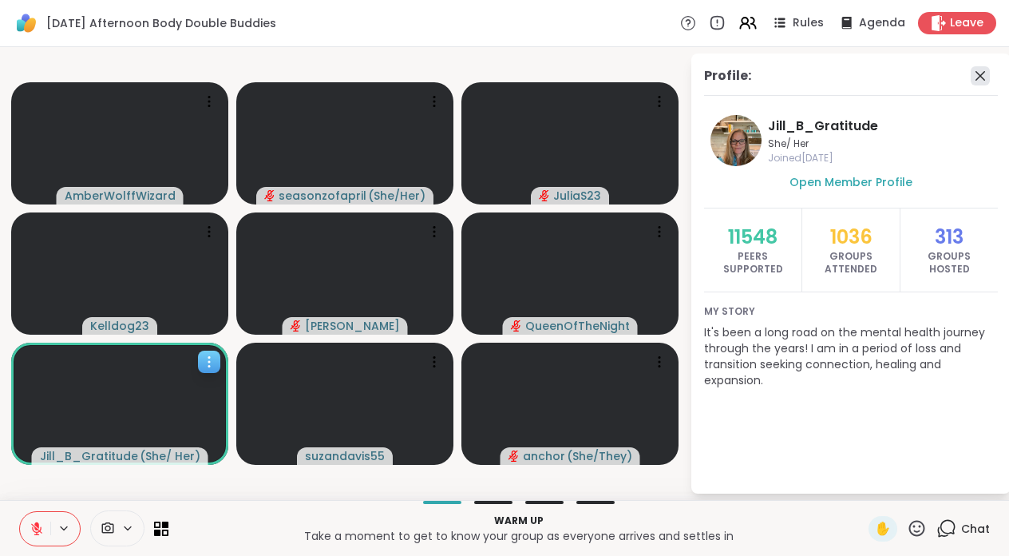
click at [981, 79] on icon at bounding box center [980, 75] width 19 height 19
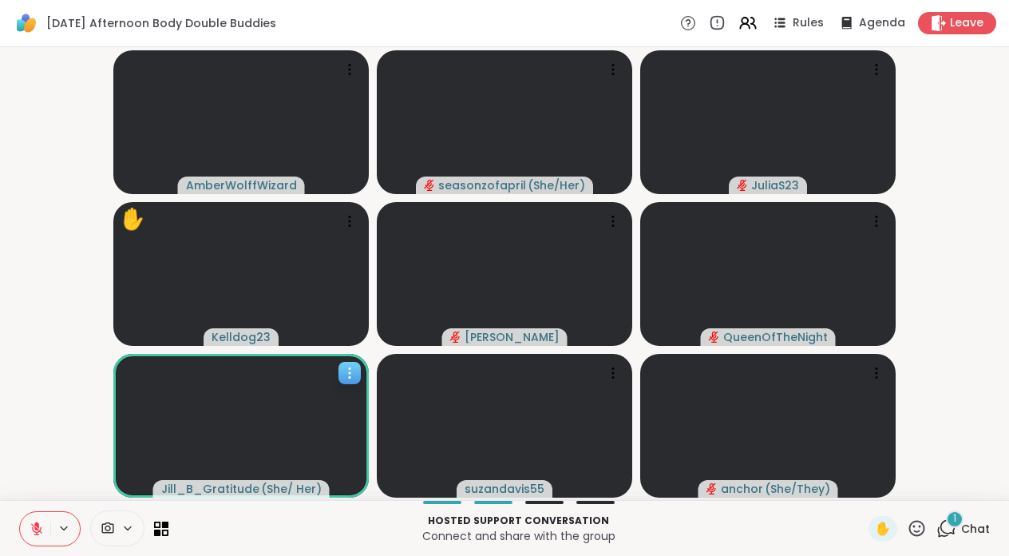
click at [967, 513] on div "Hosted support conversation Connect and share with the group ✋ 1 Chat" at bounding box center [504, 528] width 1009 height 56
click at [981, 536] on div "3 Chat" at bounding box center [964, 529] width 54 height 26
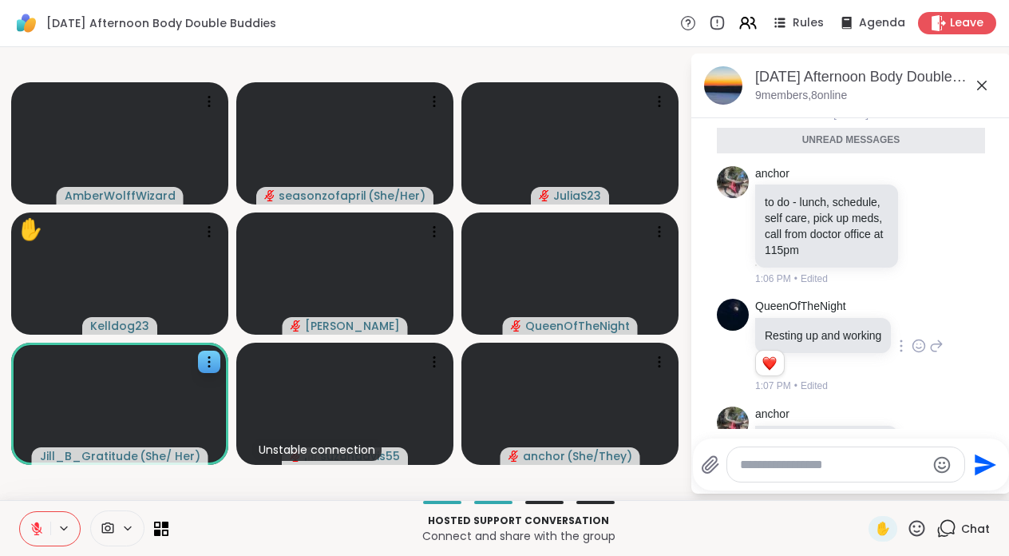
scroll to position [791, 0]
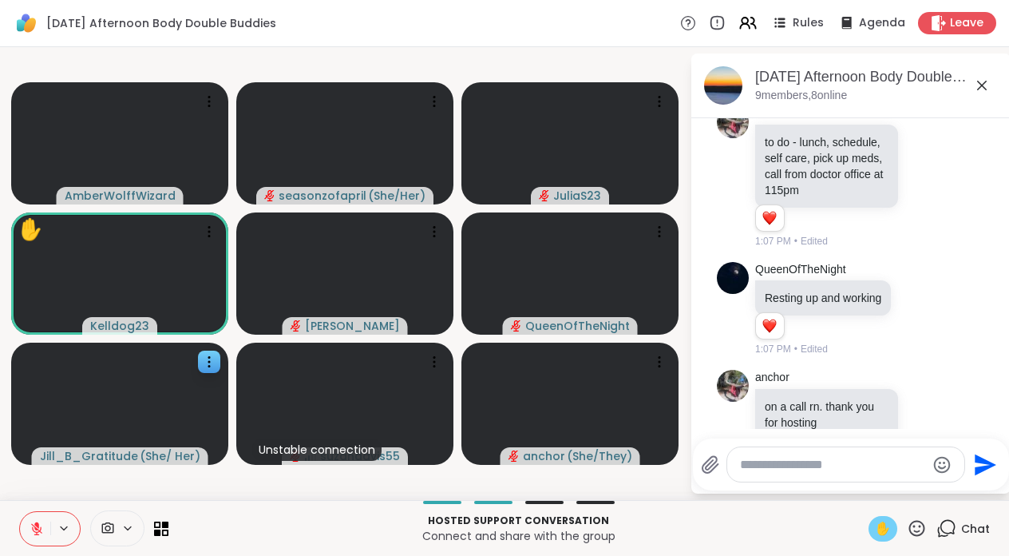
click at [892, 528] on div "✋" at bounding box center [883, 529] width 29 height 26
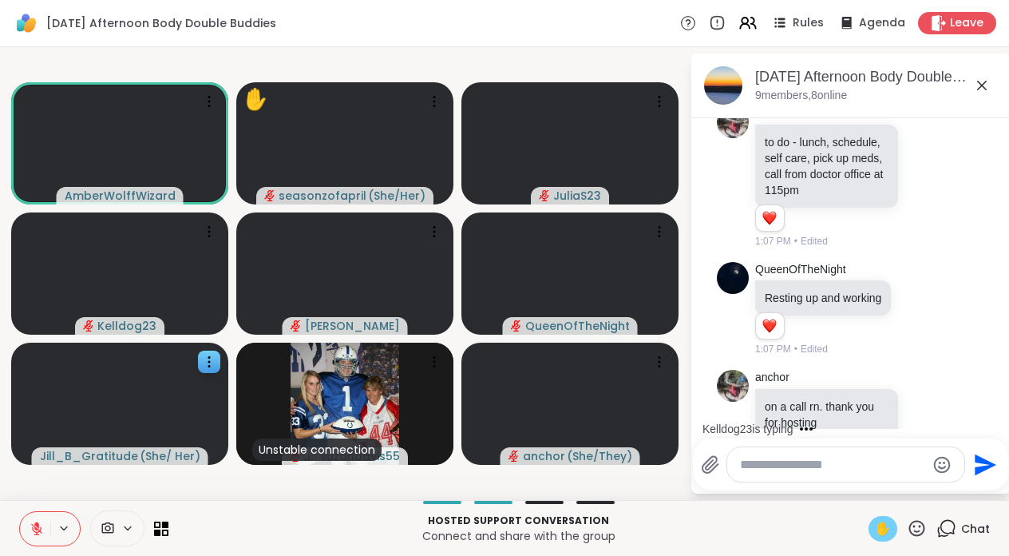
click at [885, 535] on span "✋" at bounding box center [883, 528] width 16 height 19
click at [32, 524] on icon at bounding box center [36, 528] width 11 height 11
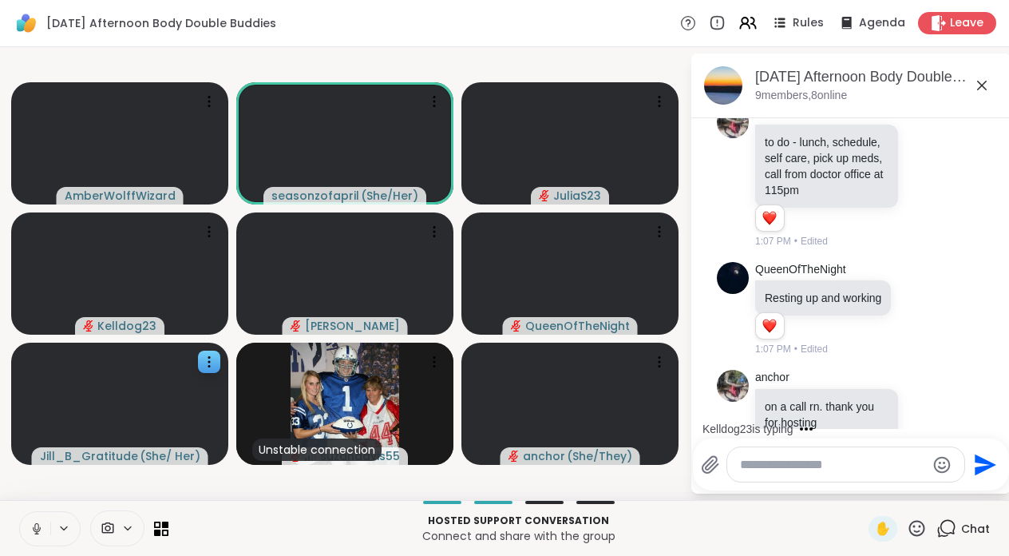
click at [979, 80] on icon at bounding box center [982, 85] width 19 height 19
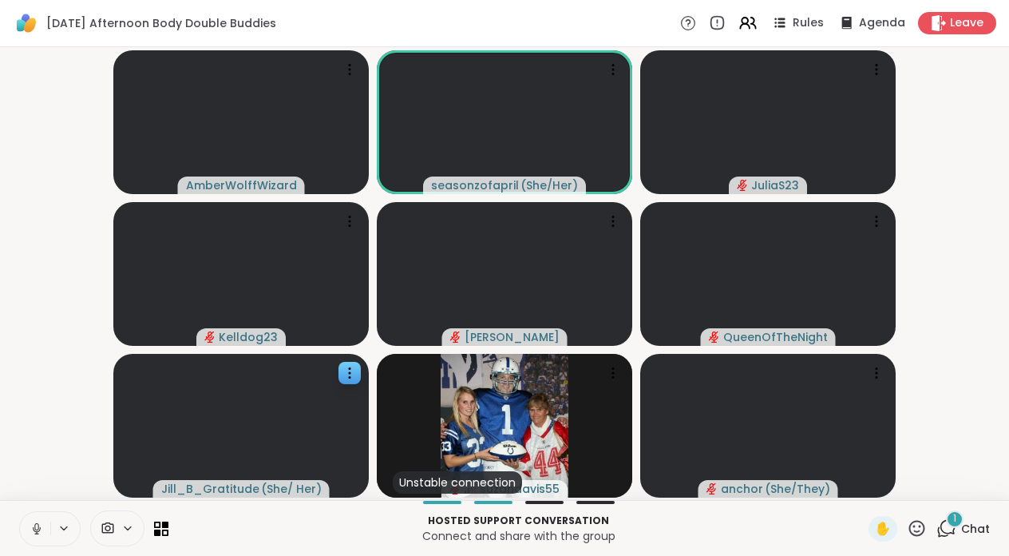
click at [41, 529] on icon at bounding box center [37, 528] width 14 height 14
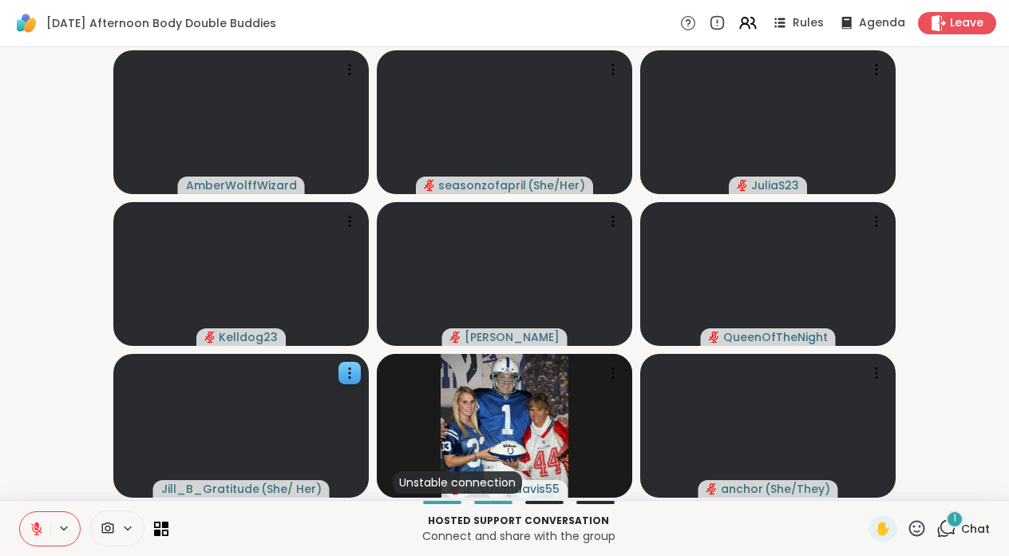
click at [965, 528] on span "Chat" at bounding box center [975, 529] width 29 height 16
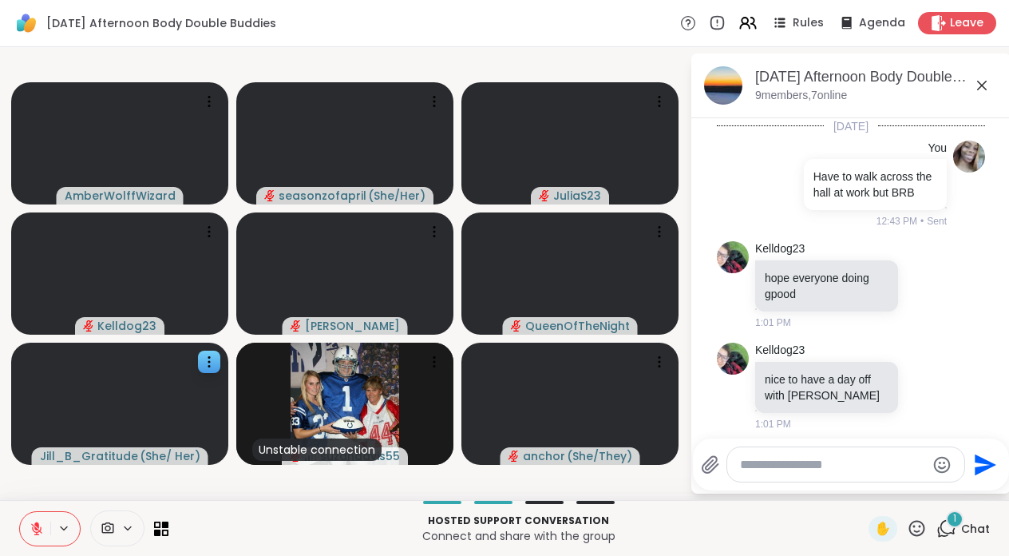
scroll to position [916, 0]
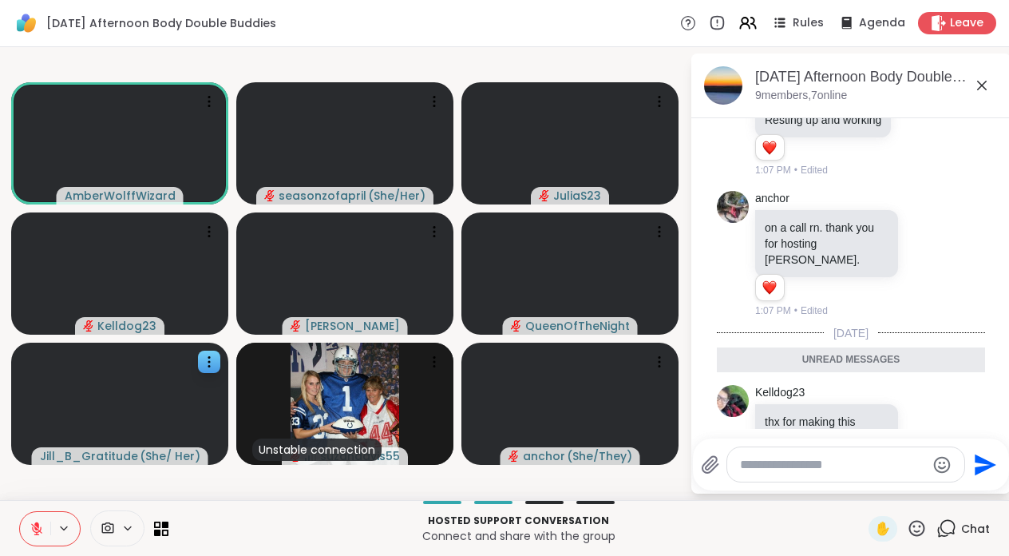
click at [989, 85] on icon at bounding box center [982, 85] width 19 height 19
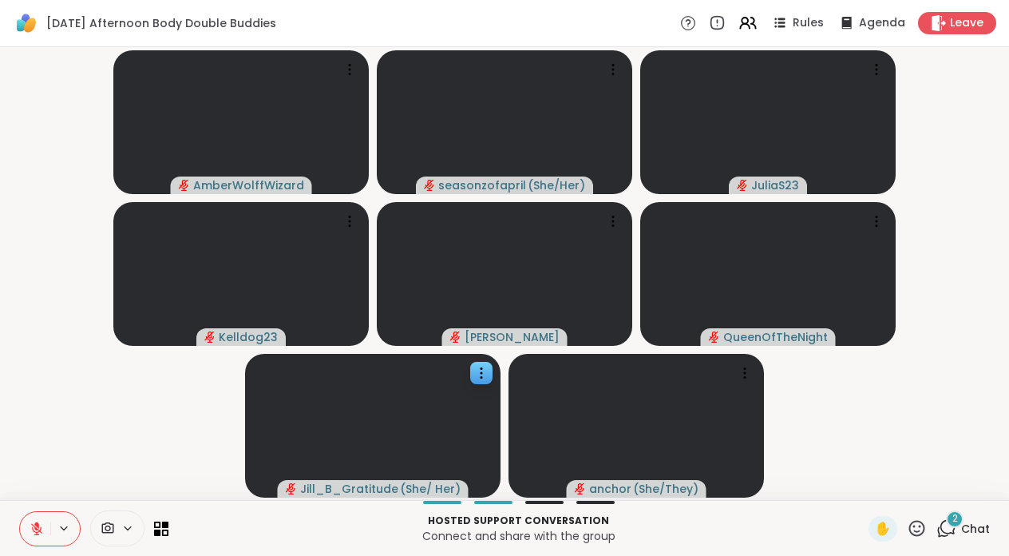
click at [945, 516] on div "2 Chat" at bounding box center [964, 529] width 54 height 26
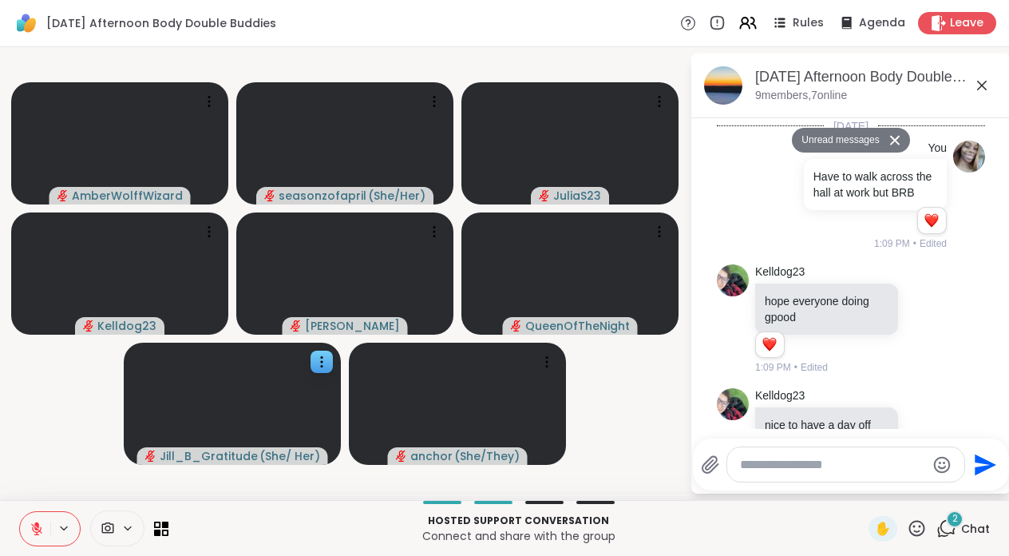
scroll to position [1502, 0]
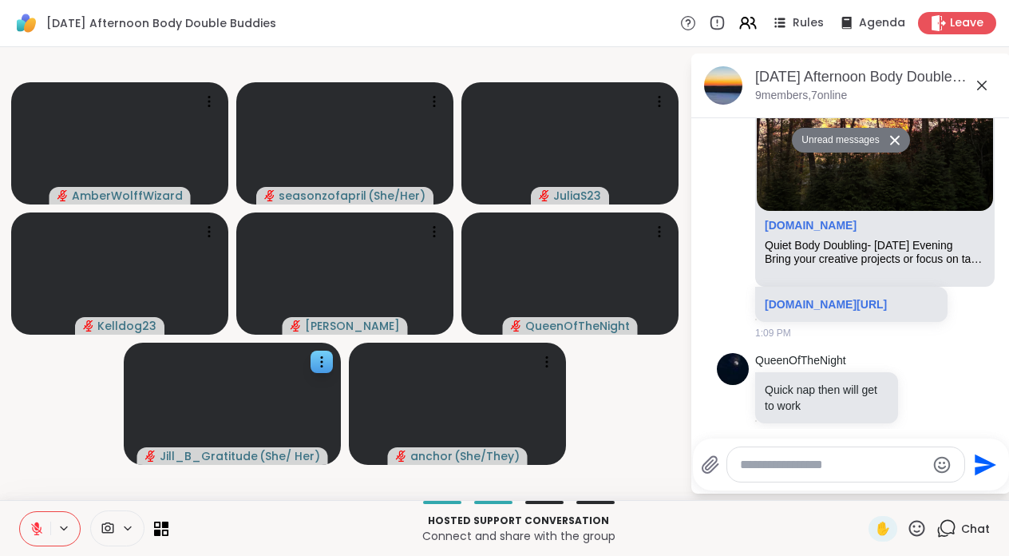
click at [946, 516] on div "Chat" at bounding box center [964, 529] width 54 height 26
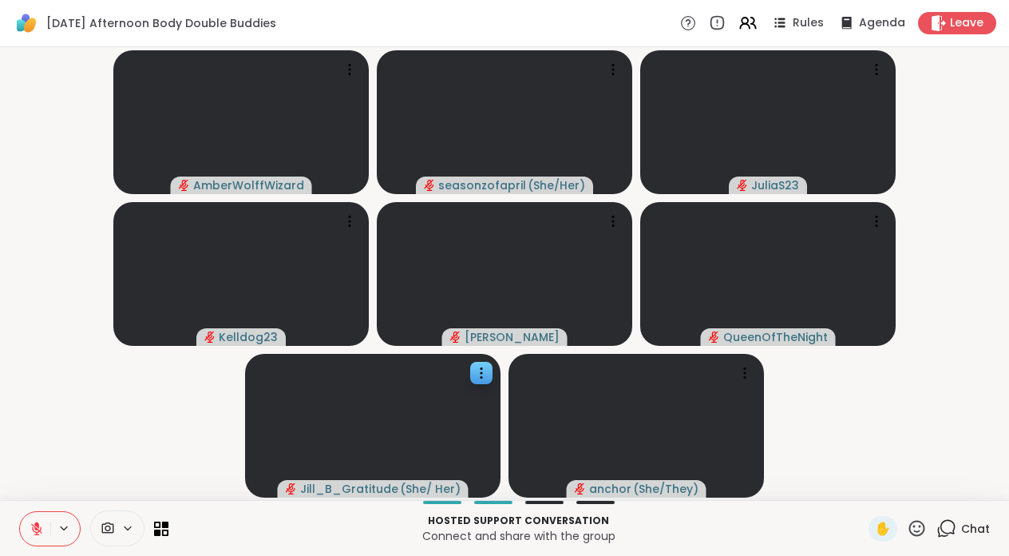
click at [946, 516] on div "Chat" at bounding box center [964, 529] width 54 height 26
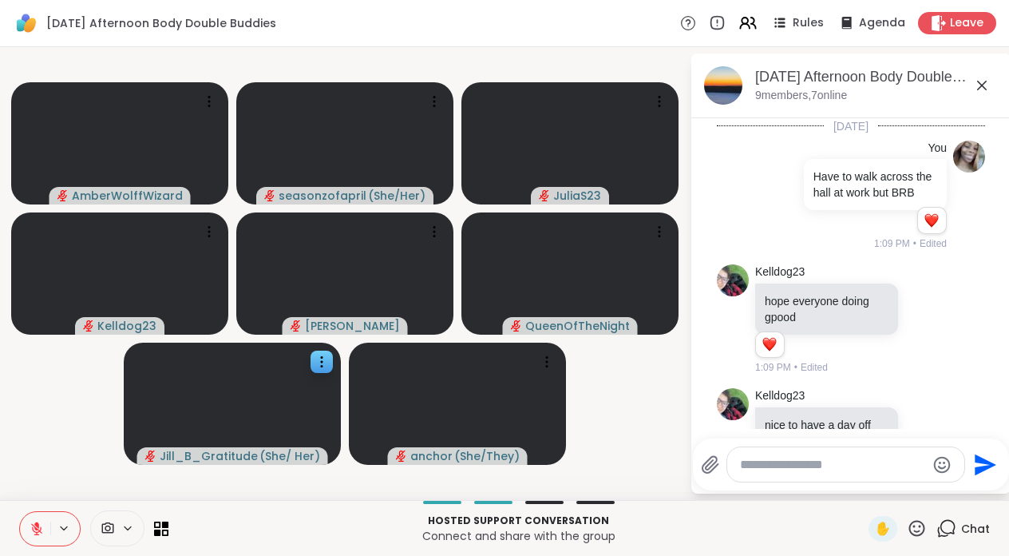
scroll to position [1448, 0]
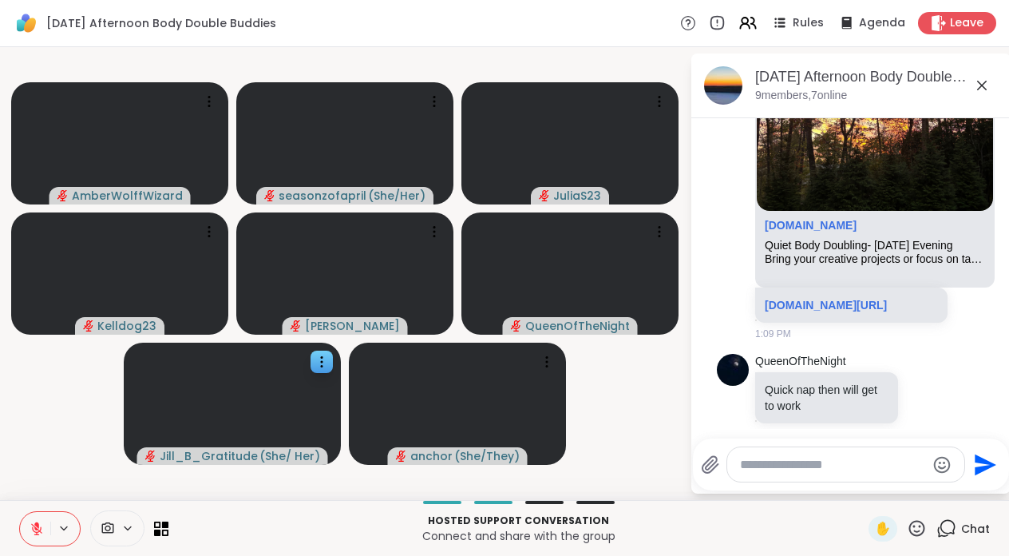
click at [946, 516] on div "Chat" at bounding box center [964, 529] width 54 height 26
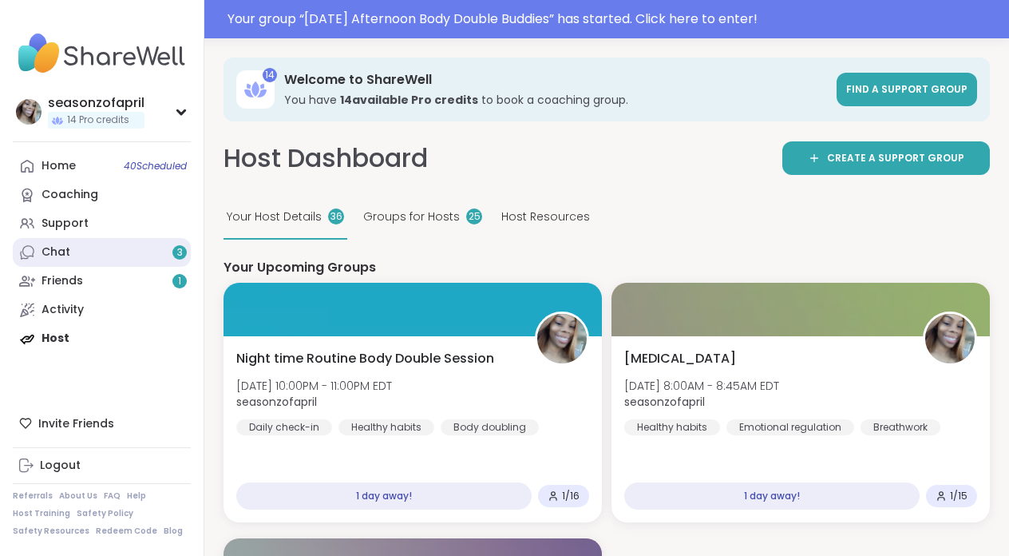
click at [97, 244] on link "Chat 3" at bounding box center [102, 252] width 178 height 29
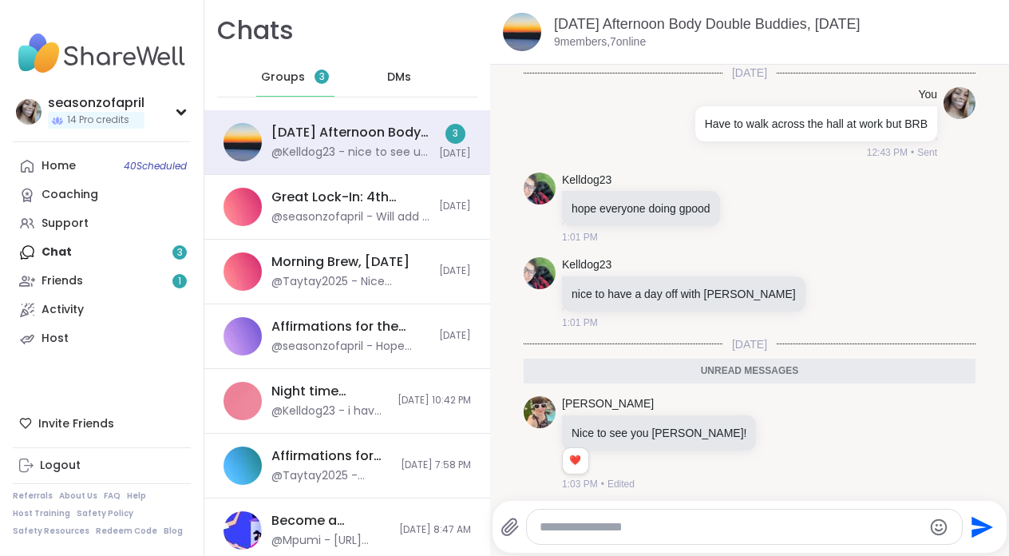
scroll to position [248, 0]
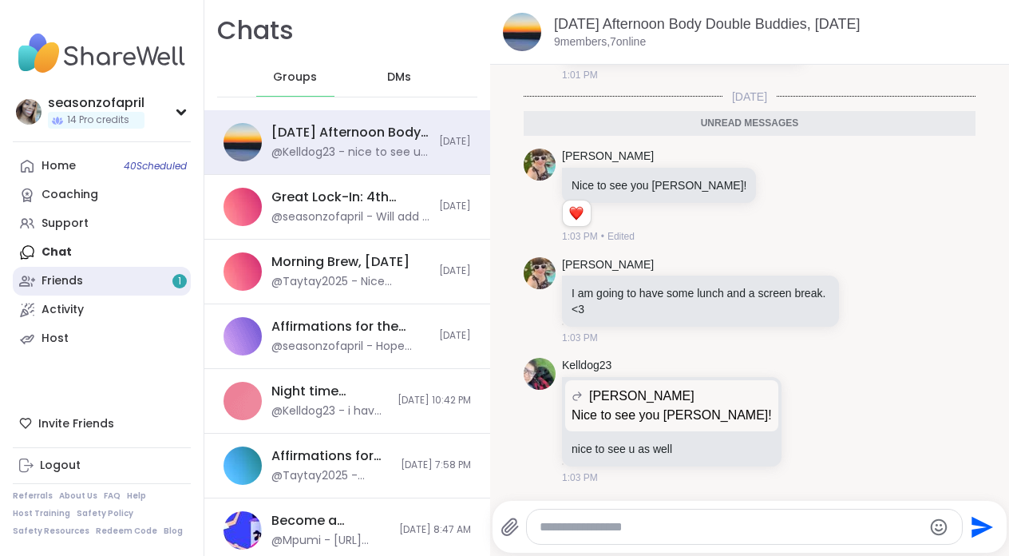
click at [119, 293] on link "Friends 1" at bounding box center [102, 281] width 178 height 29
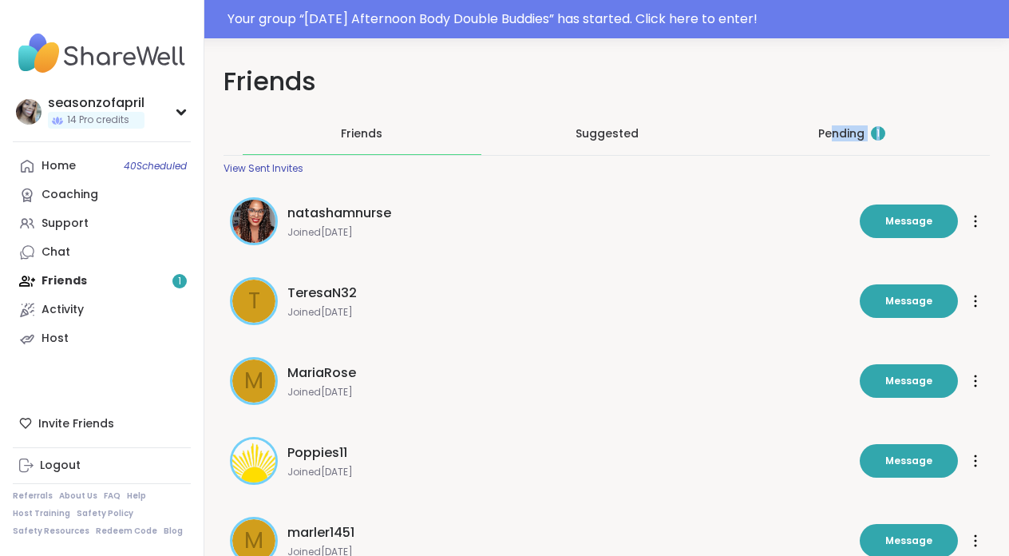
click at [835, 141] on div "Pending 1" at bounding box center [851, 134] width 239 height 42
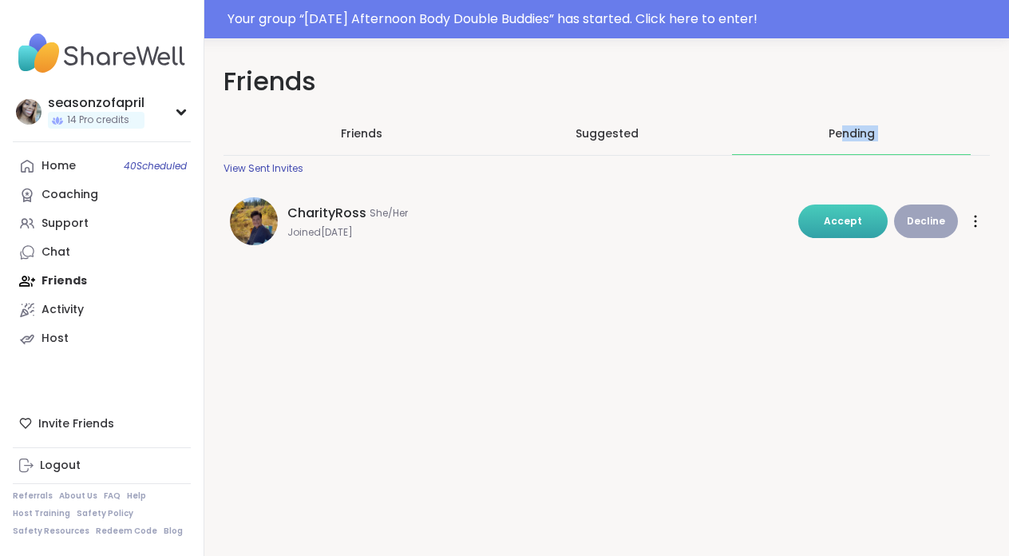
click at [862, 233] on button "Accept" at bounding box center [843, 221] width 89 height 34
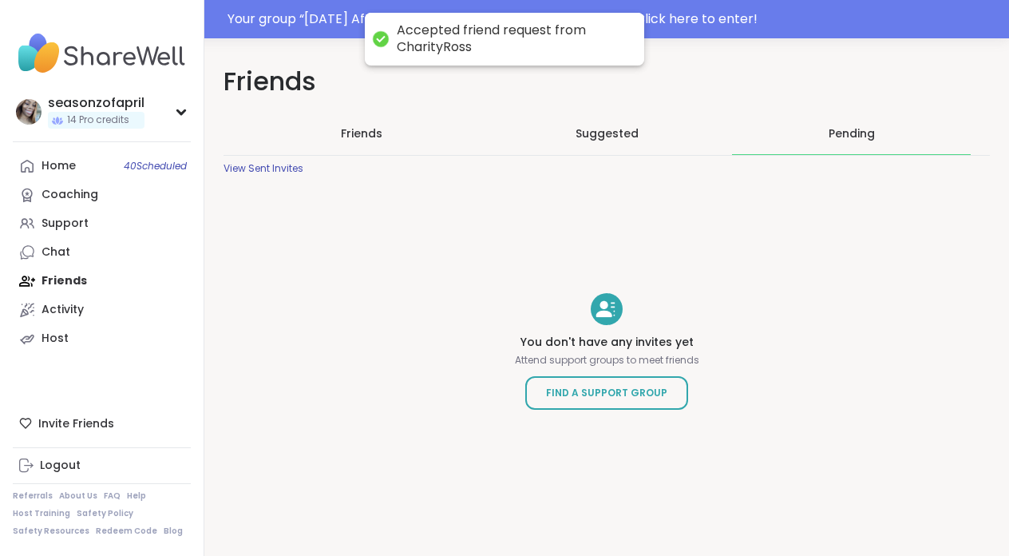
click at [87, 150] on nav "seasonzofapril 14 Pro credits Profile Membership Settings Help Home 40 Schedule…" at bounding box center [102, 278] width 204 height 556
click at [83, 164] on link "Home 40 Scheduled" at bounding box center [102, 166] width 178 height 29
